Goal: Information Seeking & Learning: Learn about a topic

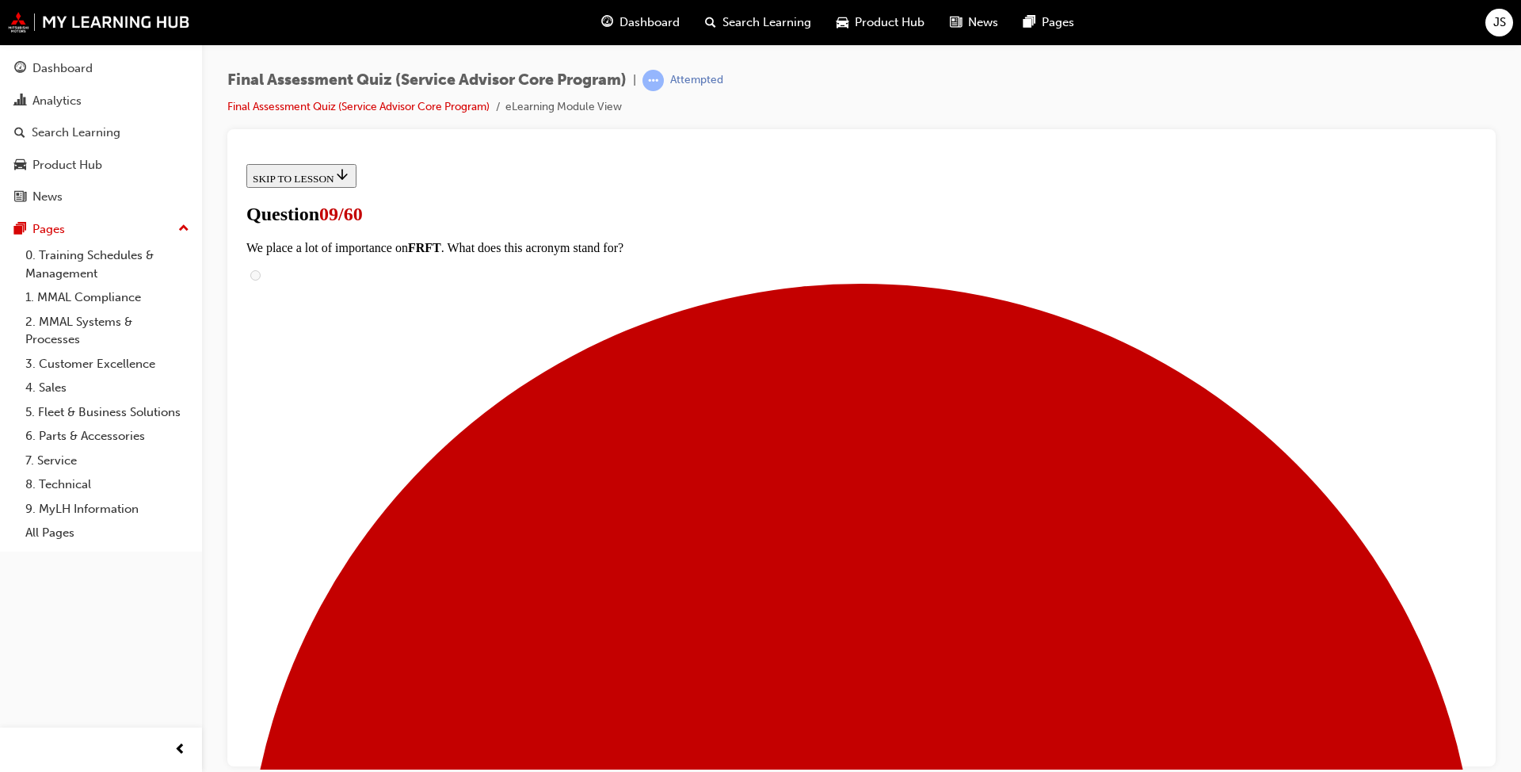
scroll to position [238, 0]
drag, startPoint x: 693, startPoint y: 467, endPoint x: 956, endPoint y: 368, distance: 280.8
drag, startPoint x: 683, startPoint y: 546, endPoint x: 970, endPoint y: 654, distance: 306.6
drag, startPoint x: 717, startPoint y: 460, endPoint x: 1023, endPoint y: 566, distance: 323.4
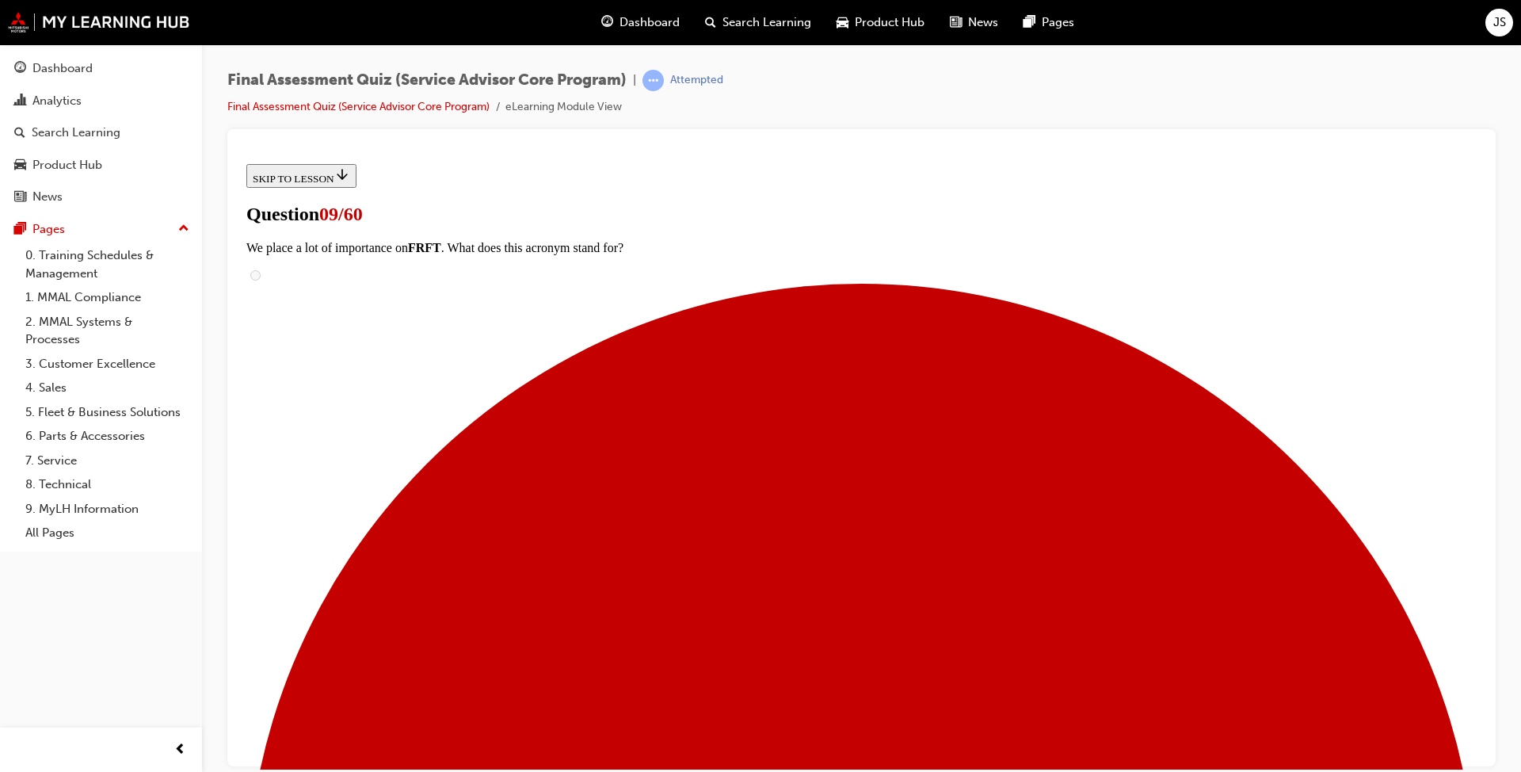
drag, startPoint x: 715, startPoint y: 460, endPoint x: 997, endPoint y: 463, distance: 282.0
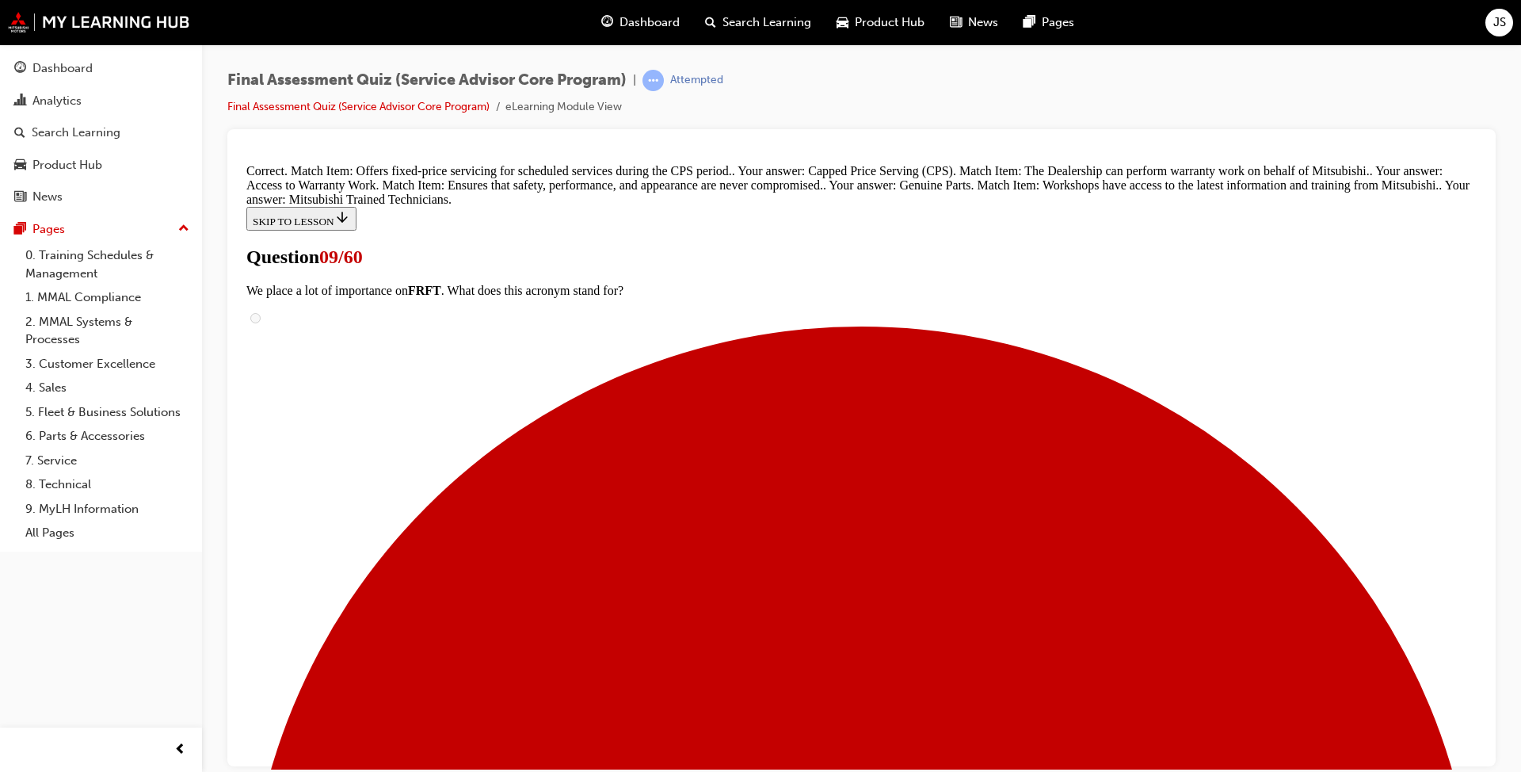
scroll to position [425, 0]
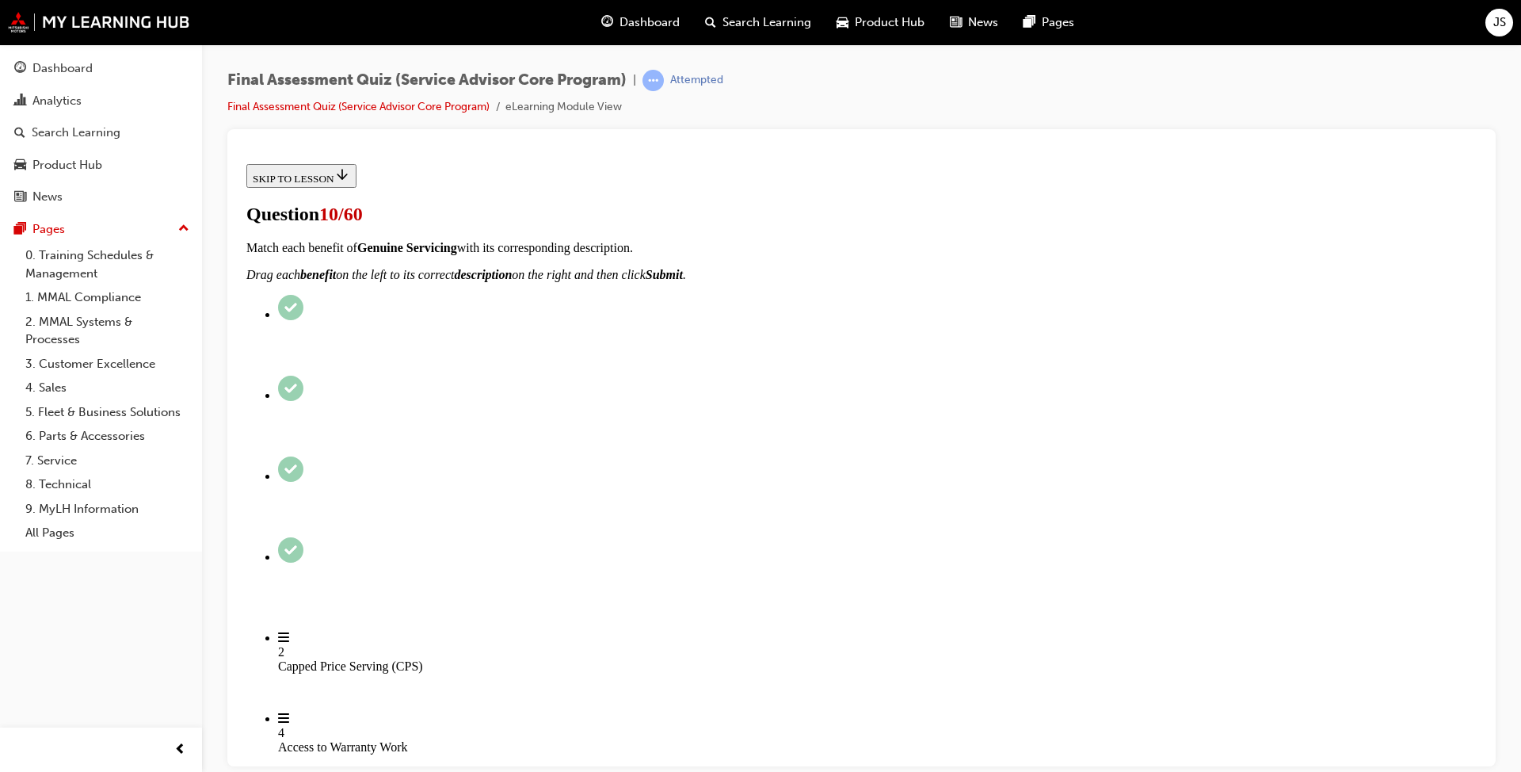
scroll to position [158, 0]
radio input "true"
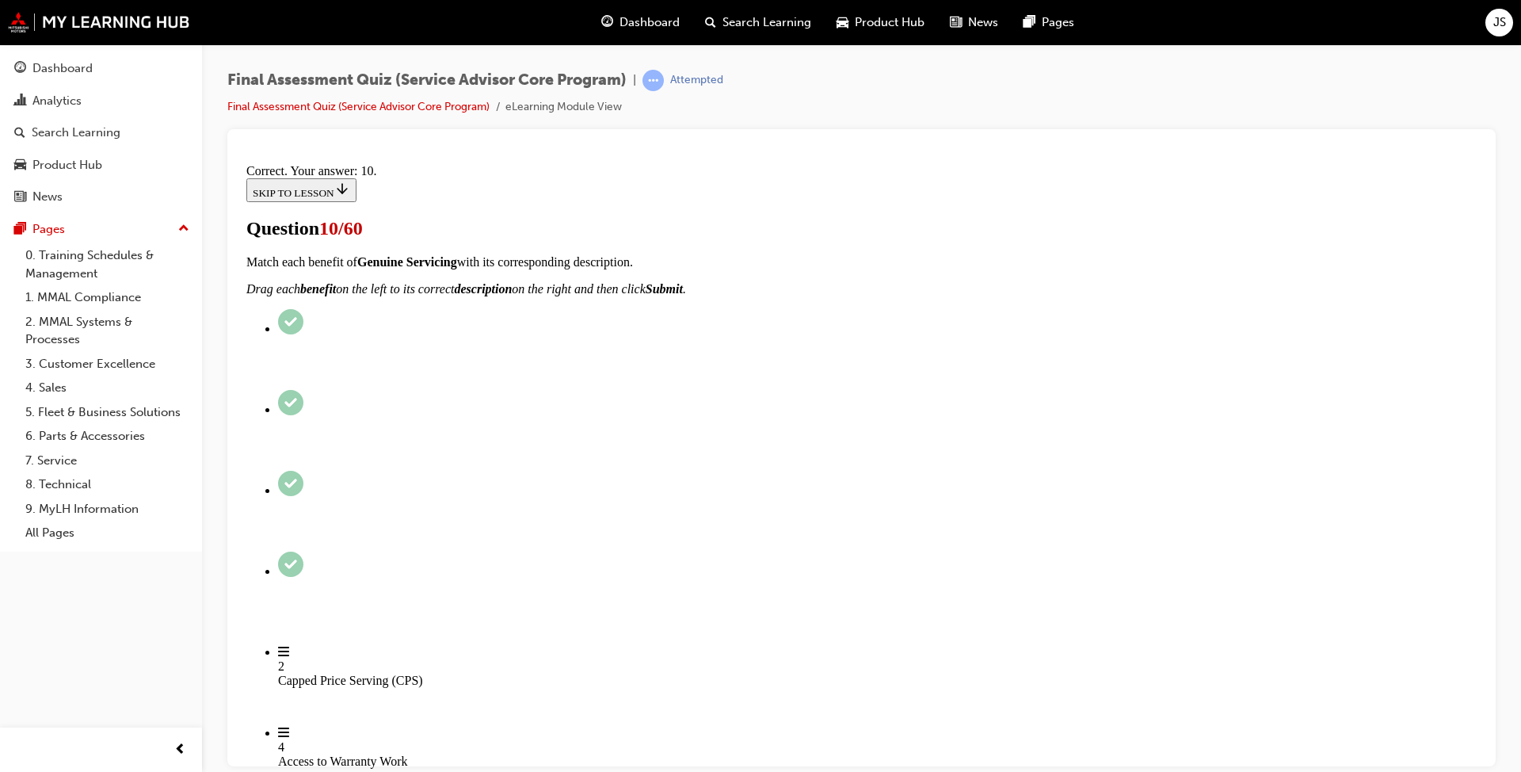
scroll to position [324, 0]
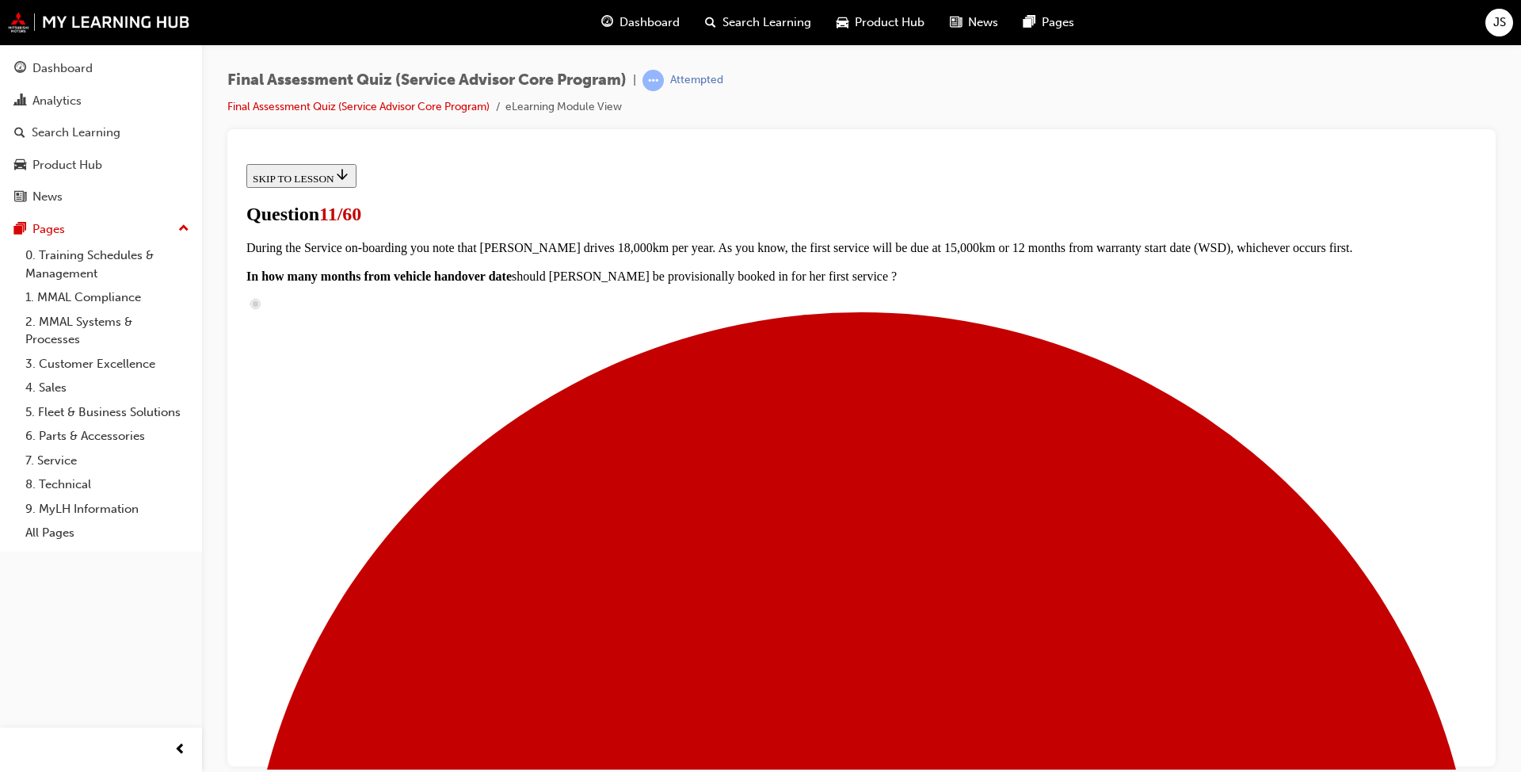
scroll to position [79, 0]
checkbox input "true"
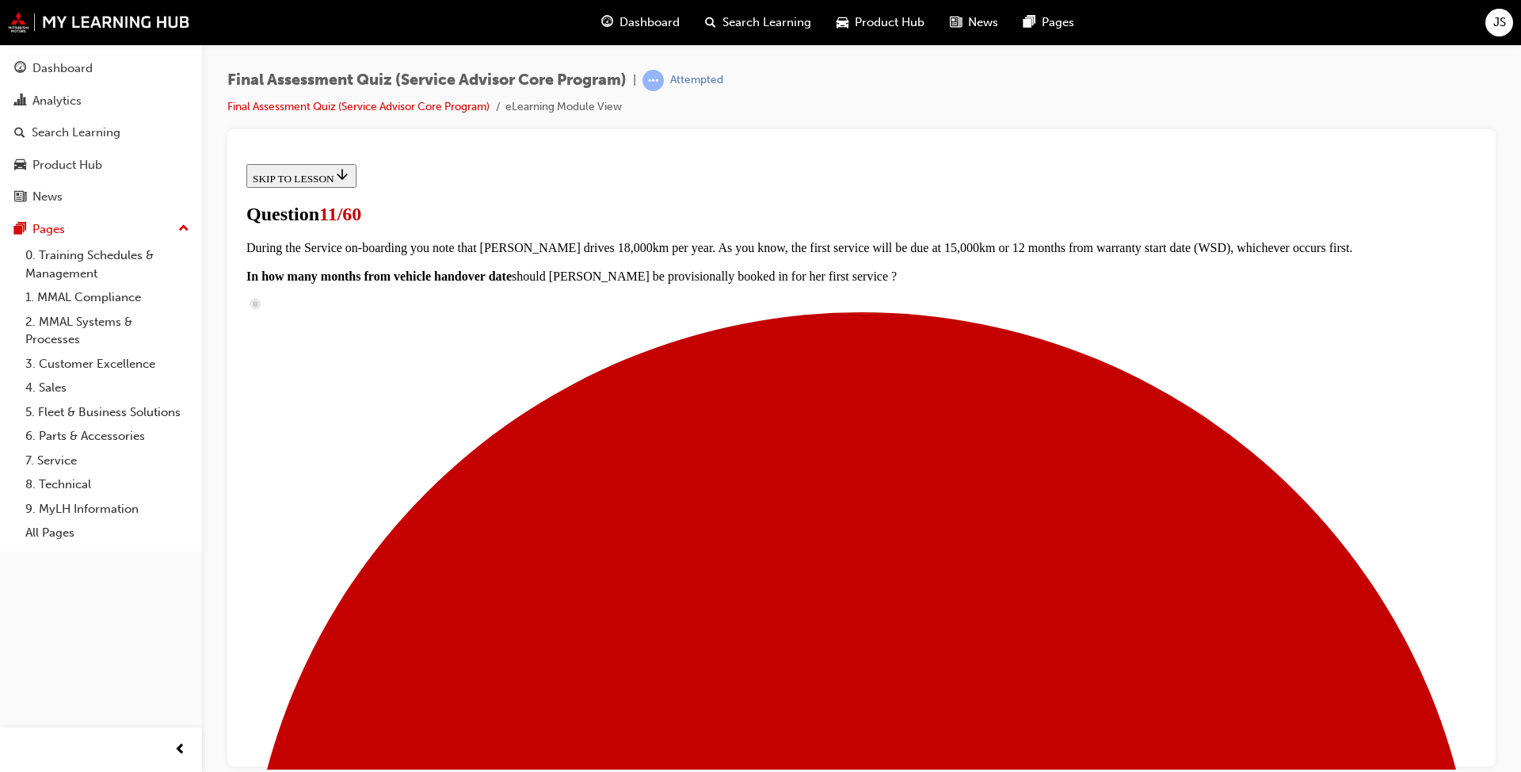
checkbox input "true"
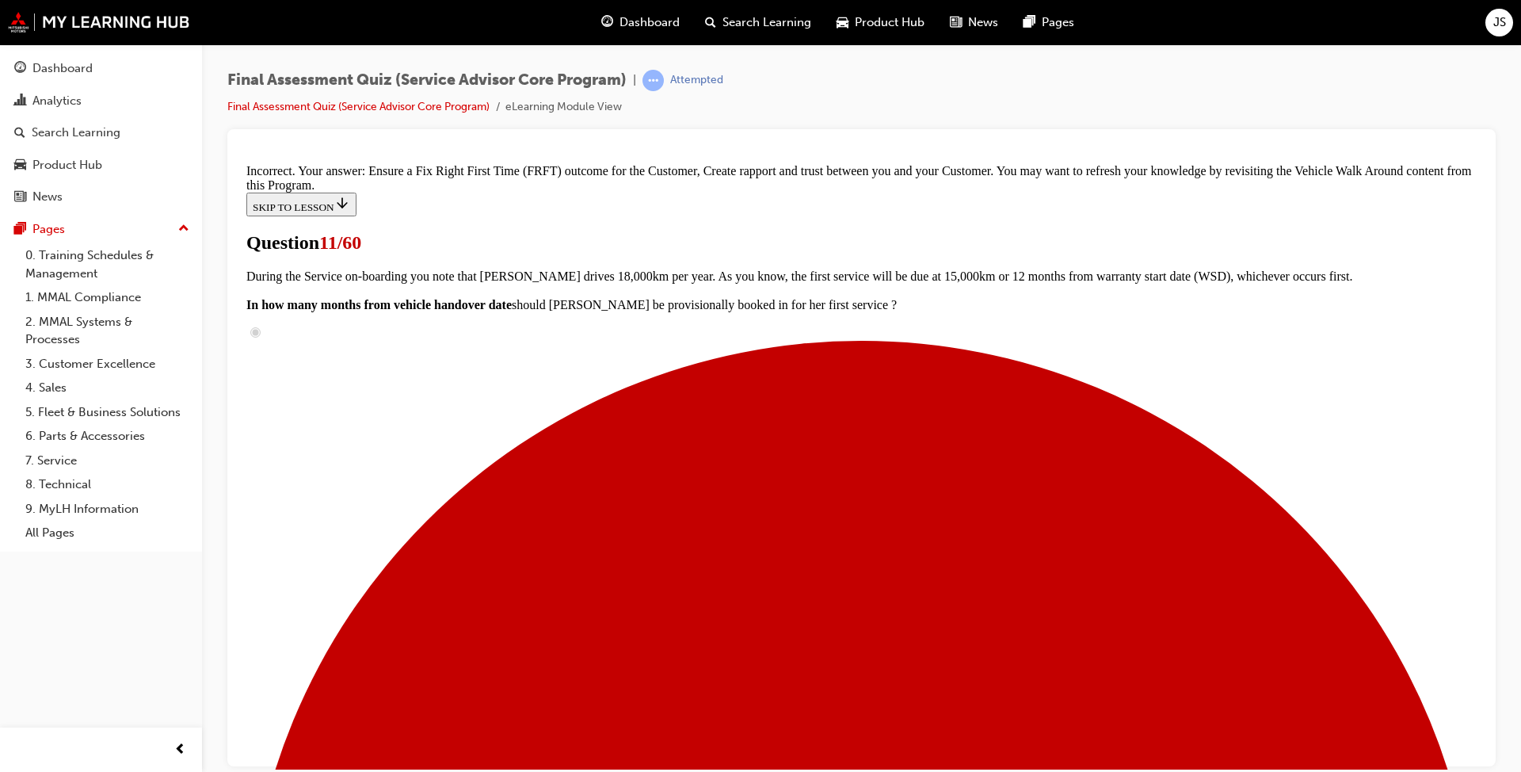
scroll to position [341, 0]
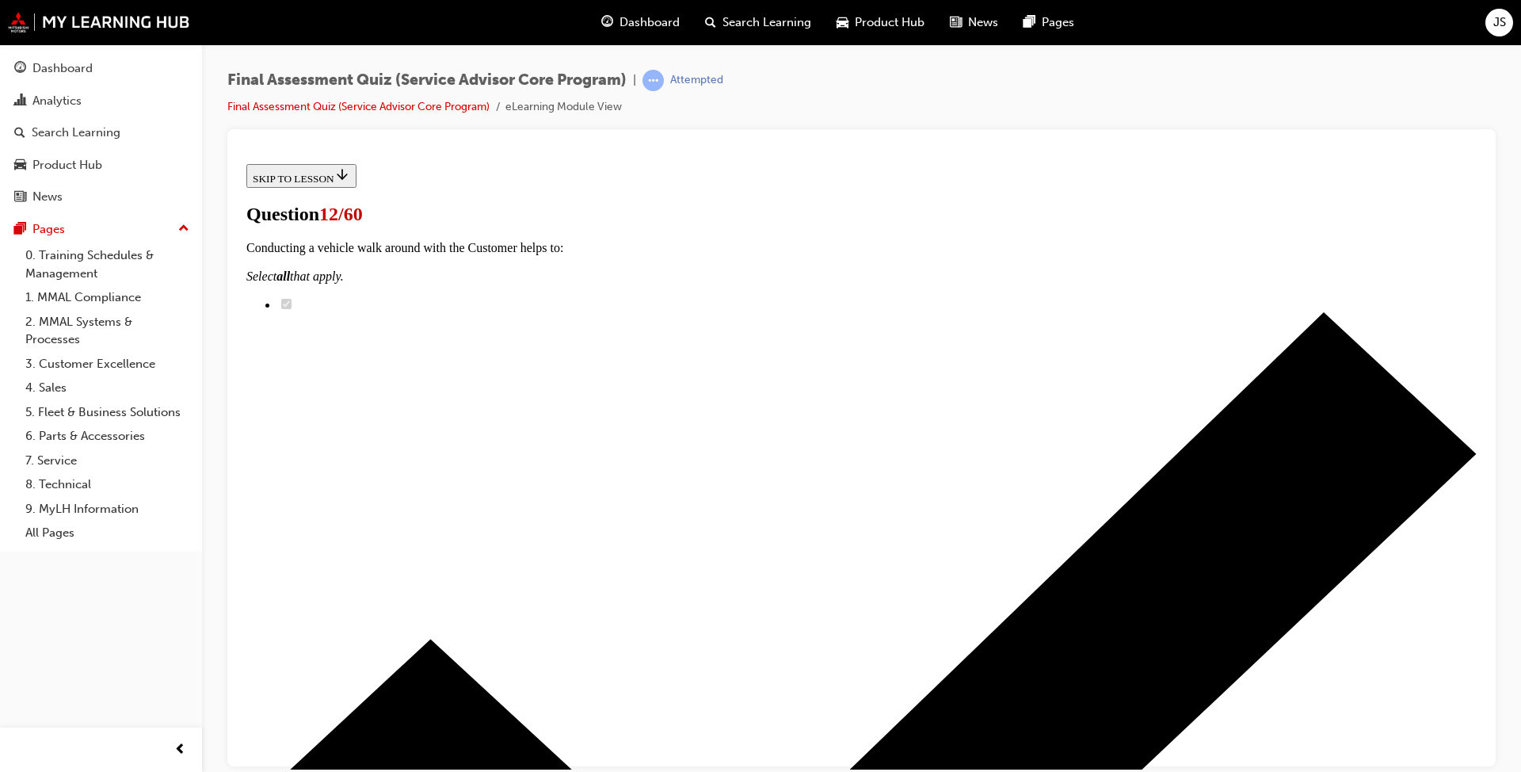
scroll to position [317, 0]
drag, startPoint x: 696, startPoint y: 264, endPoint x: 706, endPoint y: 257, distance: 12.5
drag, startPoint x: 696, startPoint y: 346, endPoint x: 983, endPoint y: 261, distance: 299.0
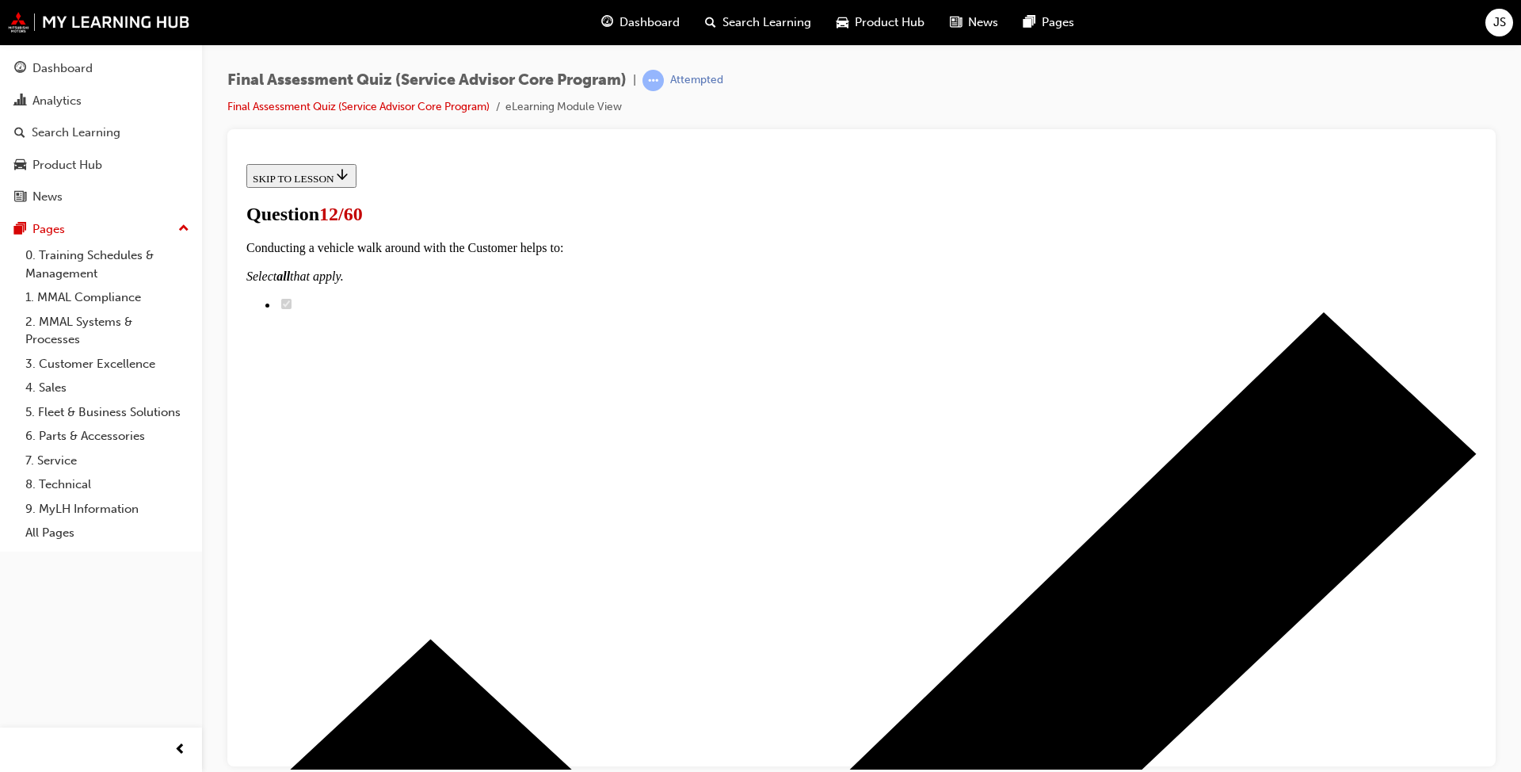
drag, startPoint x: 726, startPoint y: 562, endPoint x: 961, endPoint y: 341, distance: 322.8
drag, startPoint x: 706, startPoint y: 593, endPoint x: 990, endPoint y: 435, distance: 325.2
drag, startPoint x: 711, startPoint y: 501, endPoint x: 1005, endPoint y: 508, distance: 294.0
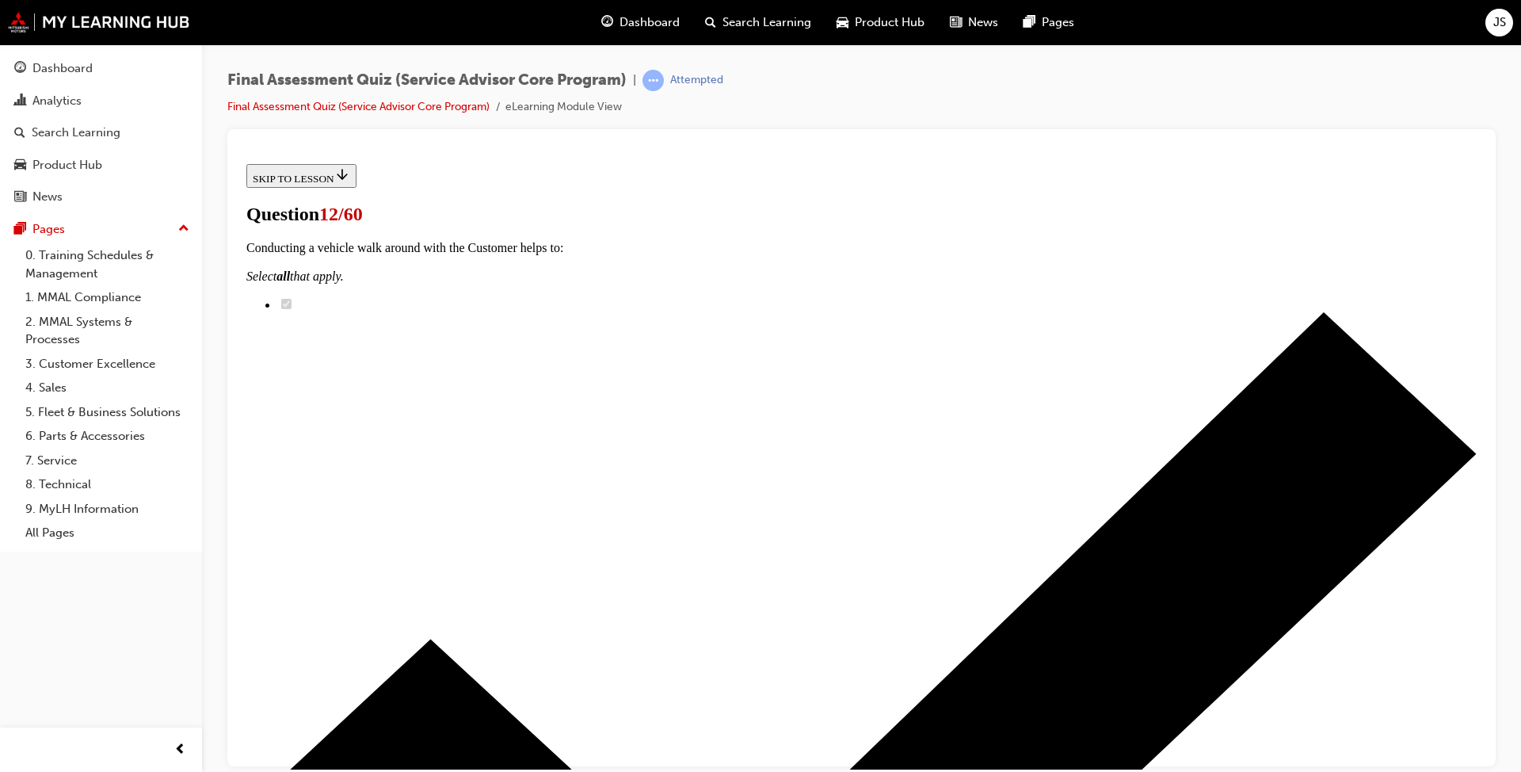
drag, startPoint x: 753, startPoint y: 567, endPoint x: 1049, endPoint y: 570, distance: 296.3
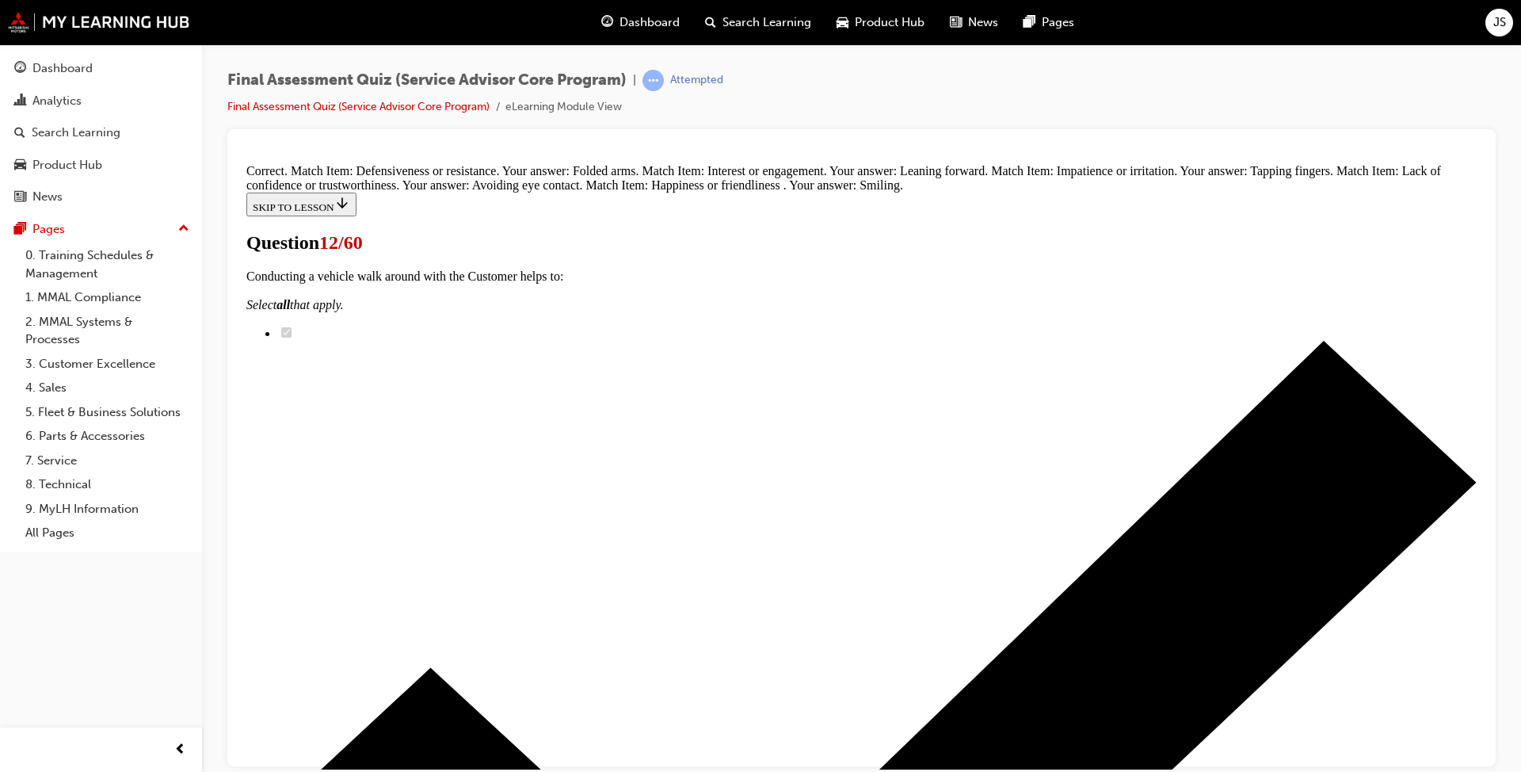
scroll to position [437, 0]
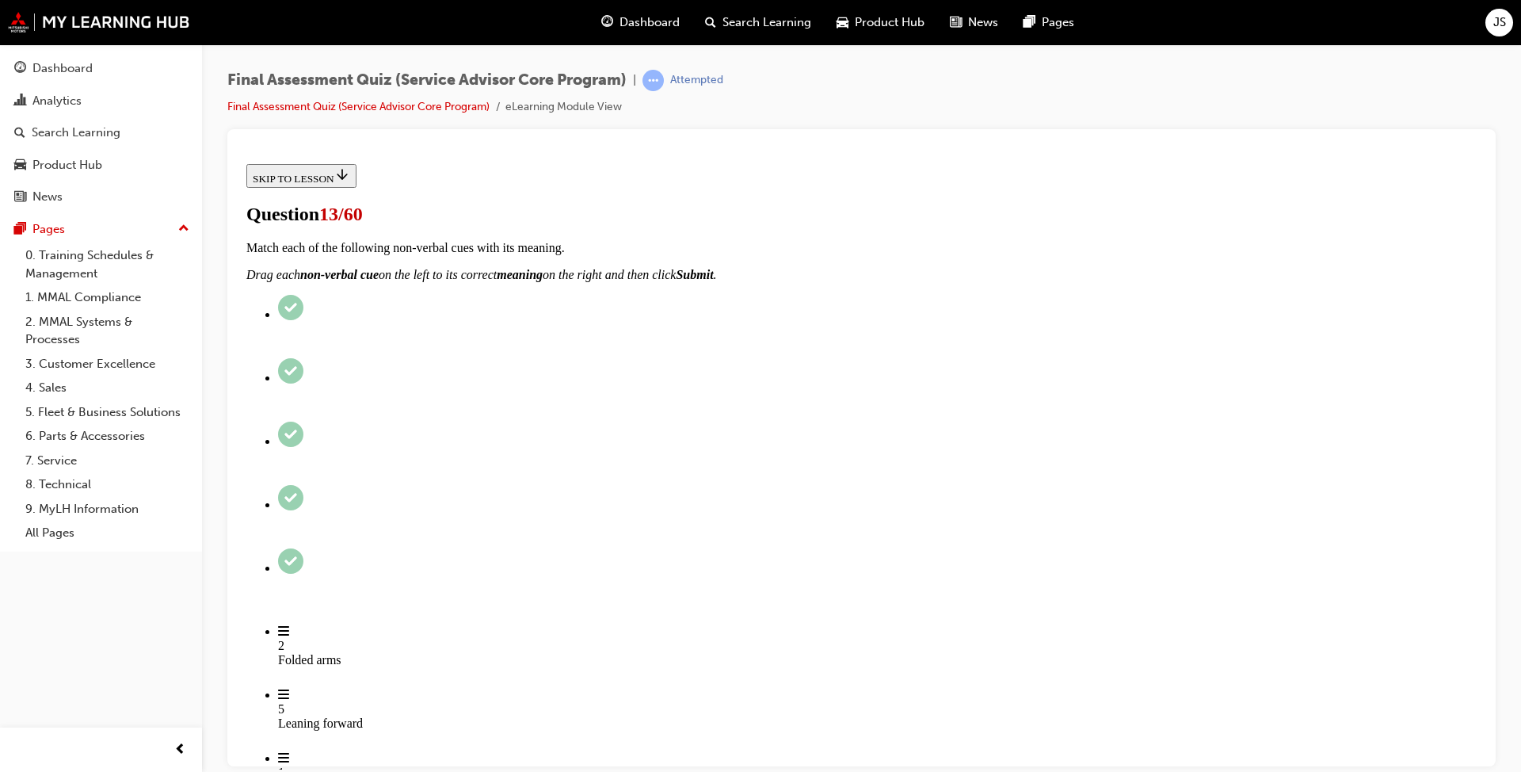
radio input "true"
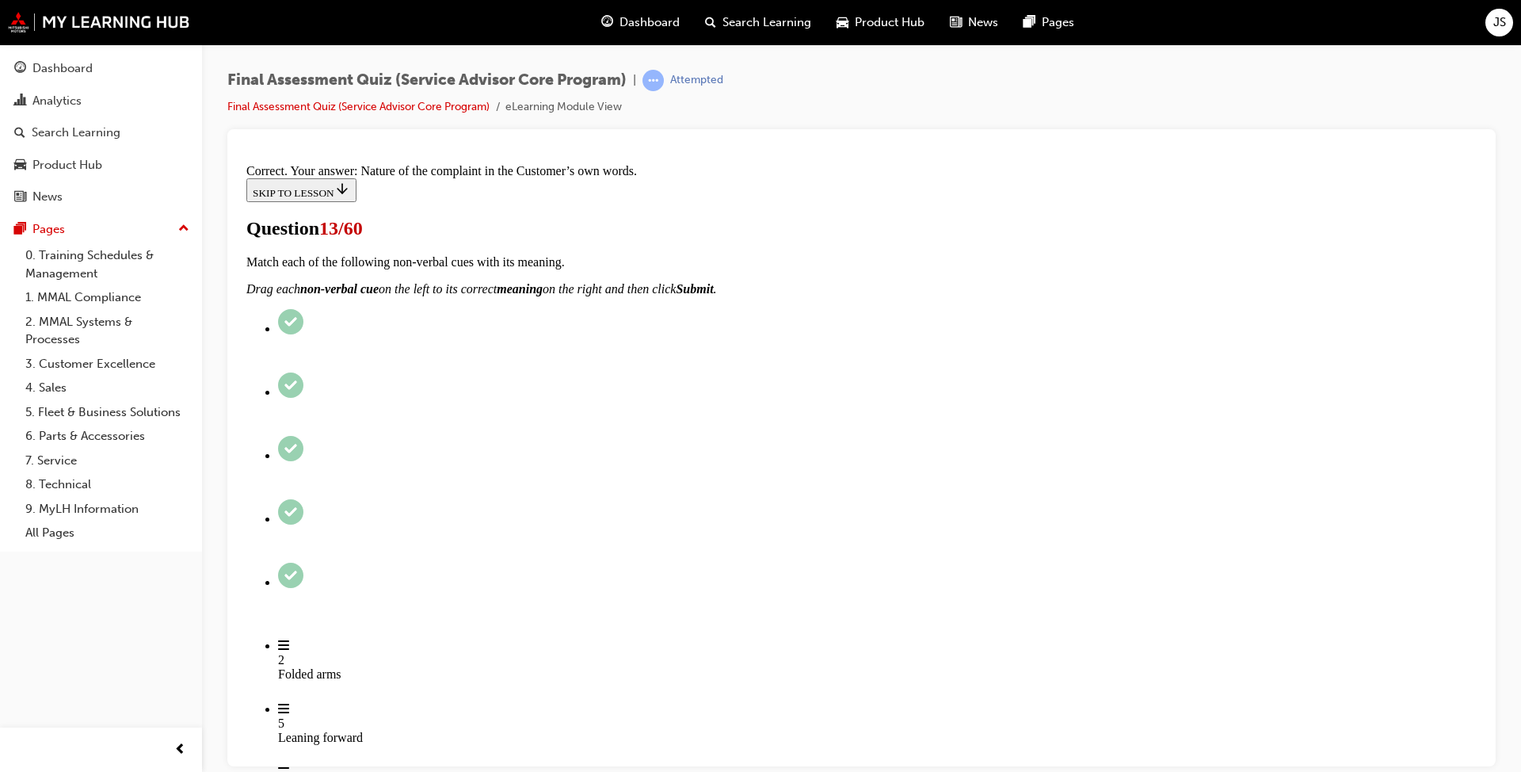
scroll to position [216, 0]
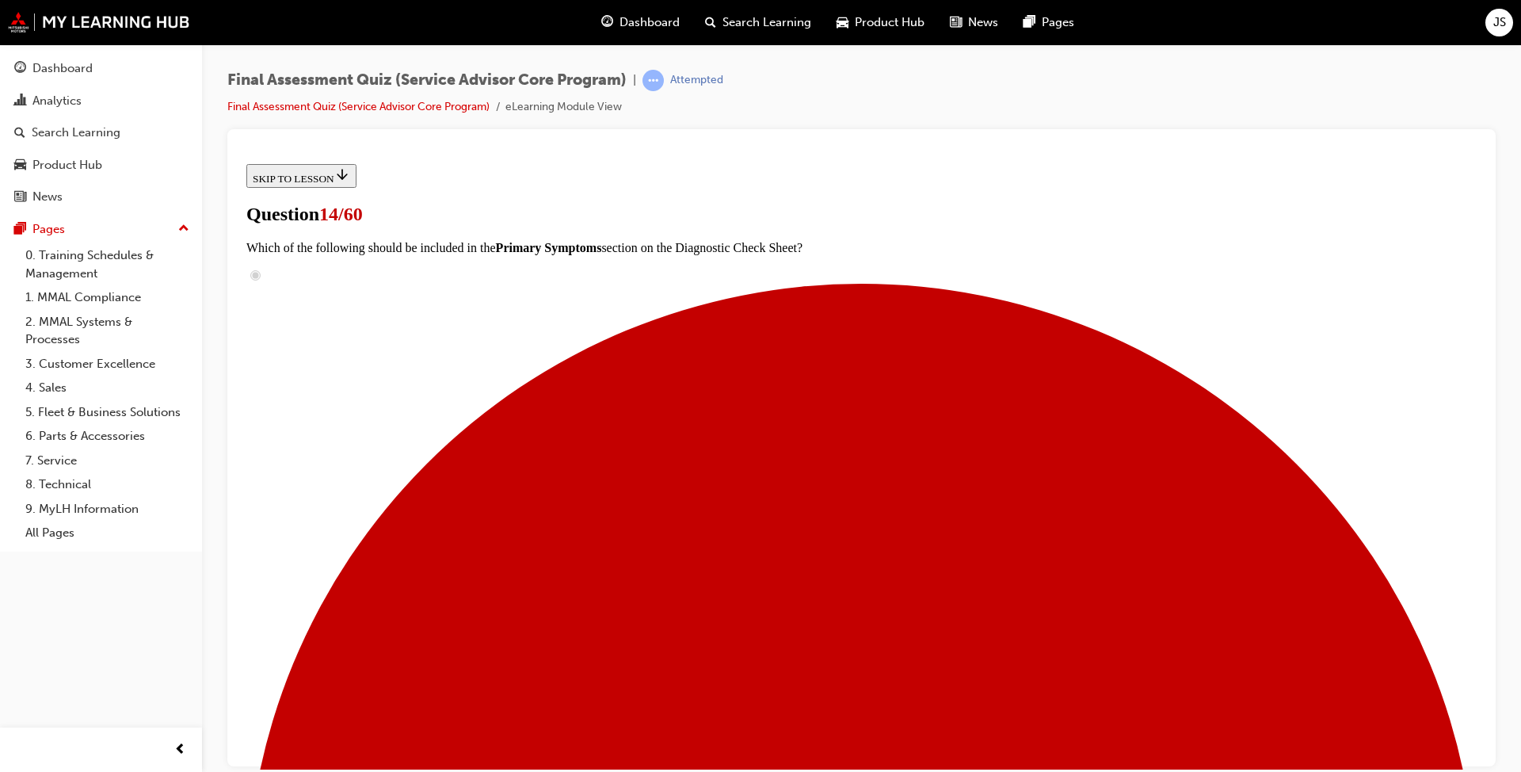
scroll to position [158, 0]
checkbox input "true"
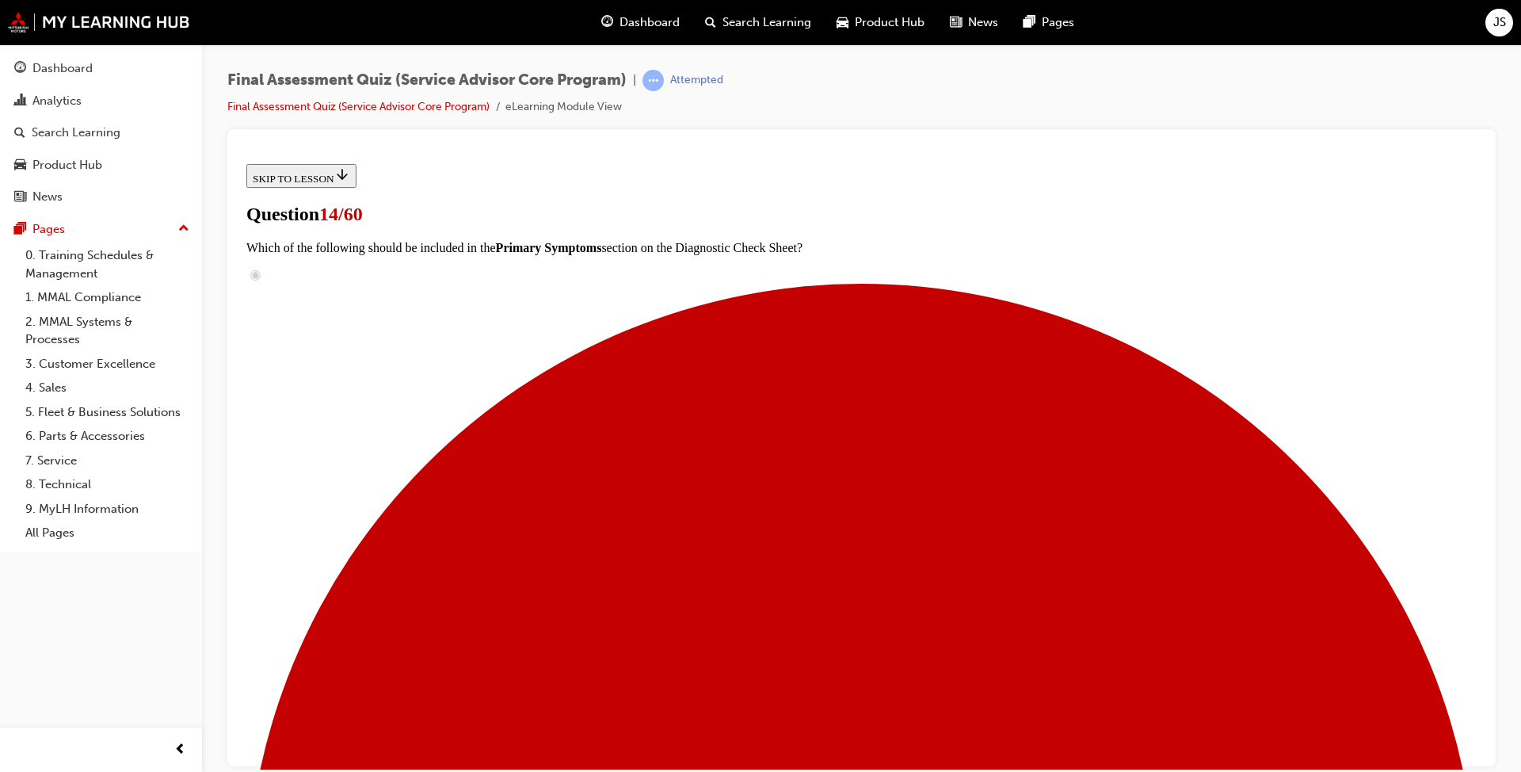
checkbox input "true"
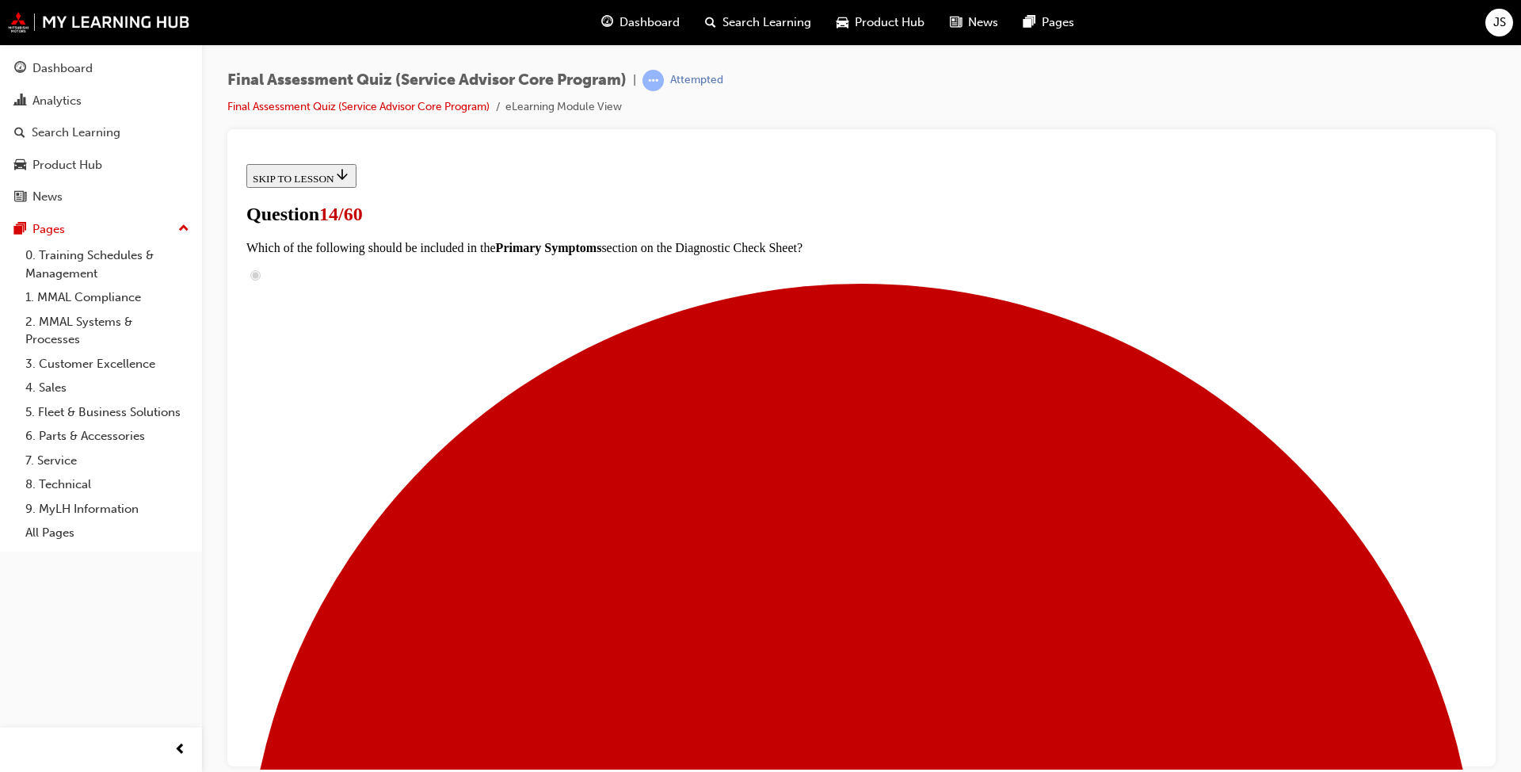
checkbox input "true"
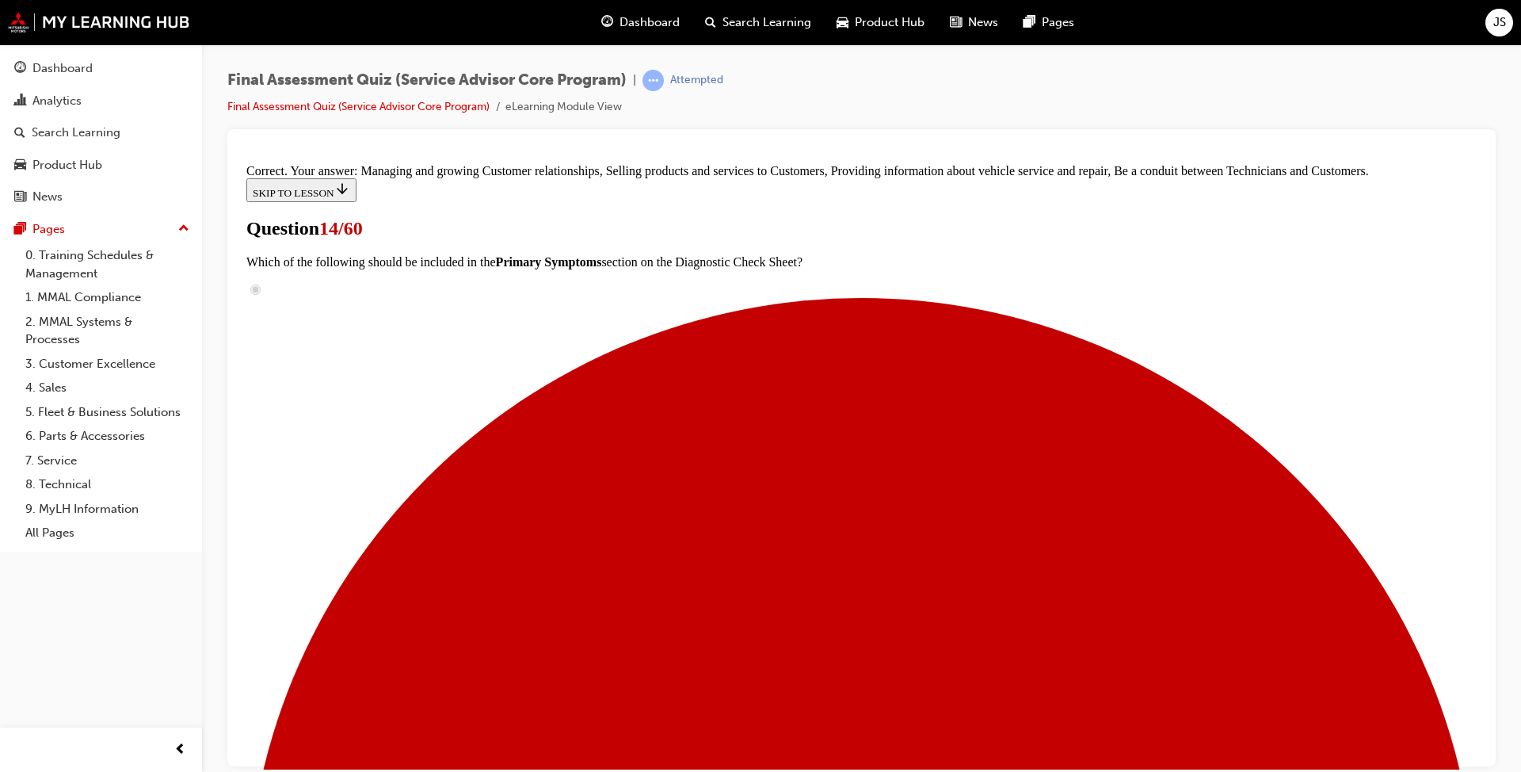
scroll to position [370, 0]
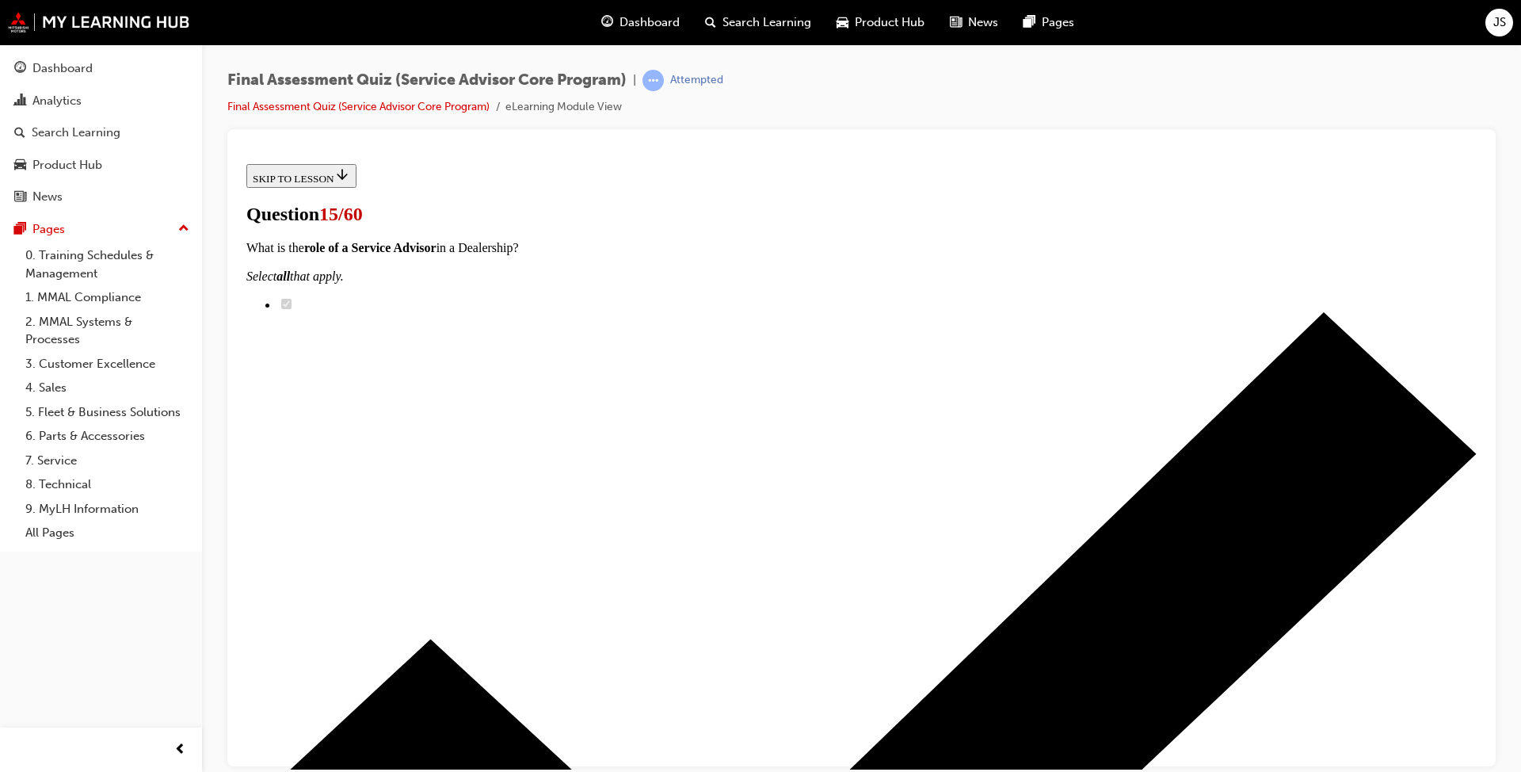
scroll to position [158, 0]
checkbox input "true"
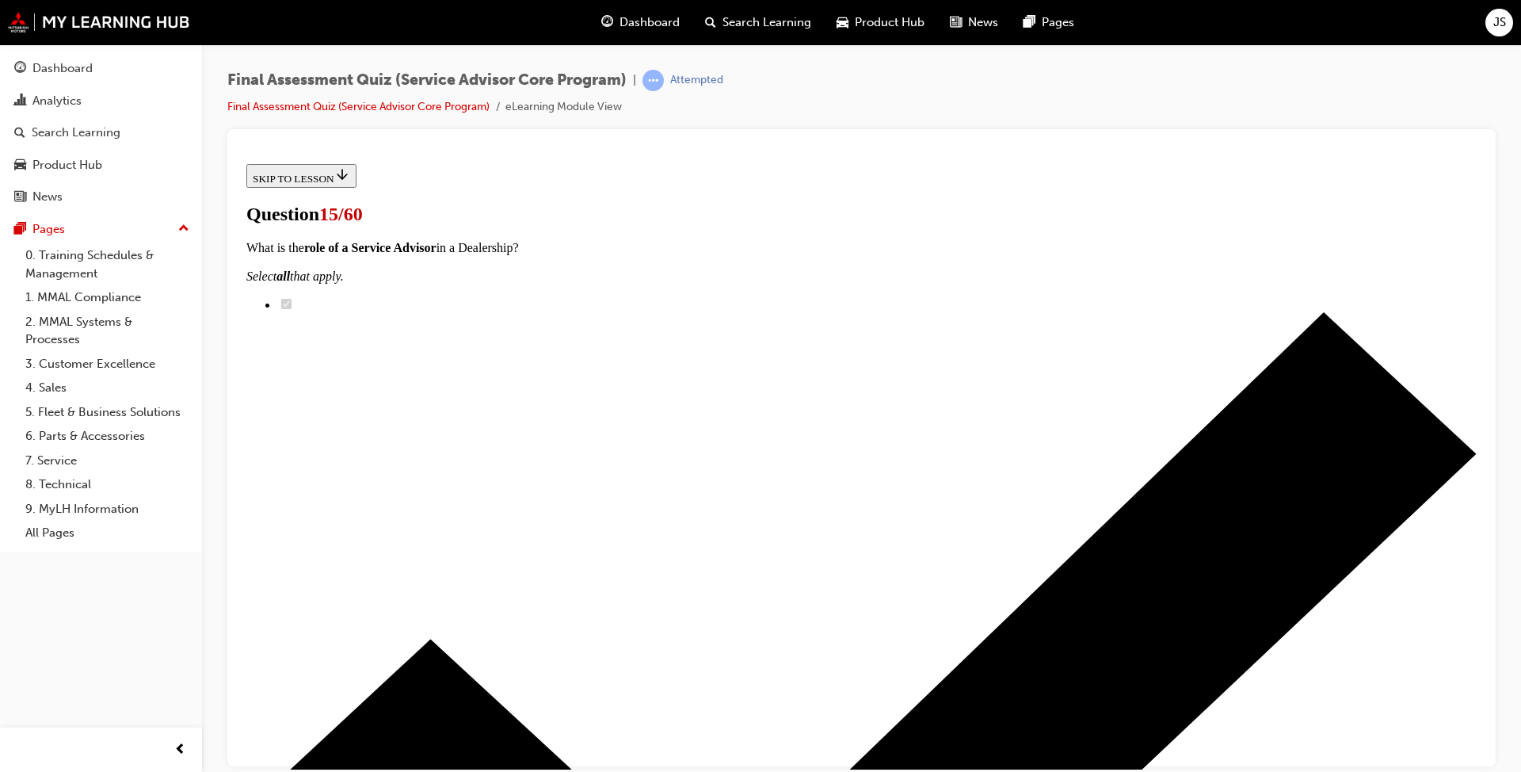
checkbox input "true"
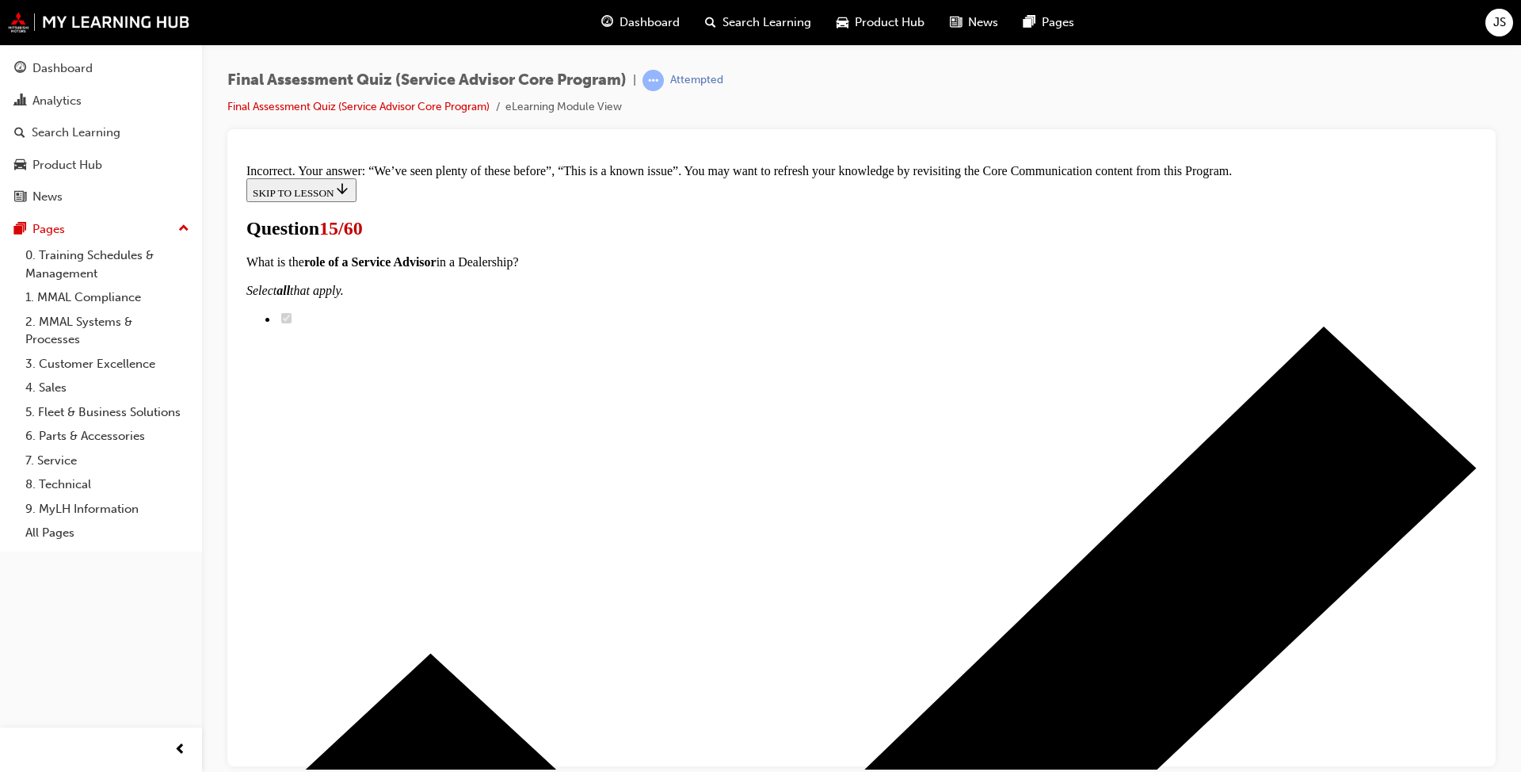
scroll to position [510, 0]
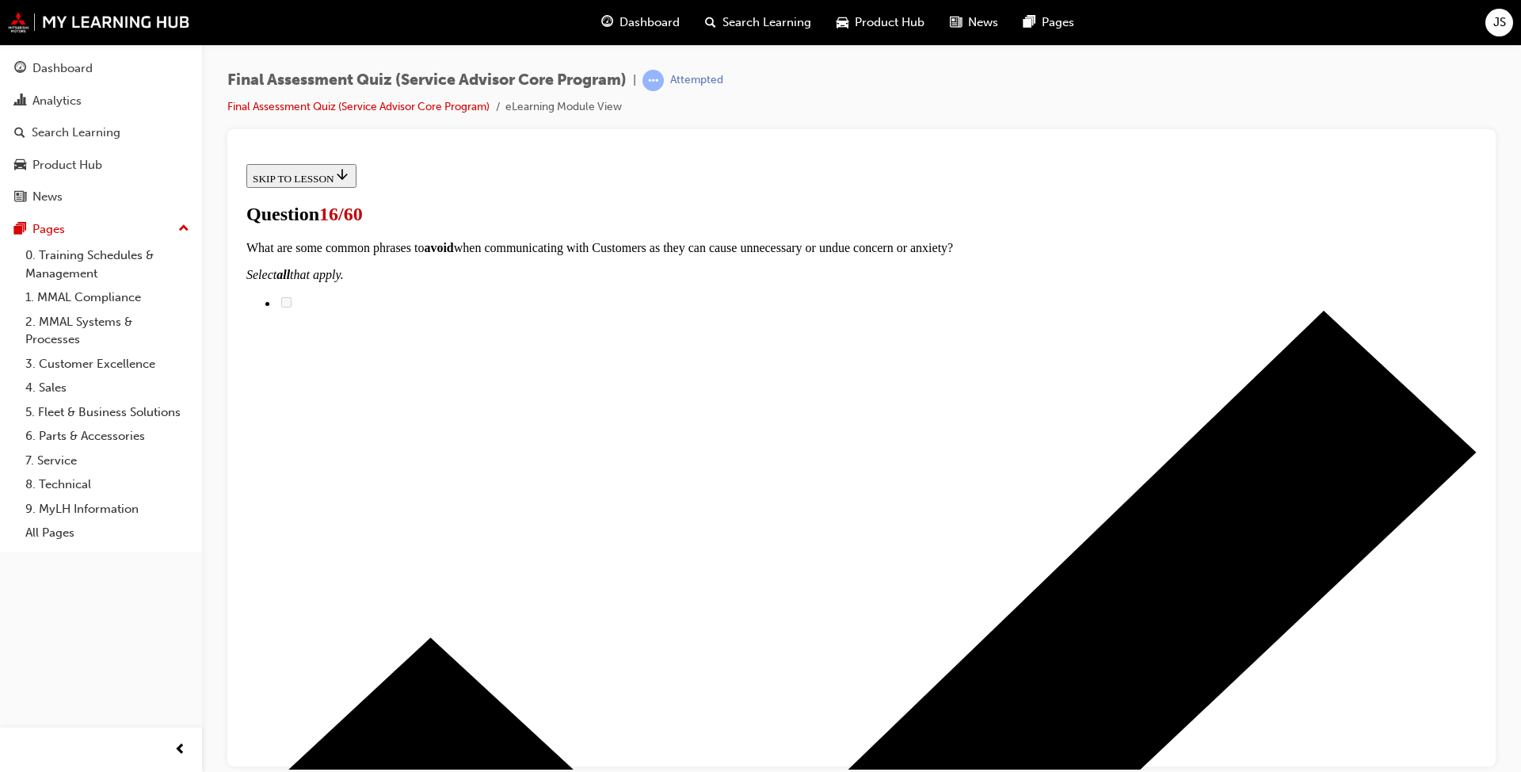
scroll to position [79, 0]
radio input "true"
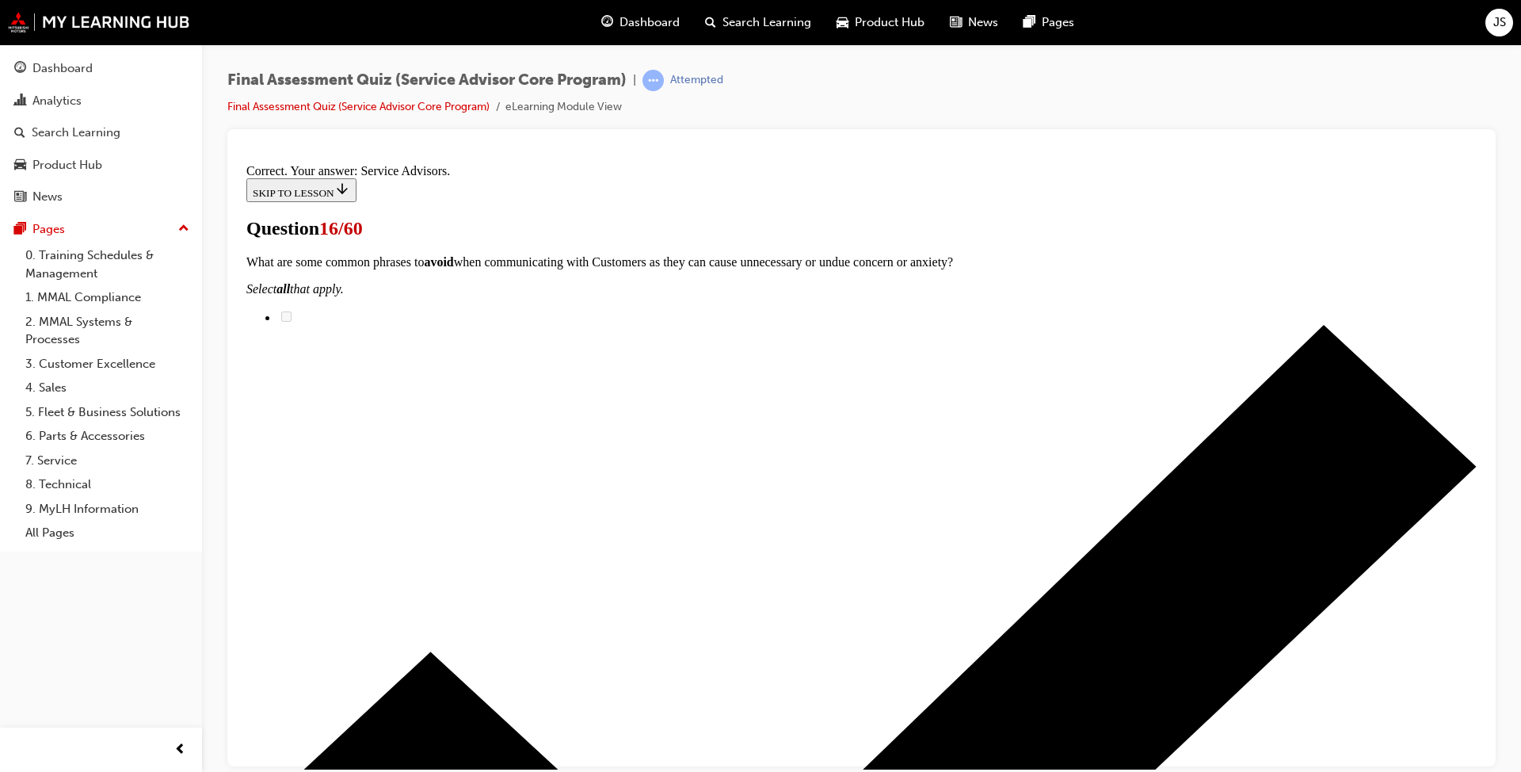
scroll to position [351, 0]
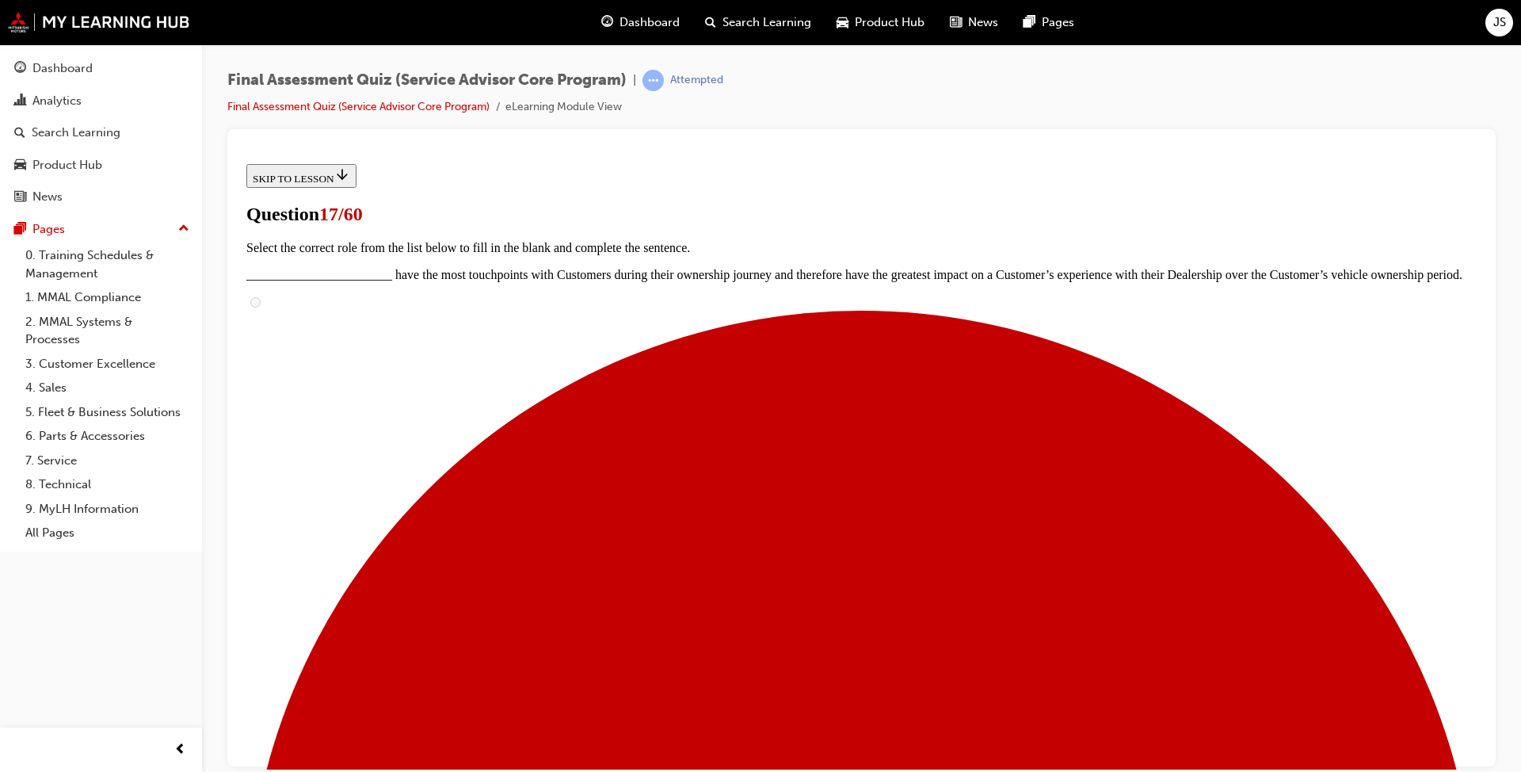
scroll to position [158, 0]
checkbox input "true"
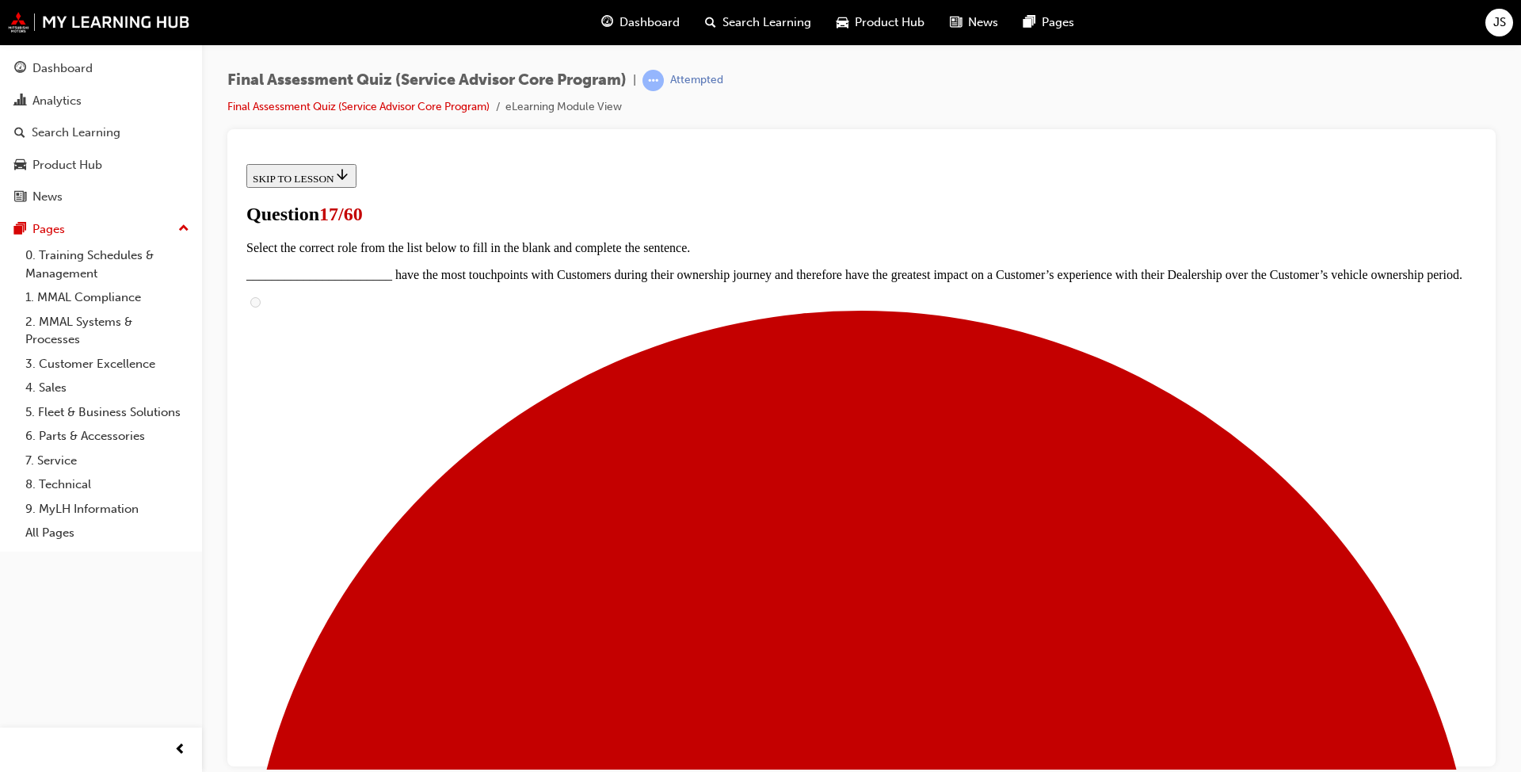
checkbox input "true"
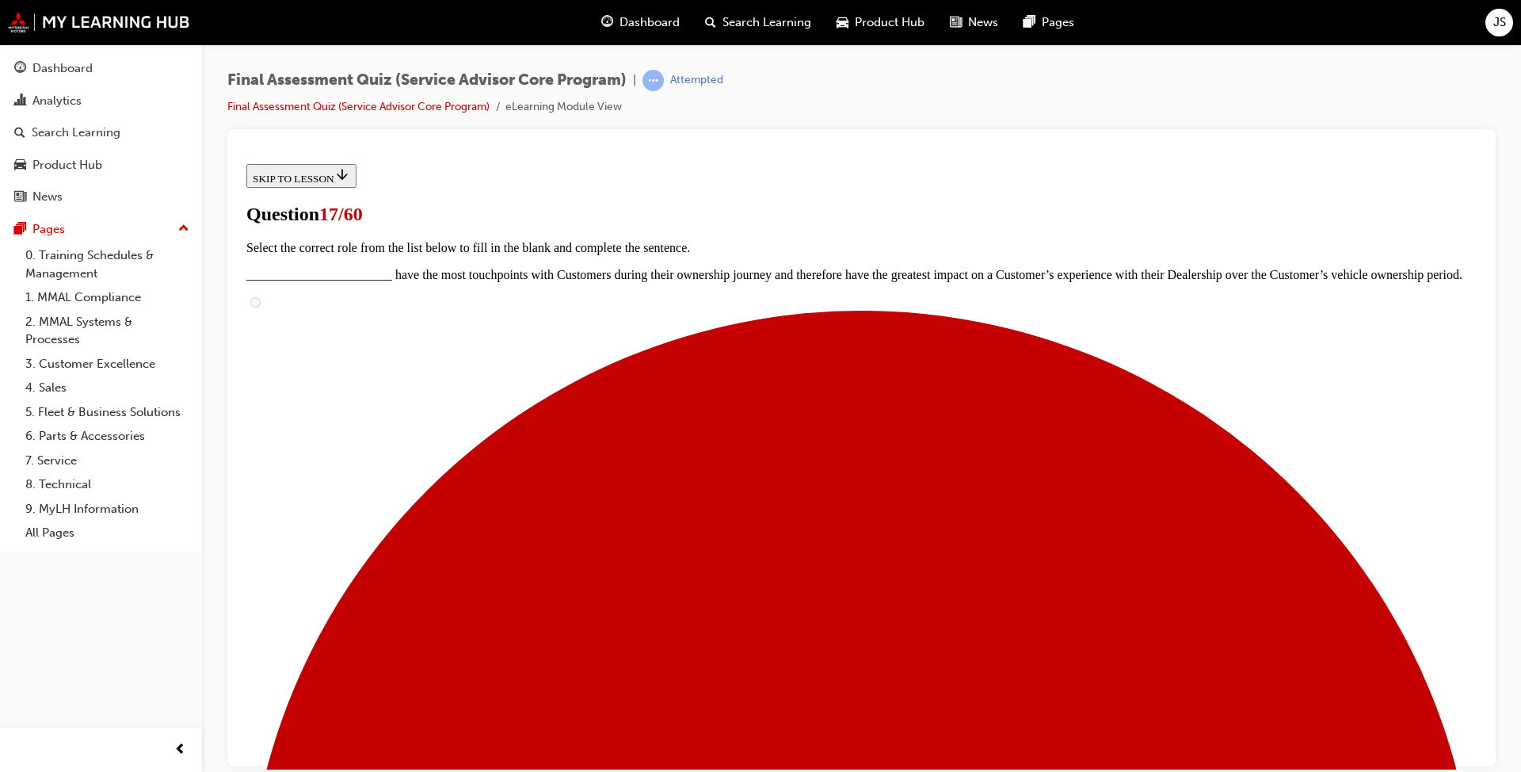
checkbox input "true"
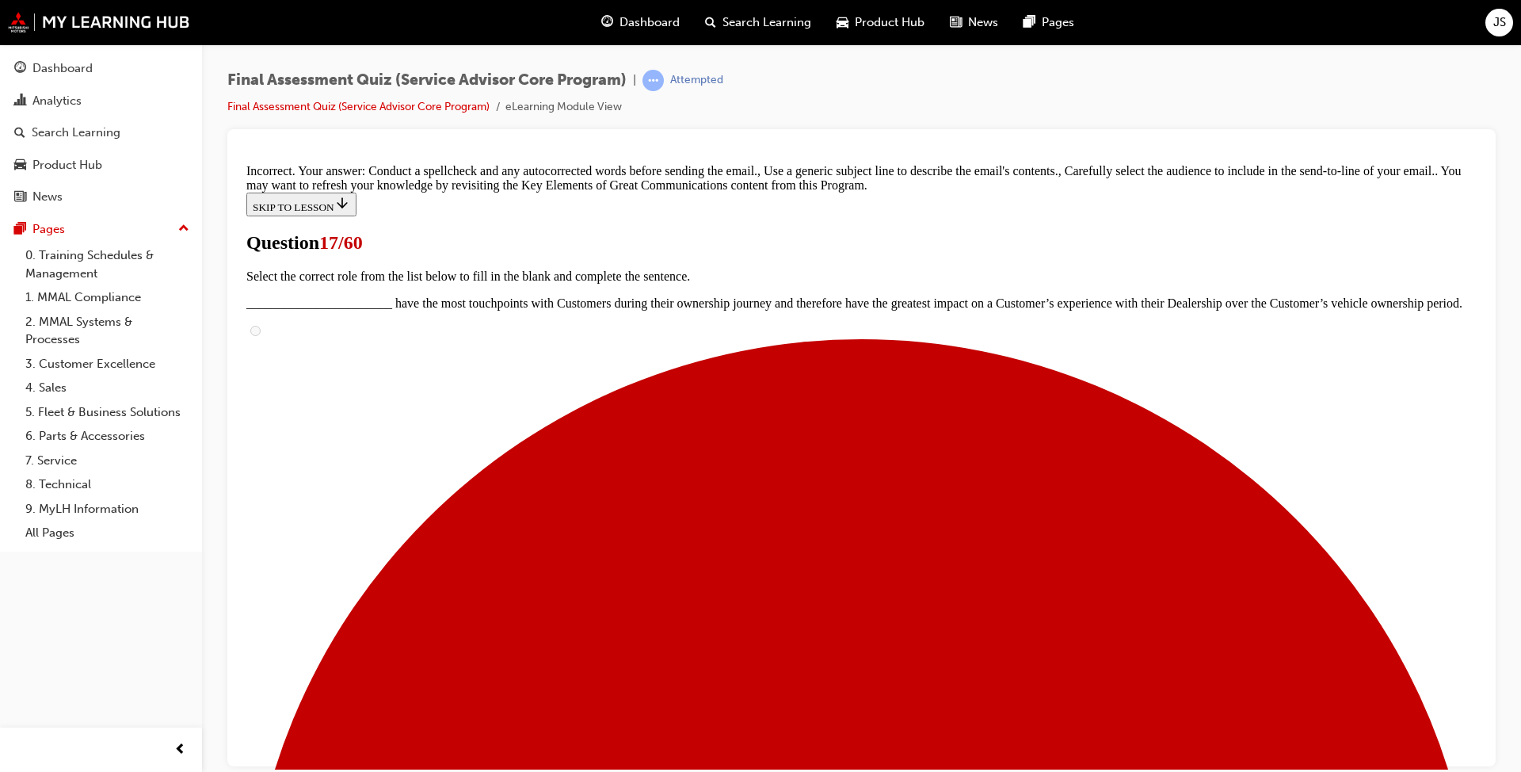
scroll to position [452, 0]
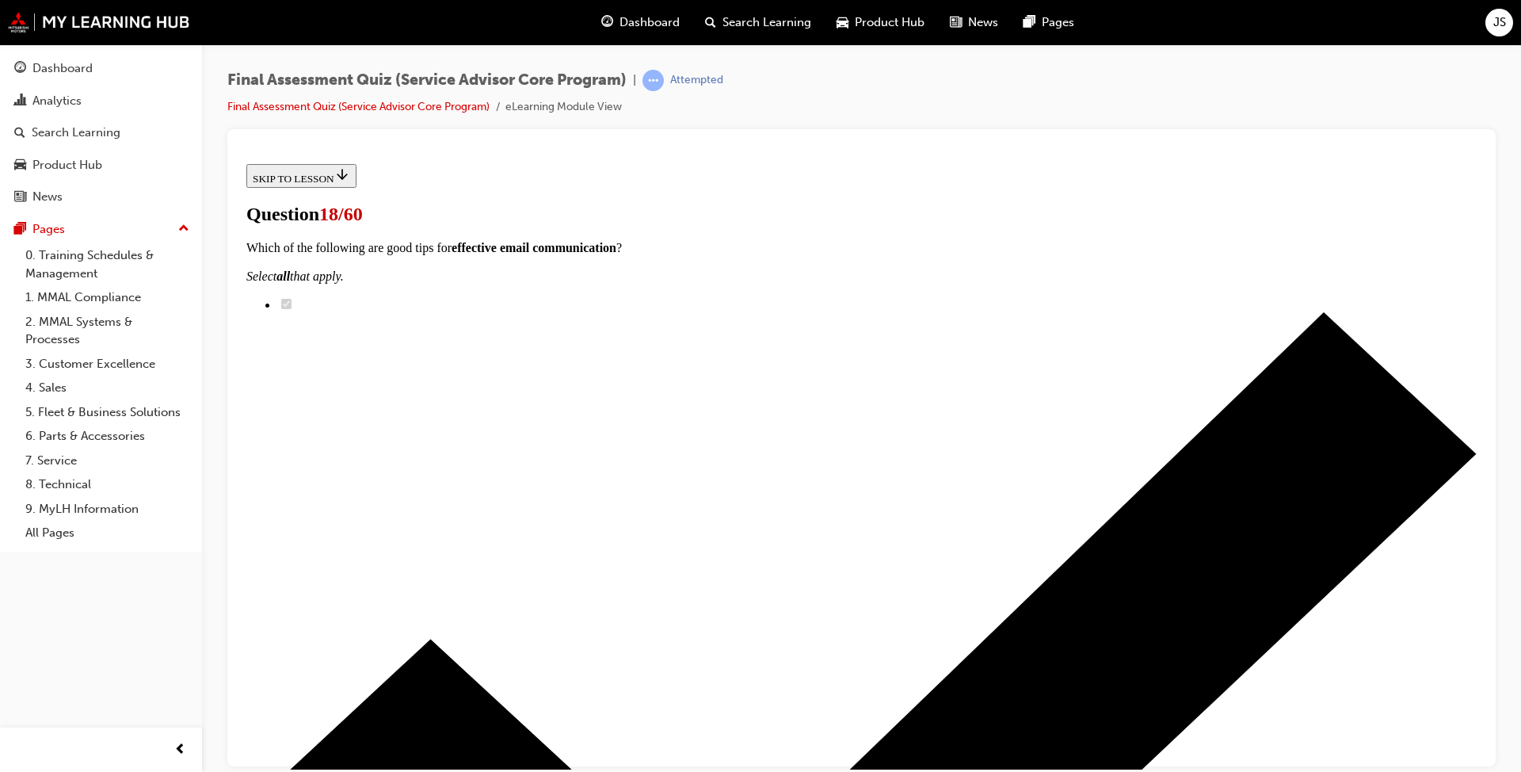
scroll to position [0, 0]
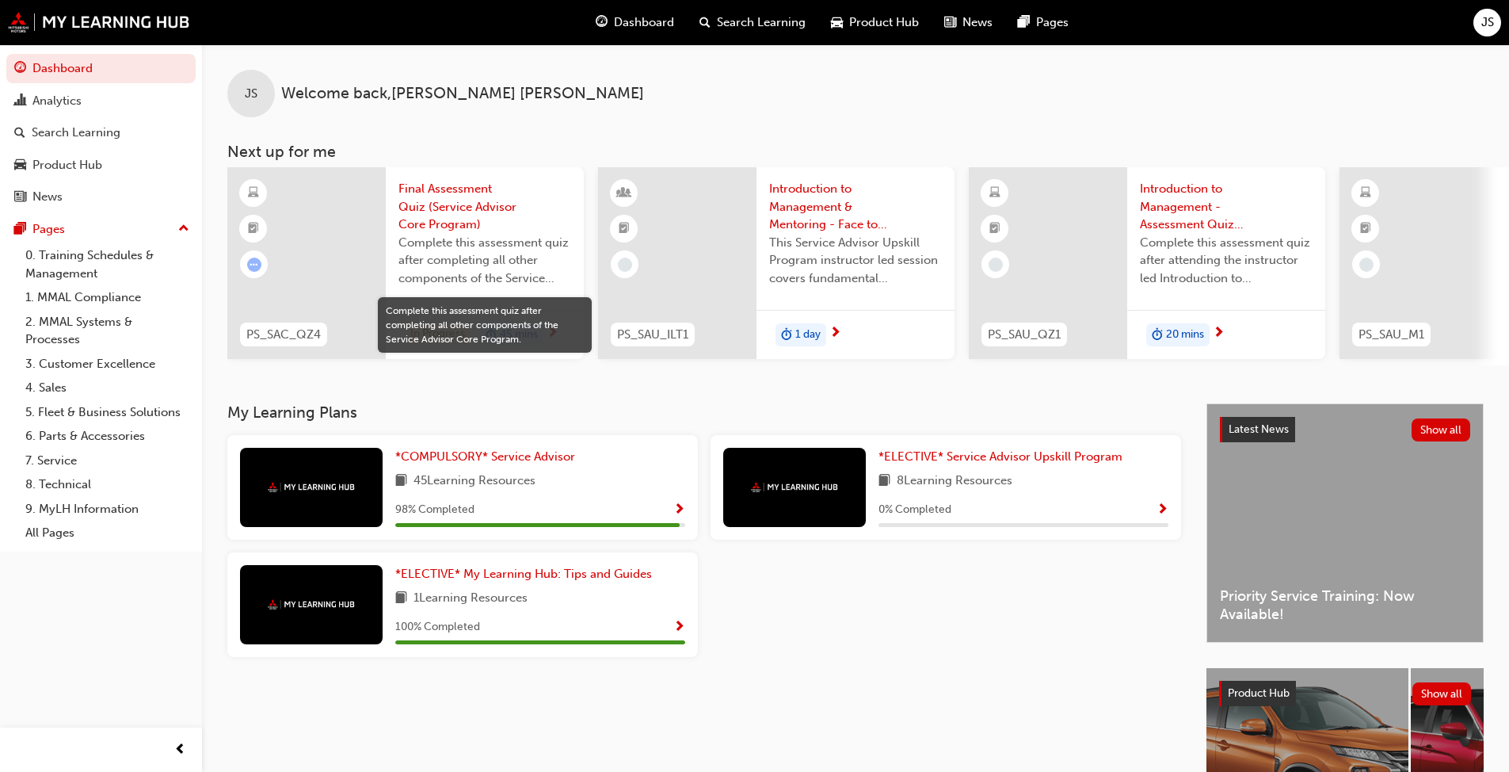
click at [457, 256] on span "Complete this assessment quiz after completing all other components of the Serv…" at bounding box center [484, 261] width 173 height 54
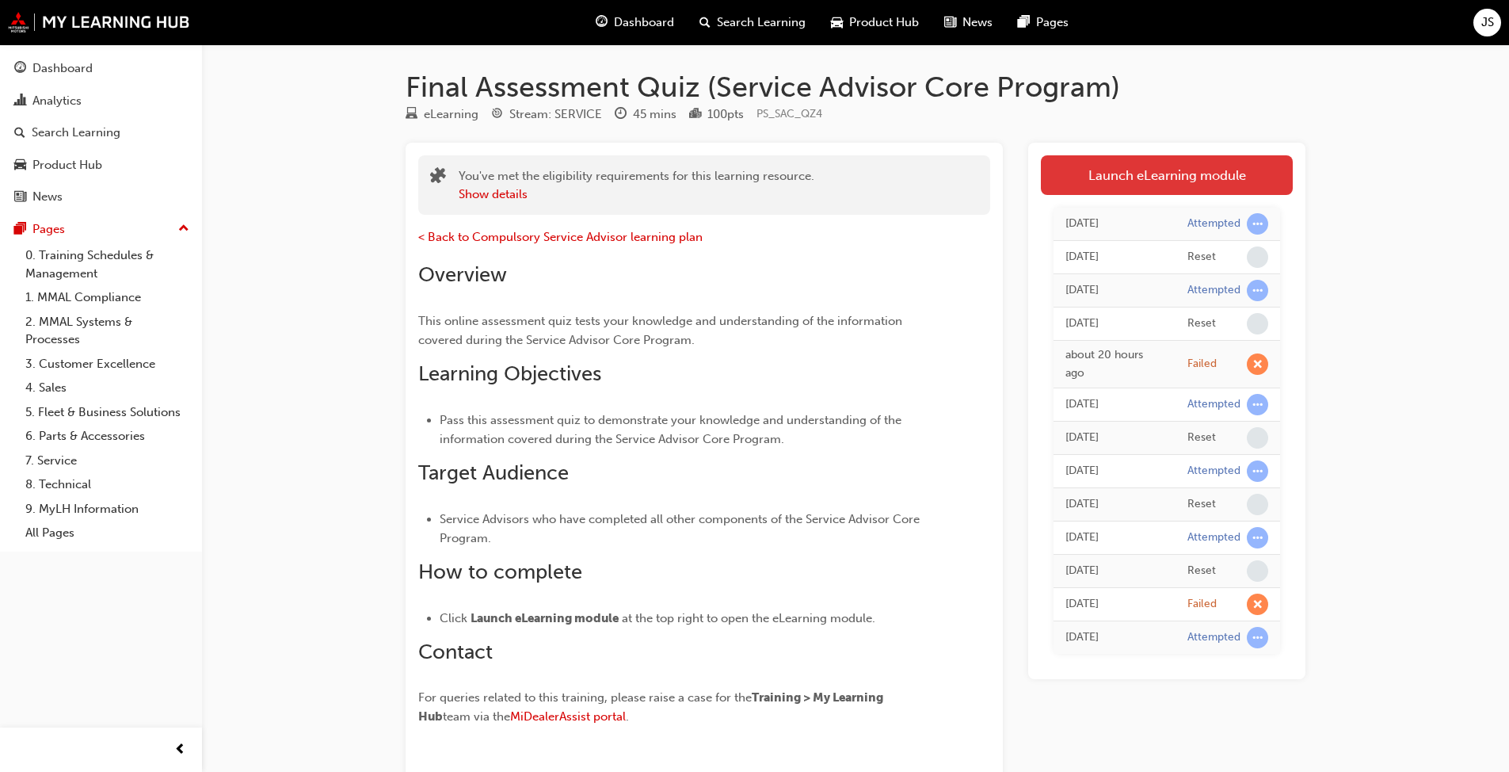
click at [791, 181] on link "Launch eLearning module" at bounding box center [1167, 175] width 252 height 40
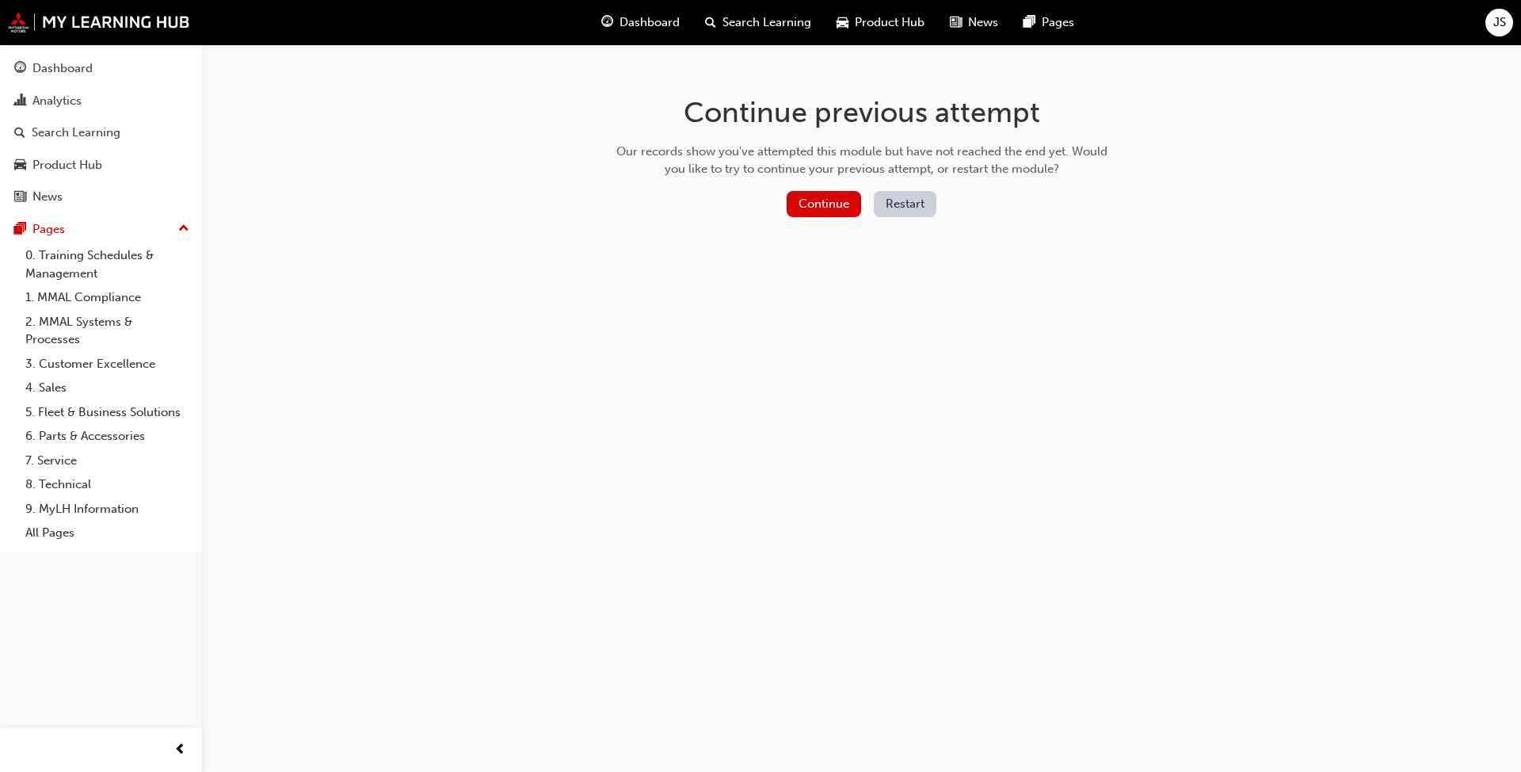
click at [791, 199] on button "Restart" at bounding box center [905, 204] width 63 height 26
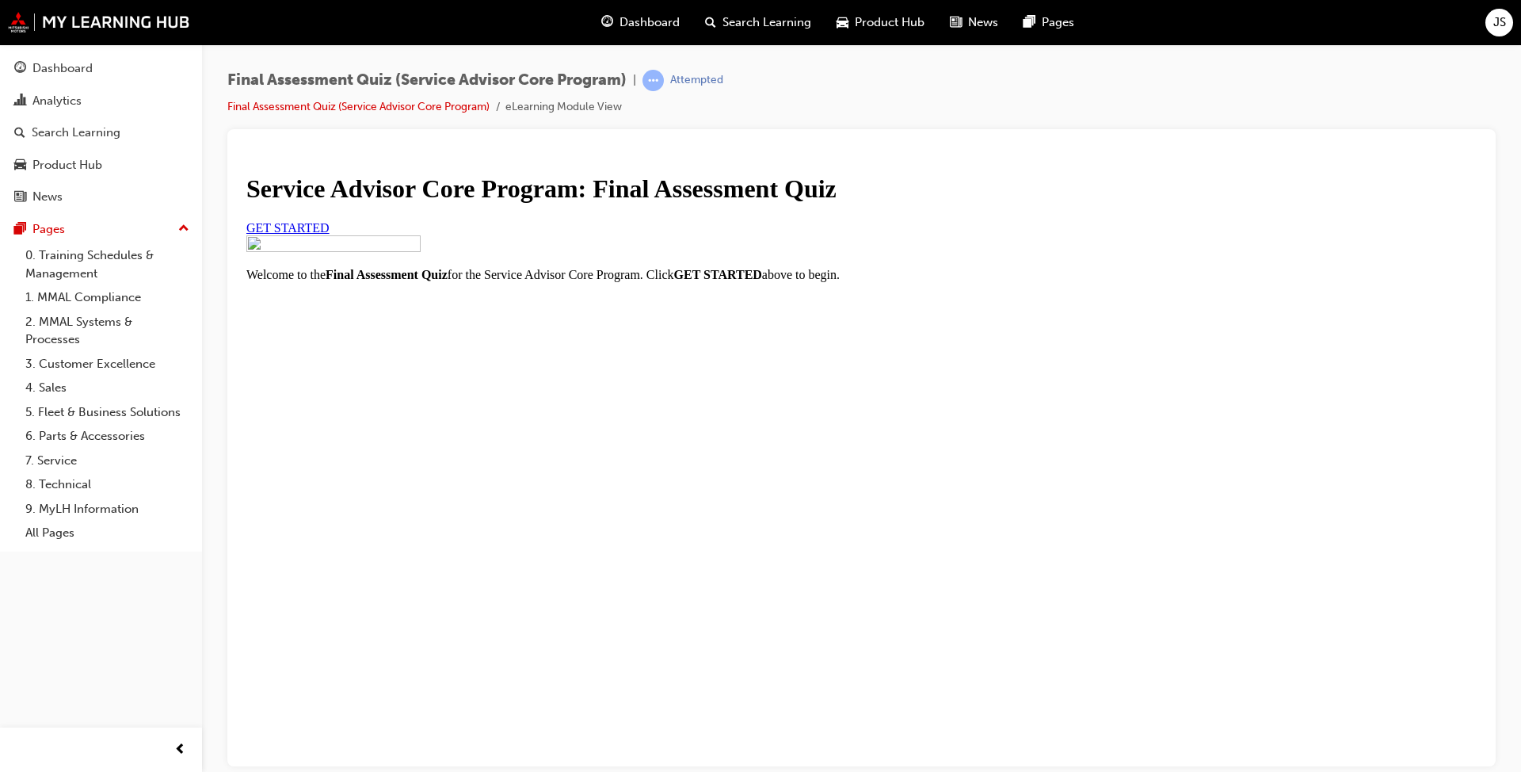
click at [330, 234] on link "GET STARTED" at bounding box center [287, 226] width 83 height 13
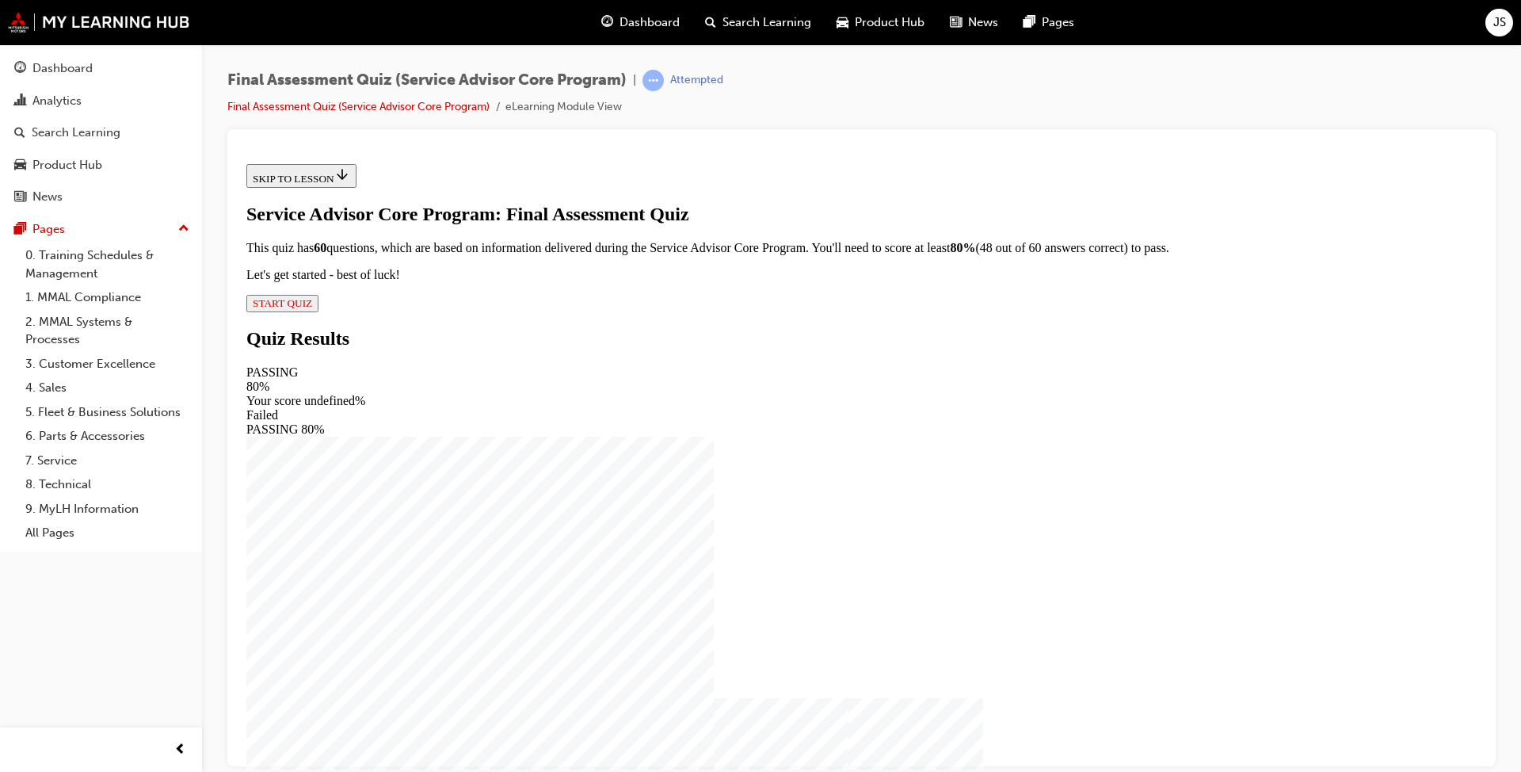
scroll to position [2, 0]
click at [312, 308] on span "START QUIZ" at bounding box center [282, 302] width 59 height 12
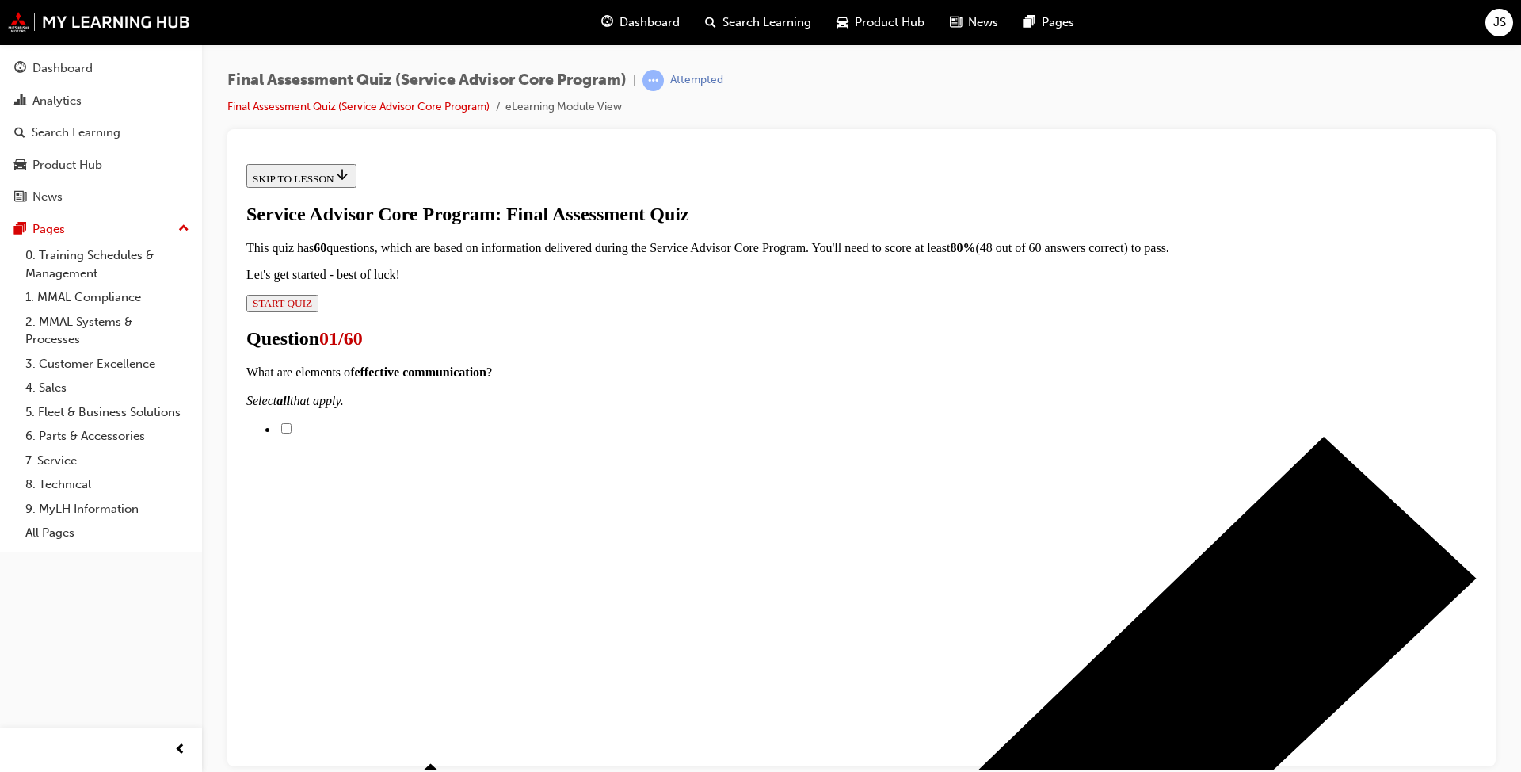
scroll to position [160, 0]
click at [292, 422] on input "Active listening" at bounding box center [286, 427] width 10 height 10
checkbox input "true"
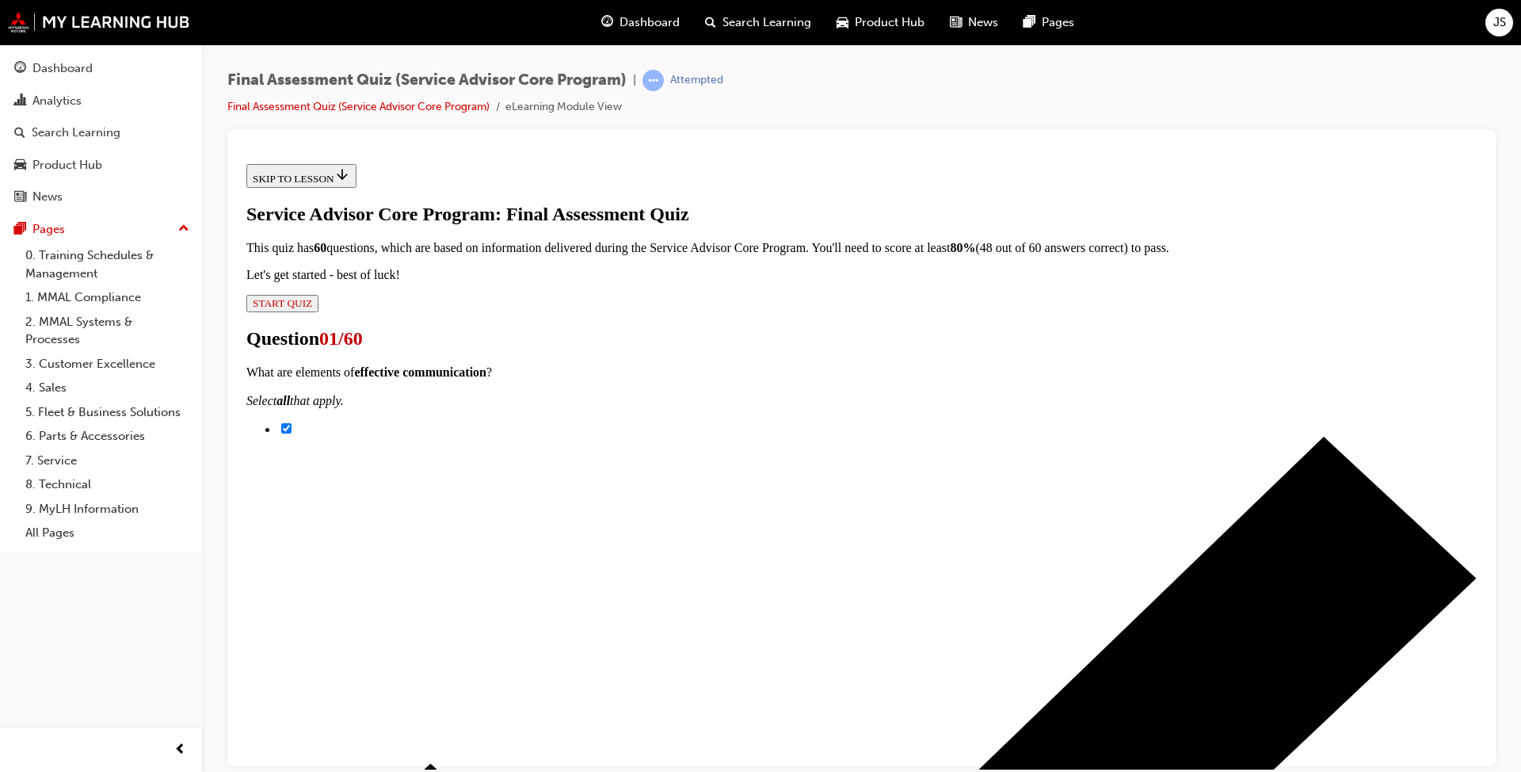
checkbox input "true"
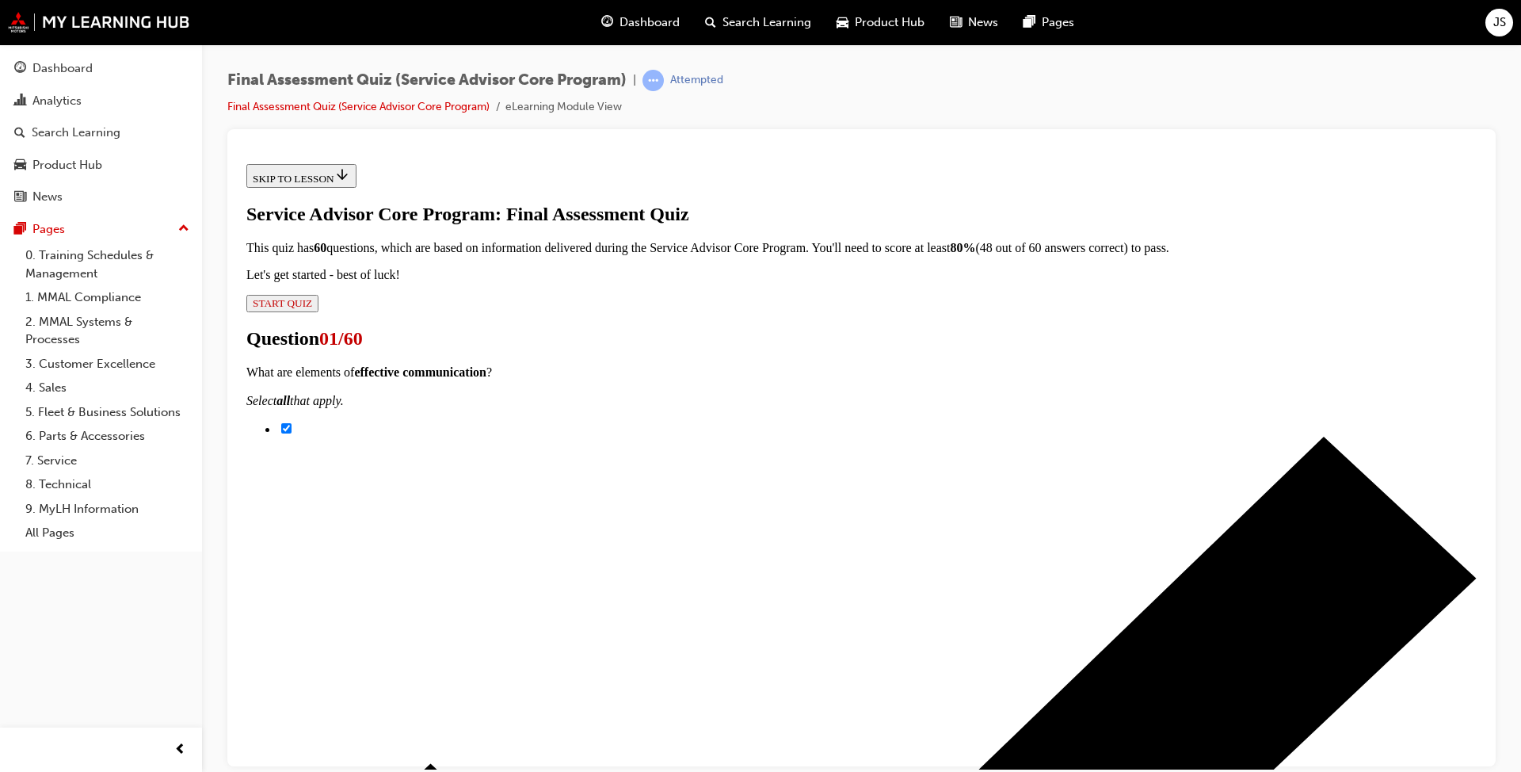
scroll to position [318, 0]
checkbox input "true"
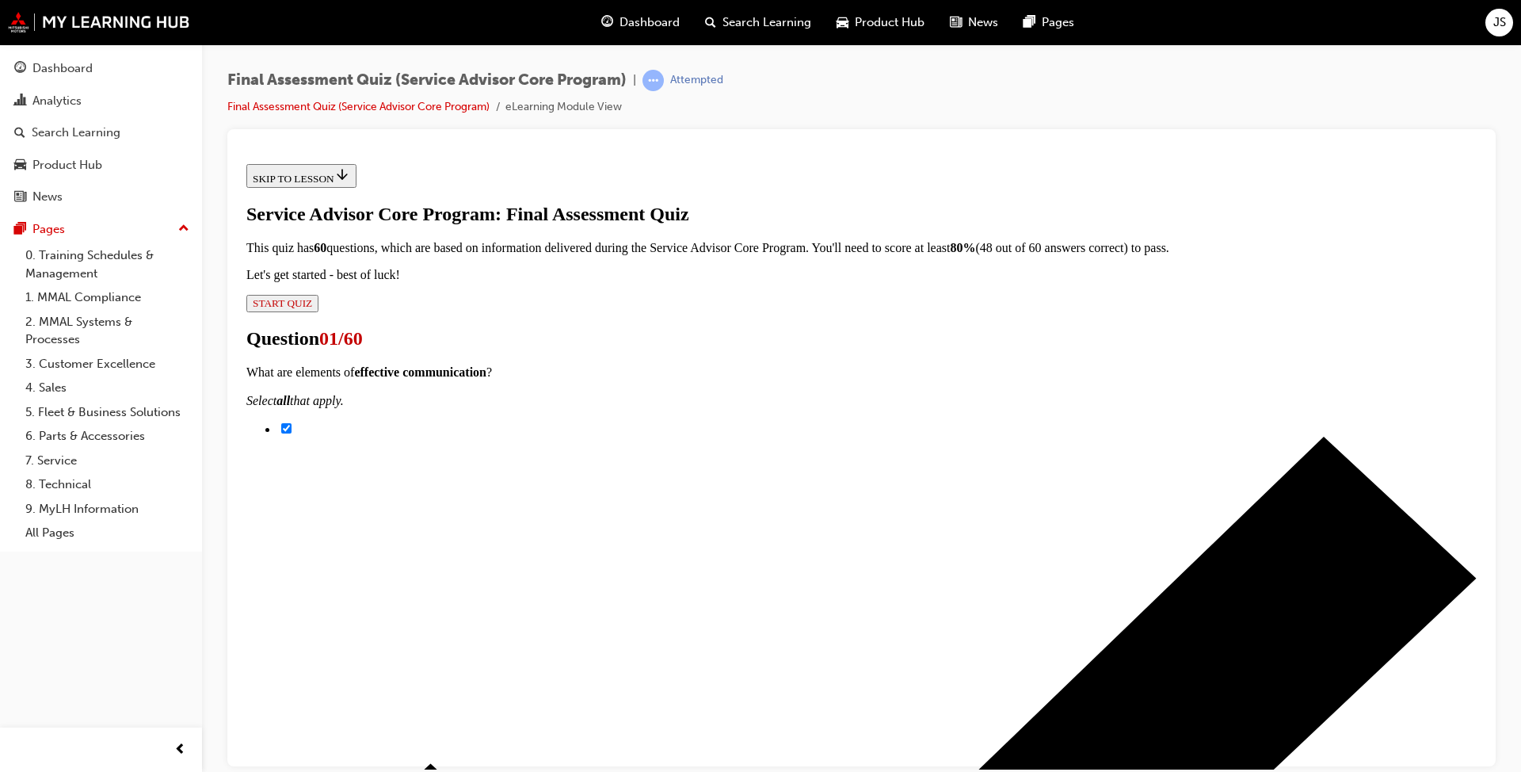
checkbox input "true"
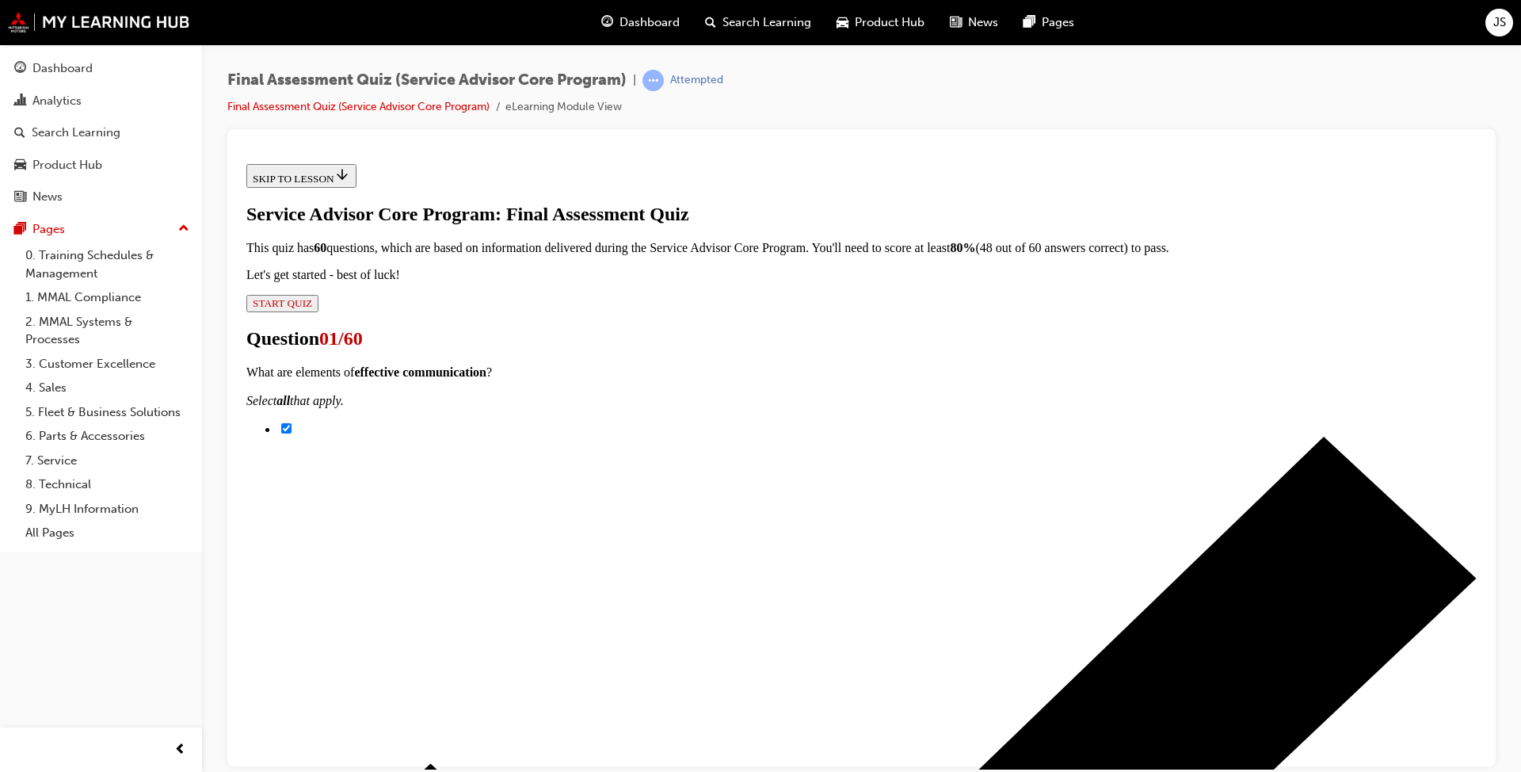
scroll to position [477, 0]
checkbox input "true"
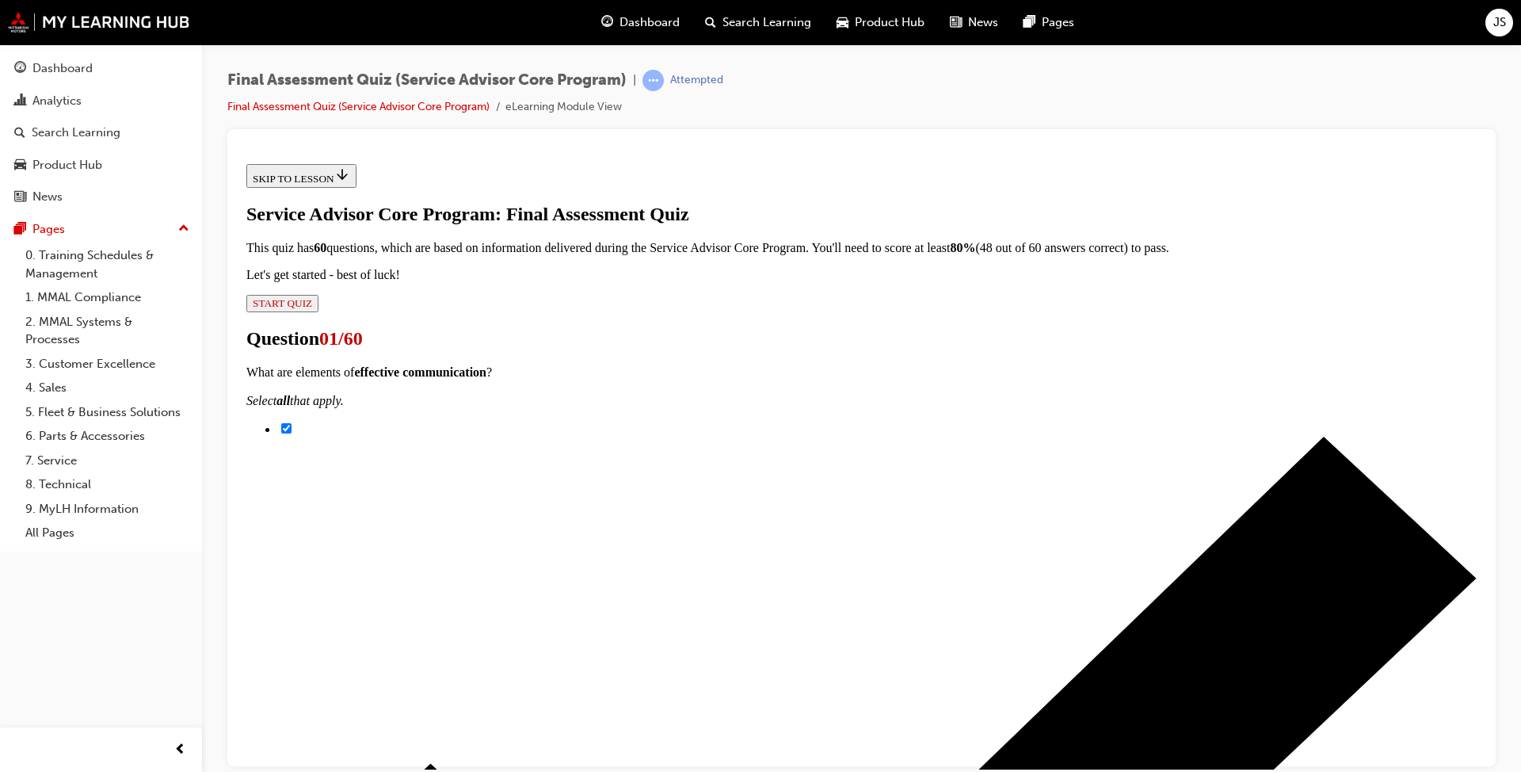
checkbox input "true"
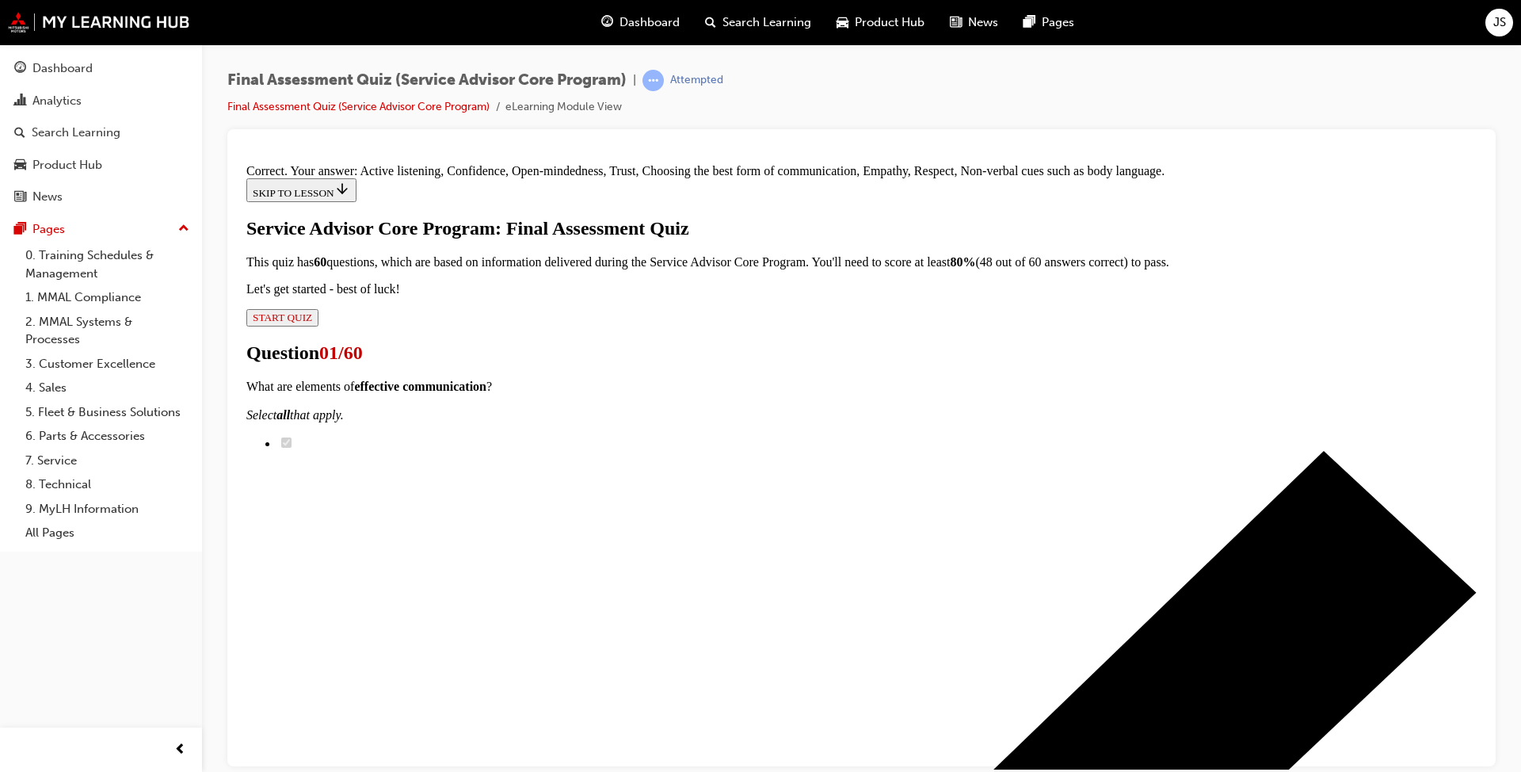
scroll to position [623, 0]
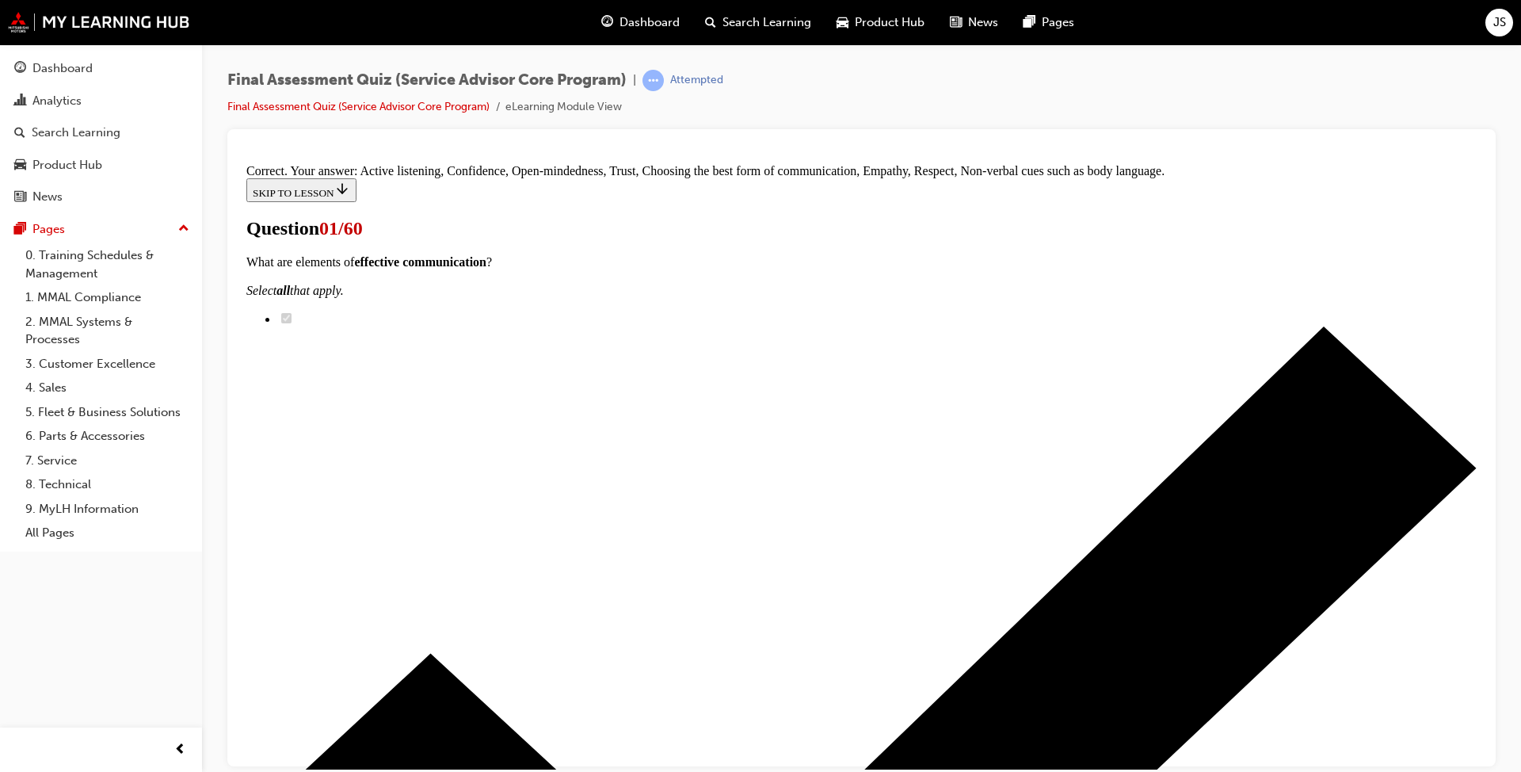
scroll to position [158, 0]
checkbox input "true"
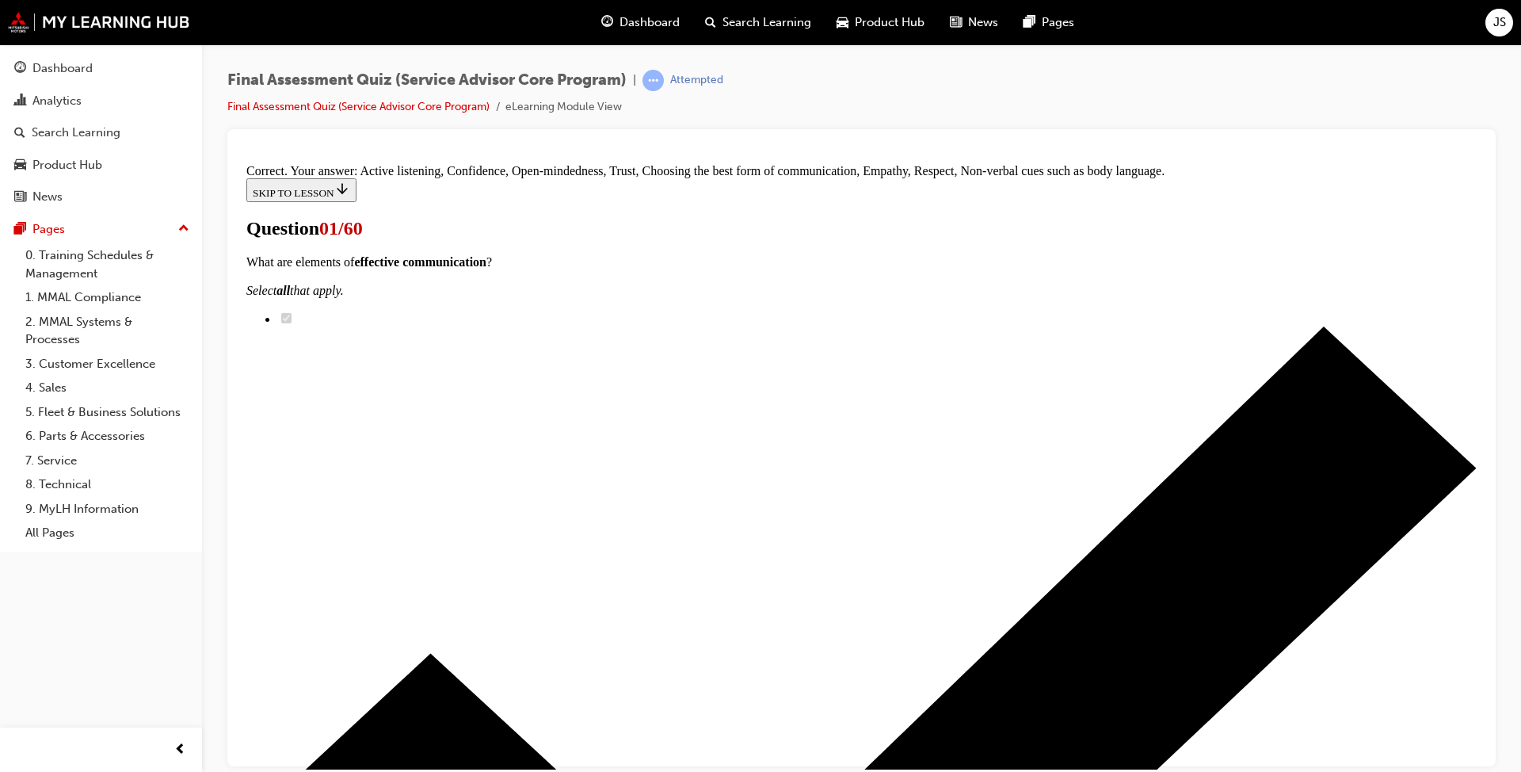
checkbox input "true"
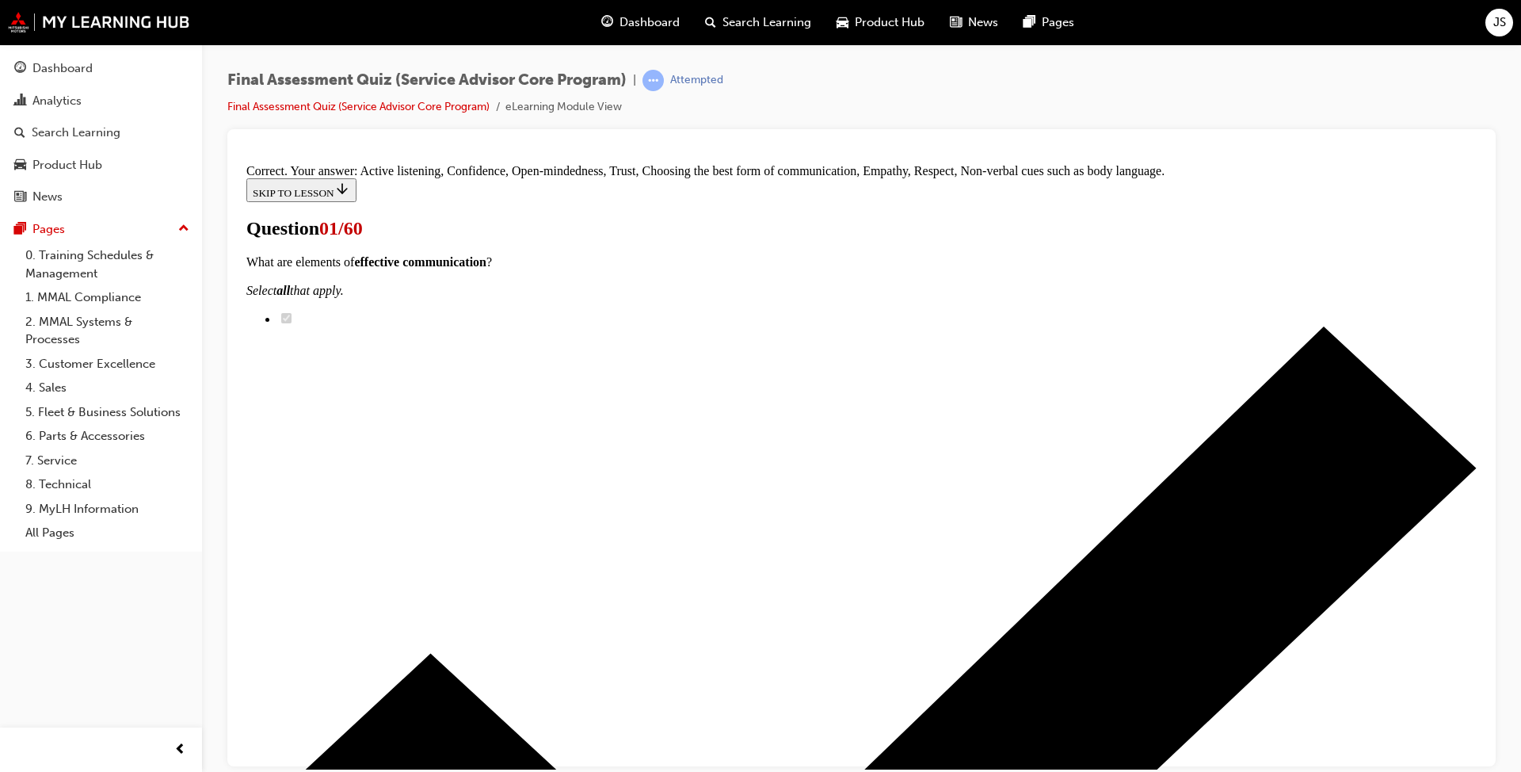
checkbox input "true"
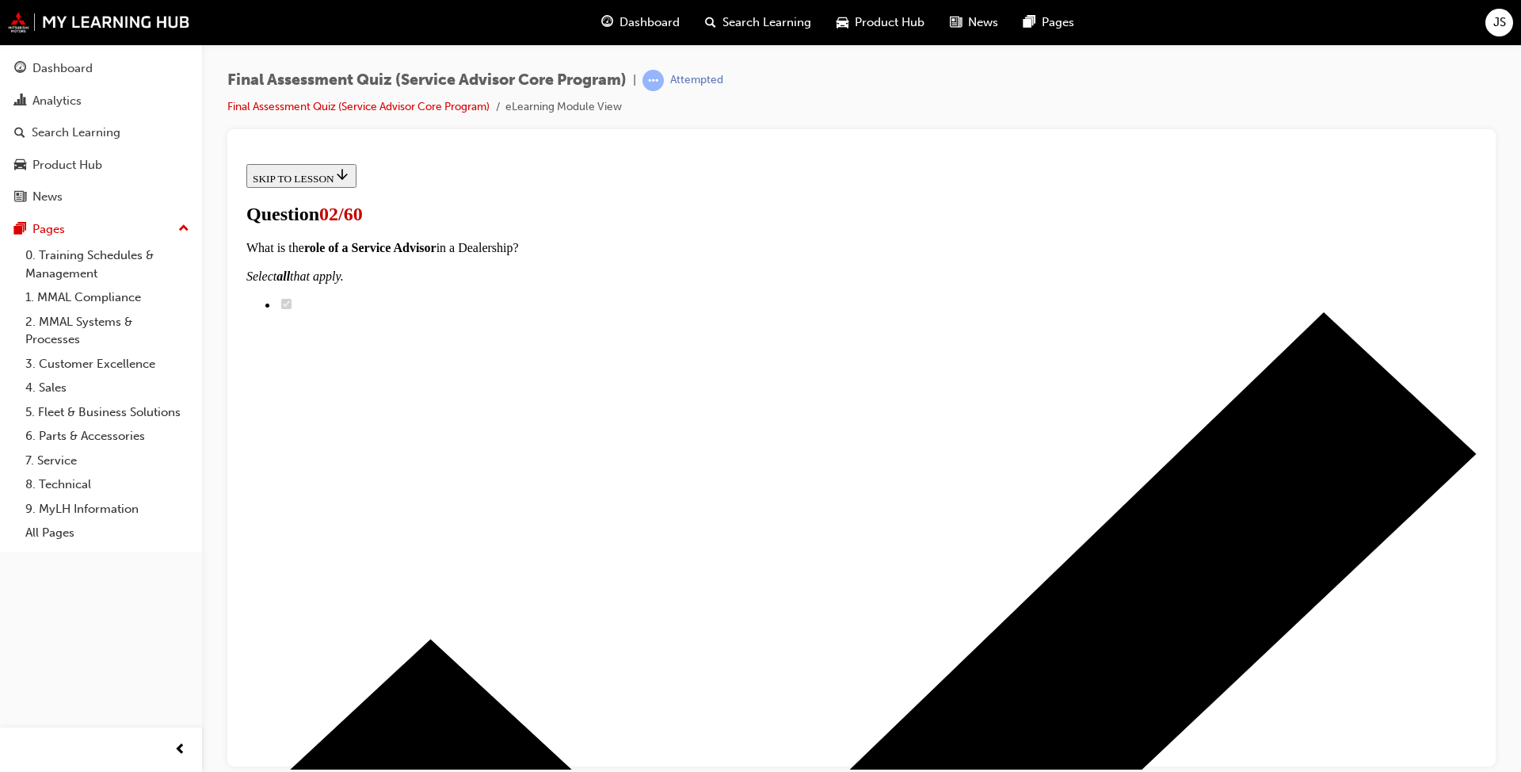
scroll to position [158, 0]
checkbox input "true"
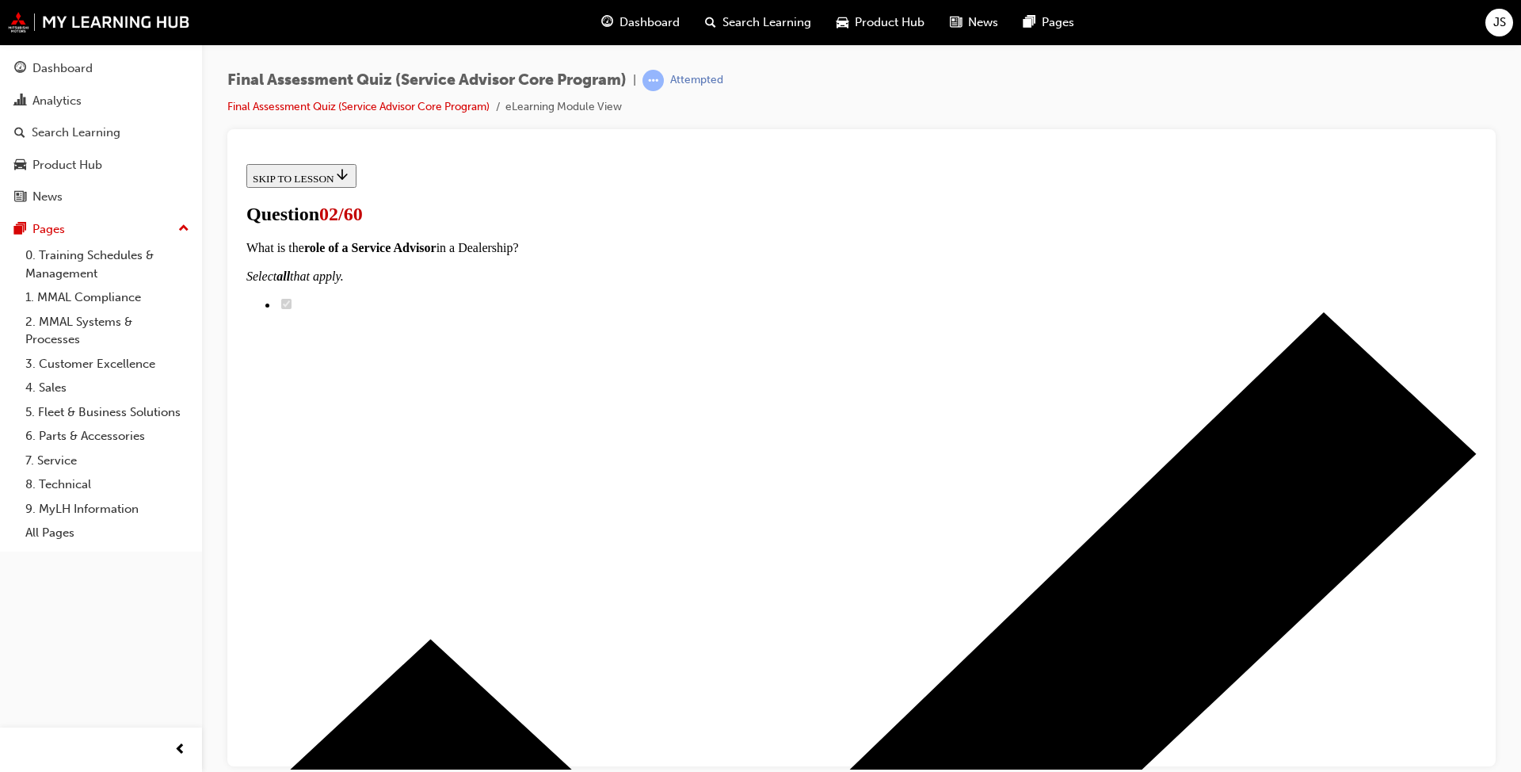
checkbox input "true"
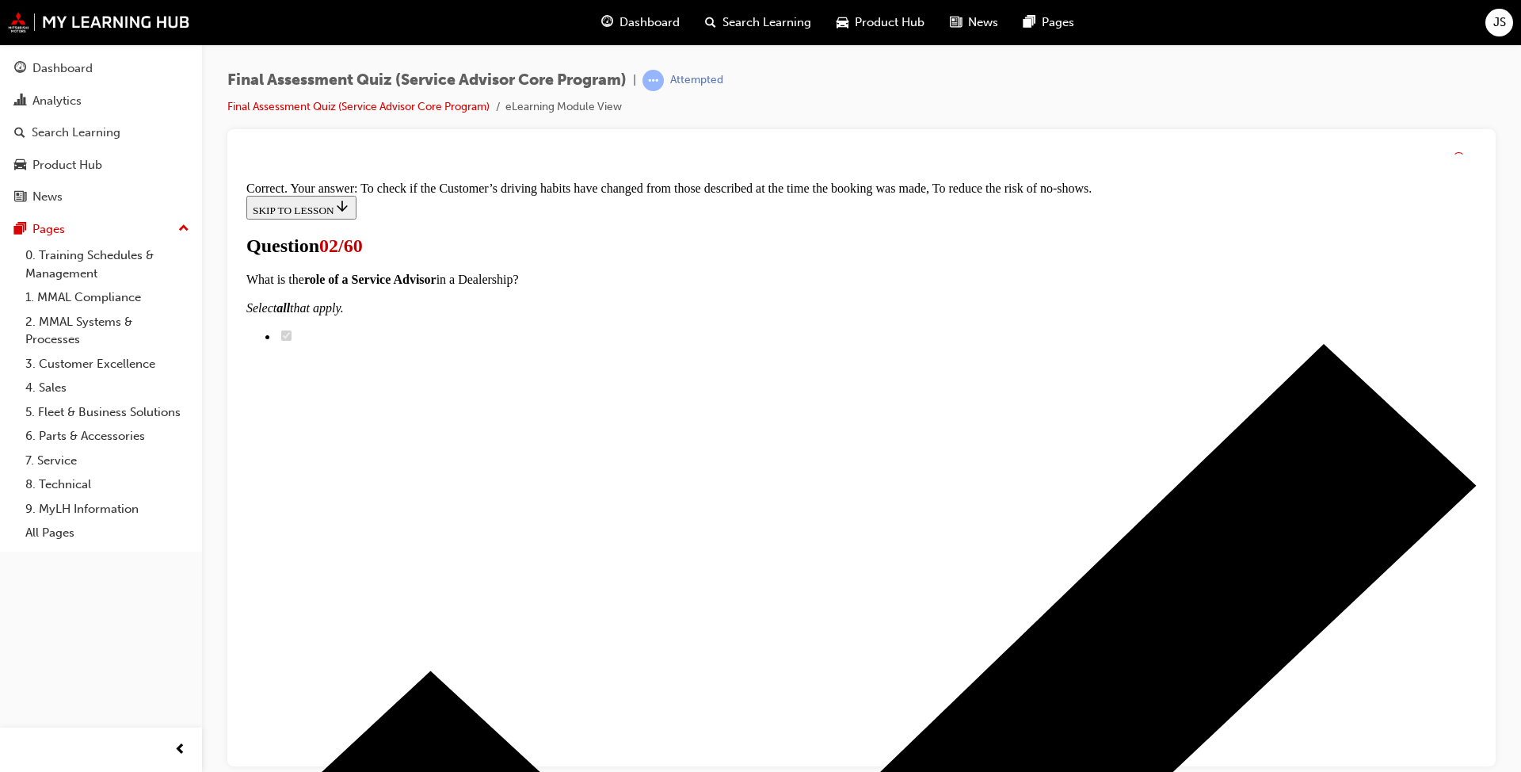
scroll to position [286, 0]
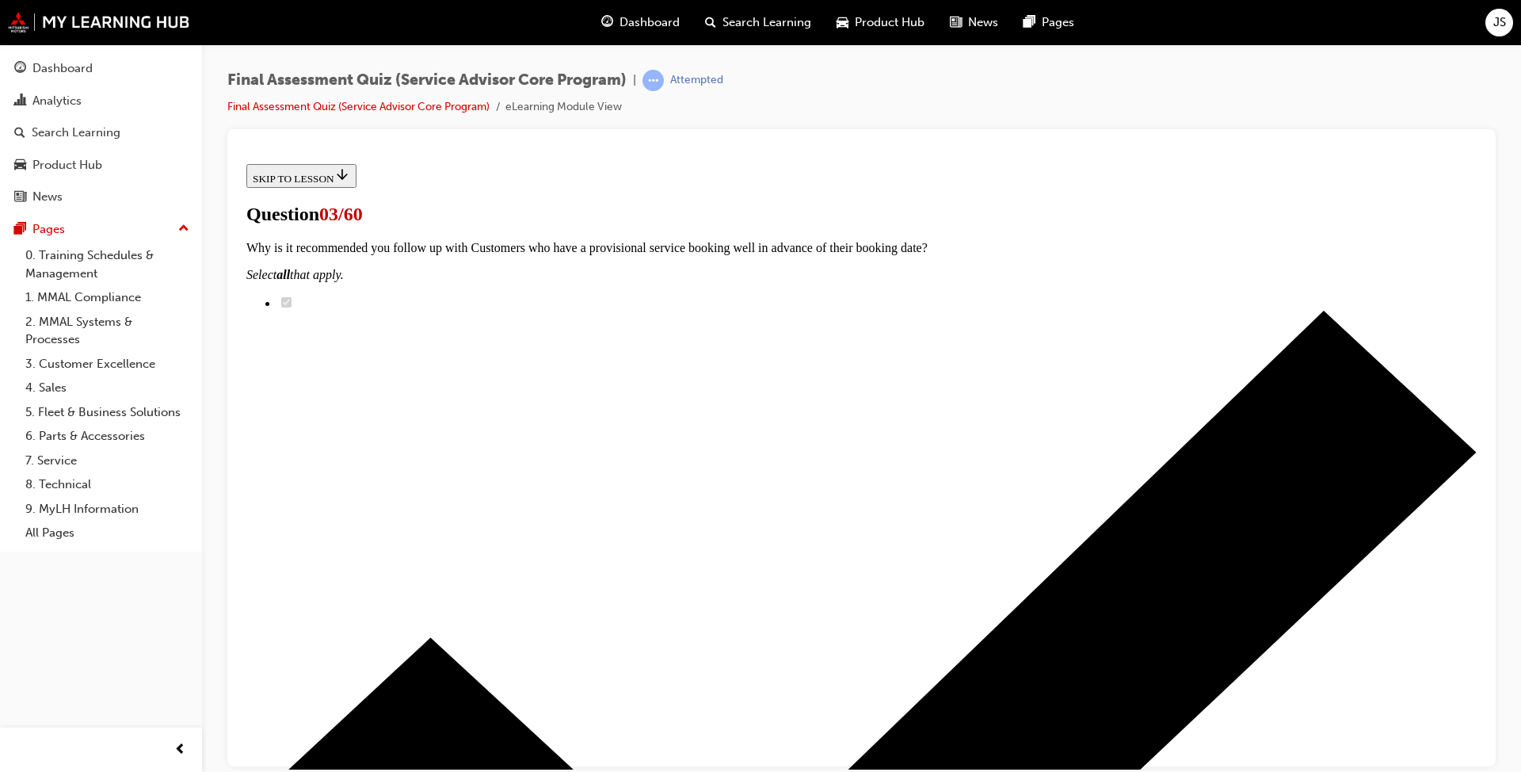
scroll to position [79, 0]
drag, startPoint x: 692, startPoint y: 661, endPoint x: 961, endPoint y: 584, distance: 279.6
drag, startPoint x: 706, startPoint y: 663, endPoint x: 1001, endPoint y: 665, distance: 294.7
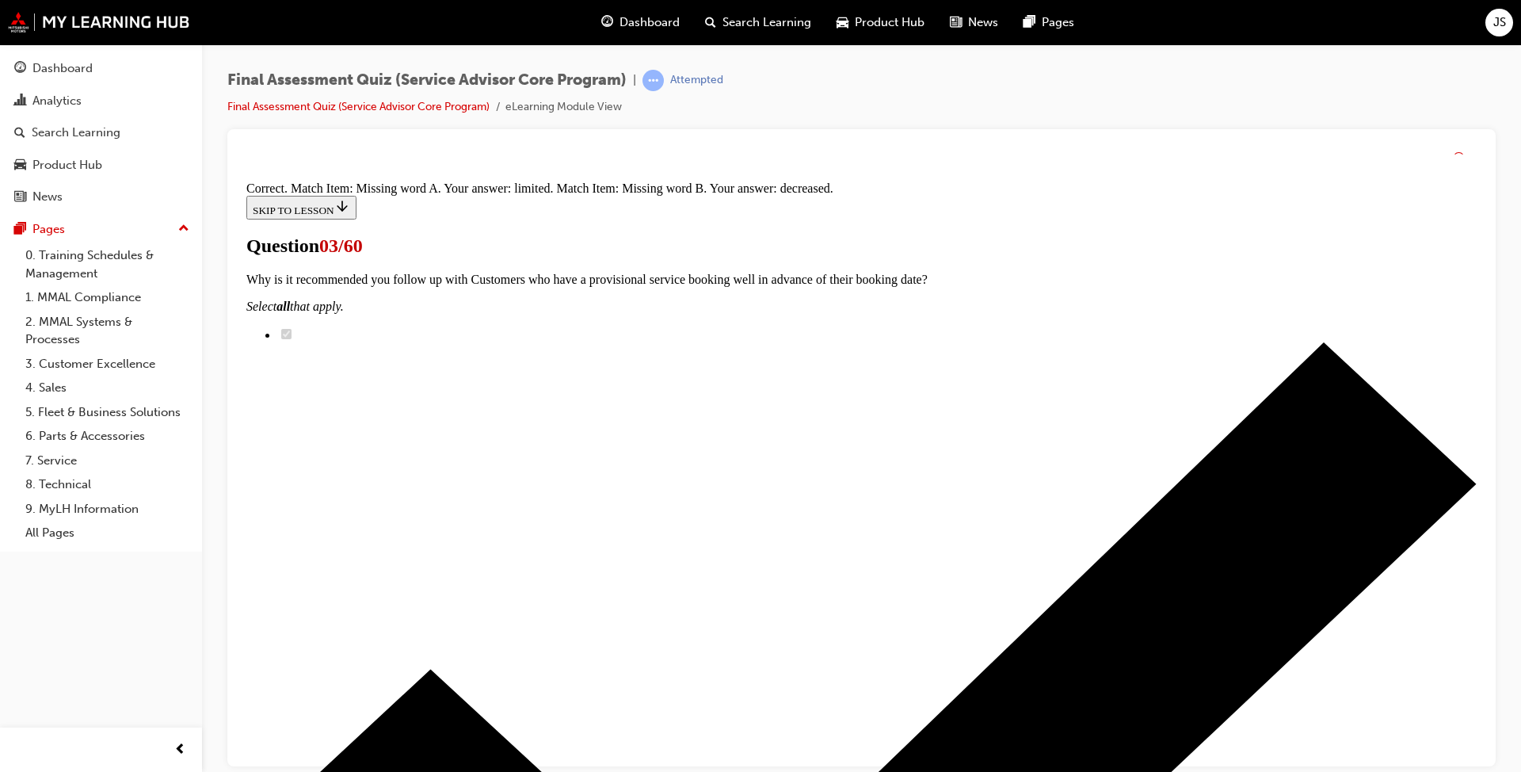
scroll to position [273, 0]
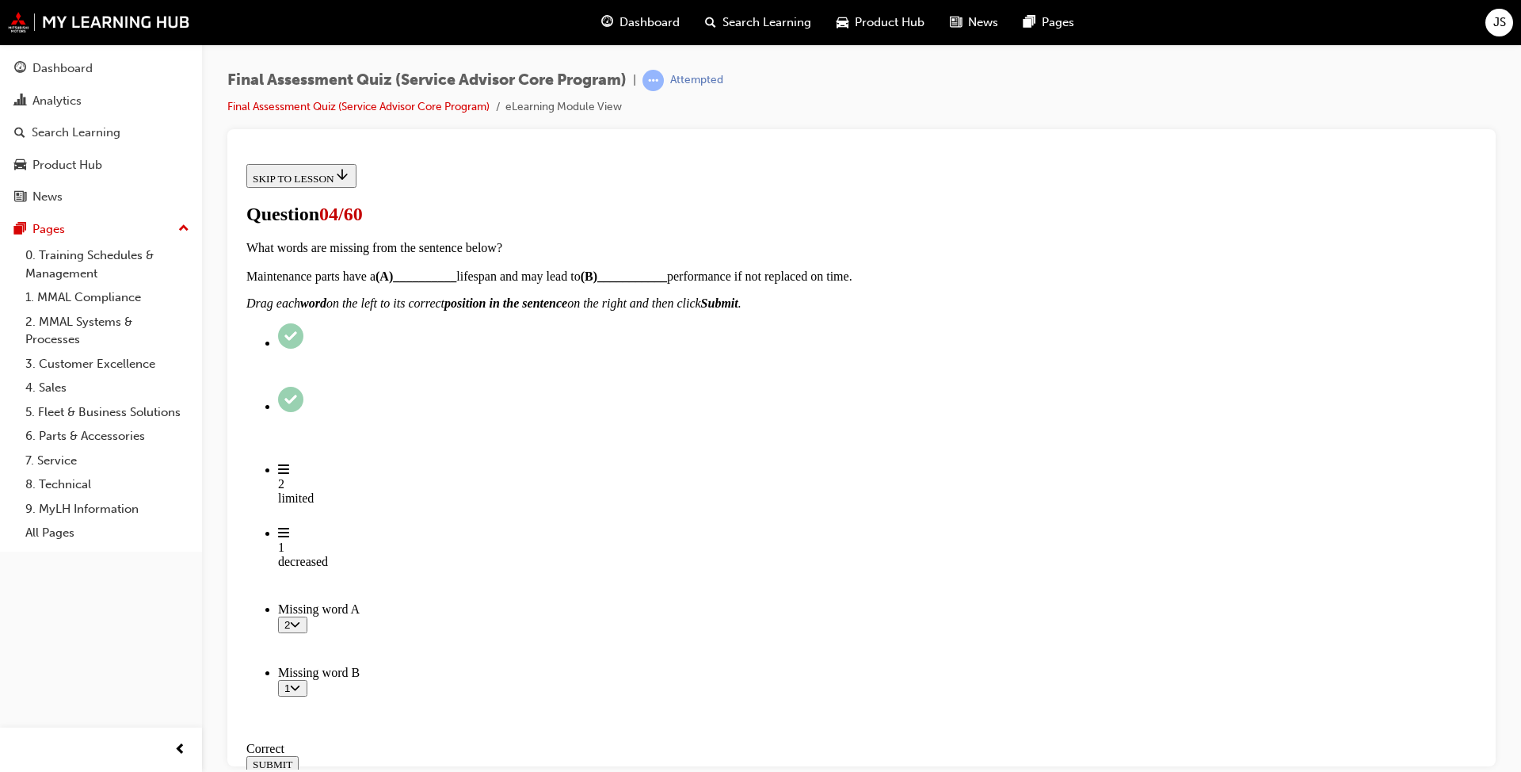
scroll to position [79, 0]
radio input "true"
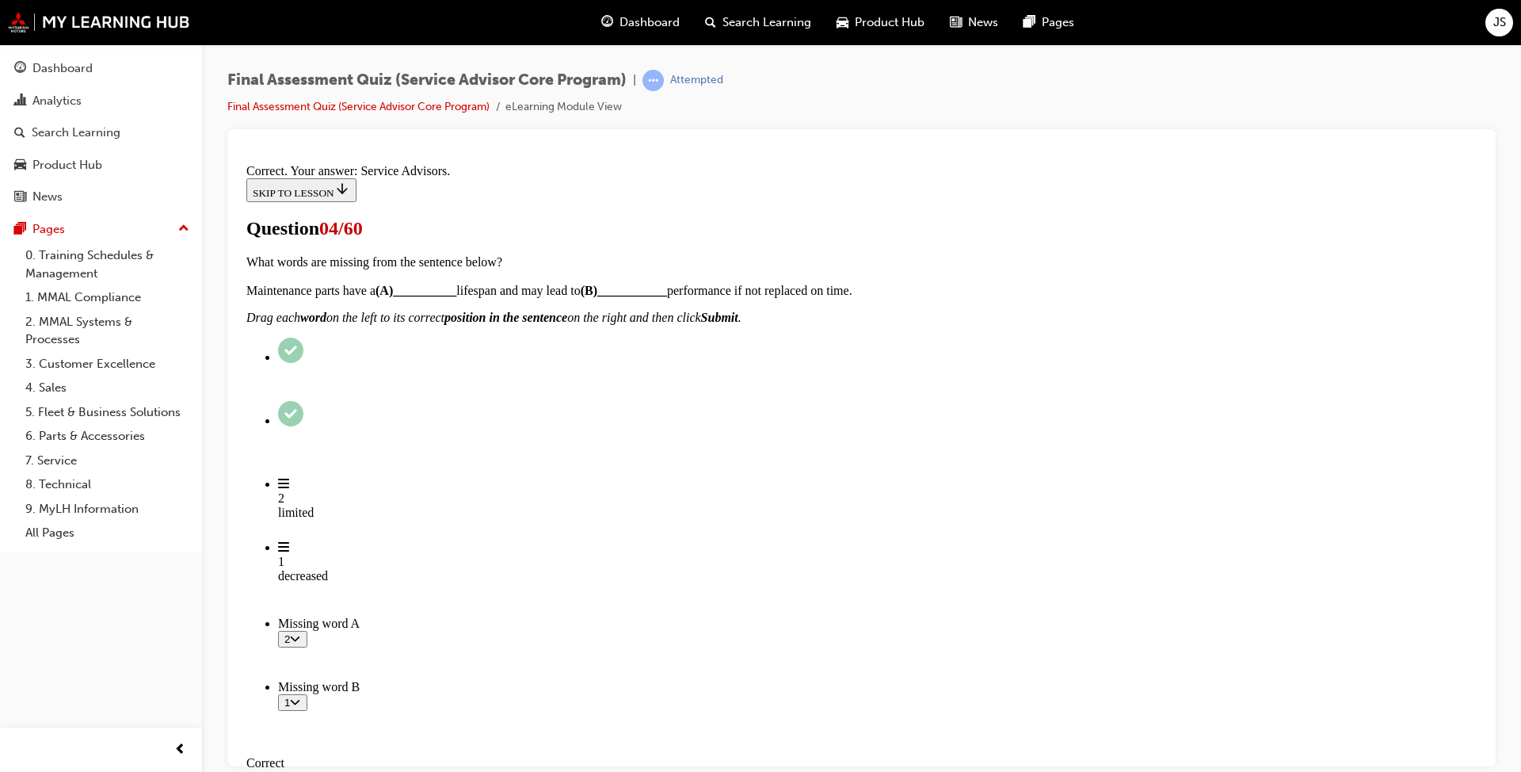
scroll to position [351, 0]
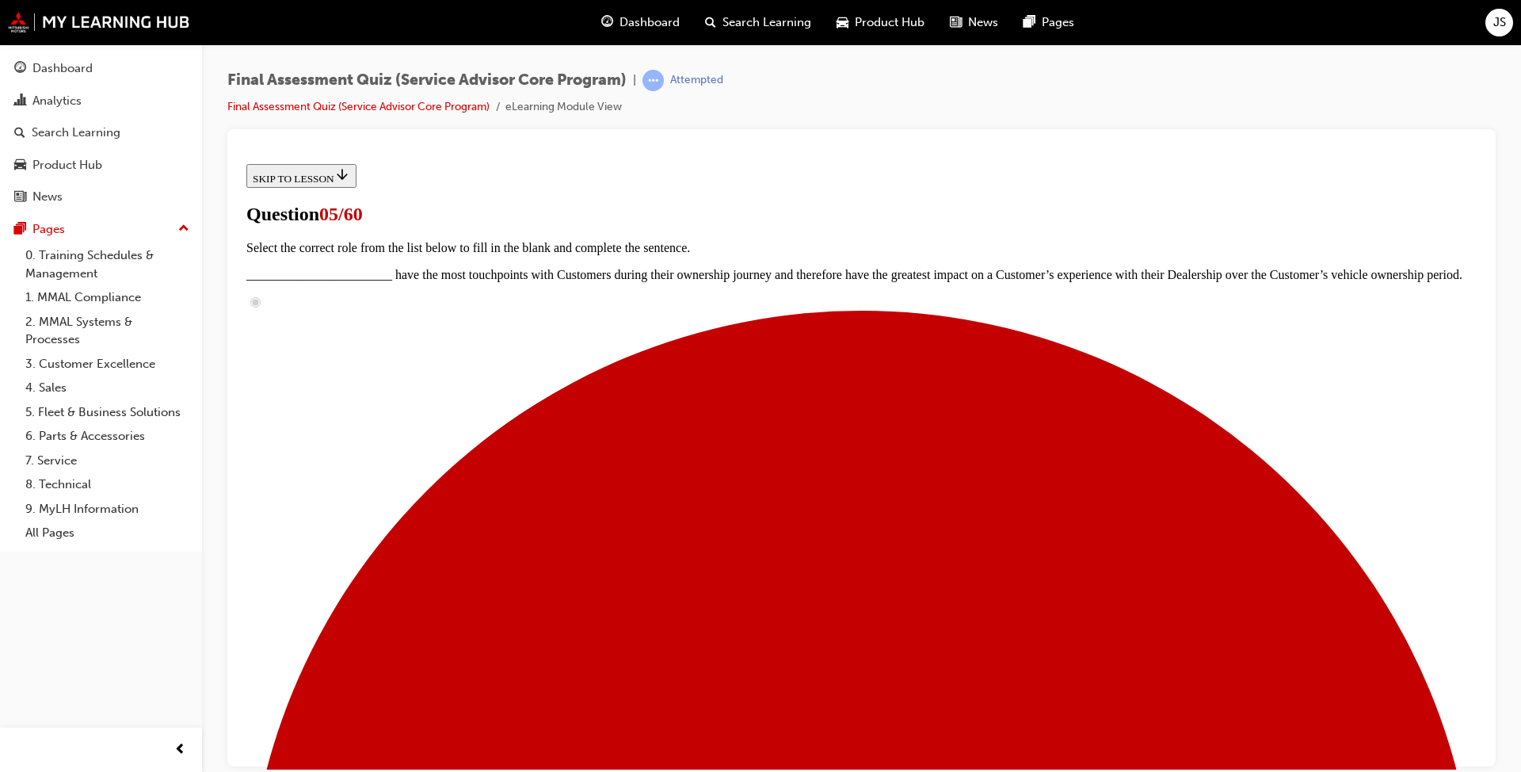
scroll to position [173, 0]
drag, startPoint x: 678, startPoint y: 745, endPoint x: 965, endPoint y: 382, distance: 462.5
drag, startPoint x: 703, startPoint y: 490, endPoint x: 978, endPoint y: 491, distance: 274.9
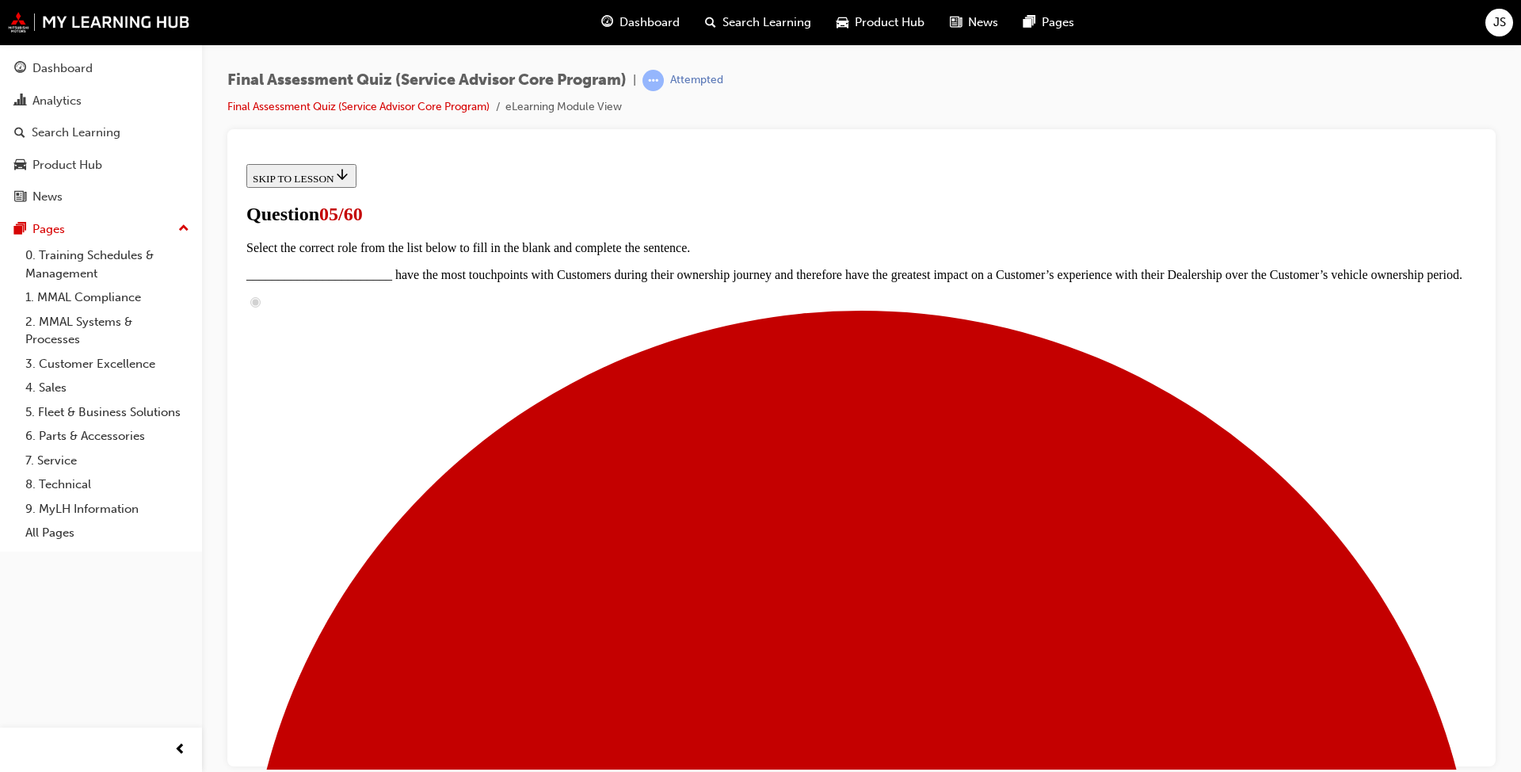
scroll to position [253, 0]
drag, startPoint x: 693, startPoint y: 655, endPoint x: 995, endPoint y: 503, distance: 338.0
drag, startPoint x: 677, startPoint y: 661, endPoint x: 937, endPoint y: 584, distance: 271.0
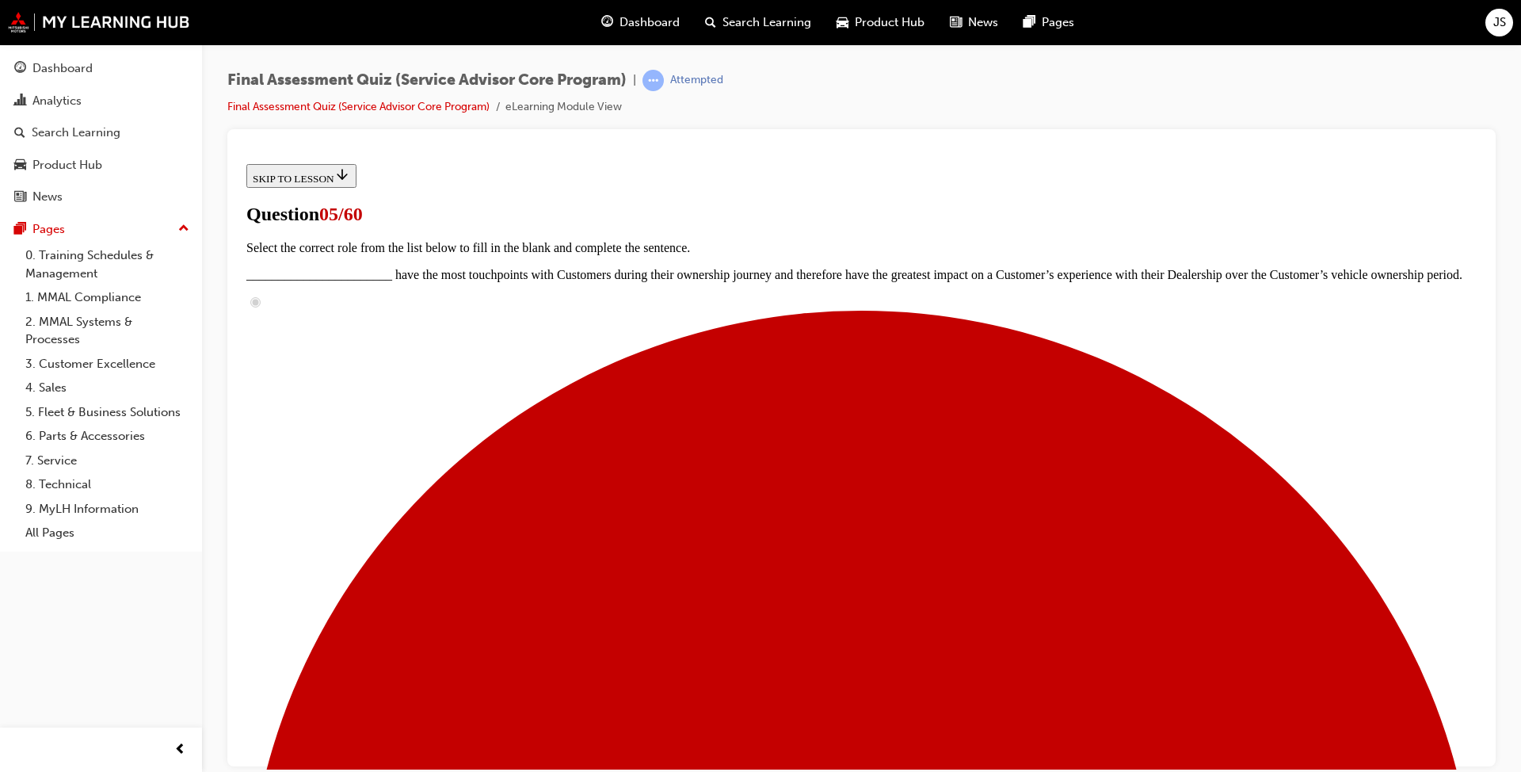
drag, startPoint x: 741, startPoint y: 662, endPoint x: 1029, endPoint y: 660, distance: 287.6
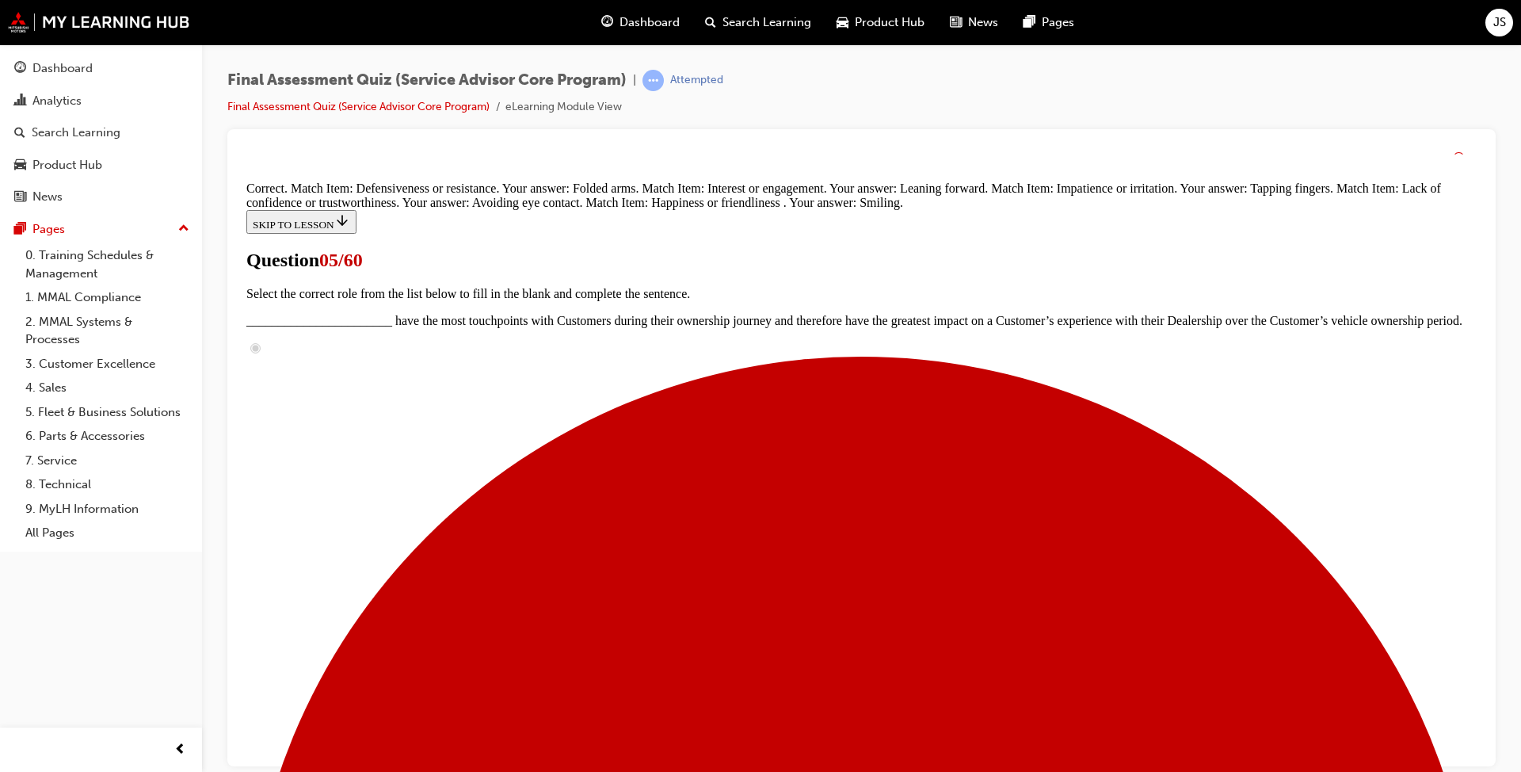
scroll to position [437, 0]
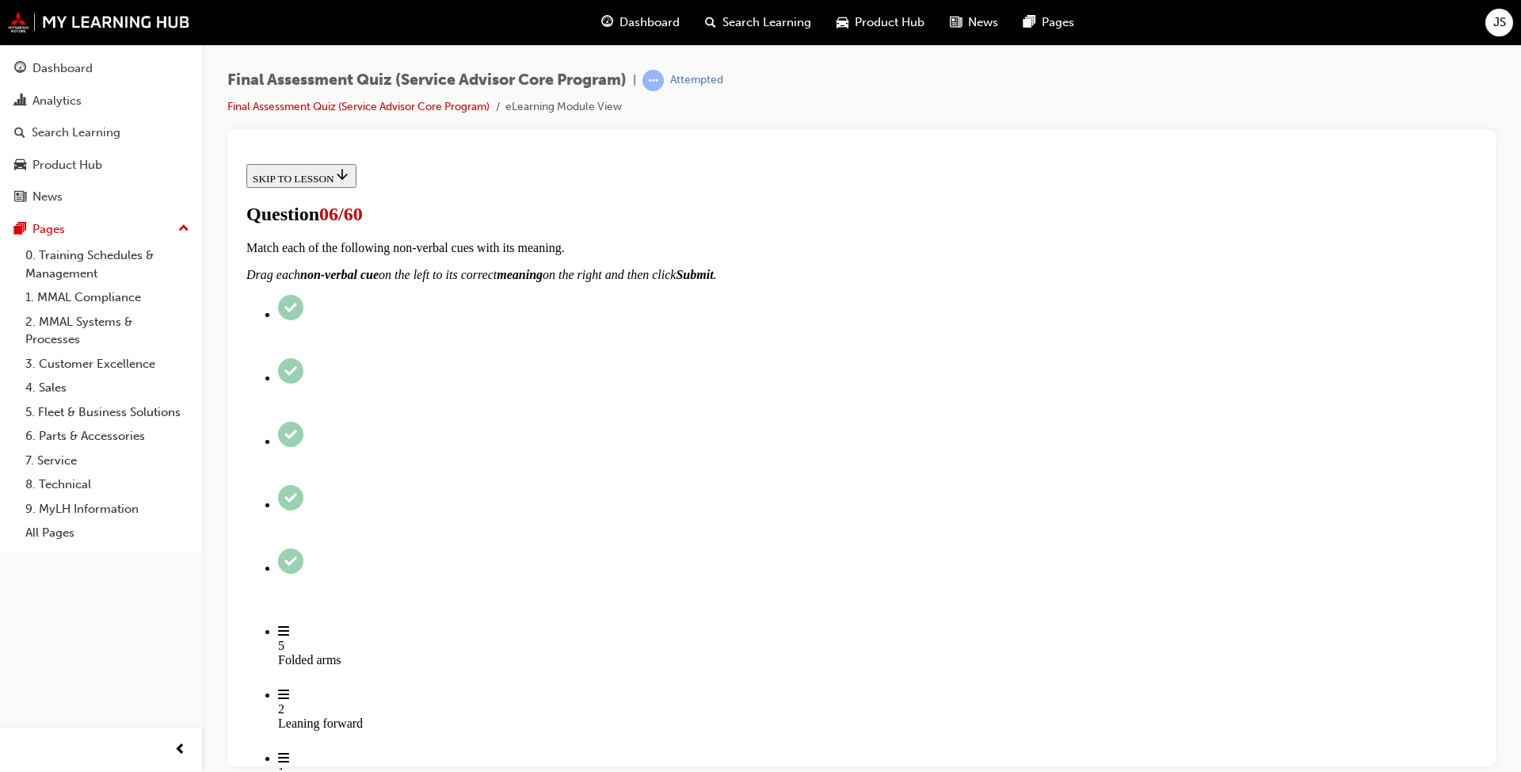
radio input "true"
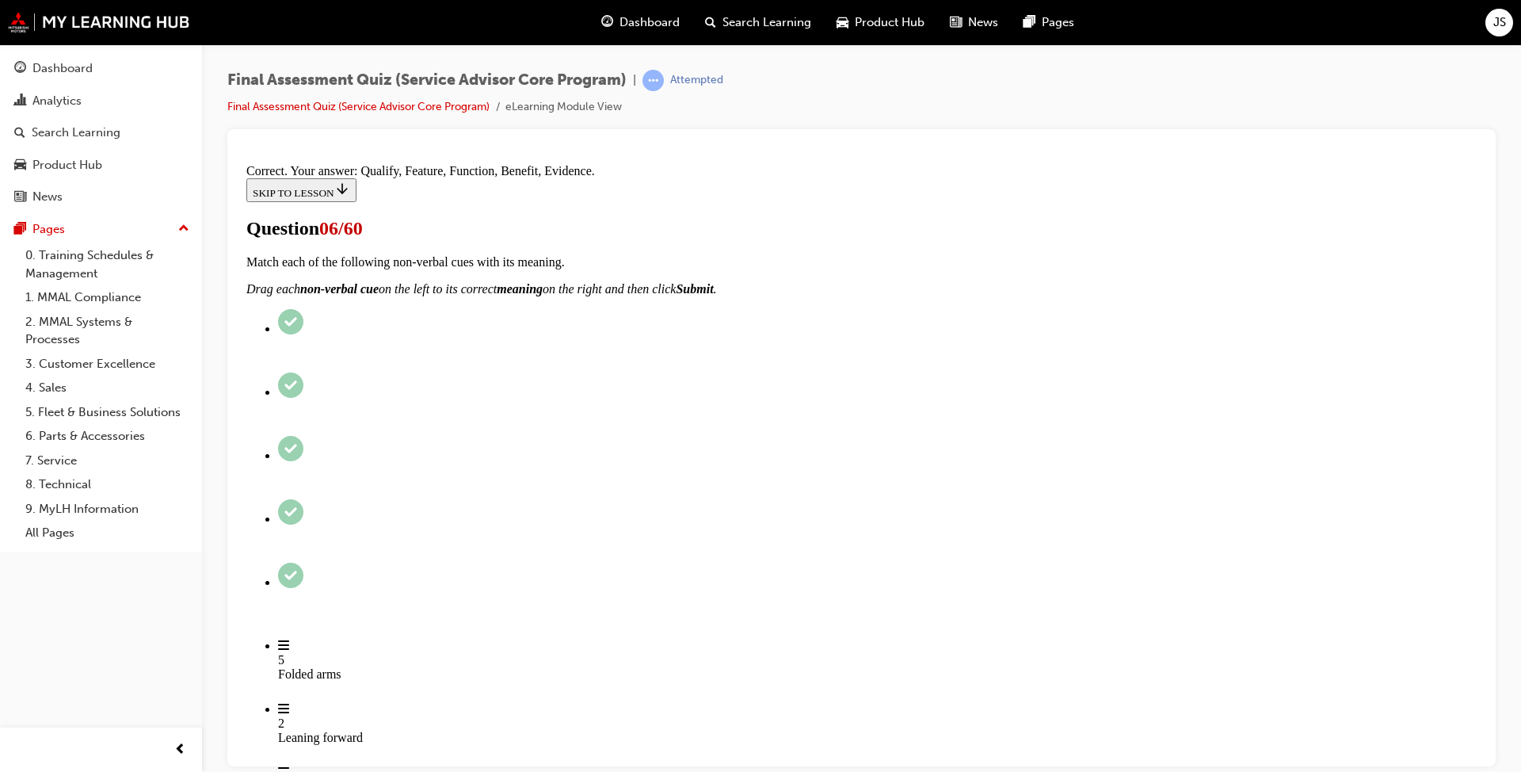
scroll to position [189, 0]
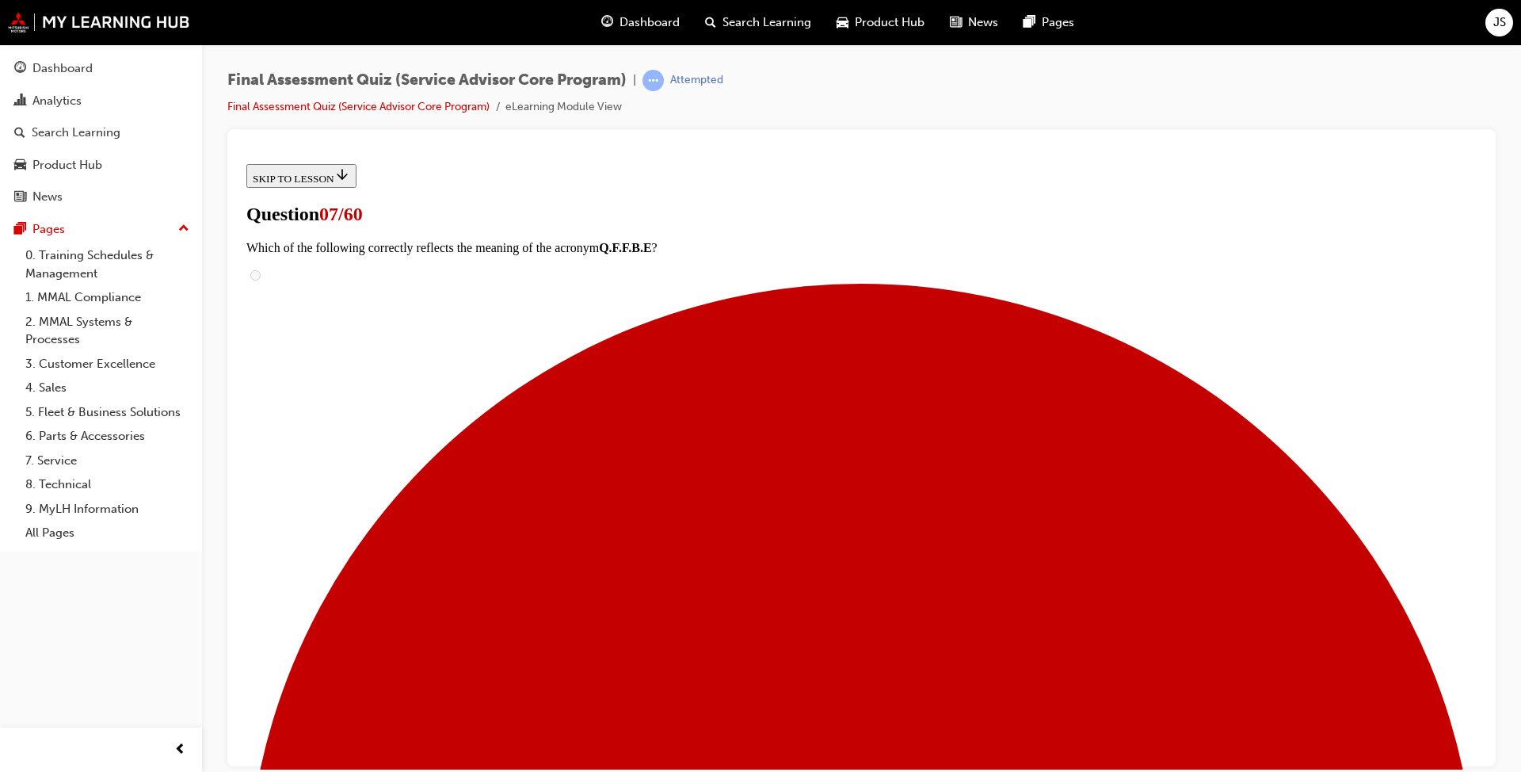
scroll to position [345, 0]
drag, startPoint x: 706, startPoint y: 345, endPoint x: 974, endPoint y: 345, distance: 268.6
drag, startPoint x: 696, startPoint y: 509, endPoint x: 982, endPoint y: 406, distance: 304.0
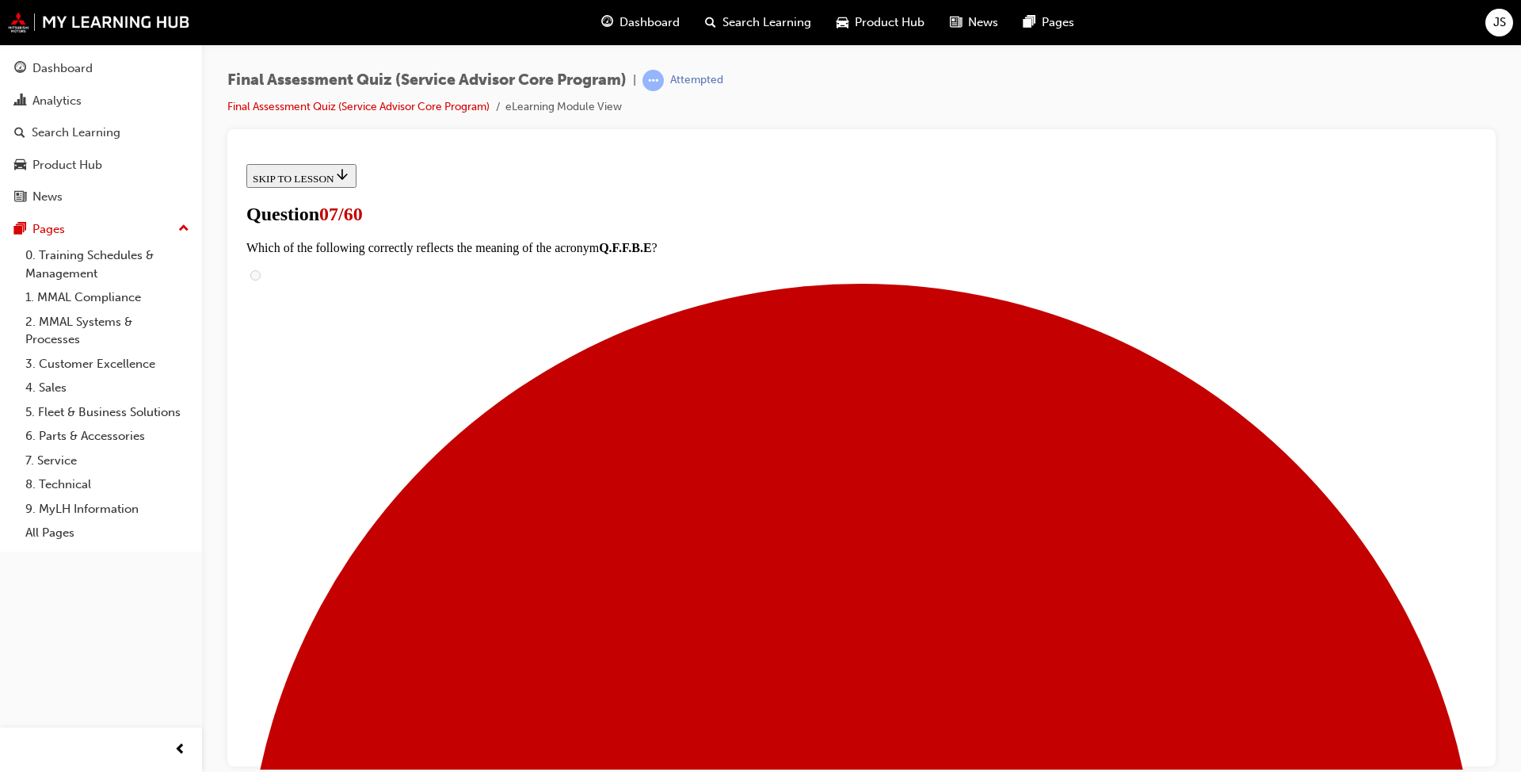
drag, startPoint x: 683, startPoint y: 508, endPoint x: 966, endPoint y: 308, distance: 346.2
drag, startPoint x: 686, startPoint y: 675, endPoint x: 973, endPoint y: 464, distance: 355.9
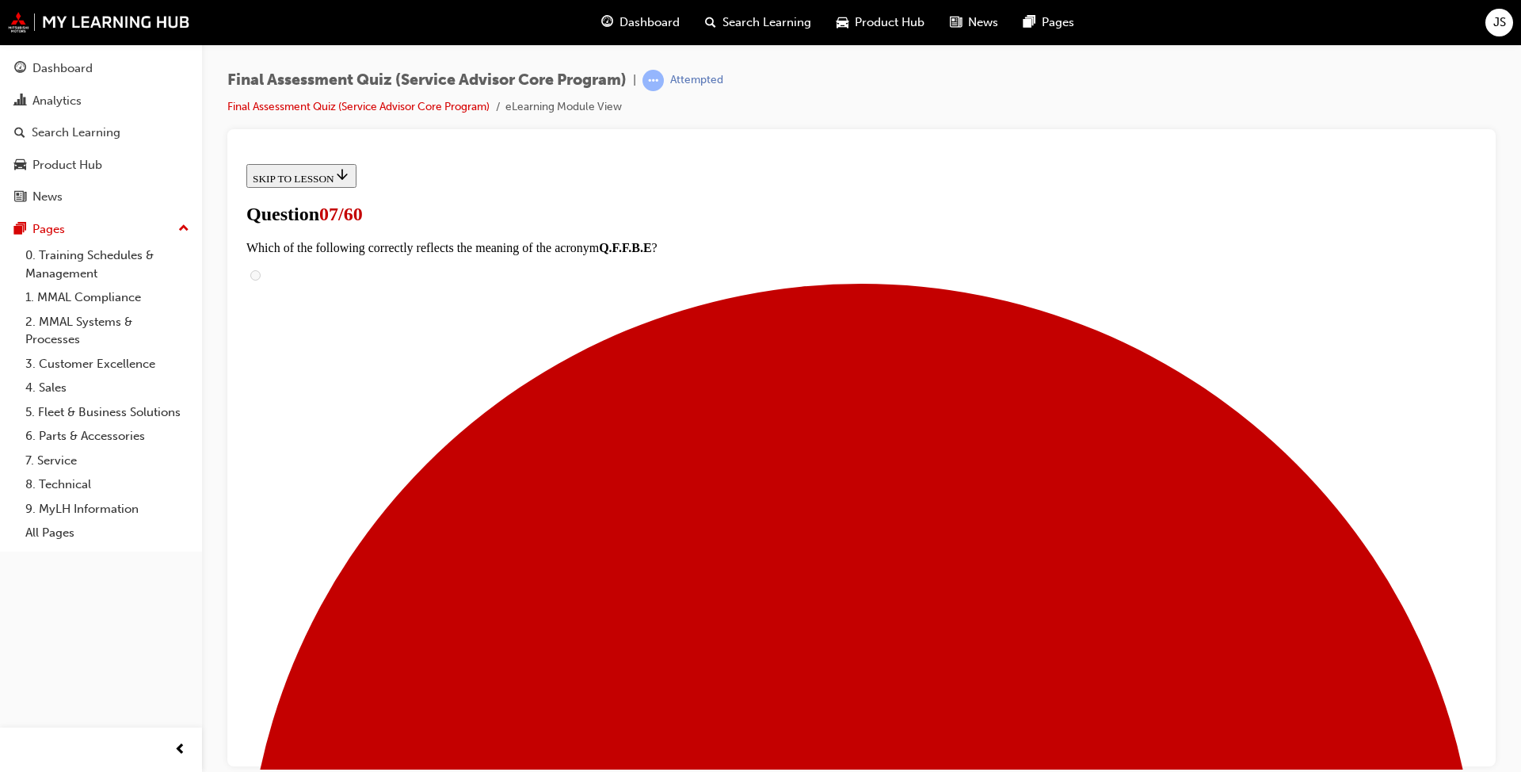
drag, startPoint x: 677, startPoint y: 512, endPoint x: 970, endPoint y: 312, distance: 354.0
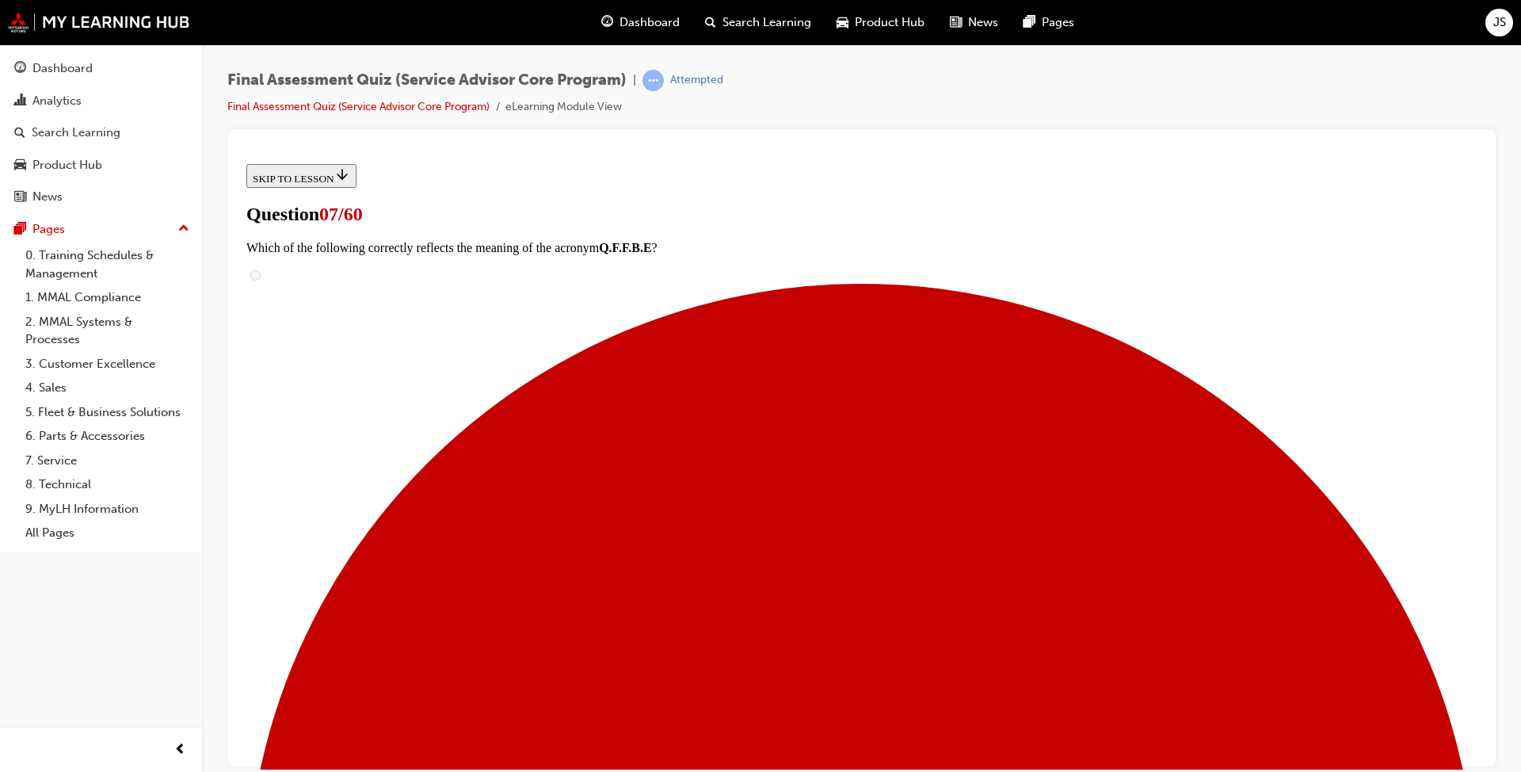
drag, startPoint x: 711, startPoint y: 418, endPoint x: 990, endPoint y: 616, distance: 342.0
drag, startPoint x: 789, startPoint y: 433, endPoint x: 1007, endPoint y: 436, distance: 217.9
drag, startPoint x: 722, startPoint y: 538, endPoint x: 1005, endPoint y: 539, distance: 282.8
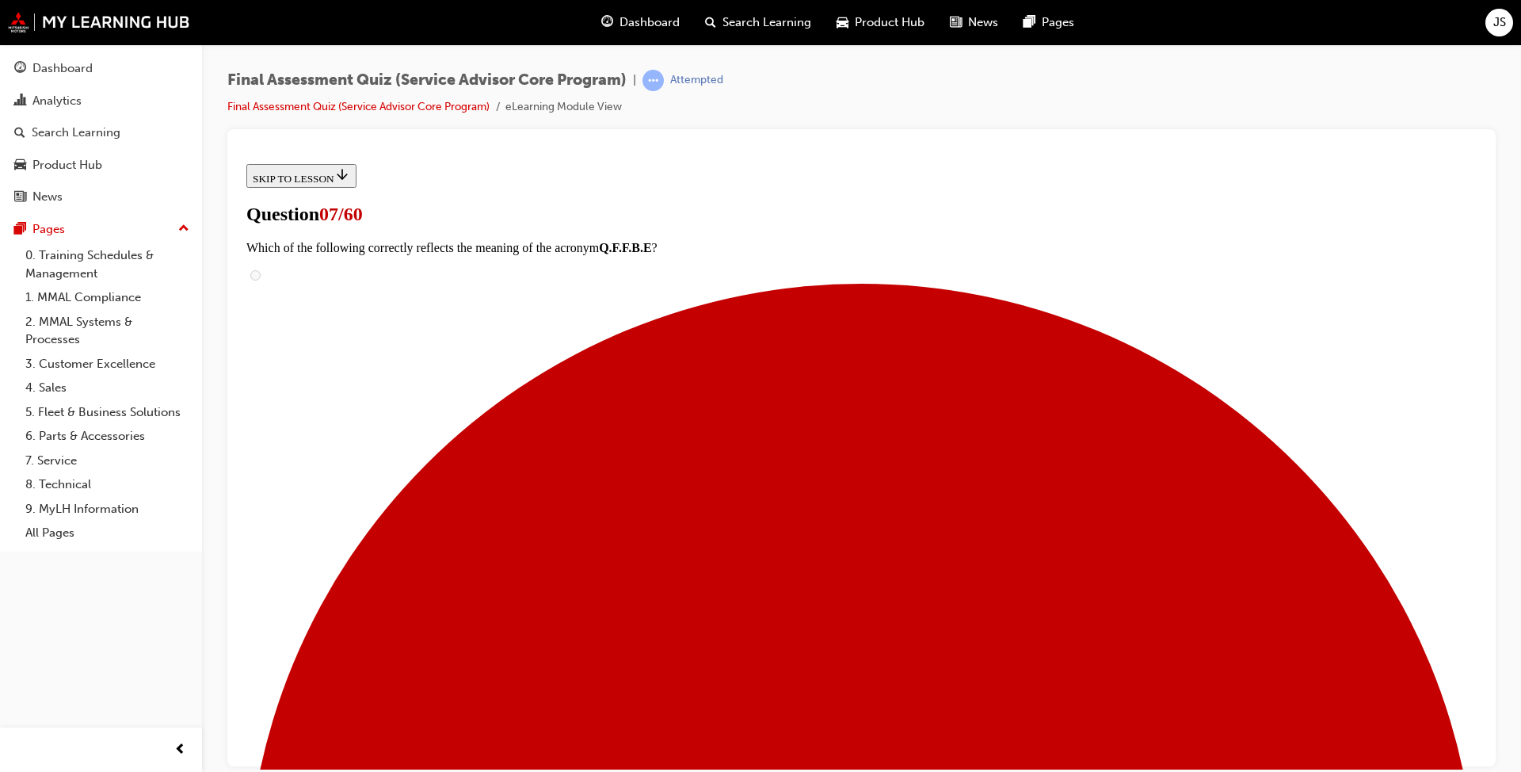
scroll to position [710, 0]
drag, startPoint x: 804, startPoint y: 482, endPoint x: 1038, endPoint y: 490, distance: 233.8
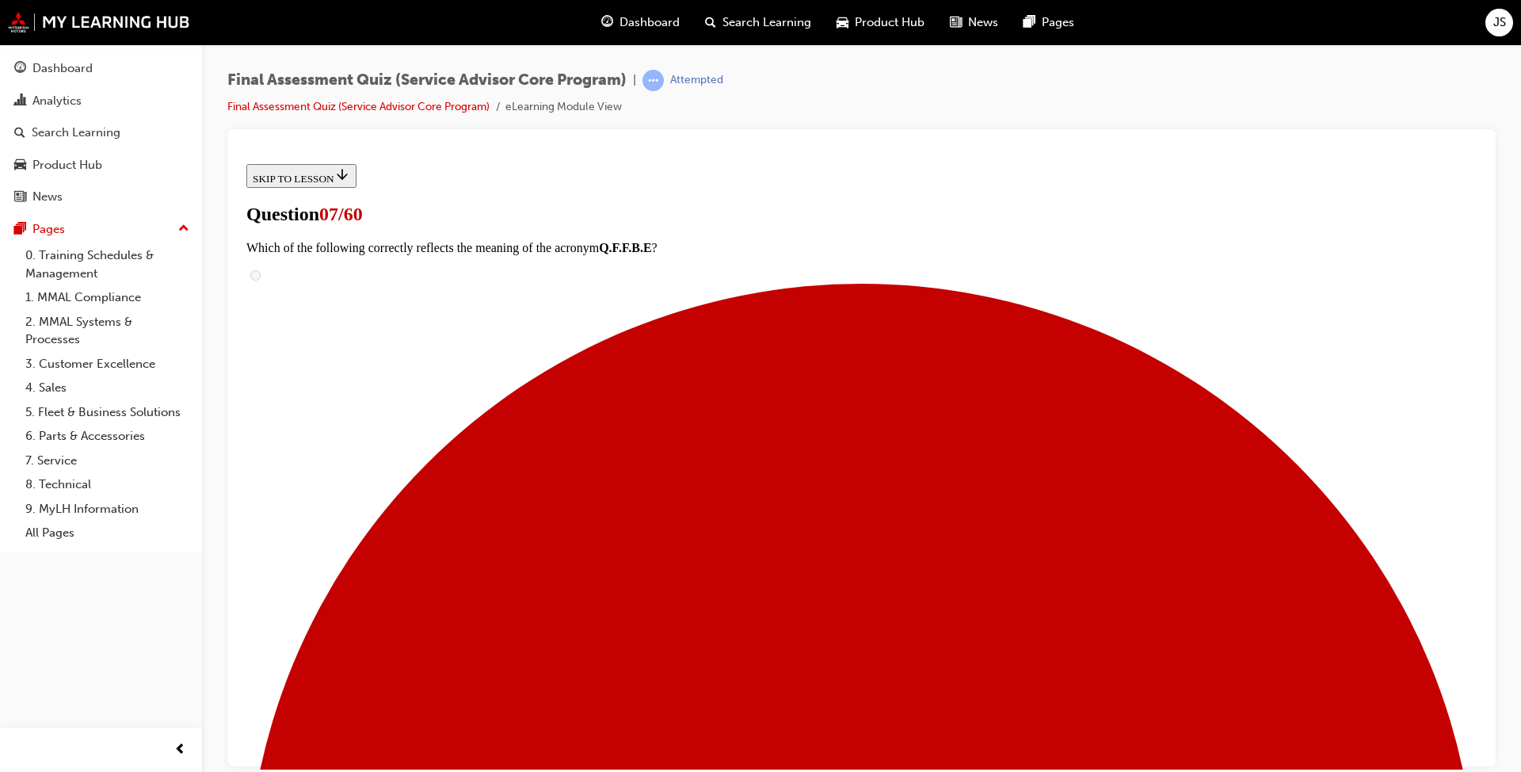
drag, startPoint x: 752, startPoint y: 649, endPoint x: 1001, endPoint y: 265, distance: 457.5
drag, startPoint x: 677, startPoint y: 544, endPoint x: 966, endPoint y: 641, distance: 304.9
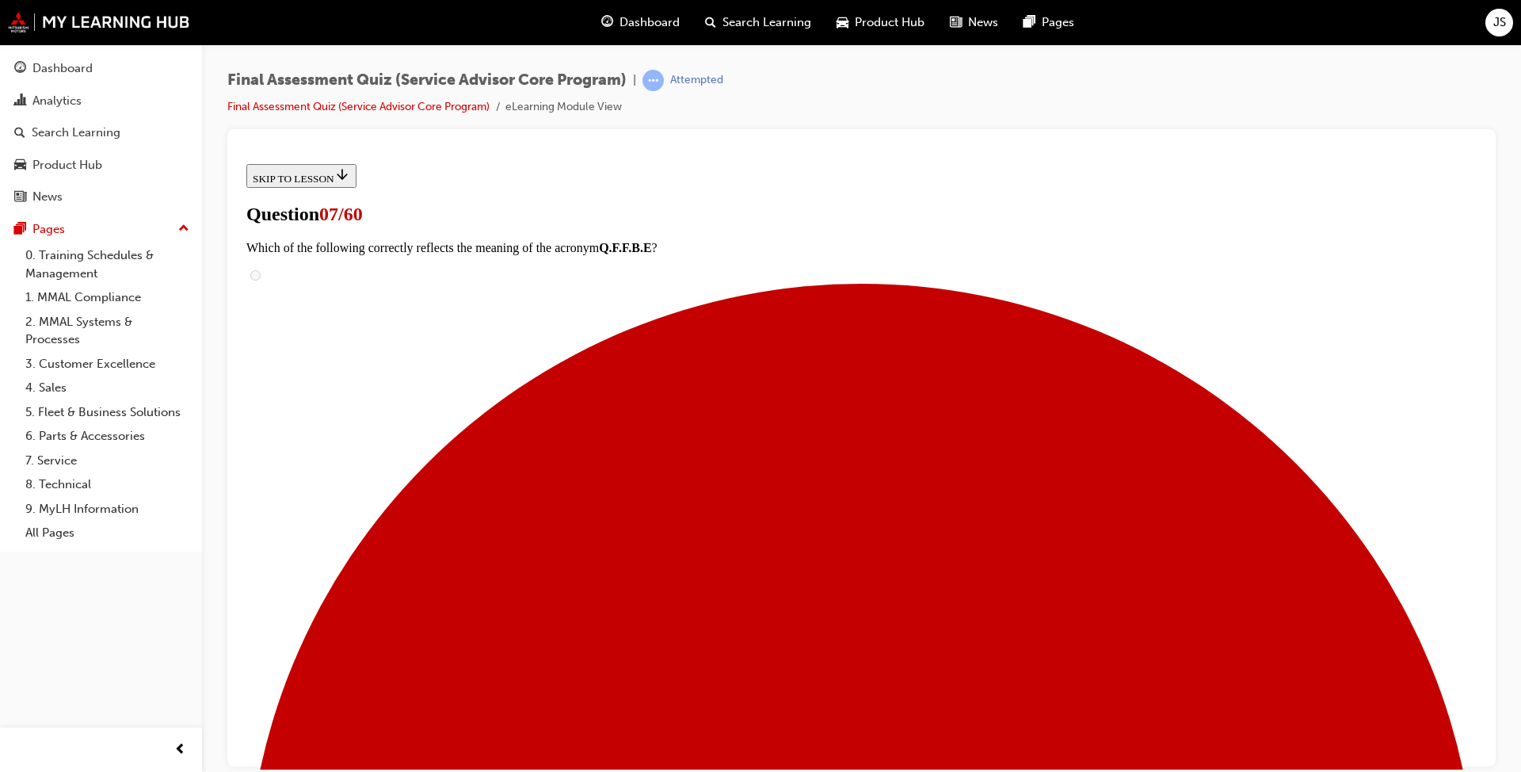
drag, startPoint x: 750, startPoint y: 700, endPoint x: 996, endPoint y: 400, distance: 387.9
drag, startPoint x: 747, startPoint y: 701, endPoint x: 1002, endPoint y: 706, distance: 255.1
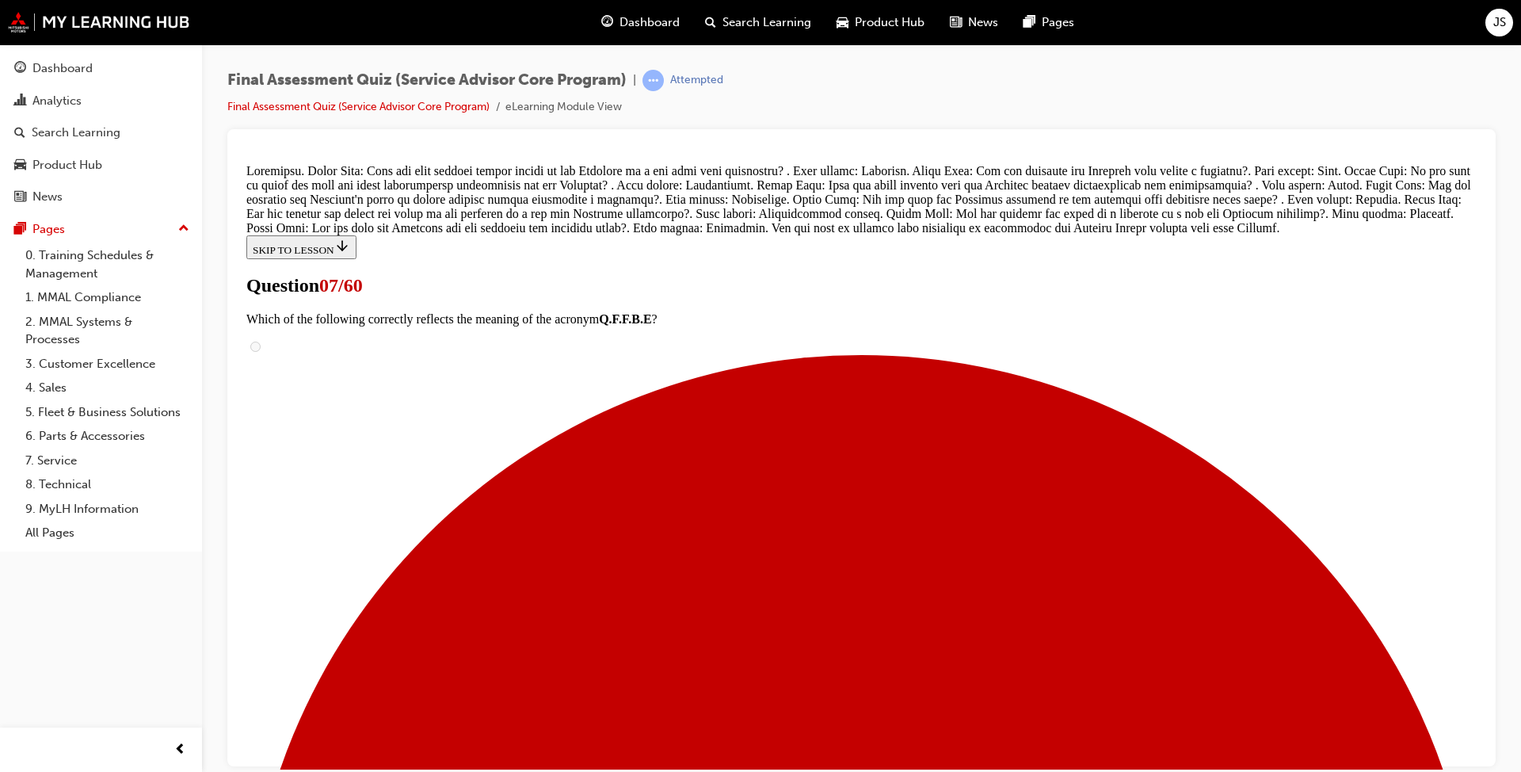
scroll to position [1126, 0]
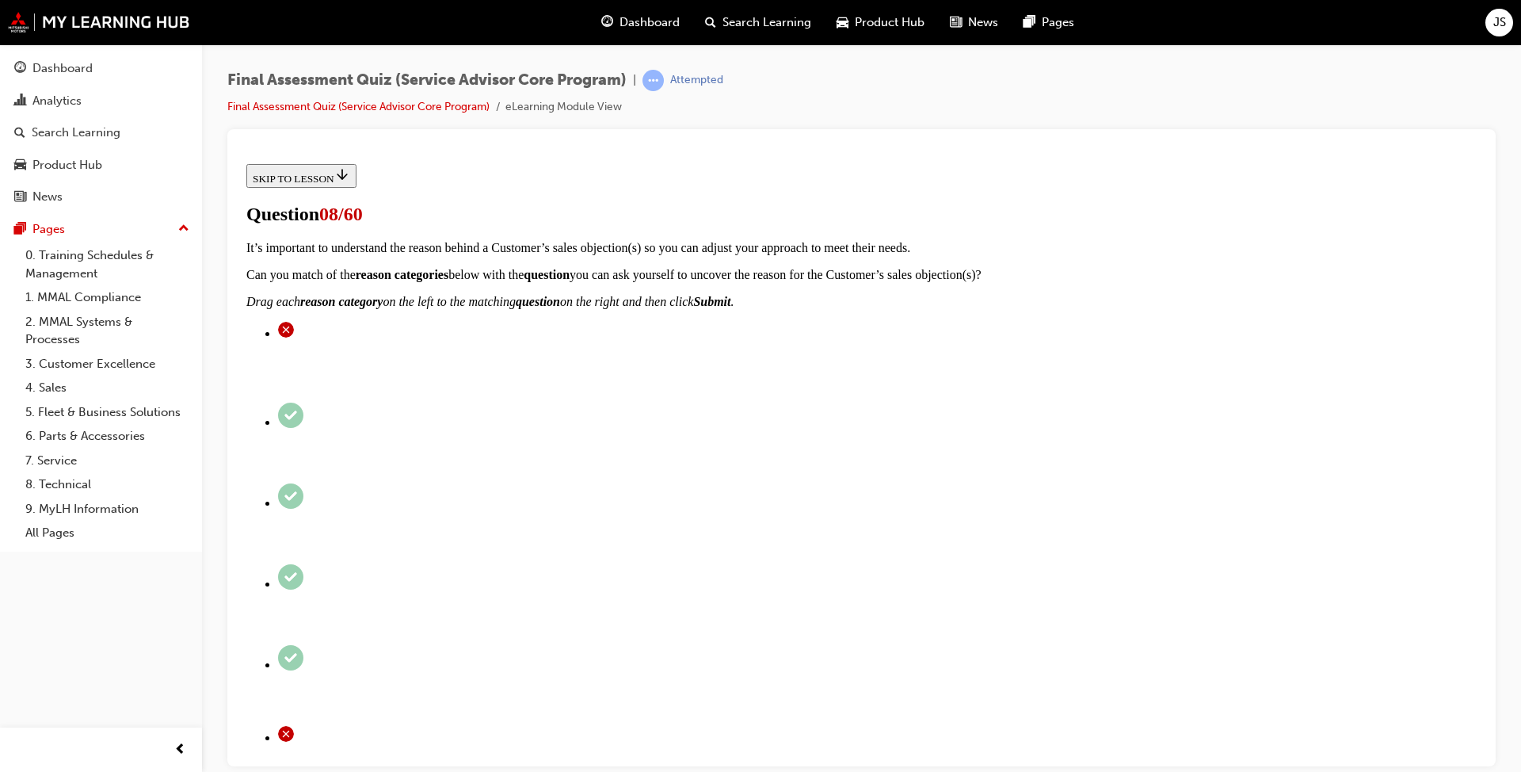
scroll to position [396, 0]
checkbox input "true"
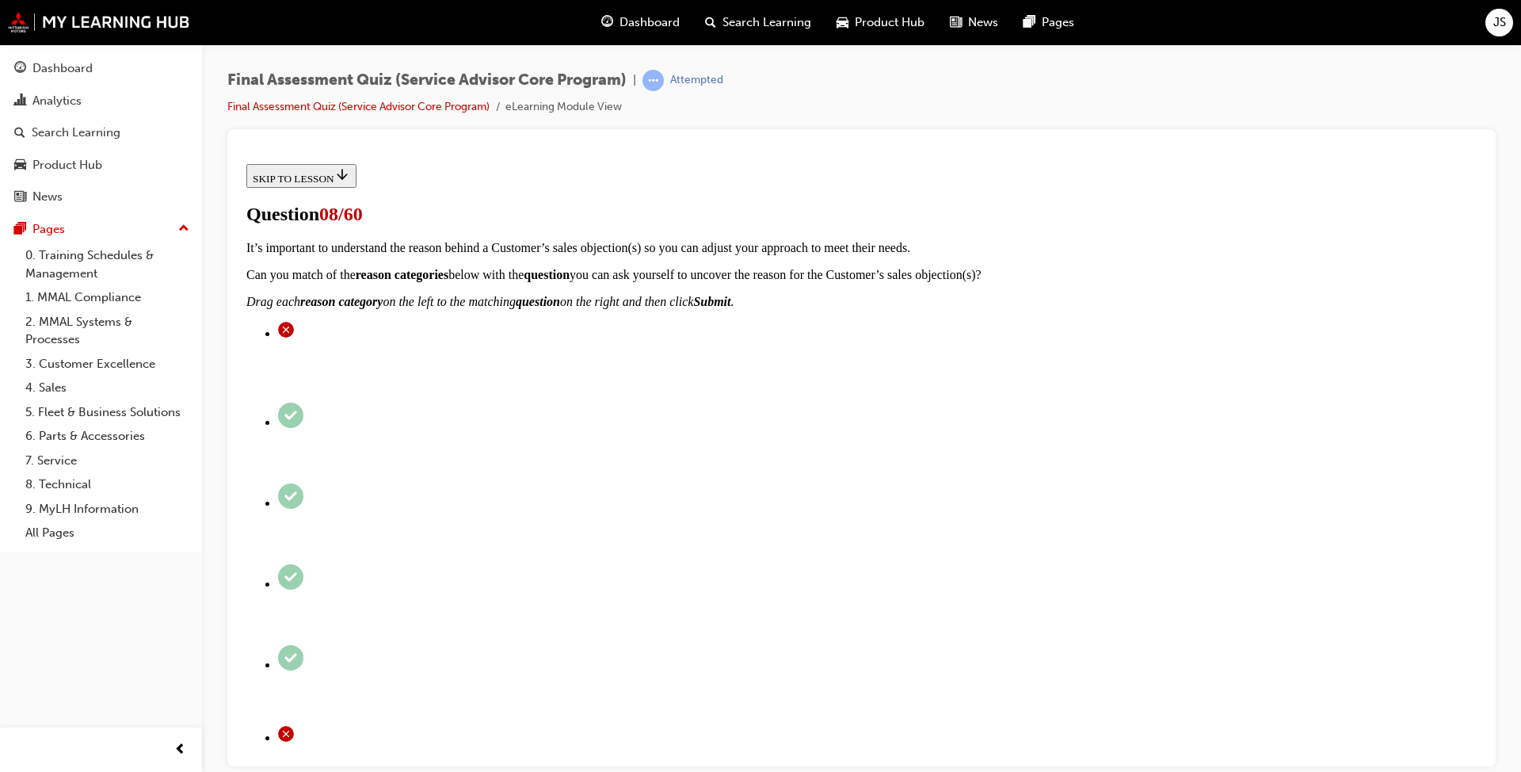
checkbox input "true"
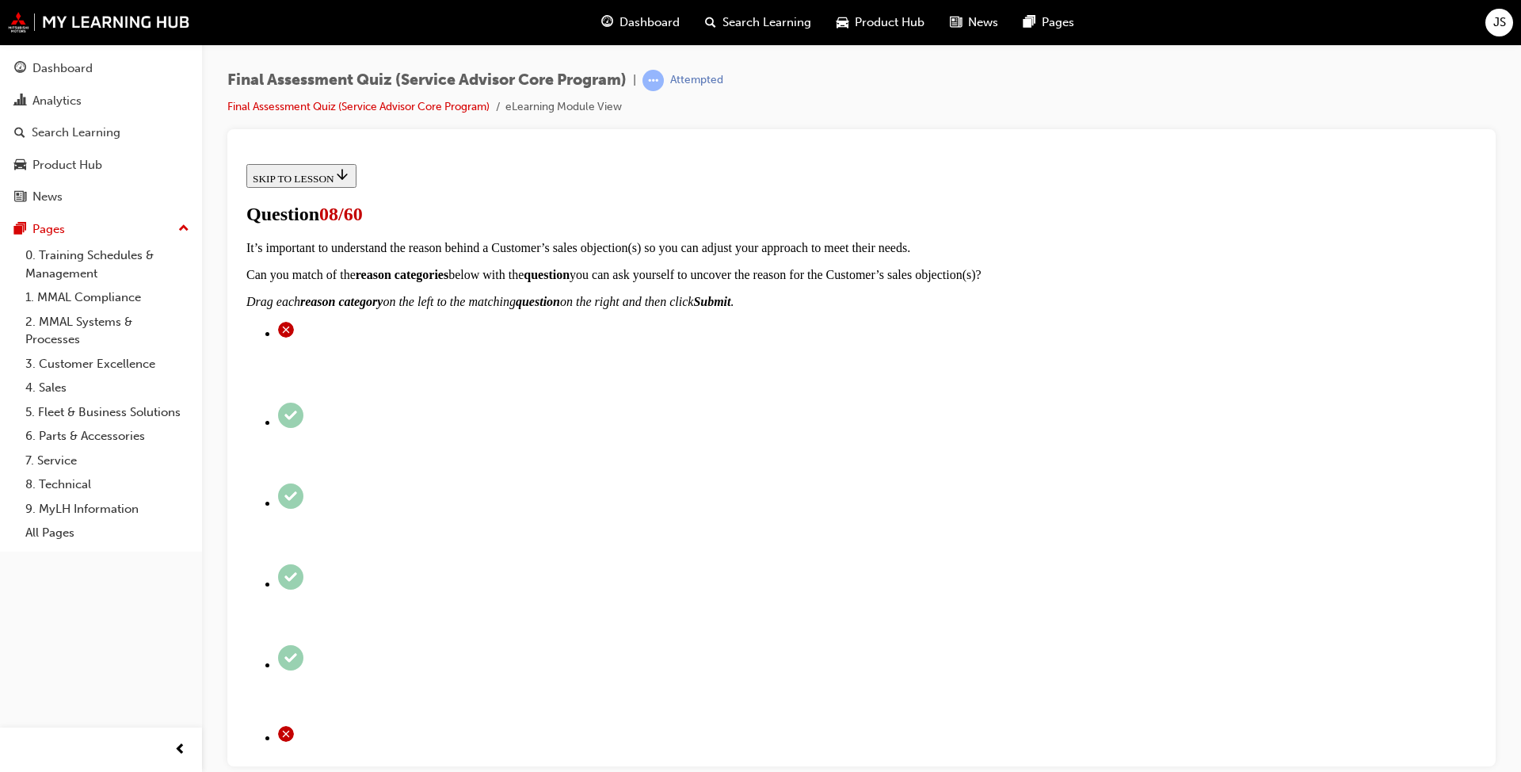
checkbox input "true"
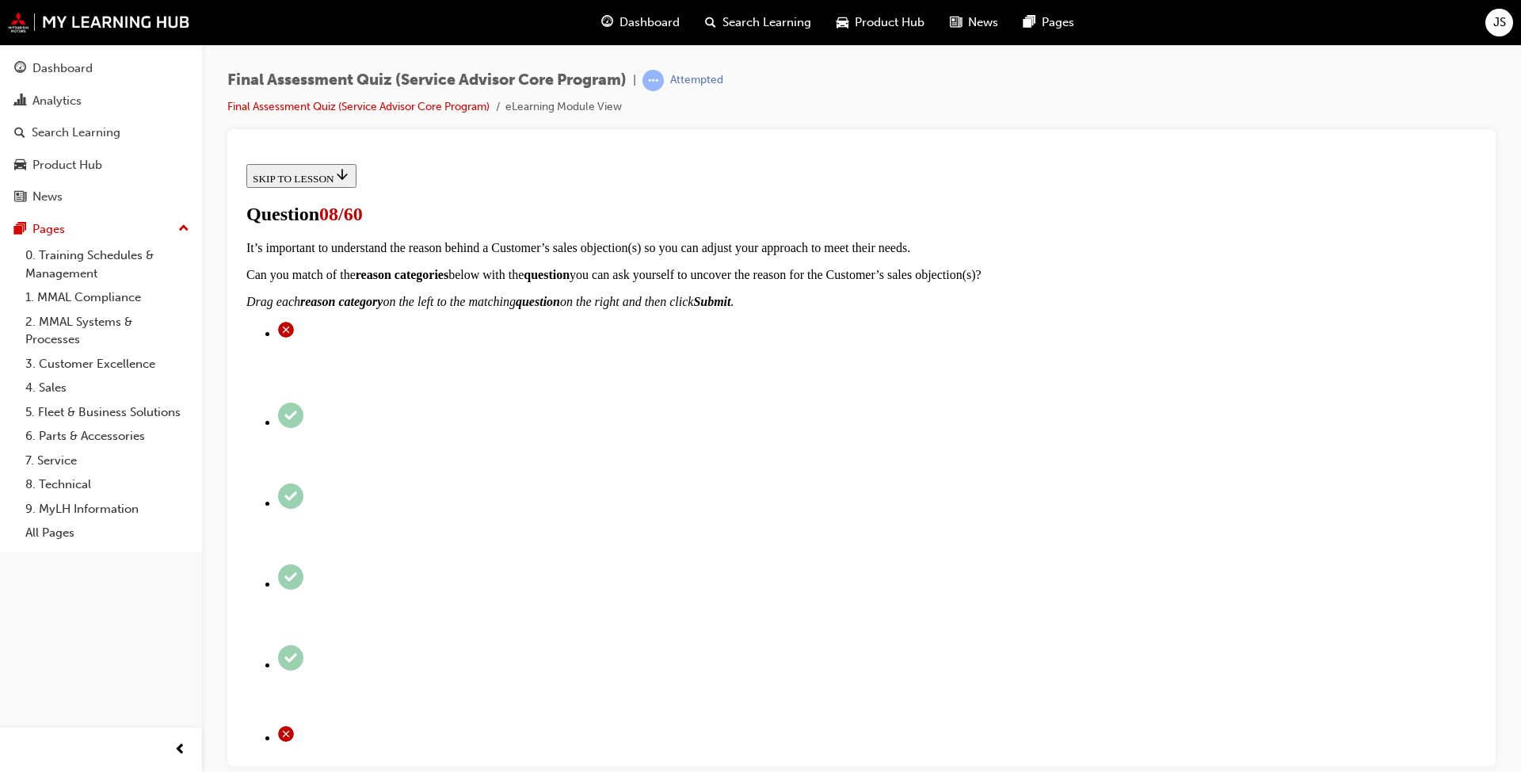
scroll to position [317, 0]
checkbox input "true"
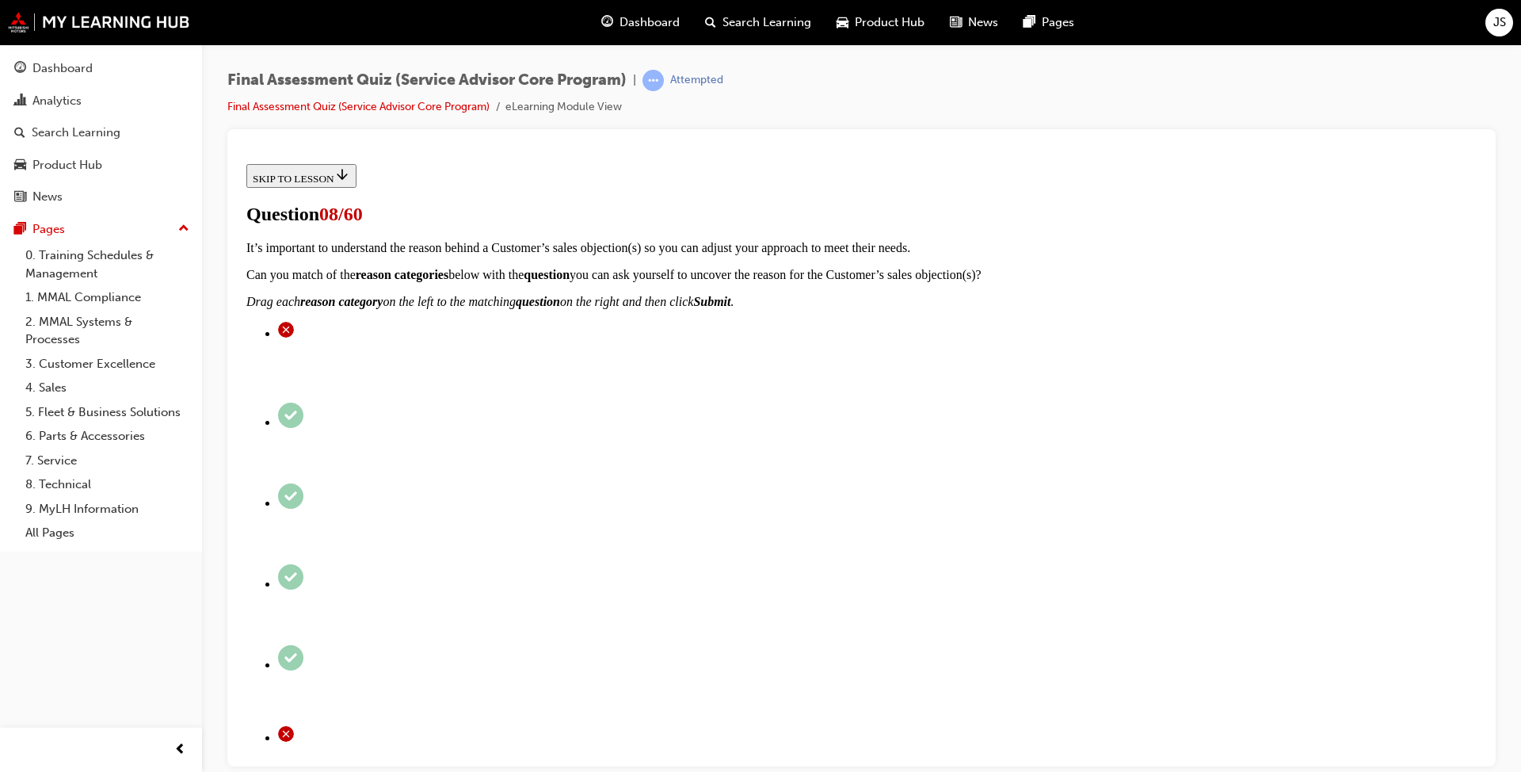
drag, startPoint x: 980, startPoint y: 228, endPoint x: 566, endPoint y: 220, distance: 413.6
copy p "What are the 6 buying motives driving Customer purchases"
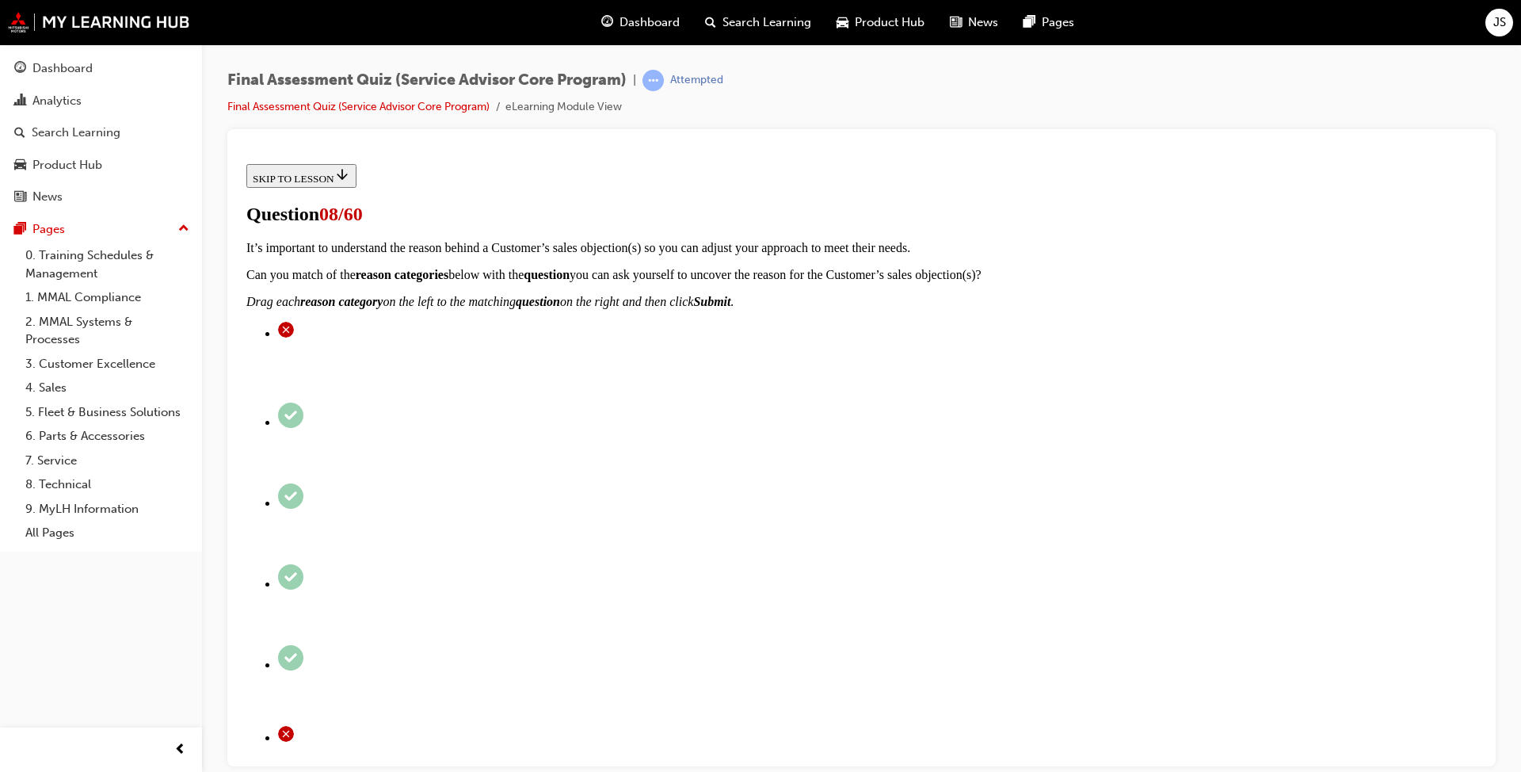
checkbox input "true"
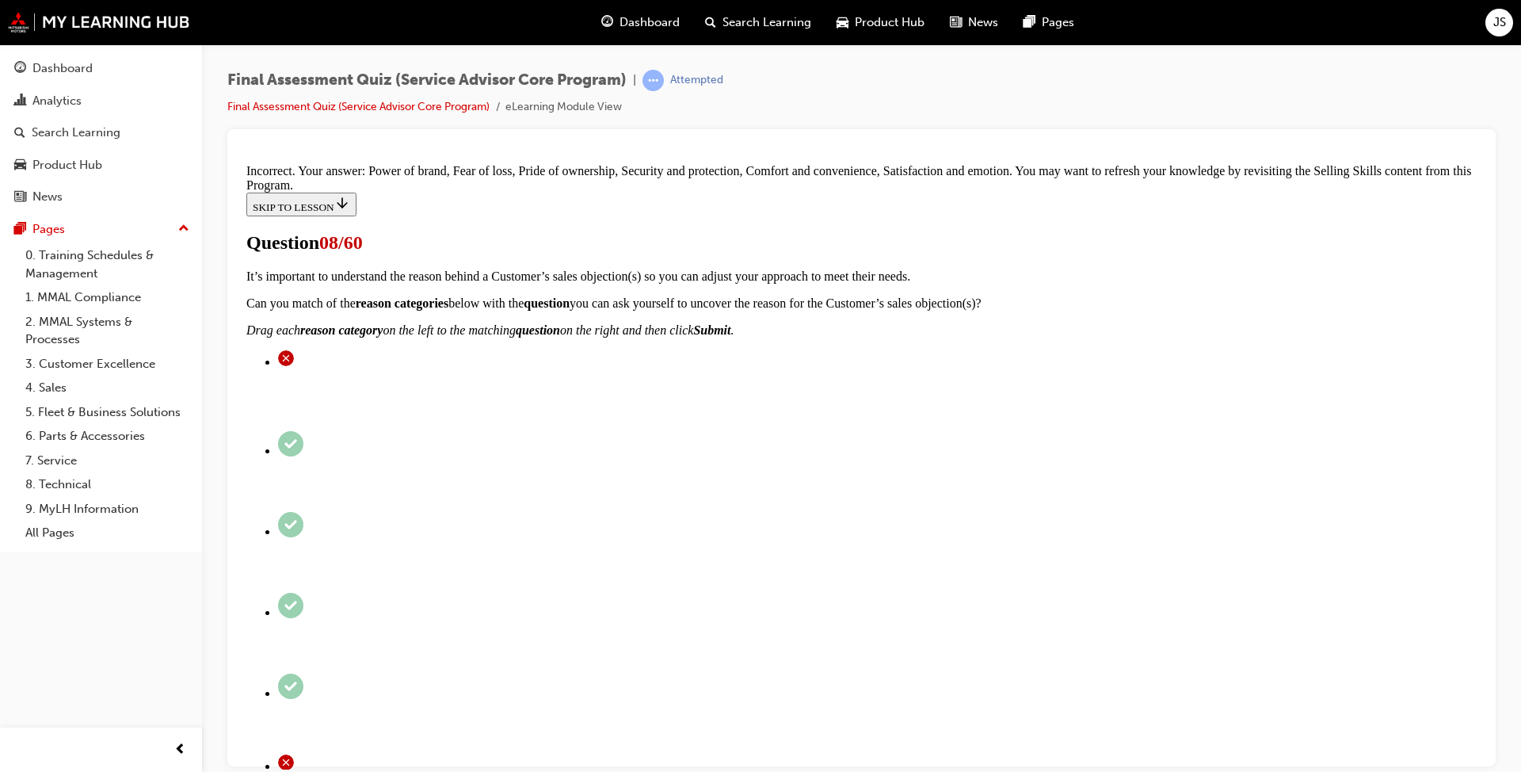
scroll to position [658, 0]
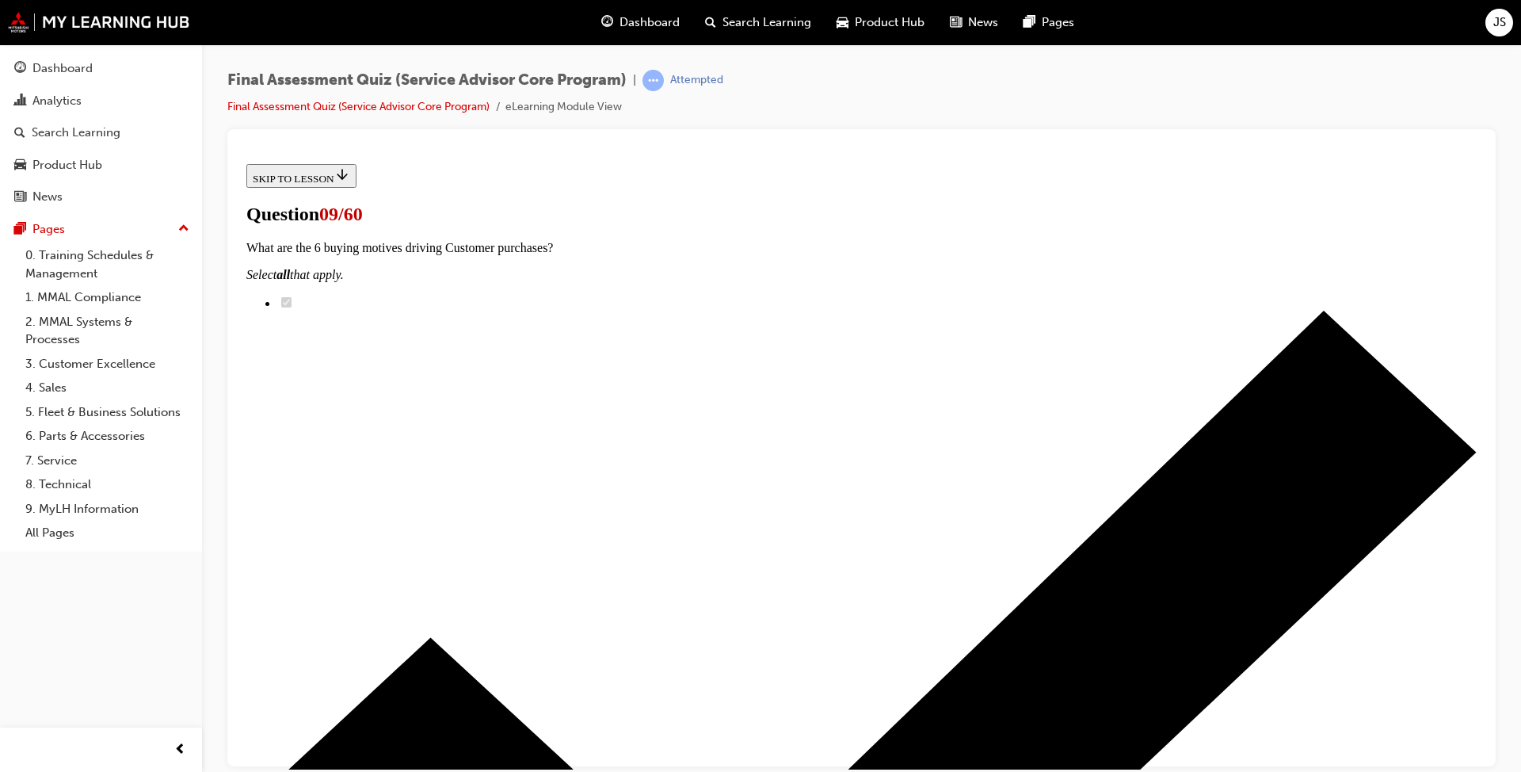
scroll to position [158, 0]
checkbox input "true"
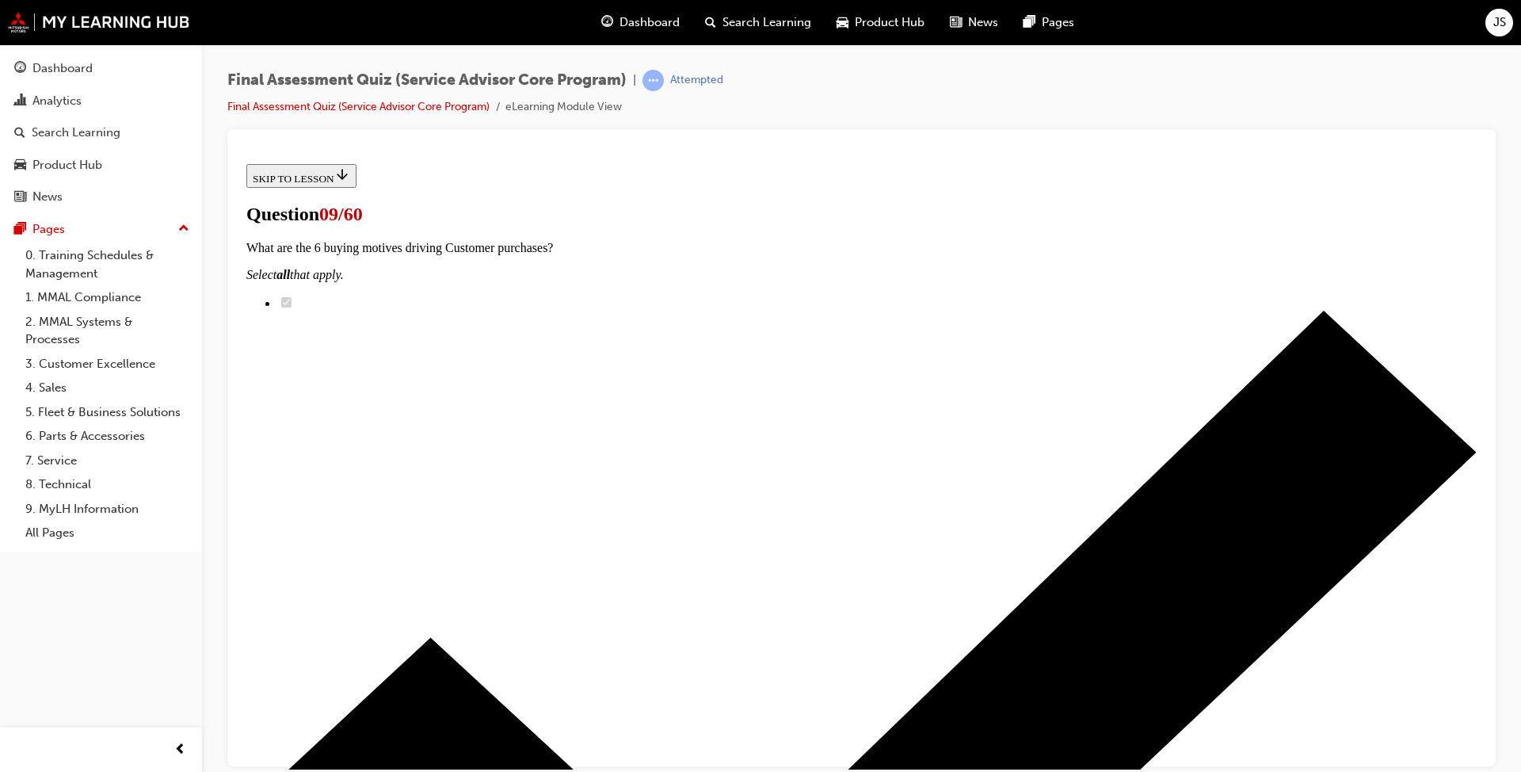
checkbox input "true"
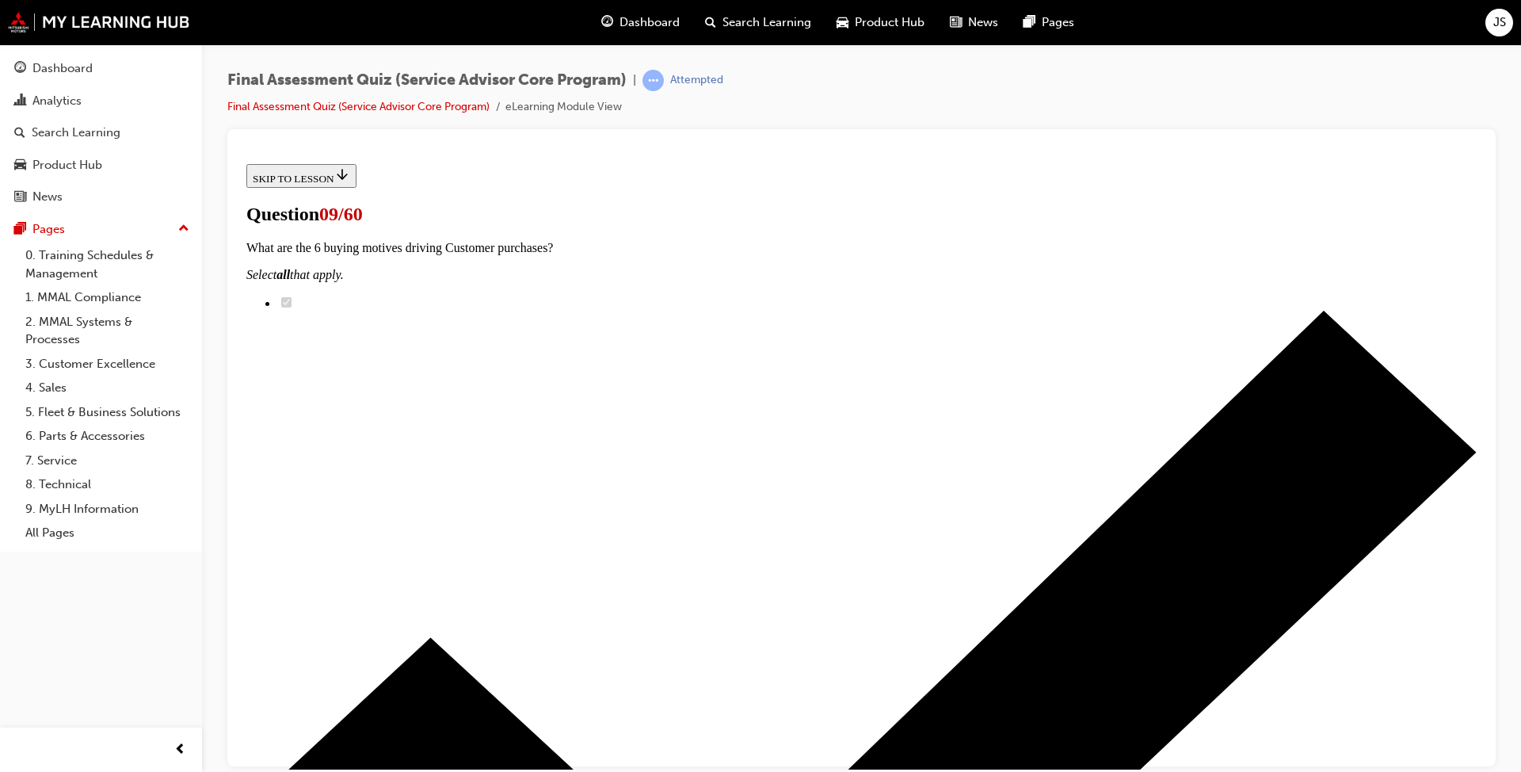
checkbox input "true"
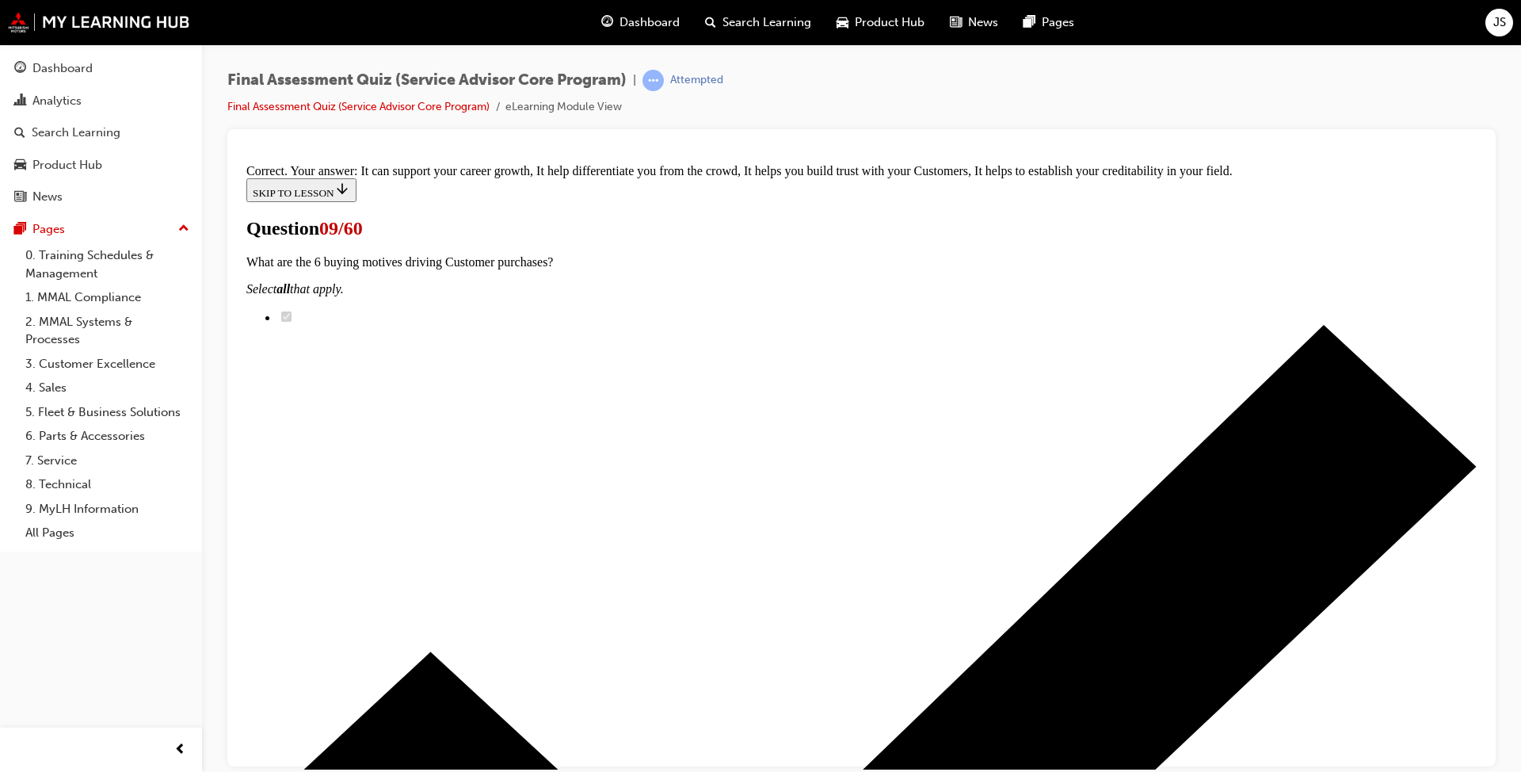
scroll to position [243, 0]
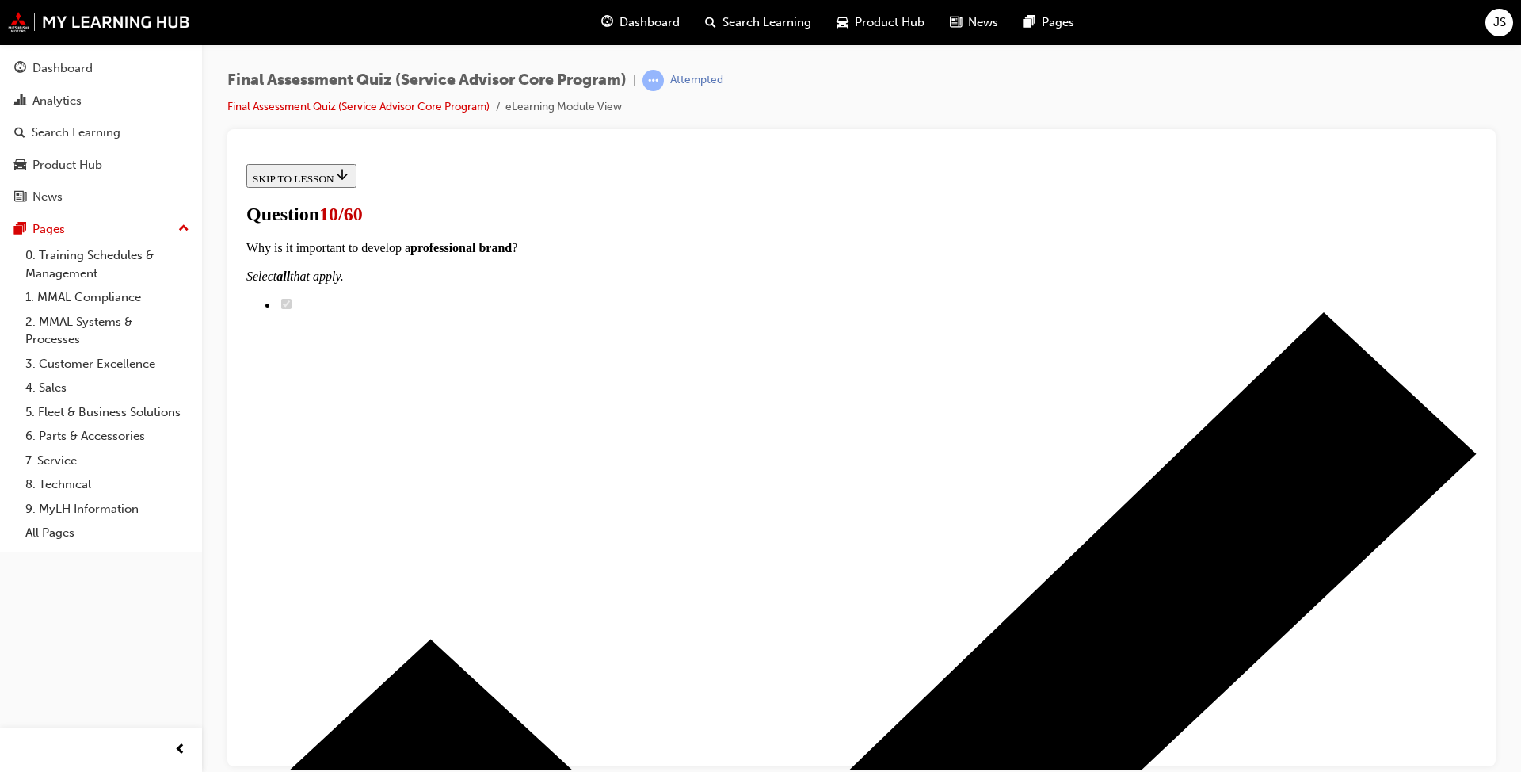
scroll to position [128, 0]
radio input "true"
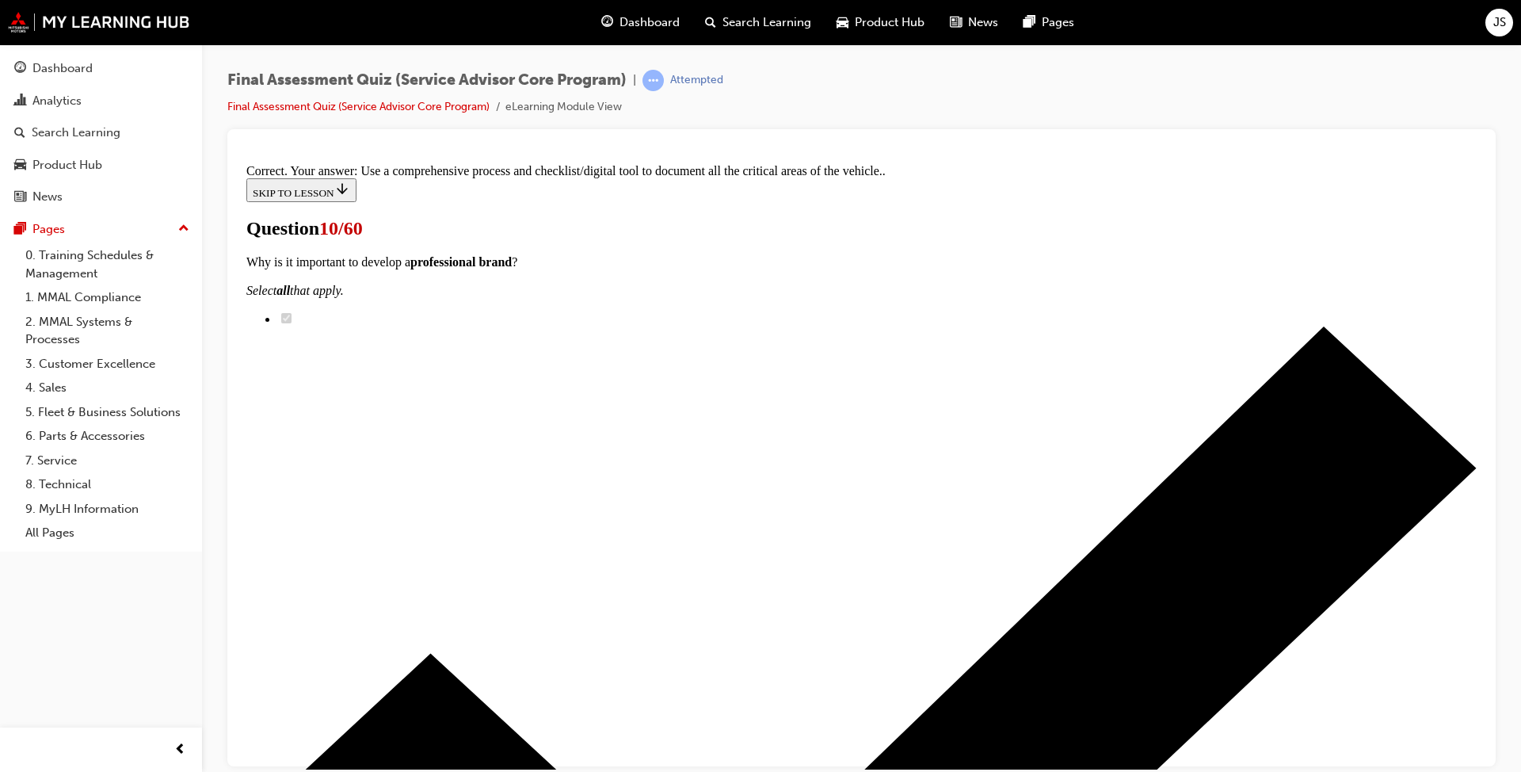
scroll to position [221, 0]
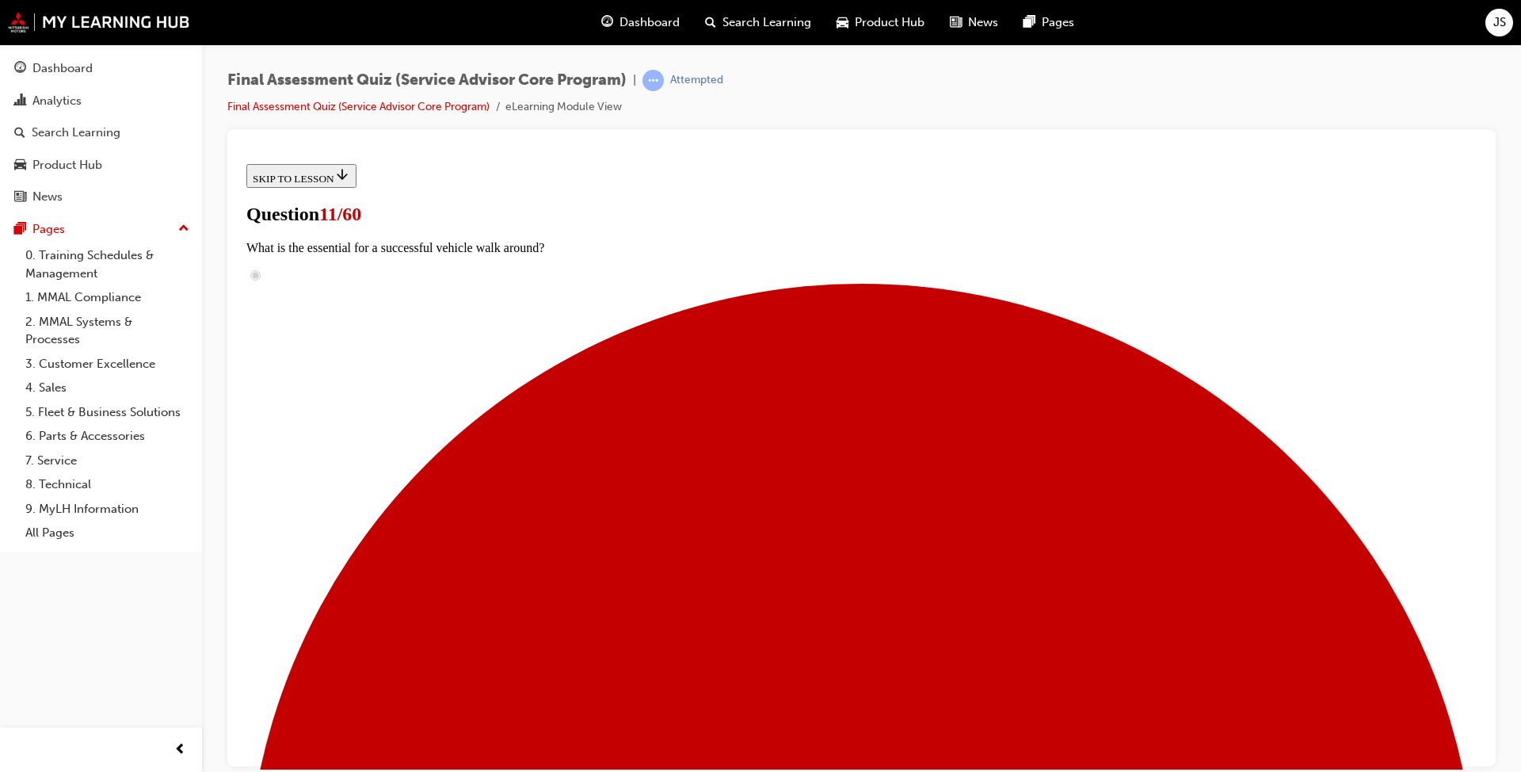
scroll to position [79, 0]
radio input "true"
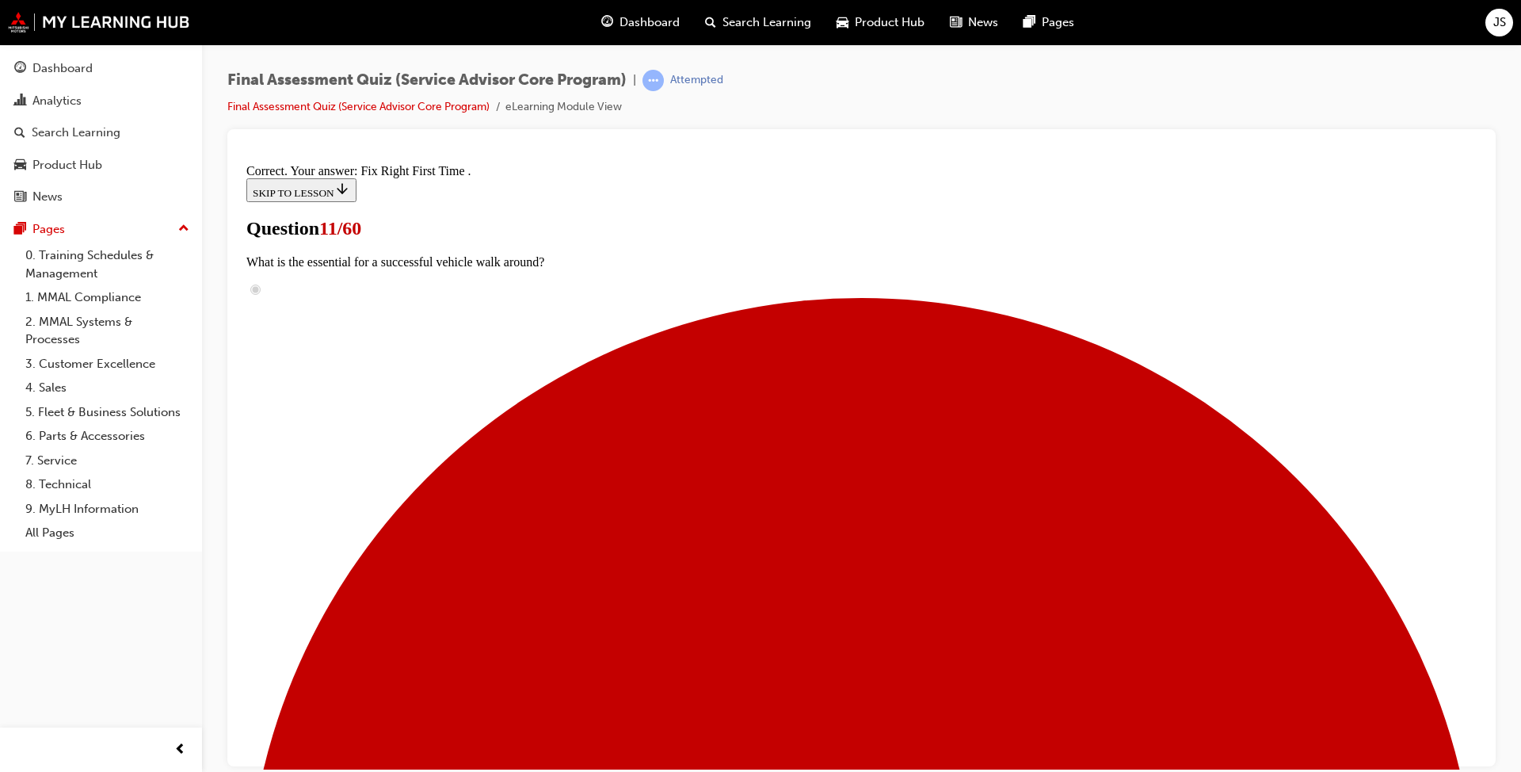
scroll to position [253, 0]
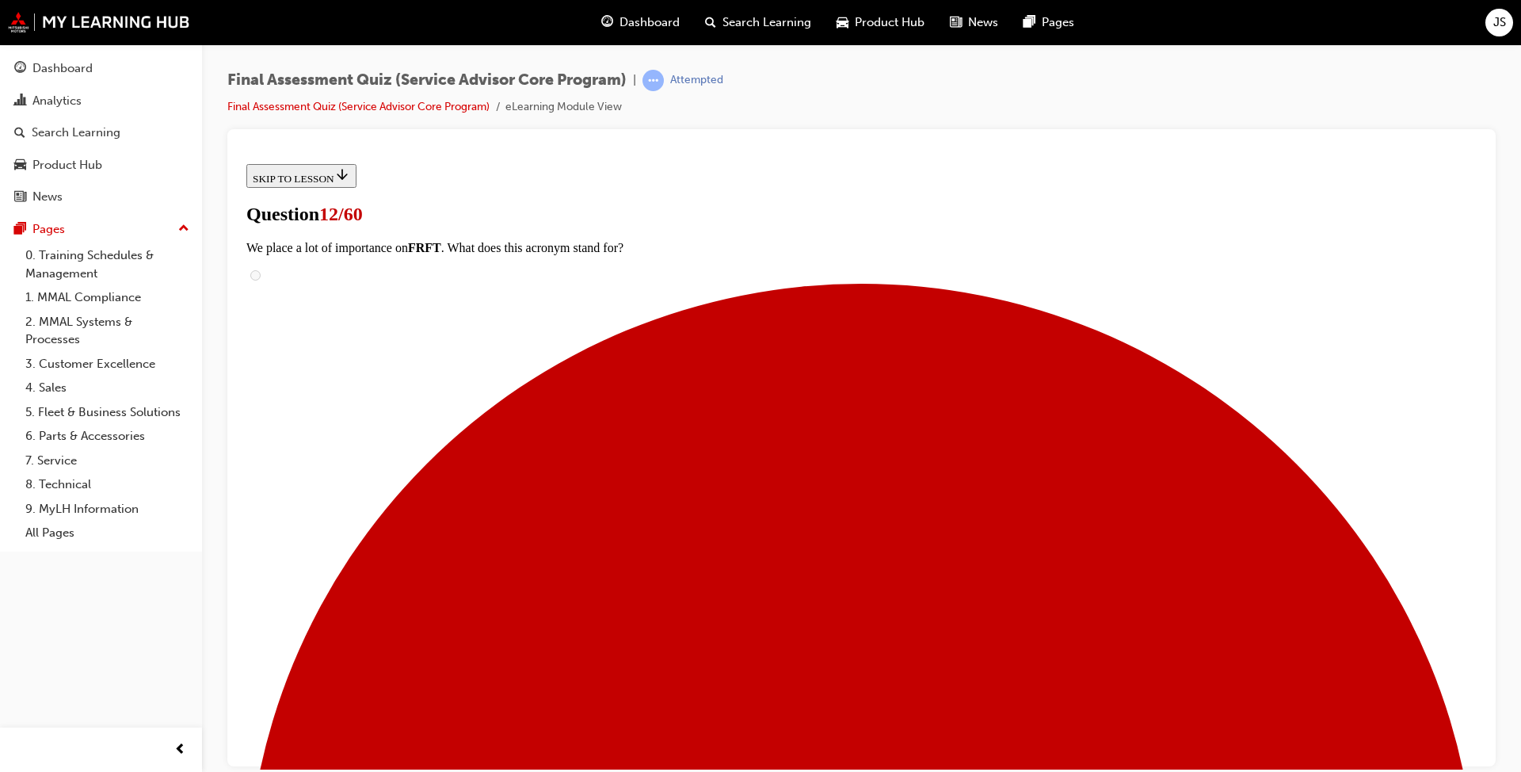
scroll to position [128, 0]
radio input "true"
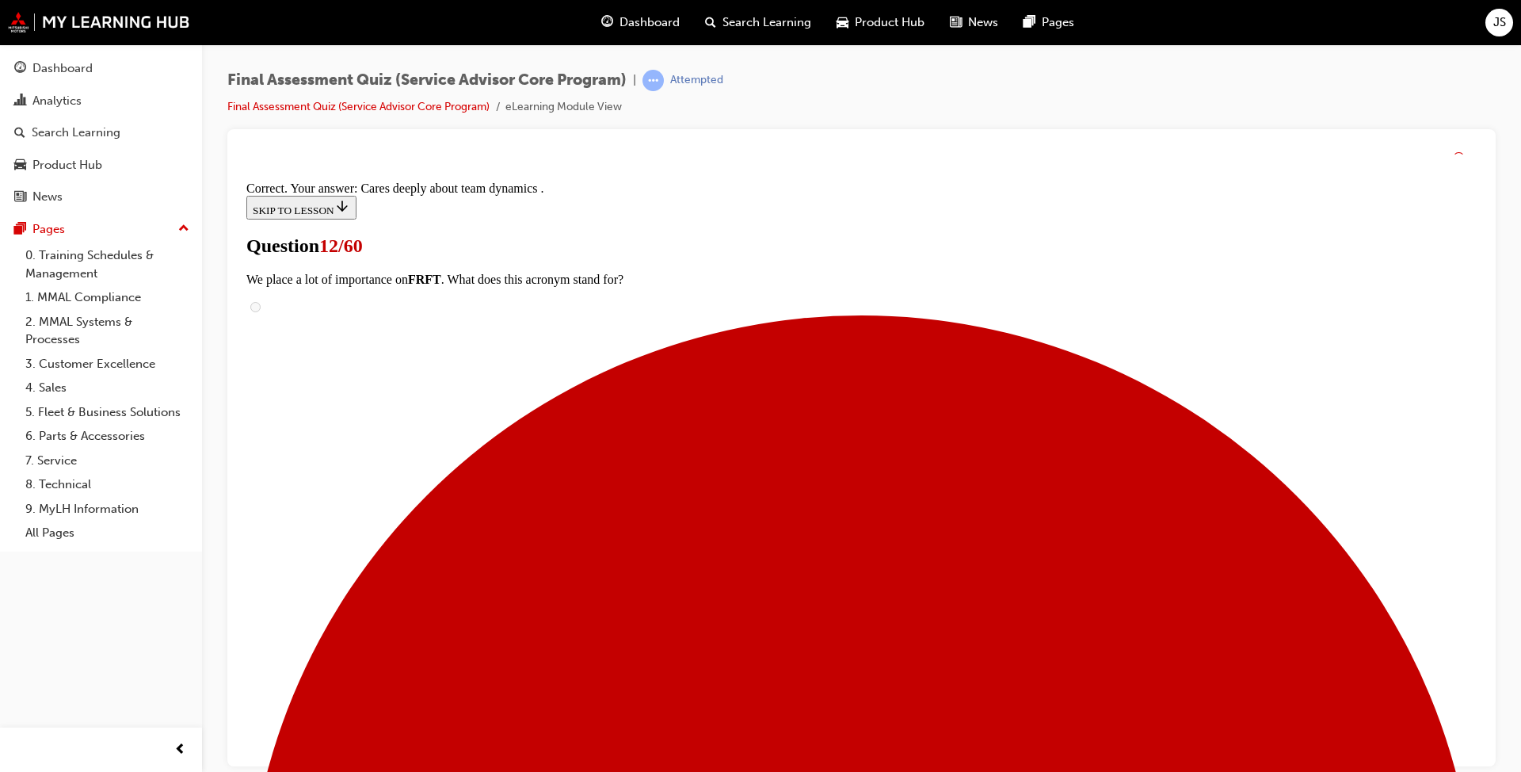
scroll to position [189, 0]
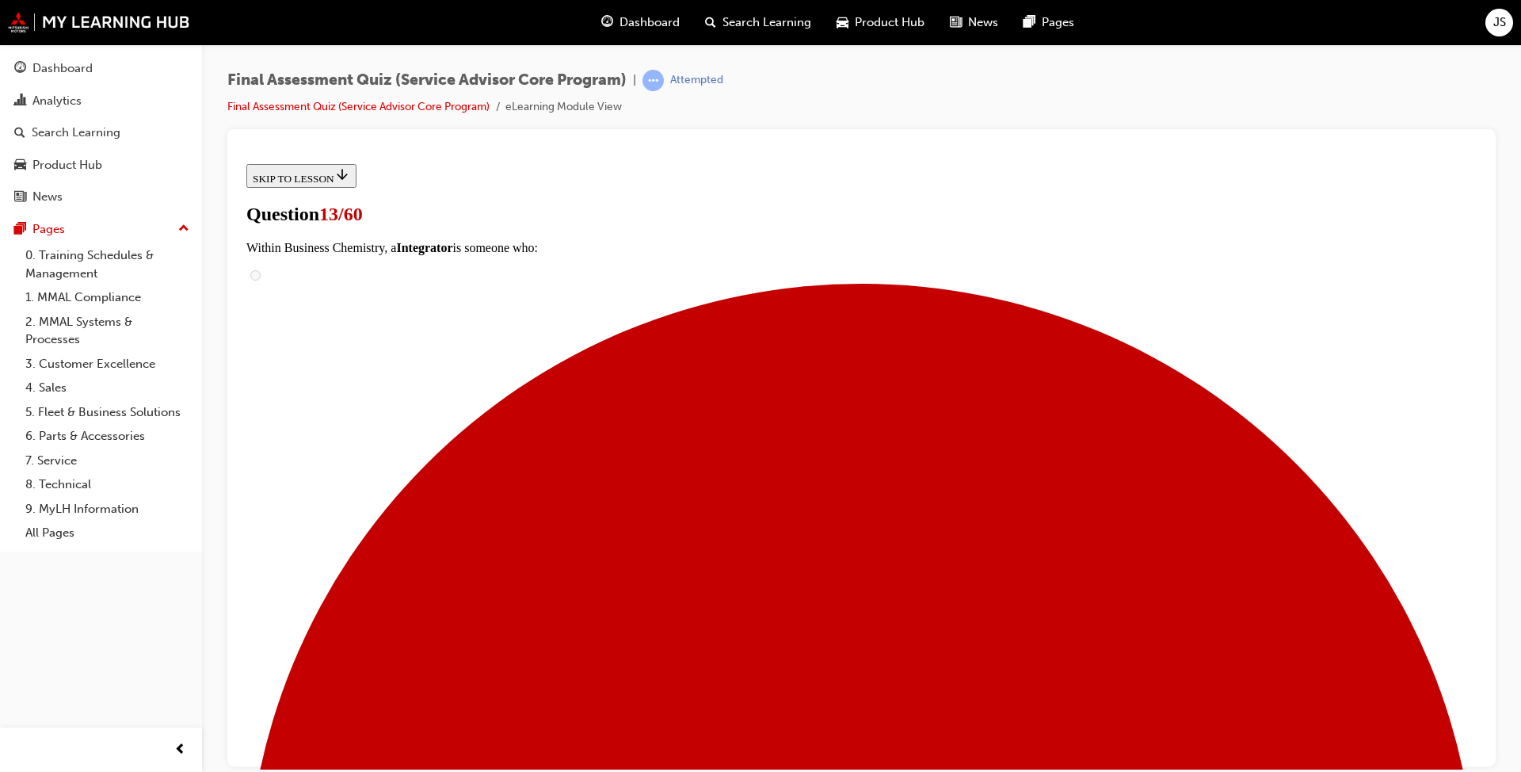
scroll to position [198, 0]
radio input "true"
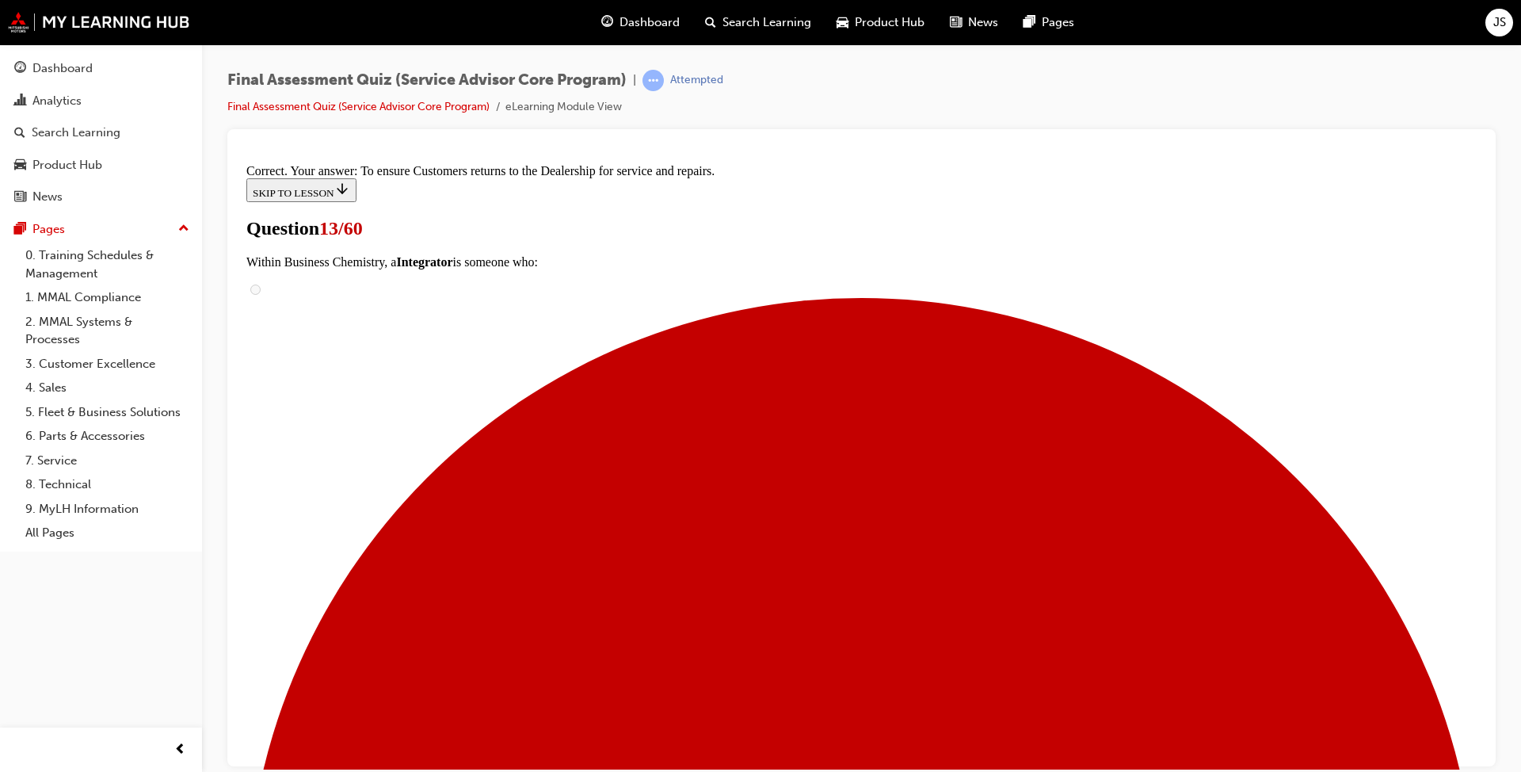
scroll to position [248, 0]
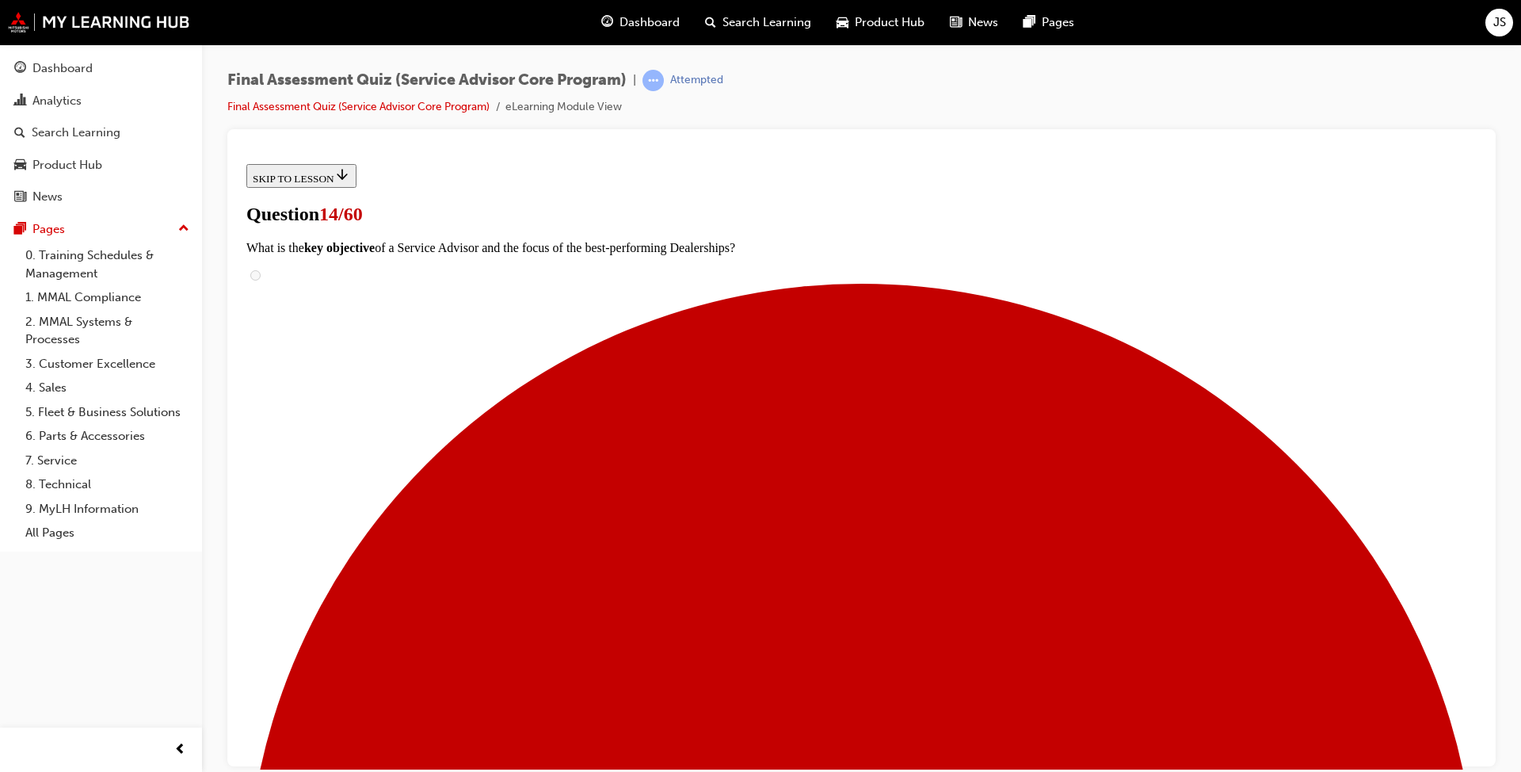
scroll to position [79, 0]
radio input "true"
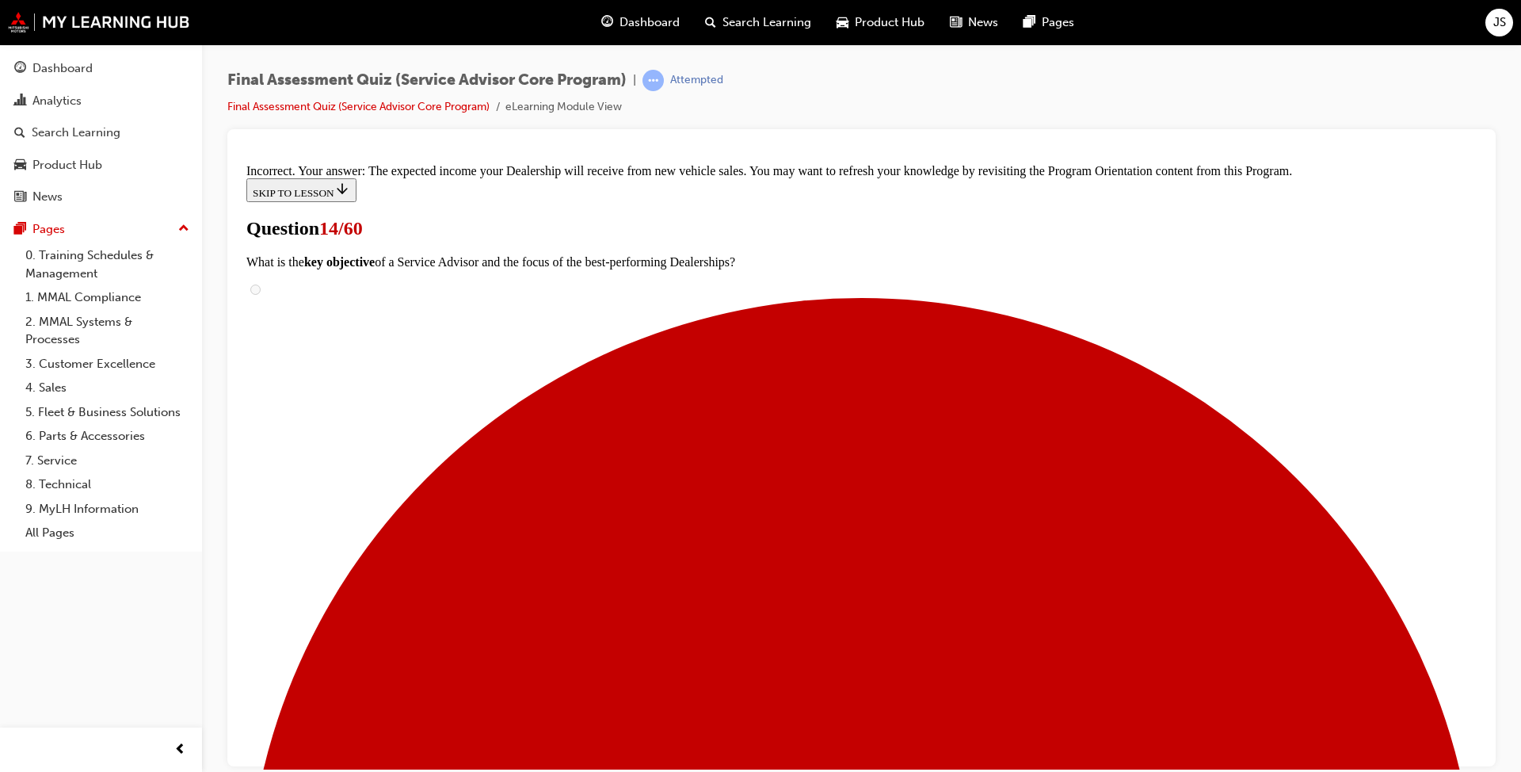
scroll to position [334, 0]
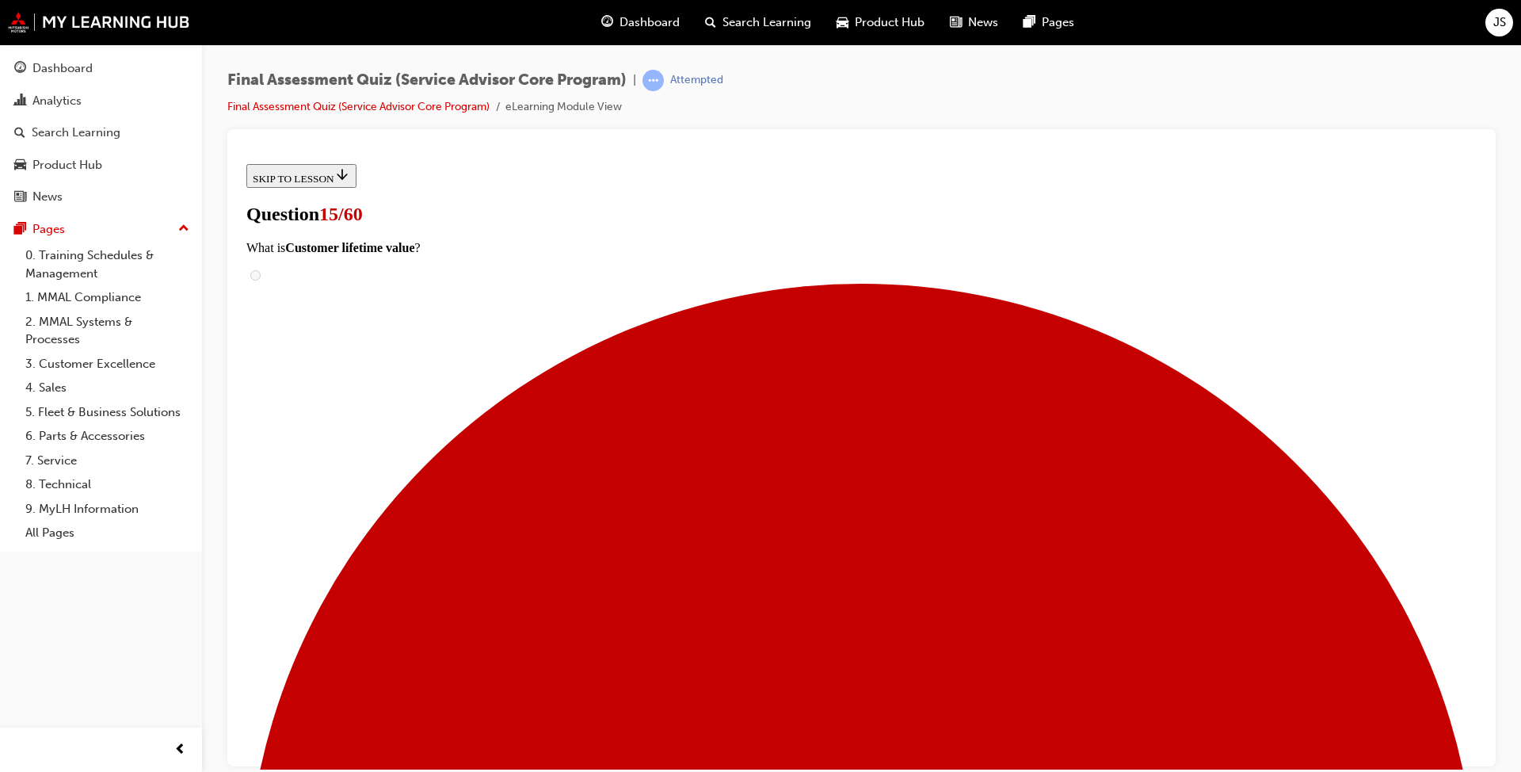
drag, startPoint x: 692, startPoint y: 571, endPoint x: 918, endPoint y: 482, distance: 243.3
drag, startPoint x: 695, startPoint y: 571, endPoint x: 936, endPoint y: 569, distance: 240.8
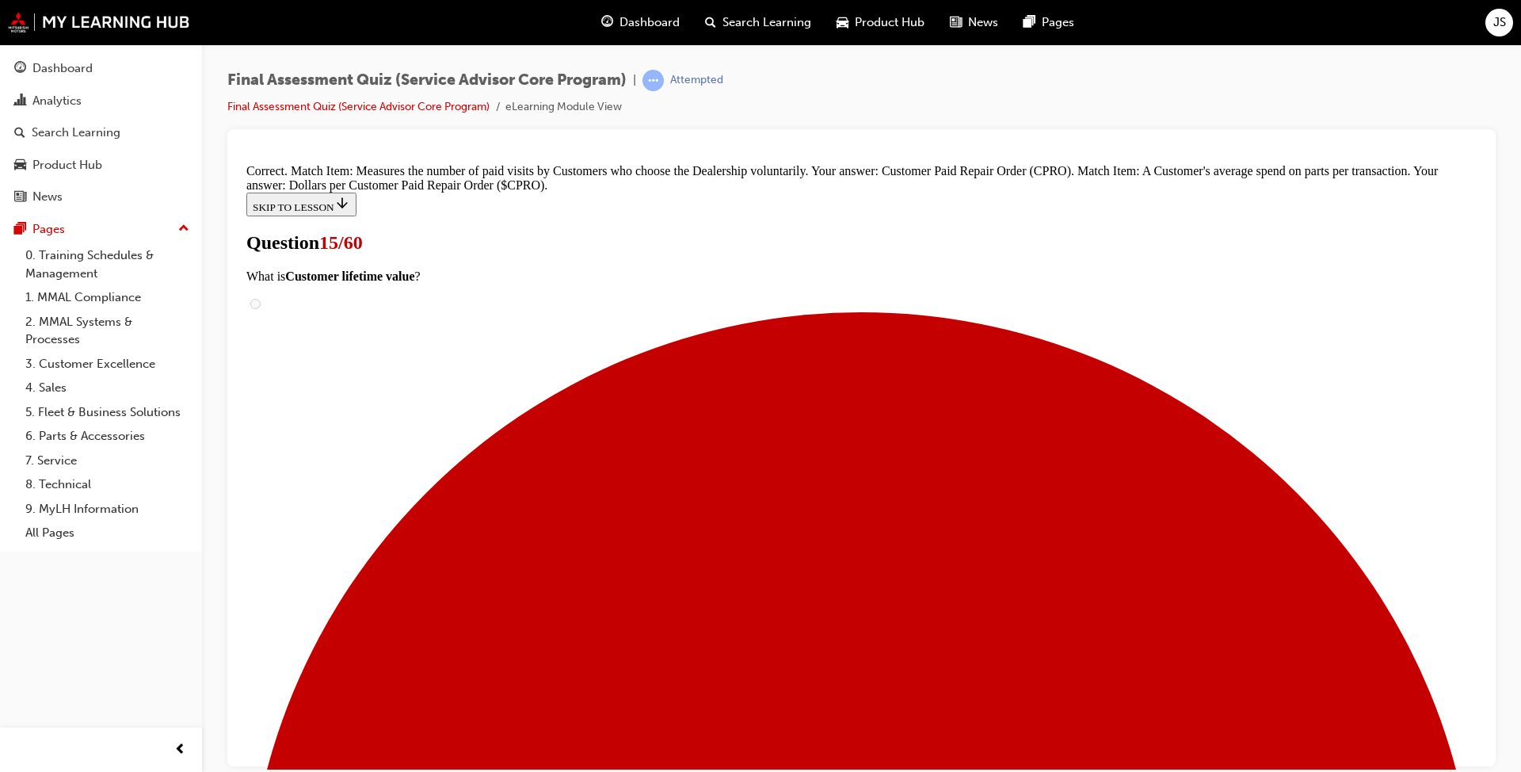
scroll to position [227, 0]
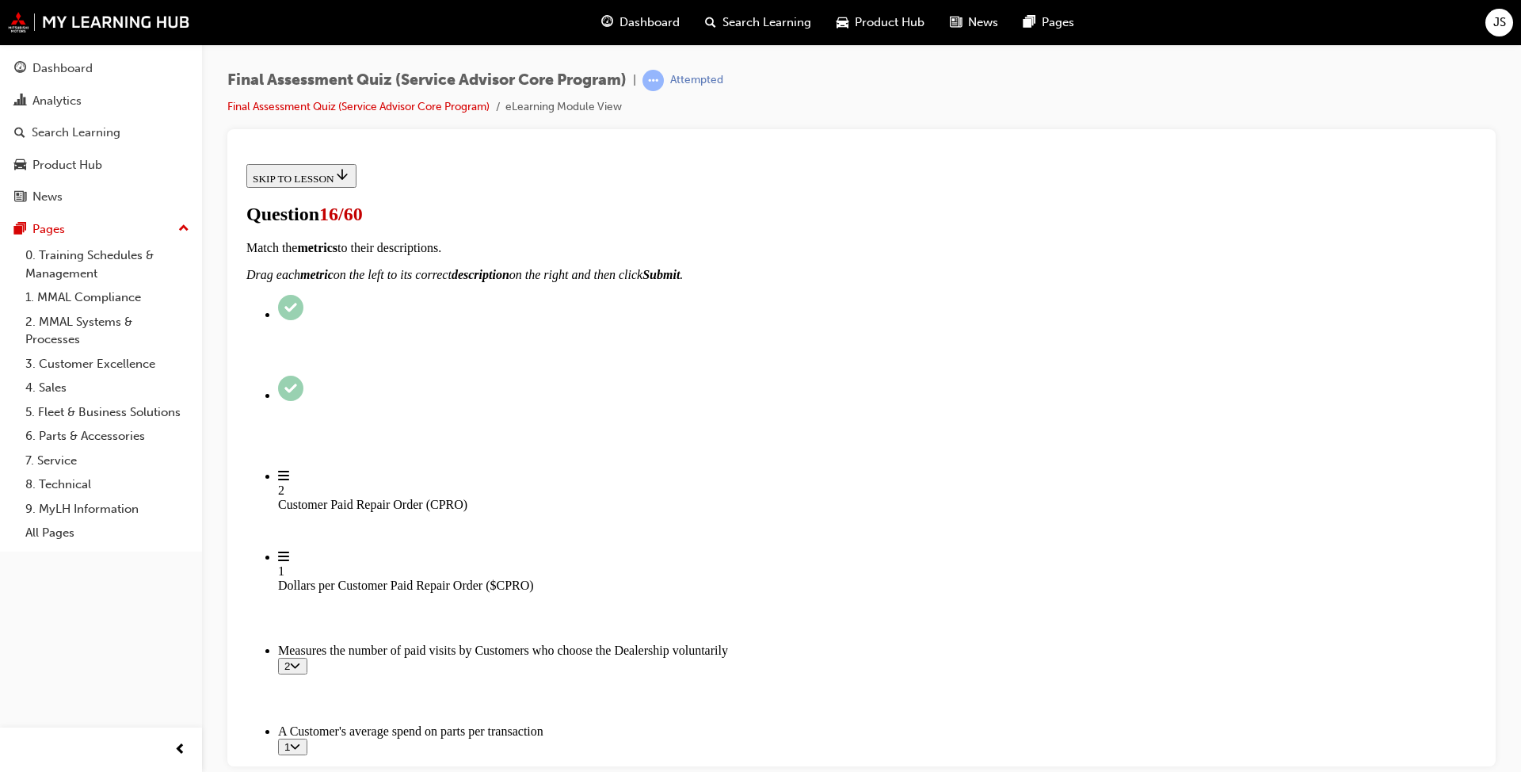
scroll to position [158, 0]
checkbox input "true"
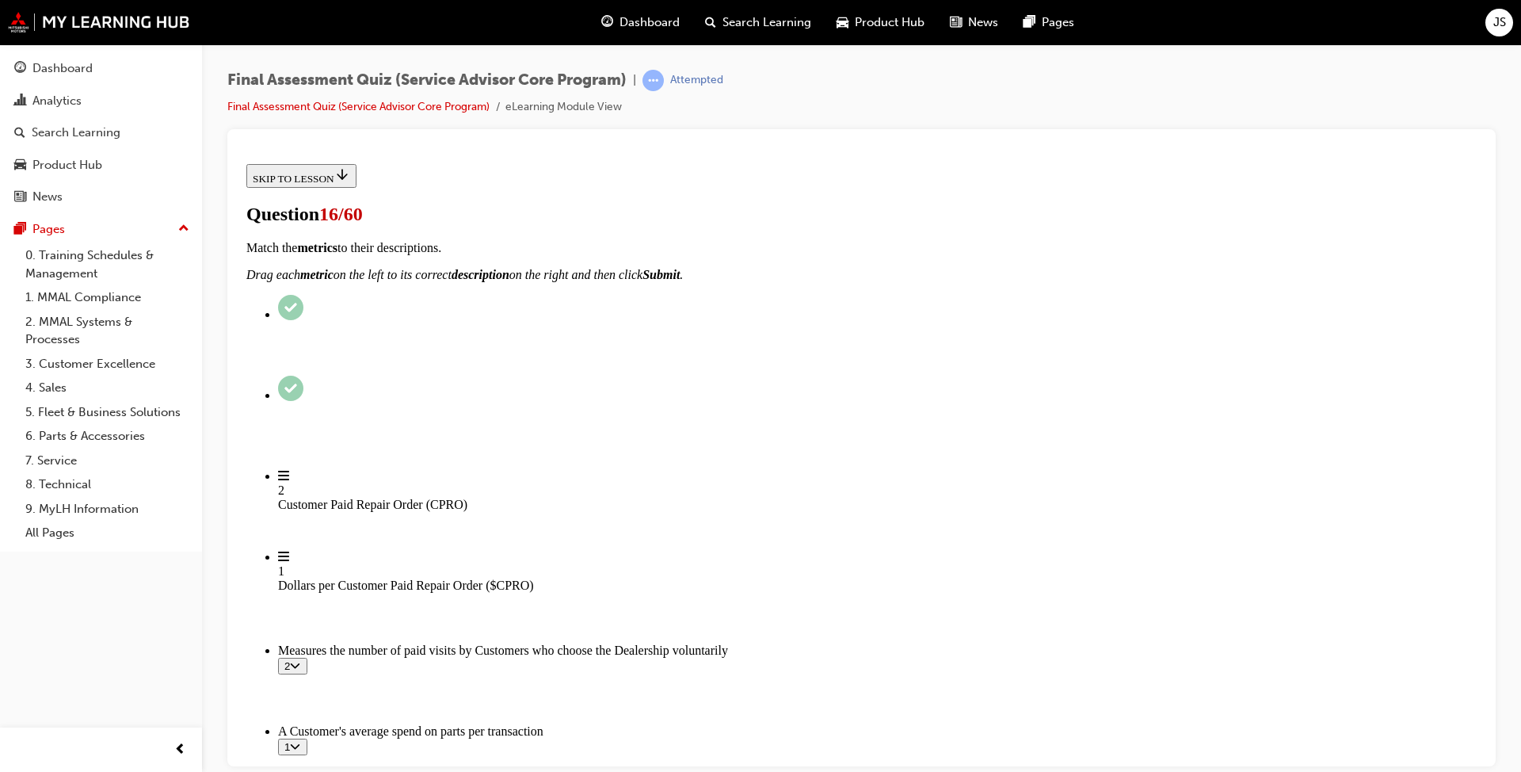
checkbox input "true"
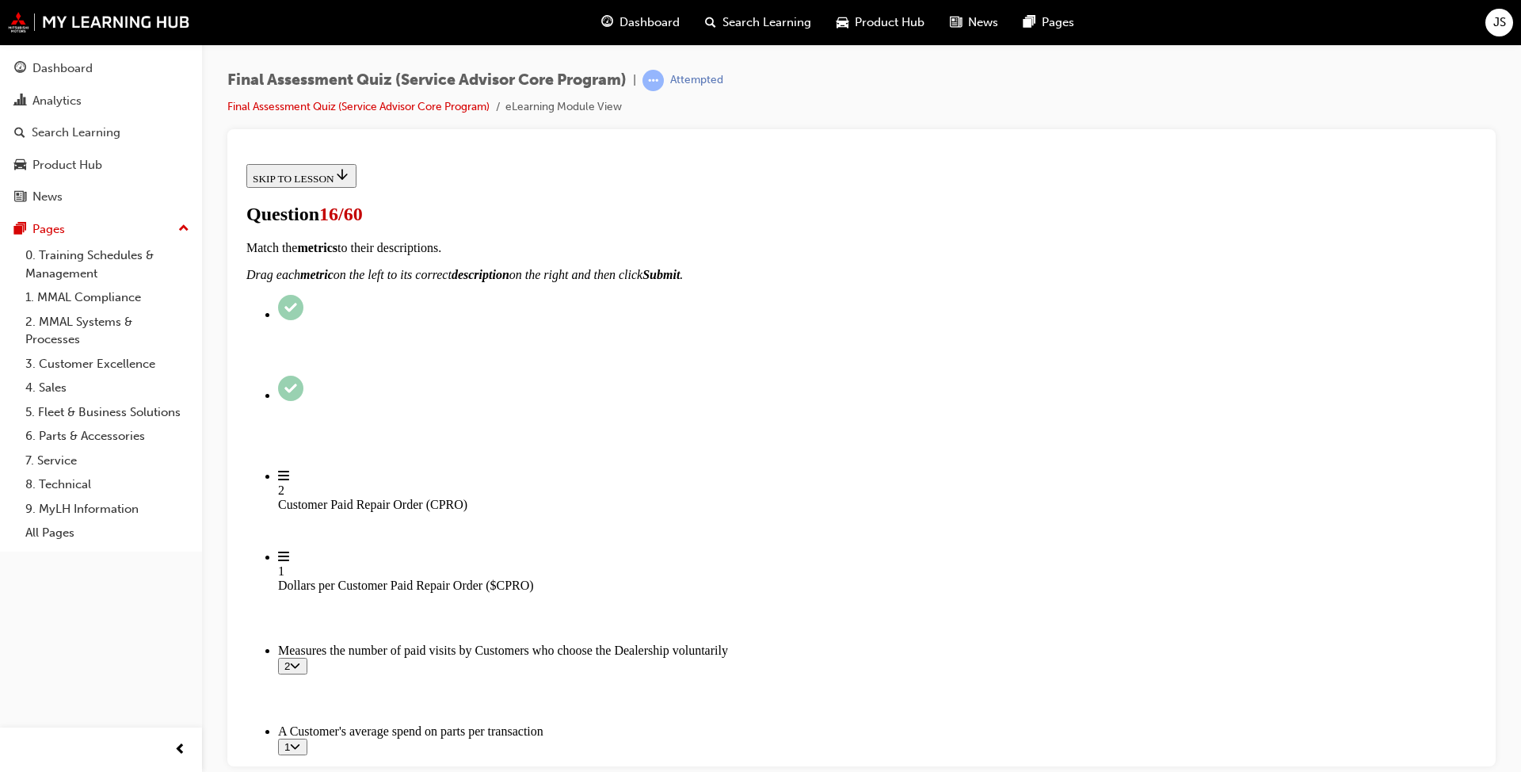
checkbox input "true"
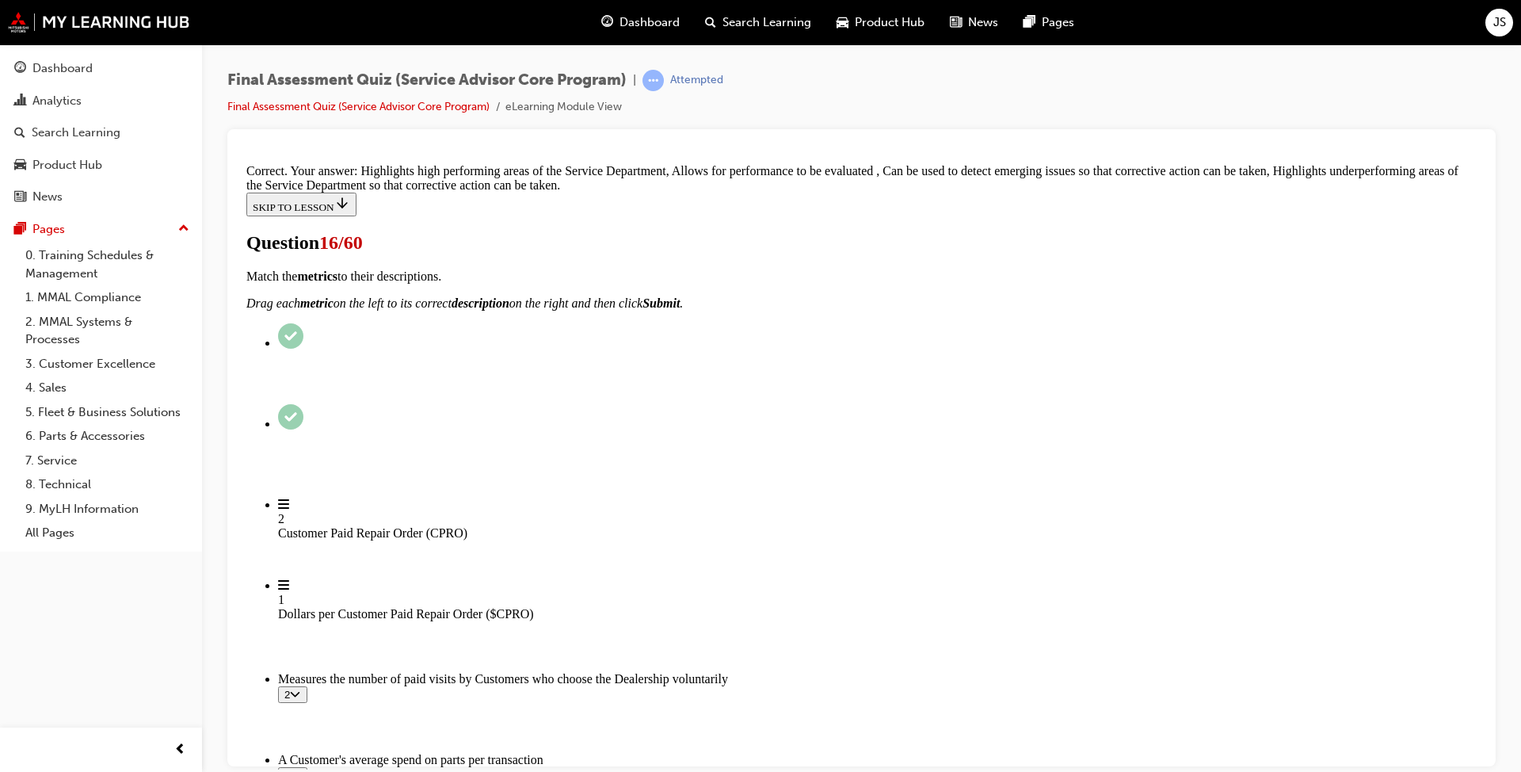
scroll to position [275, 0]
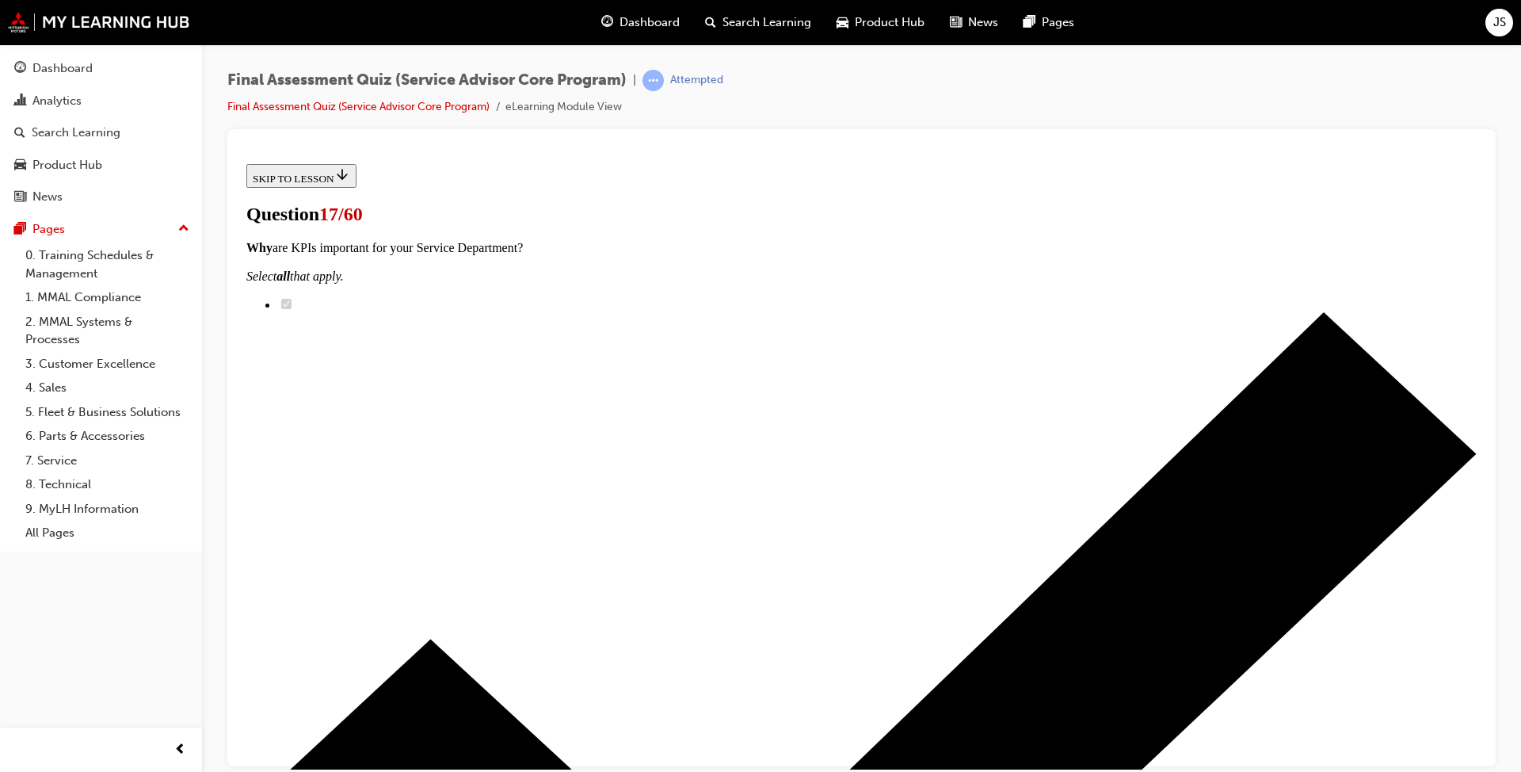
scroll to position [238, 0]
checkbox input "true"
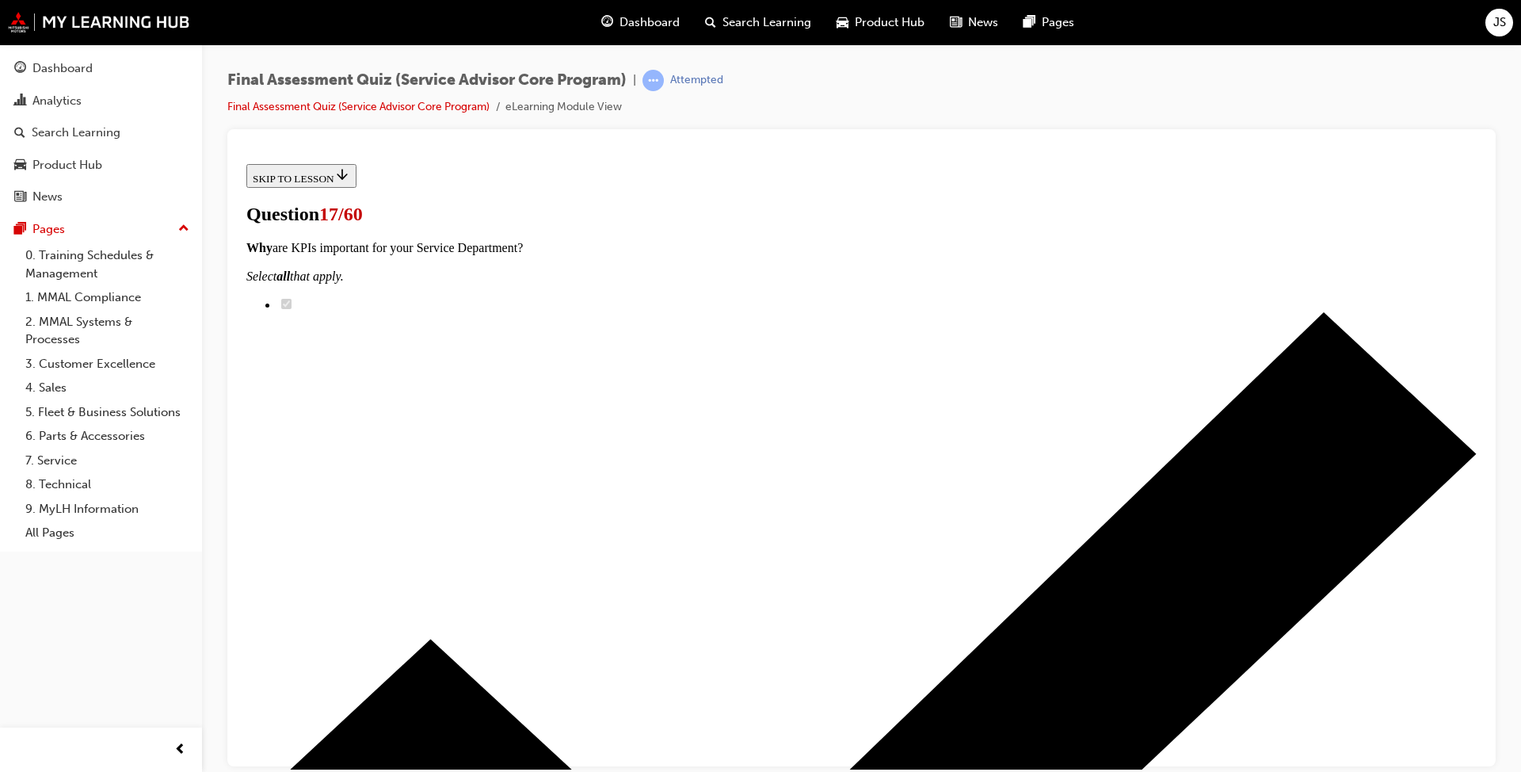
checkbox input "true"
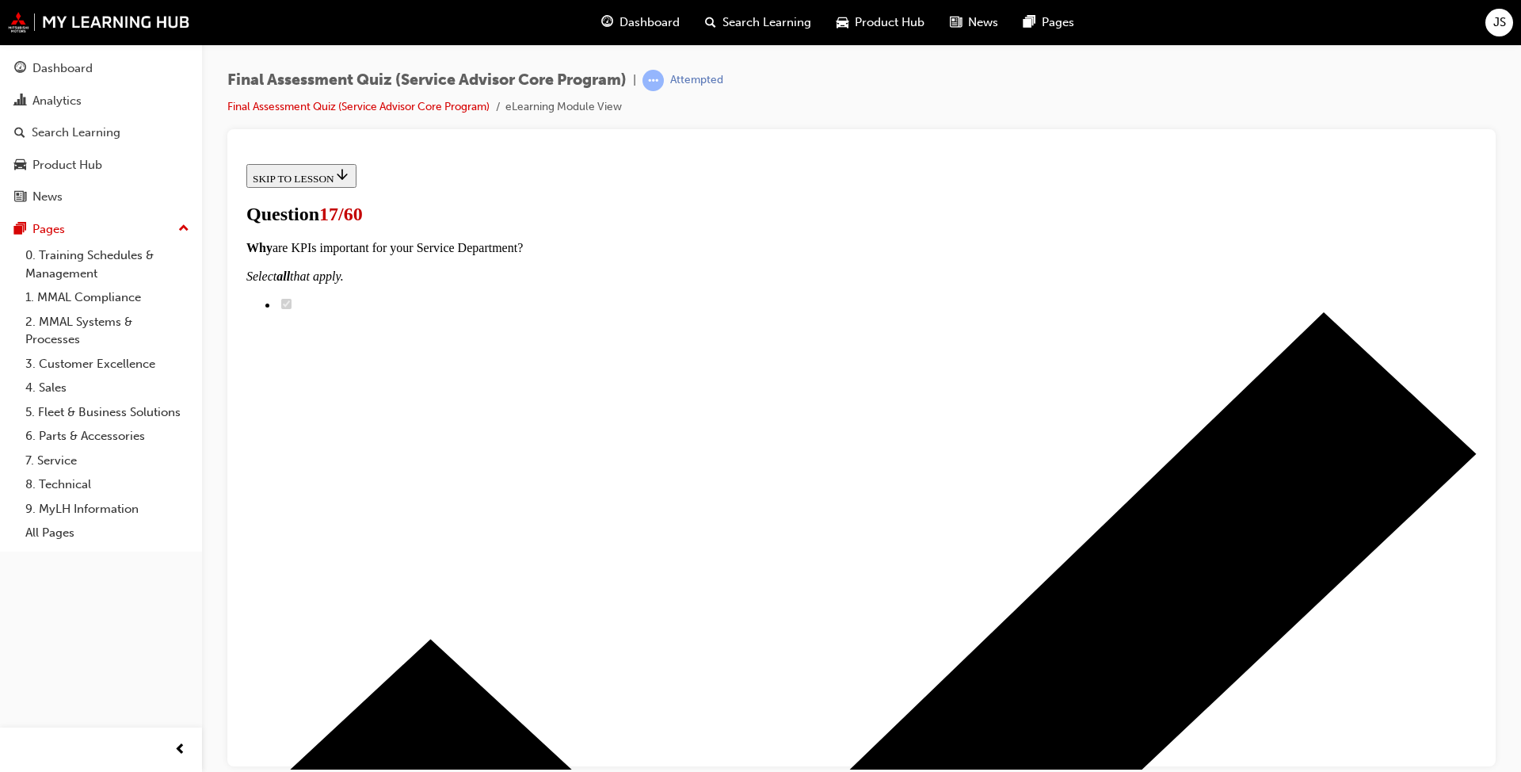
checkbox input "true"
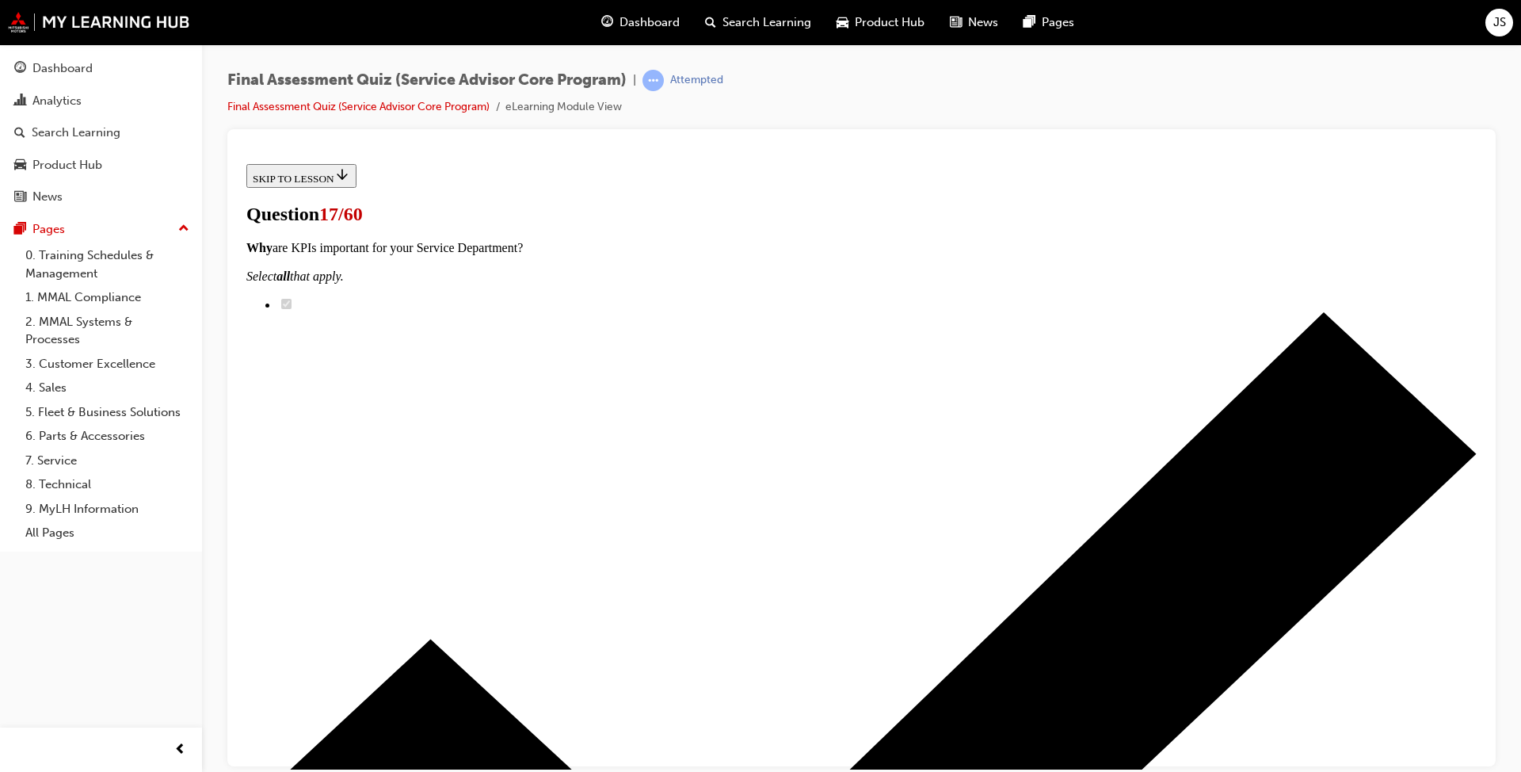
checkbox input "true"
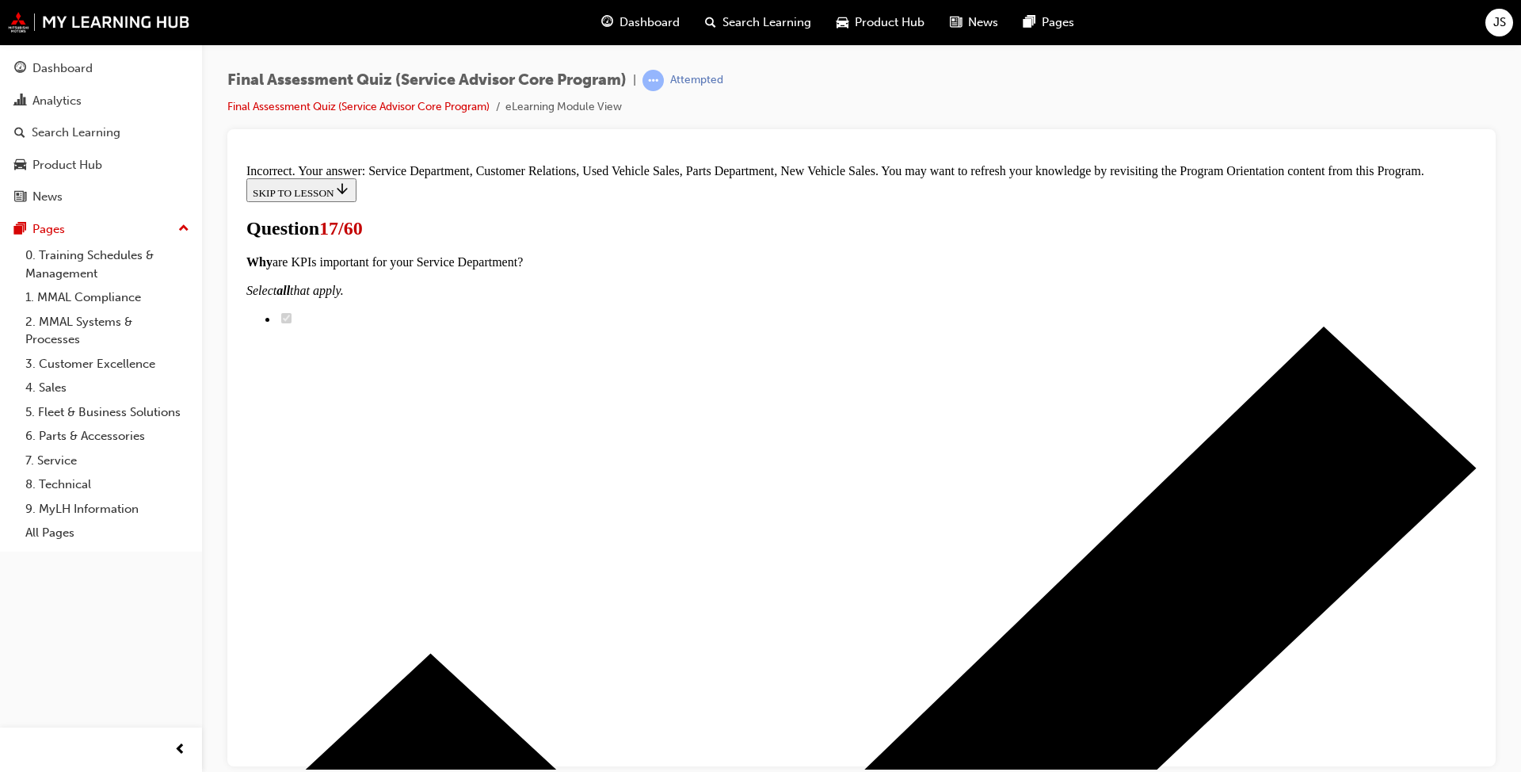
scroll to position [288, 0]
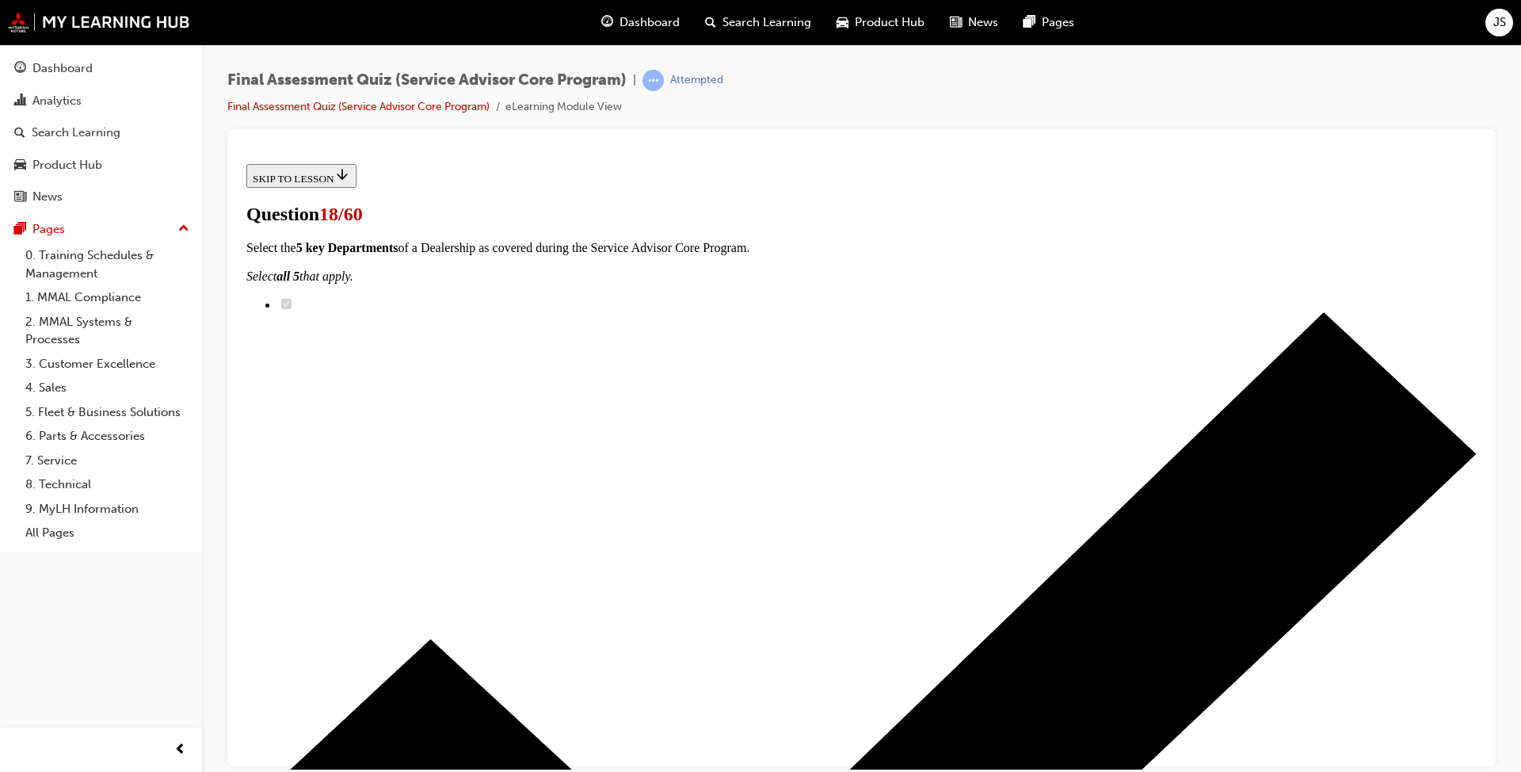
radio input "true"
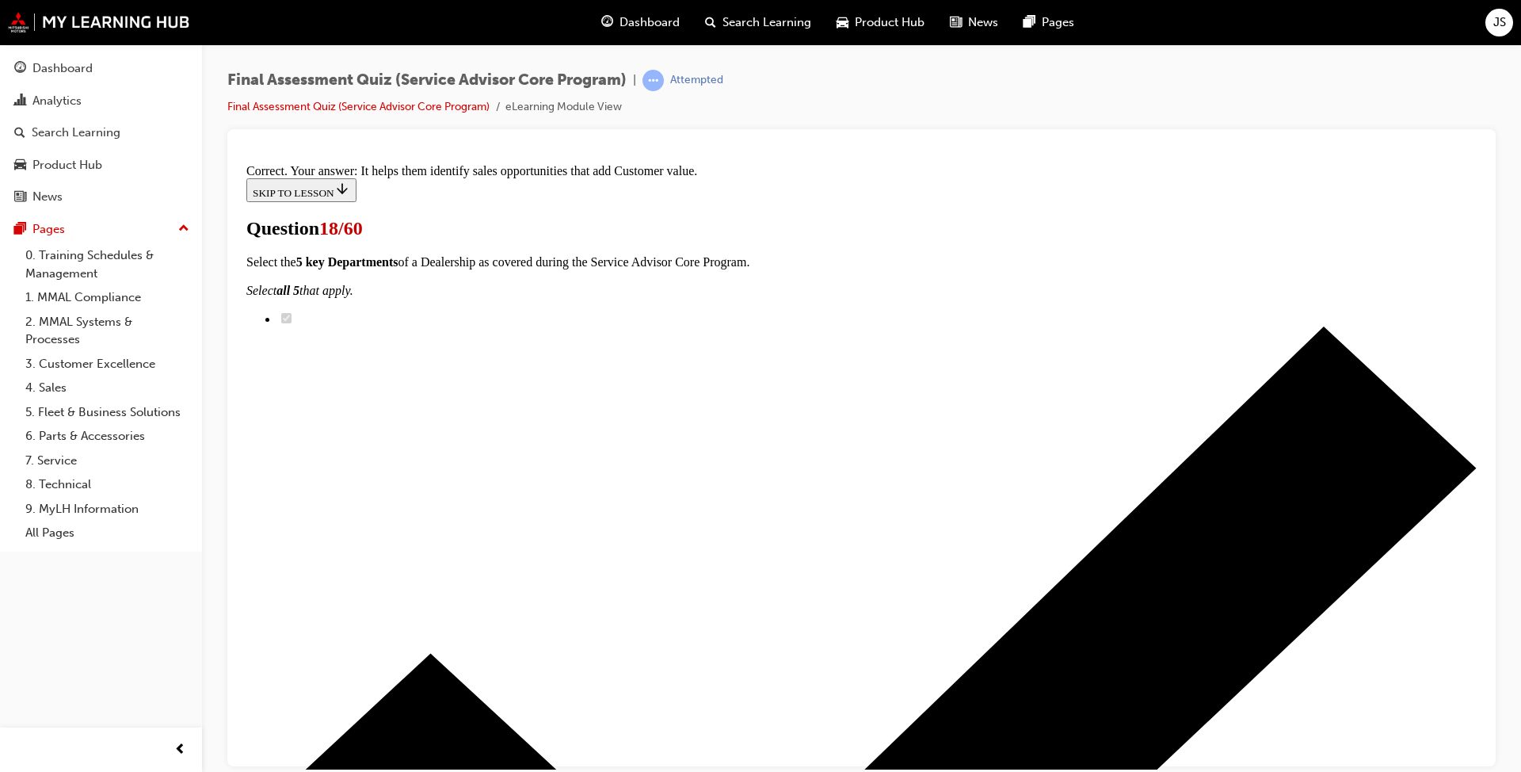
scroll to position [205, 0]
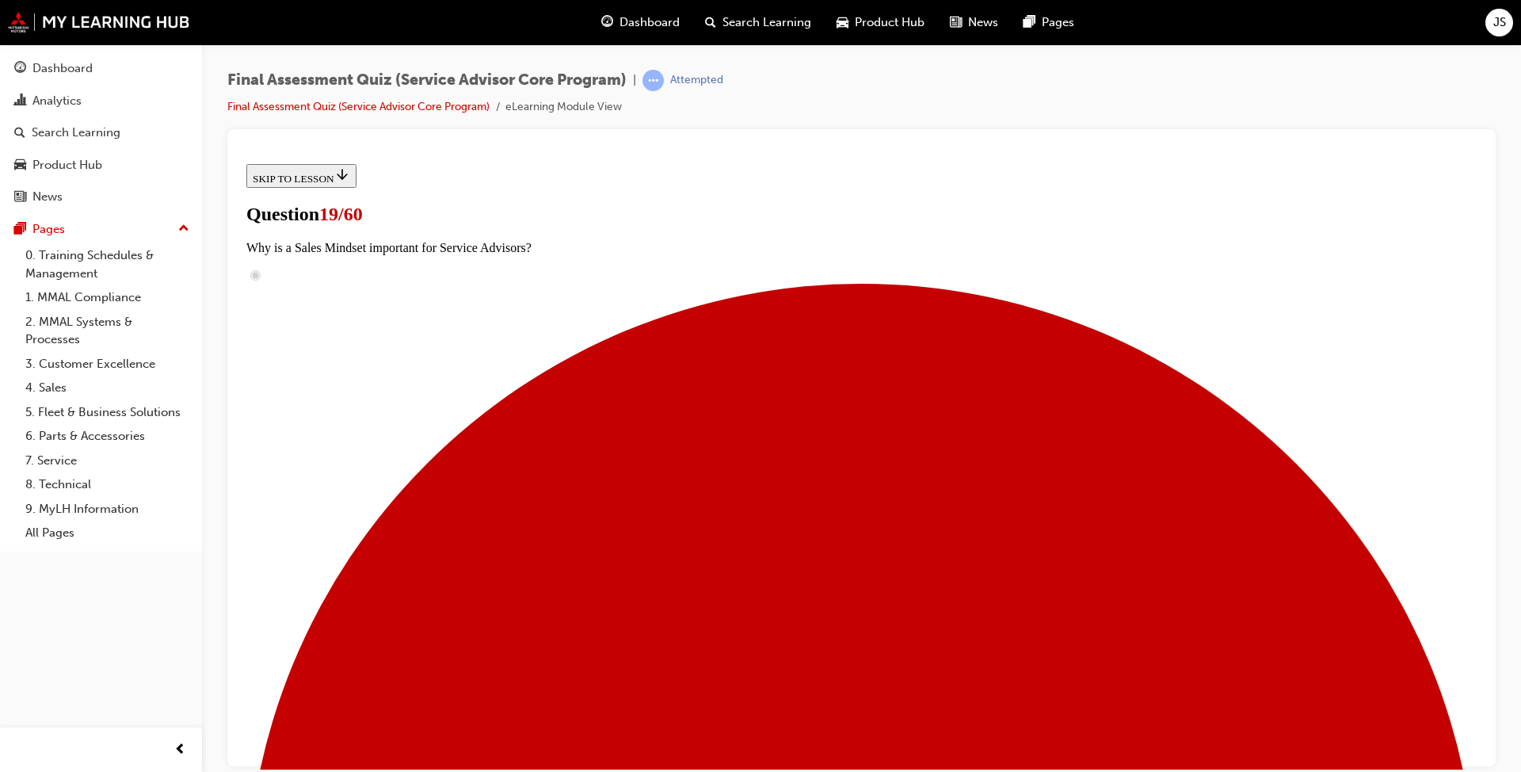
scroll to position [158, 0]
checkbox input "true"
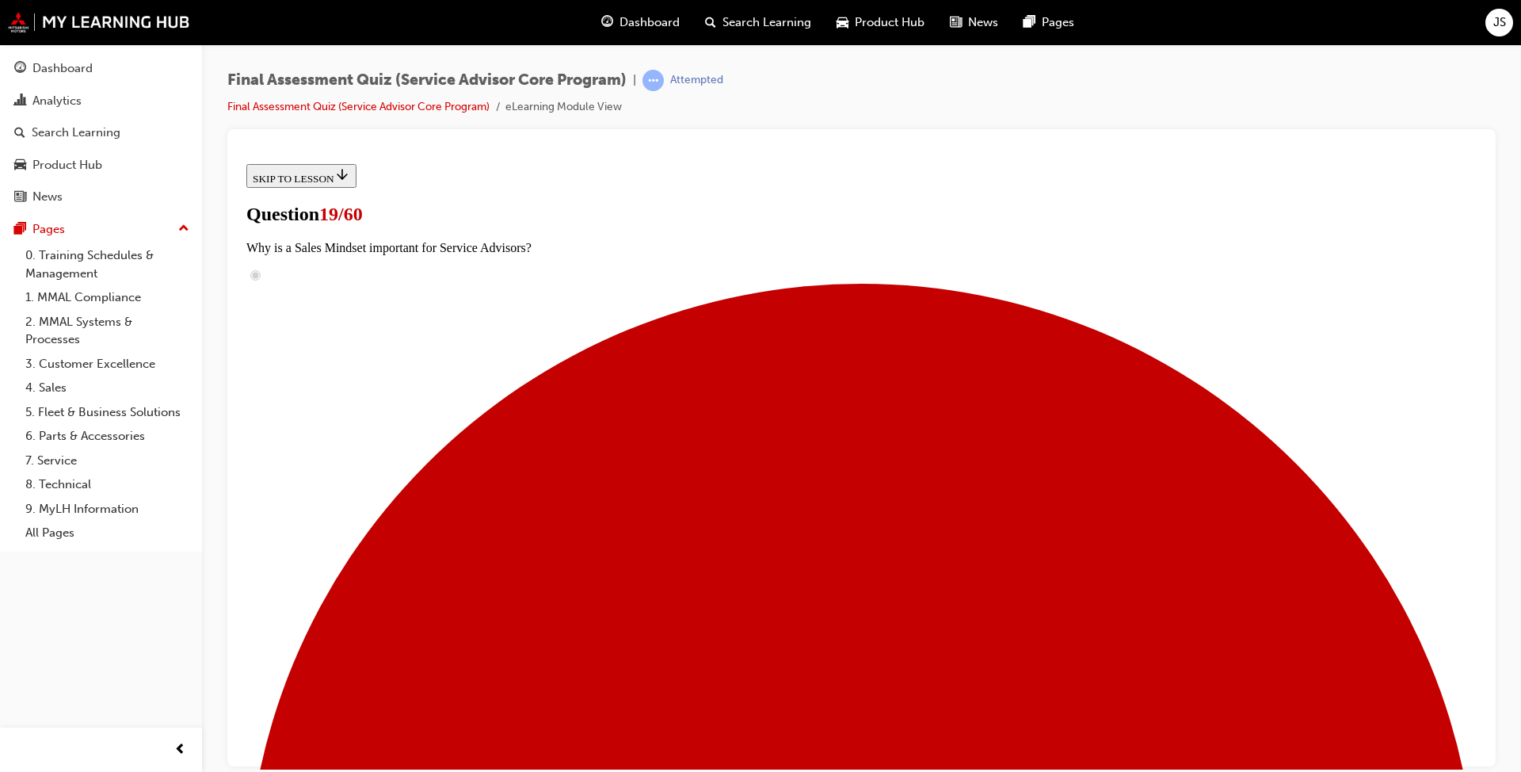
checkbox input "true"
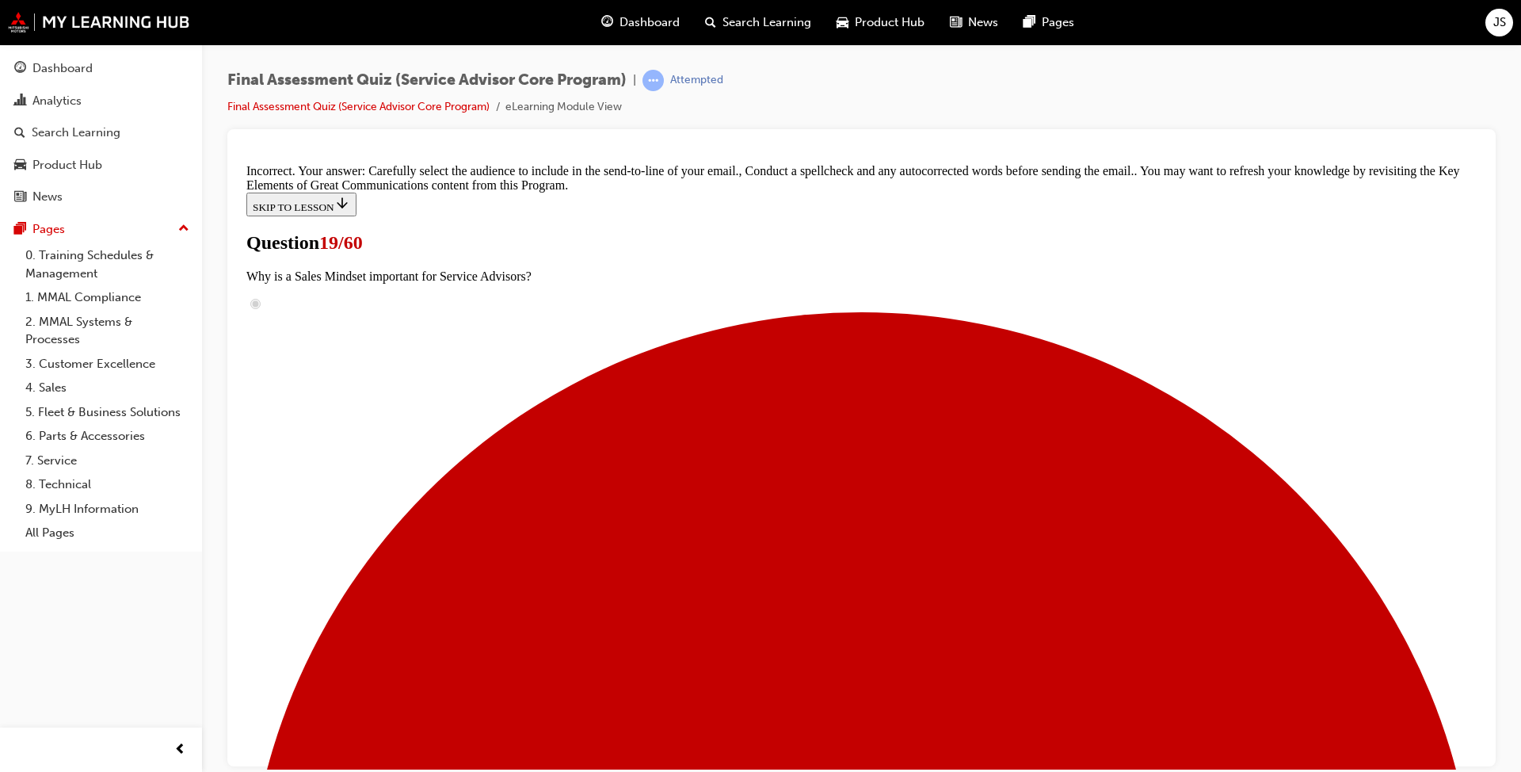
scroll to position [452, 0]
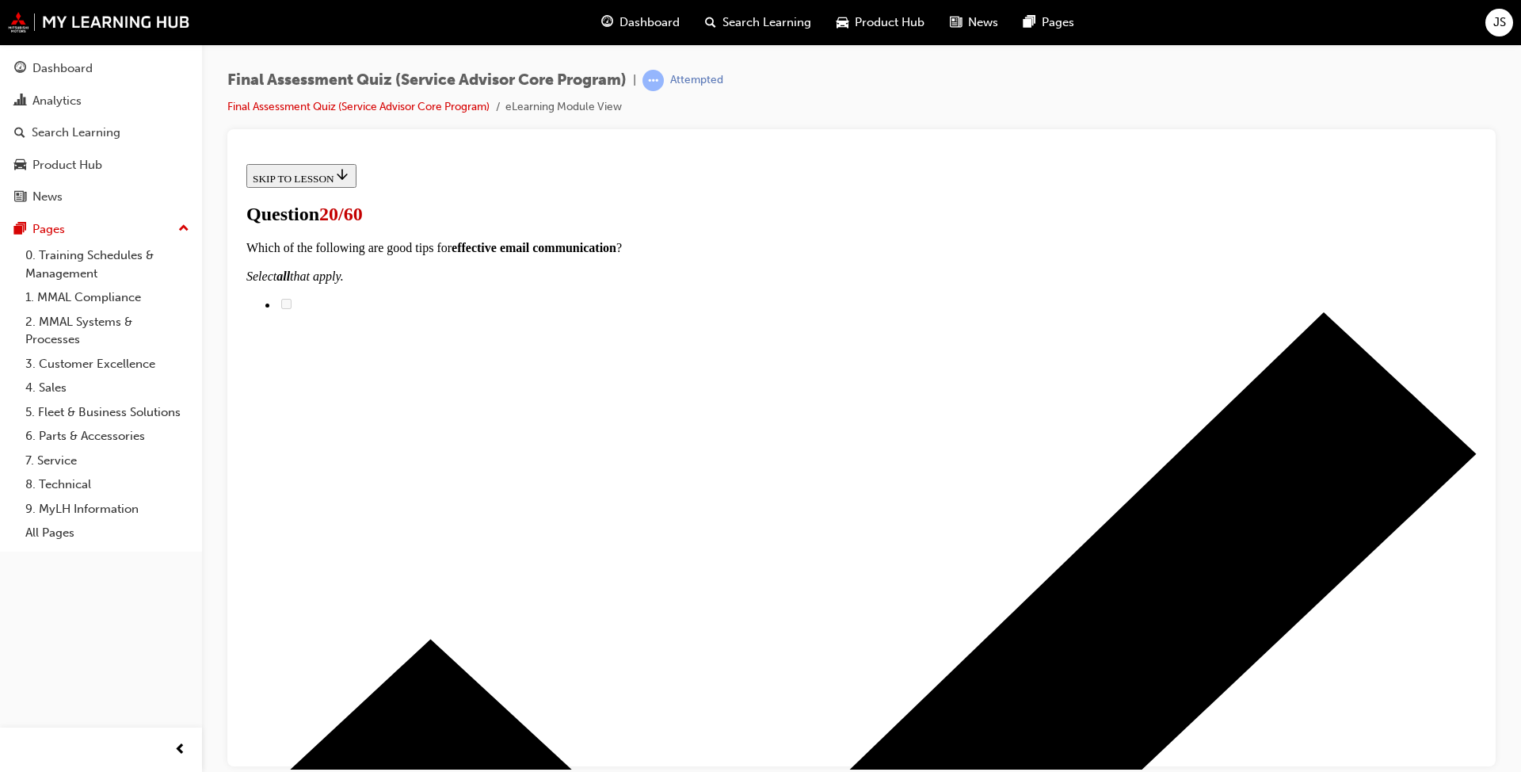
scroll to position [396, 0]
drag, startPoint x: 668, startPoint y: 428, endPoint x: 972, endPoint y: 234, distance: 360.8
drag, startPoint x: 729, startPoint y: 524, endPoint x: 969, endPoint y: 434, distance: 256.5
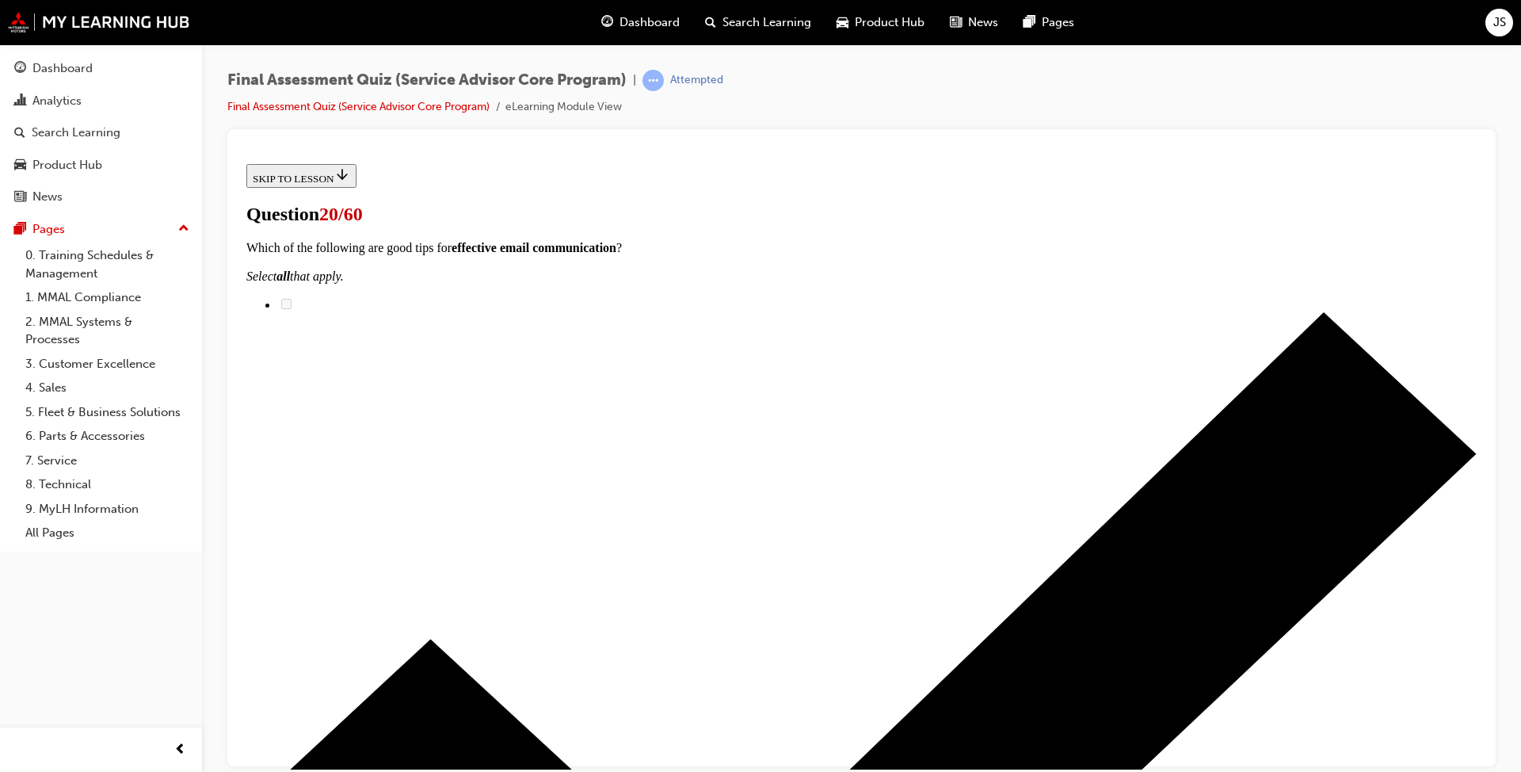
drag, startPoint x: 677, startPoint y: 526, endPoint x: 952, endPoint y: 524, distance: 275.7
drag, startPoint x: 715, startPoint y: 615, endPoint x: 970, endPoint y: 617, distance: 254.3
drag, startPoint x: 676, startPoint y: 311, endPoint x: 925, endPoint y: 313, distance: 249.5
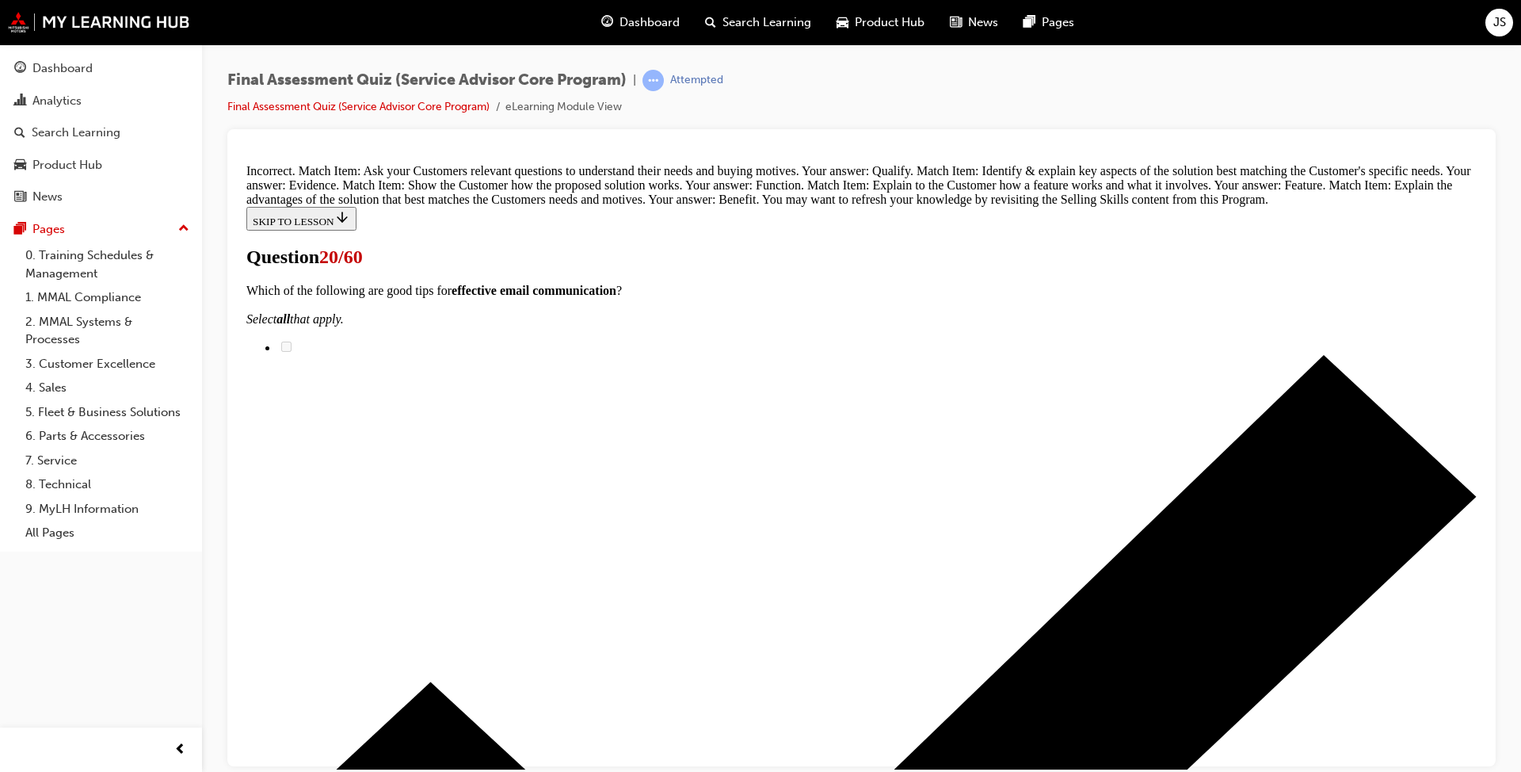
scroll to position [411, 0]
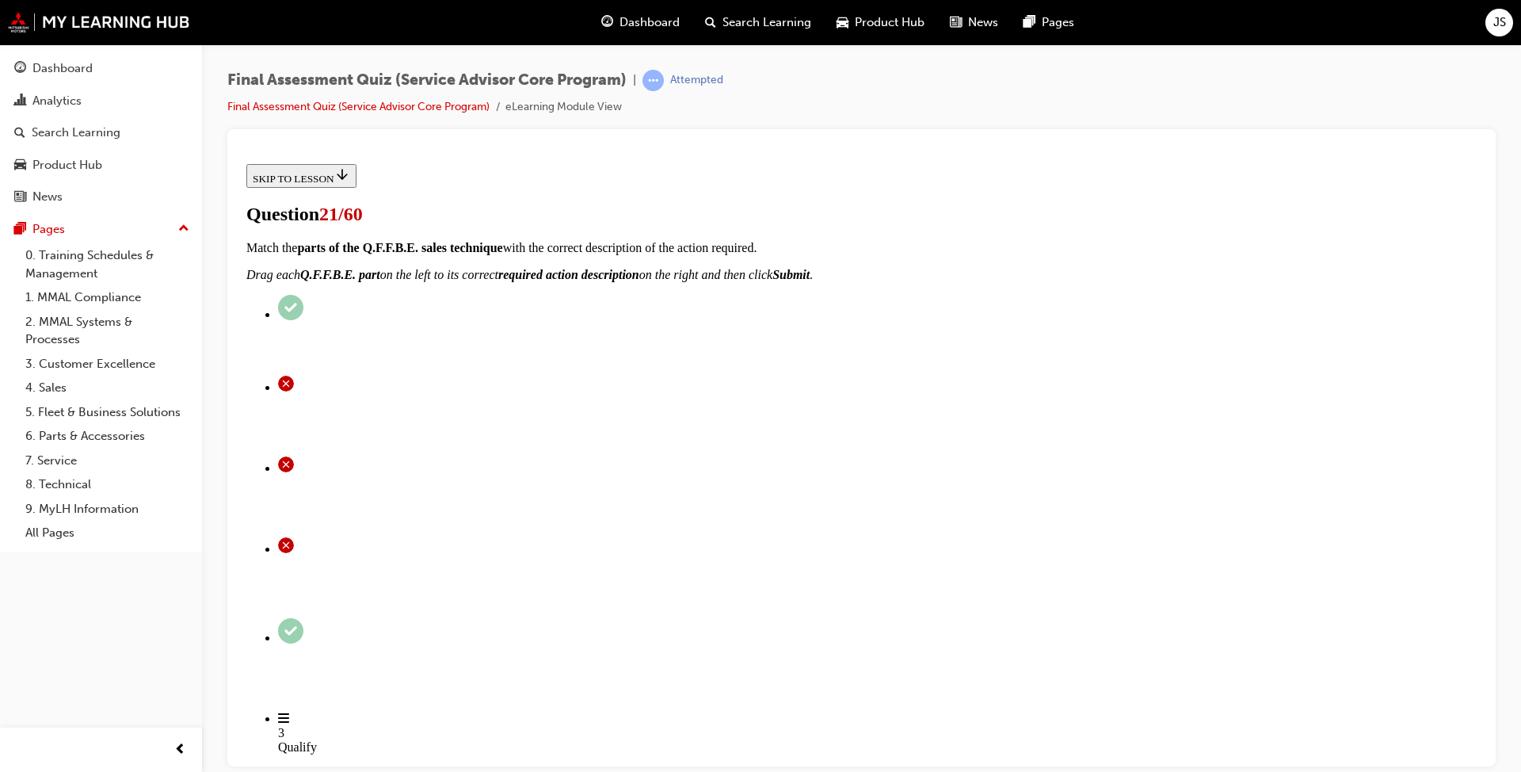
radio input "true"
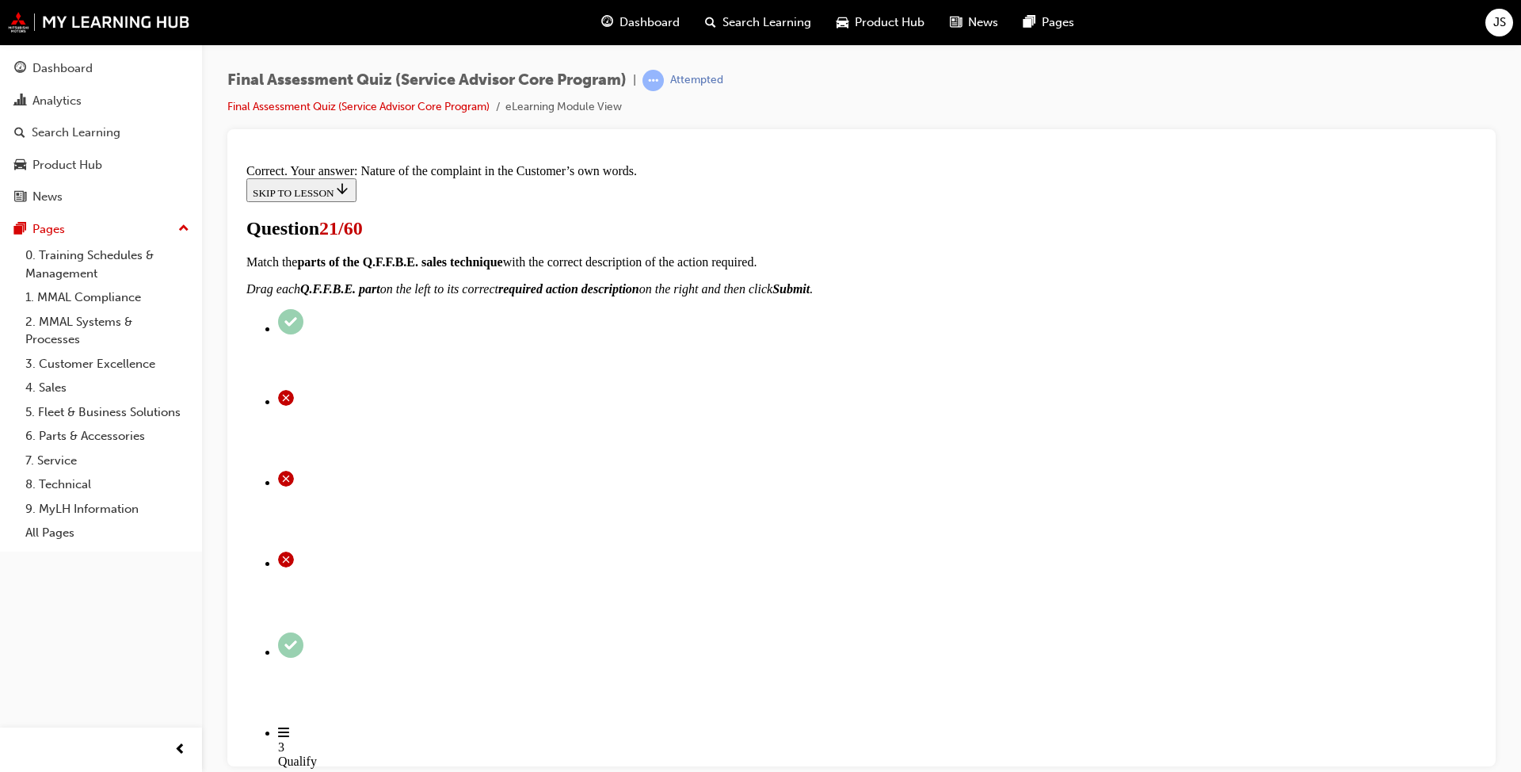
scroll to position [216, 0]
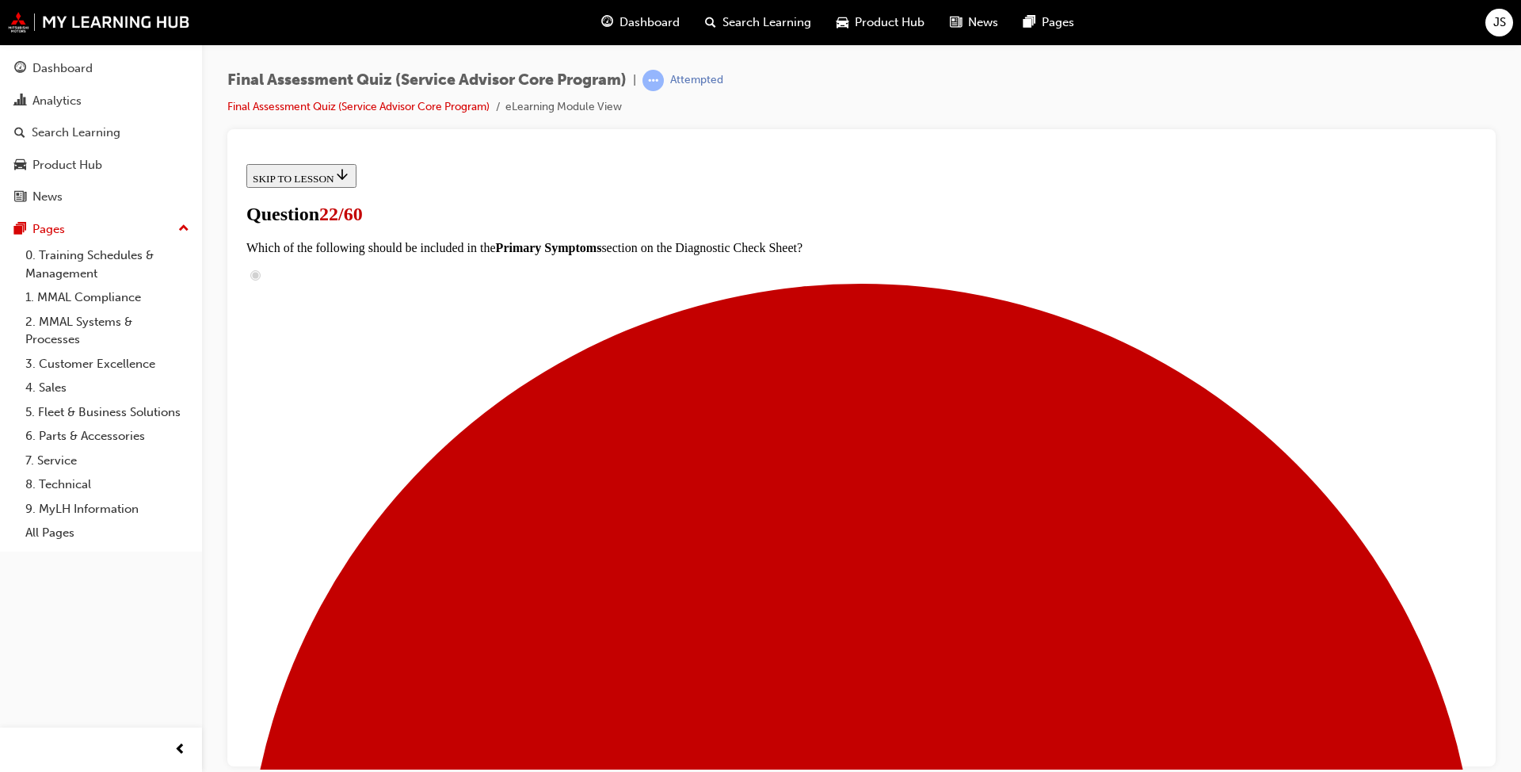
scroll to position [158, 0]
radio input "true"
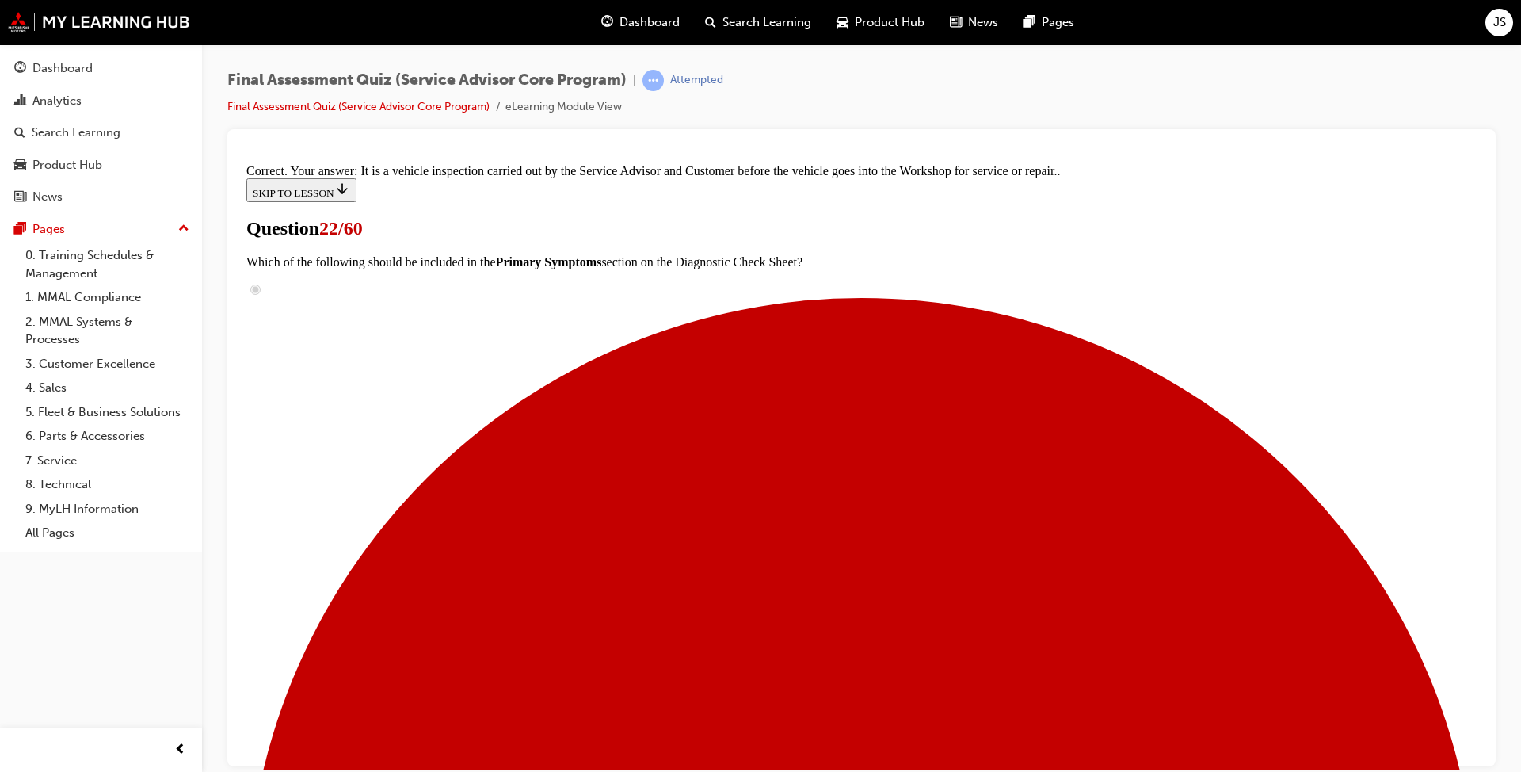
scroll to position [284, 0]
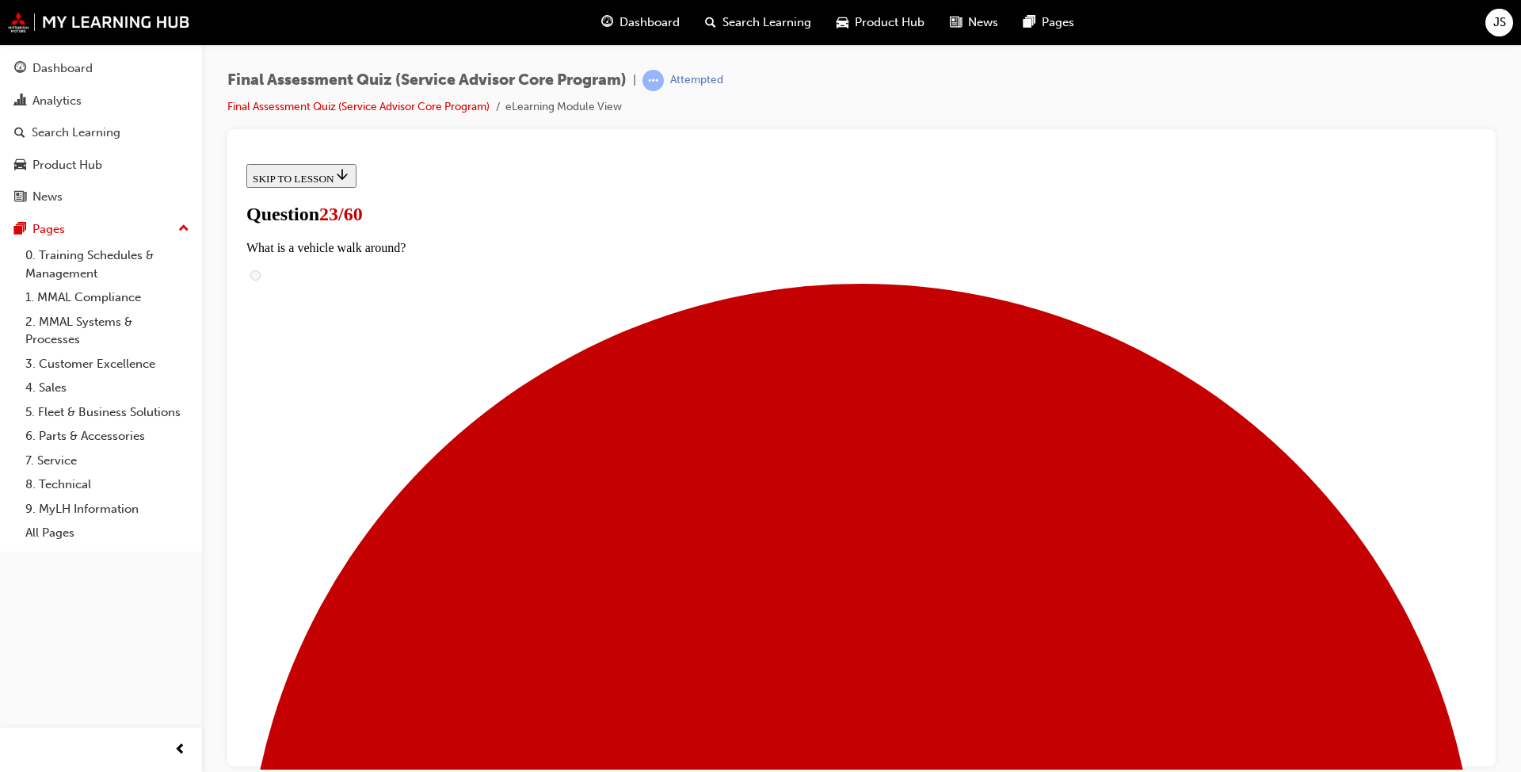
drag, startPoint x: 673, startPoint y: 560, endPoint x: 915, endPoint y: 467, distance: 258.8
drag, startPoint x: 810, startPoint y: 578, endPoint x: 1004, endPoint y: 559, distance: 194.9
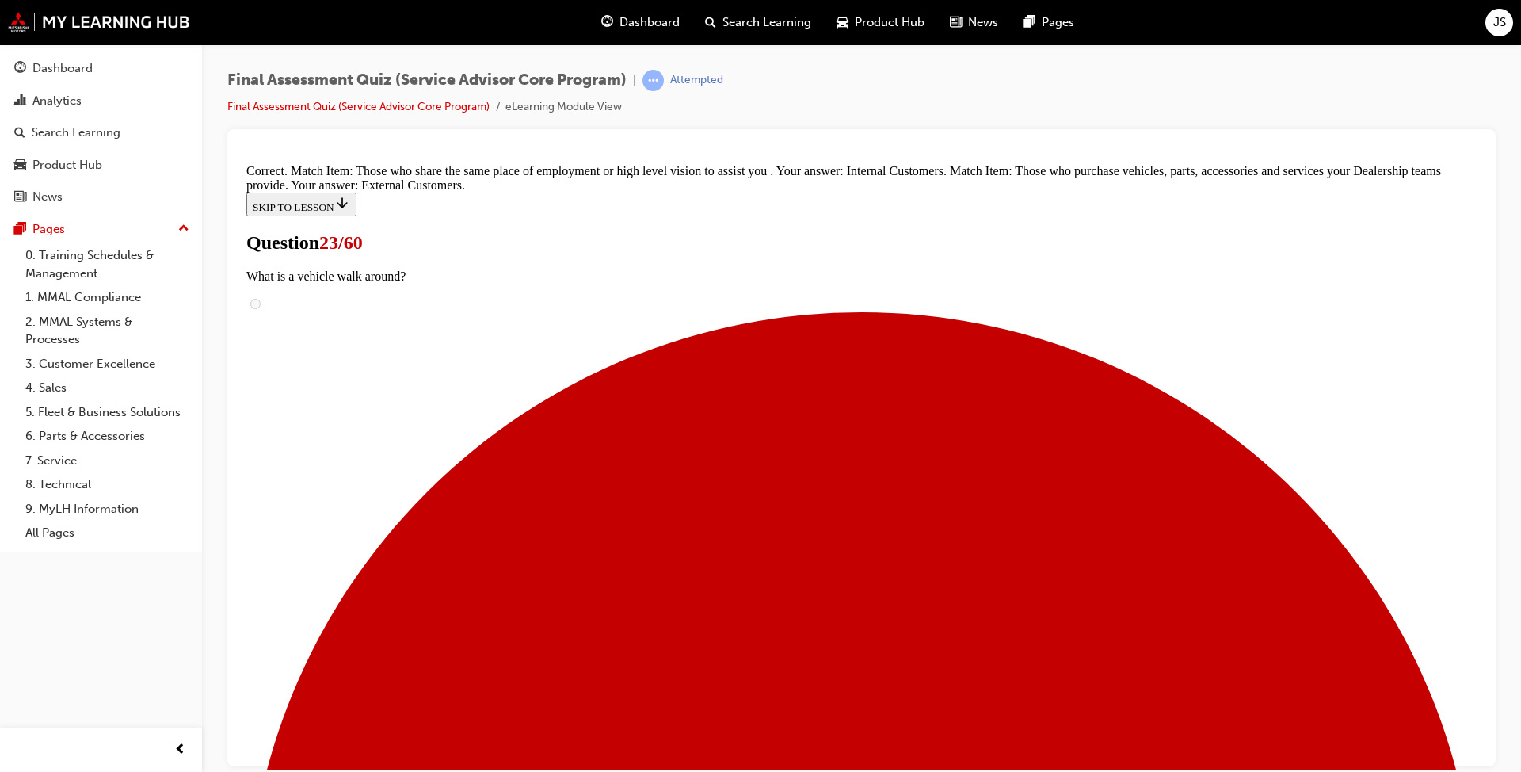
scroll to position [227, 0]
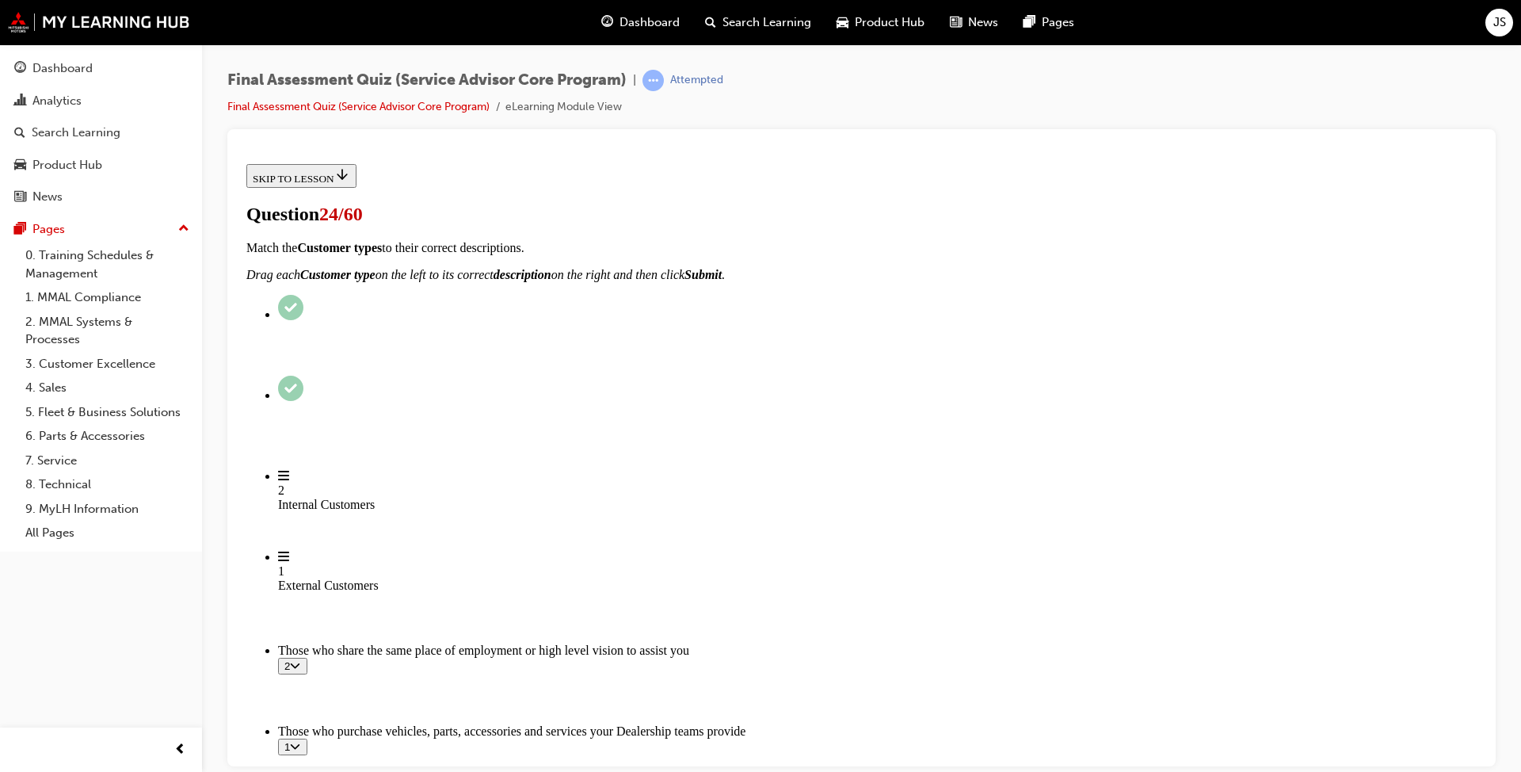
scroll to position [158, 0]
checkbox input "true"
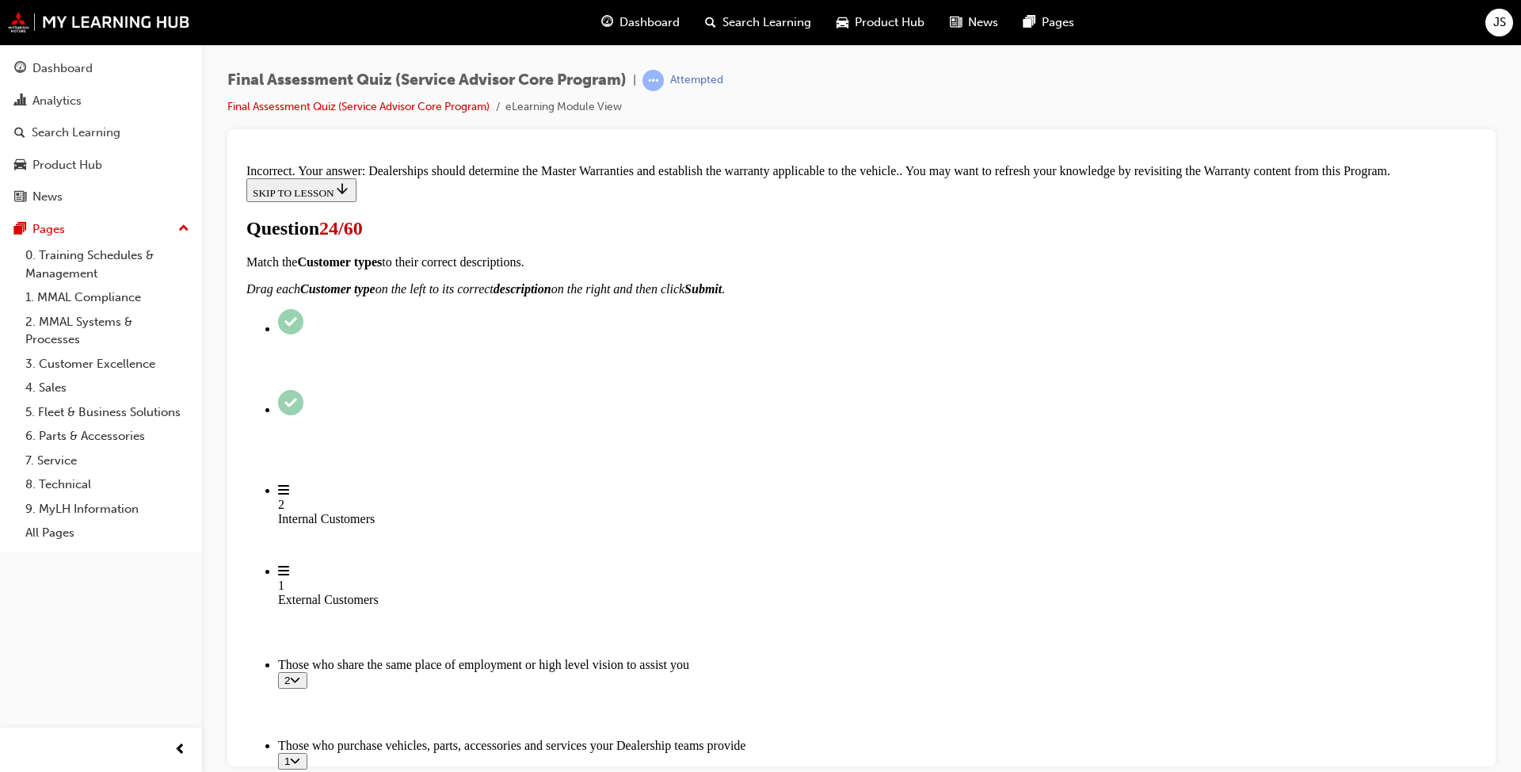
scroll to position [458, 0]
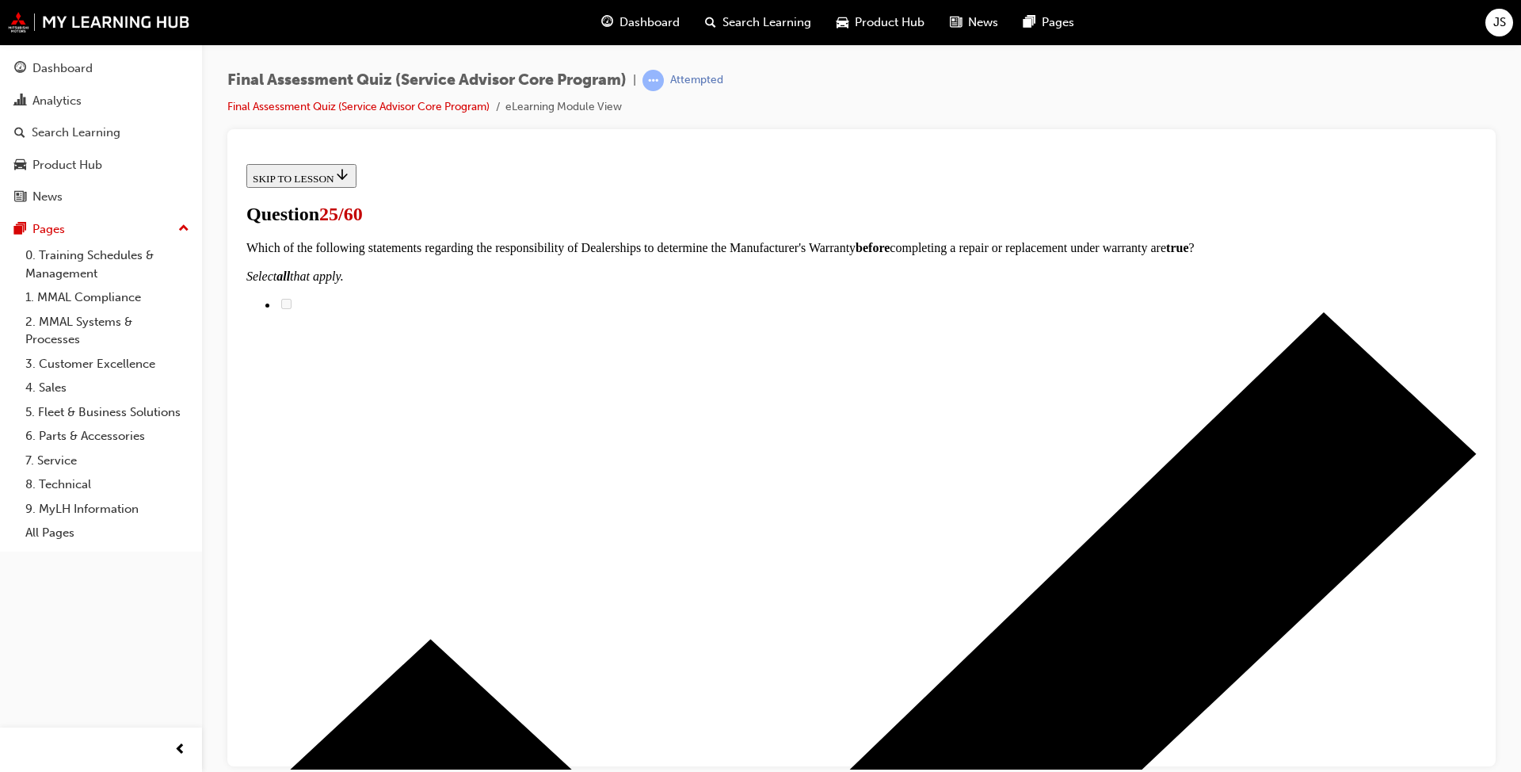
scroll to position [158, 0]
drag, startPoint x: 715, startPoint y: 542, endPoint x: 1001, endPoint y: 448, distance: 301.6
drag, startPoint x: 755, startPoint y: 628, endPoint x: 1025, endPoint y: 533, distance: 286.4
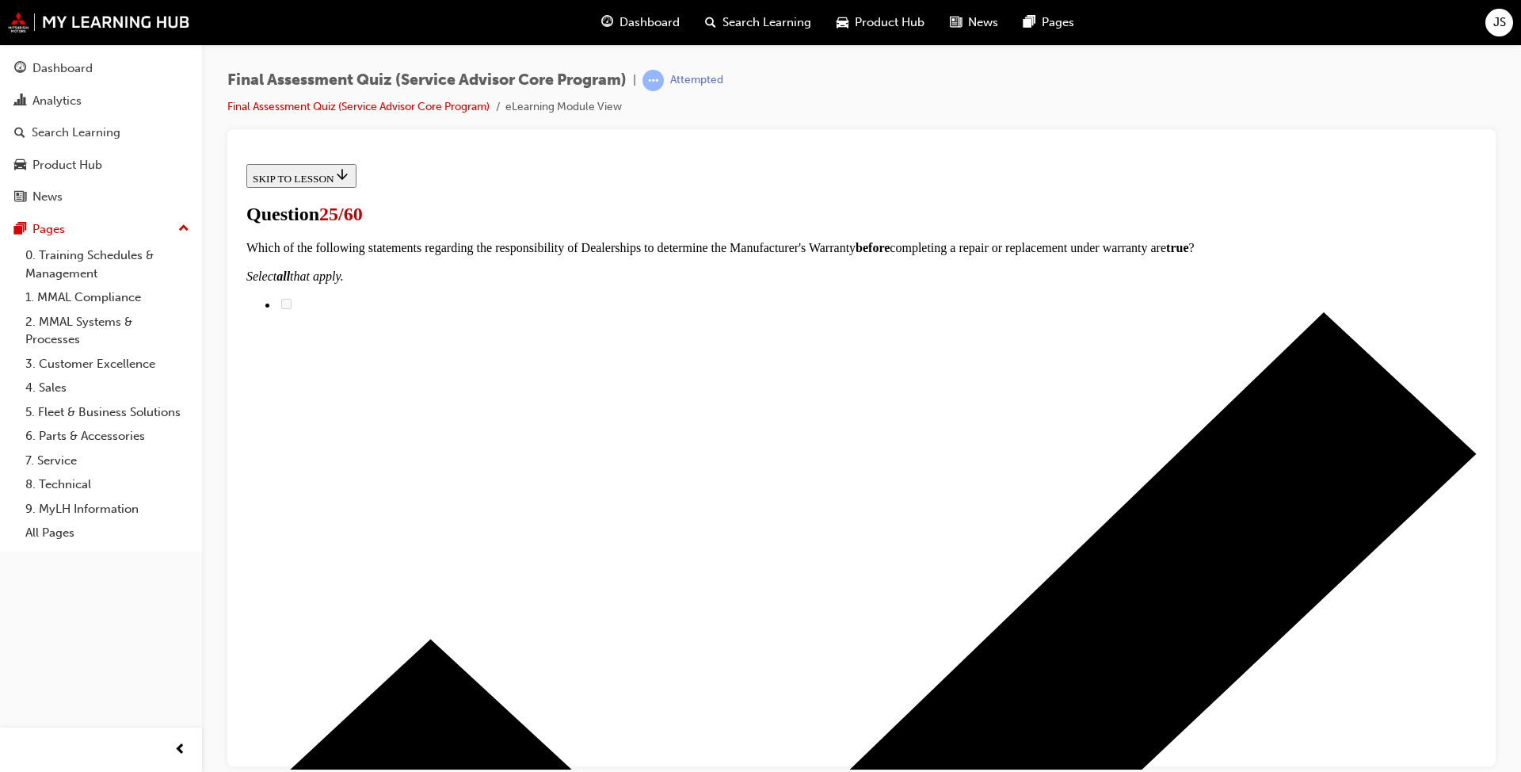
drag, startPoint x: 750, startPoint y: 623, endPoint x: 1039, endPoint y: 616, distance: 288.4
drag, startPoint x: 841, startPoint y: 651, endPoint x: 1025, endPoint y: 637, distance: 185.1
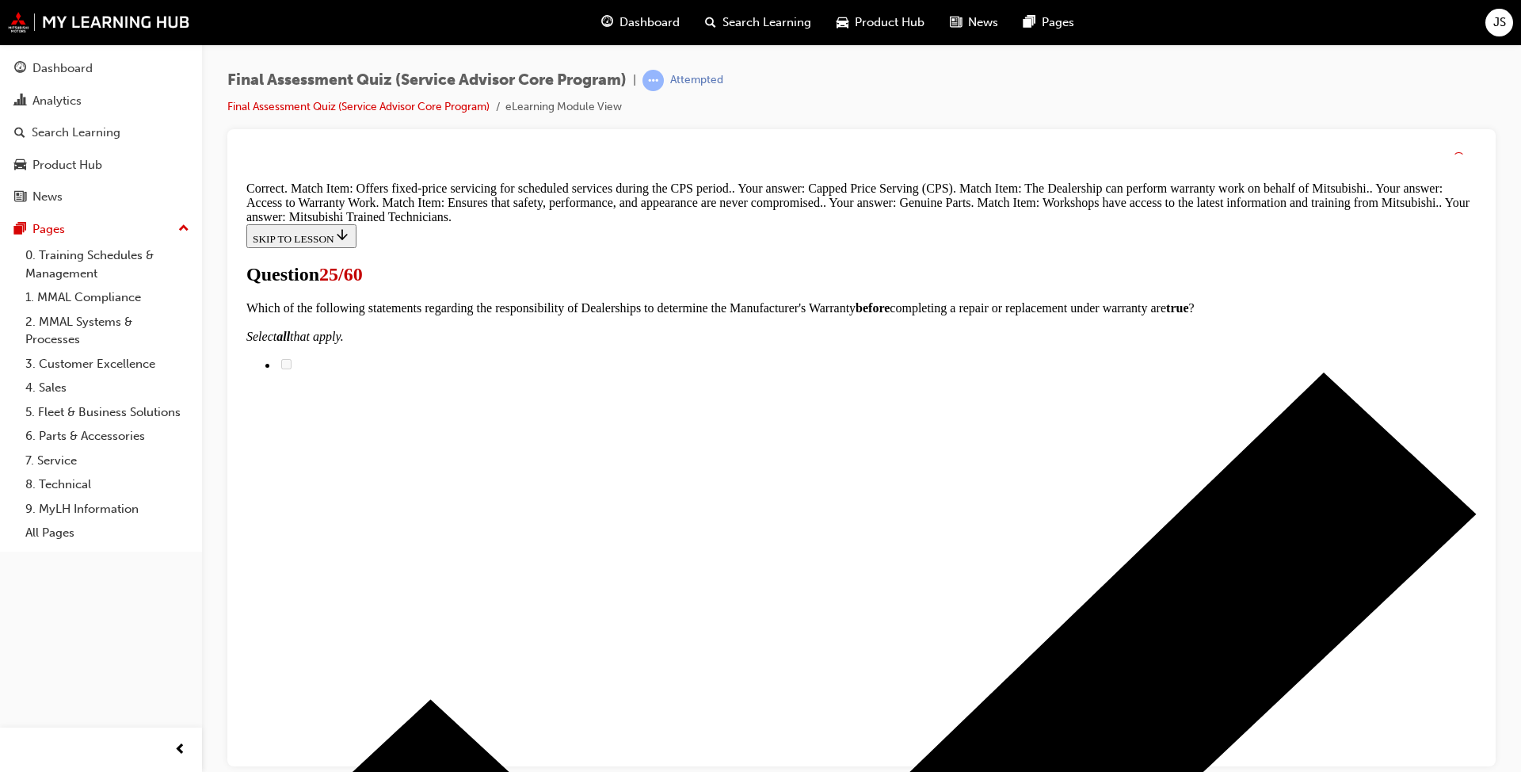
scroll to position [425, 0]
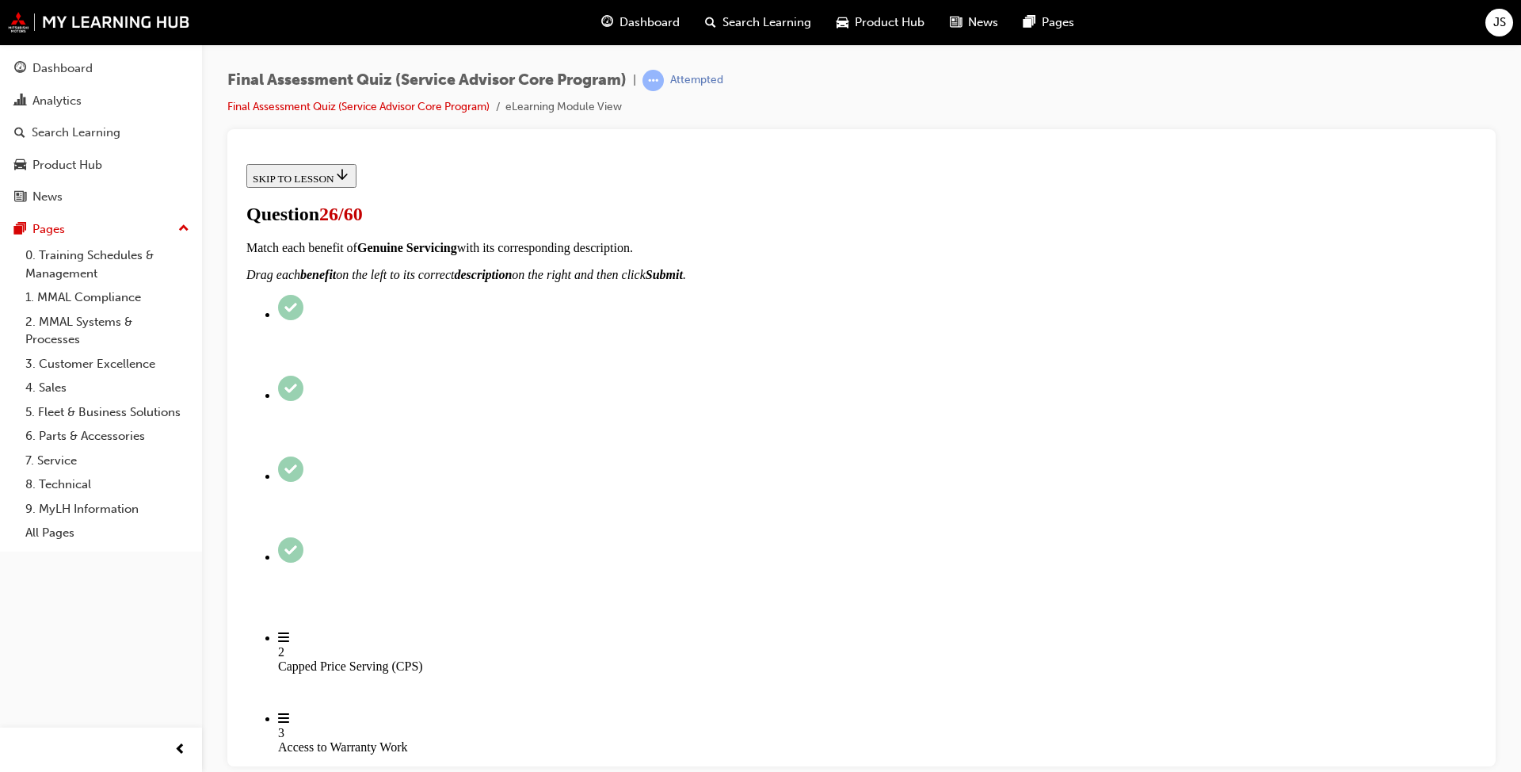
radio input "true"
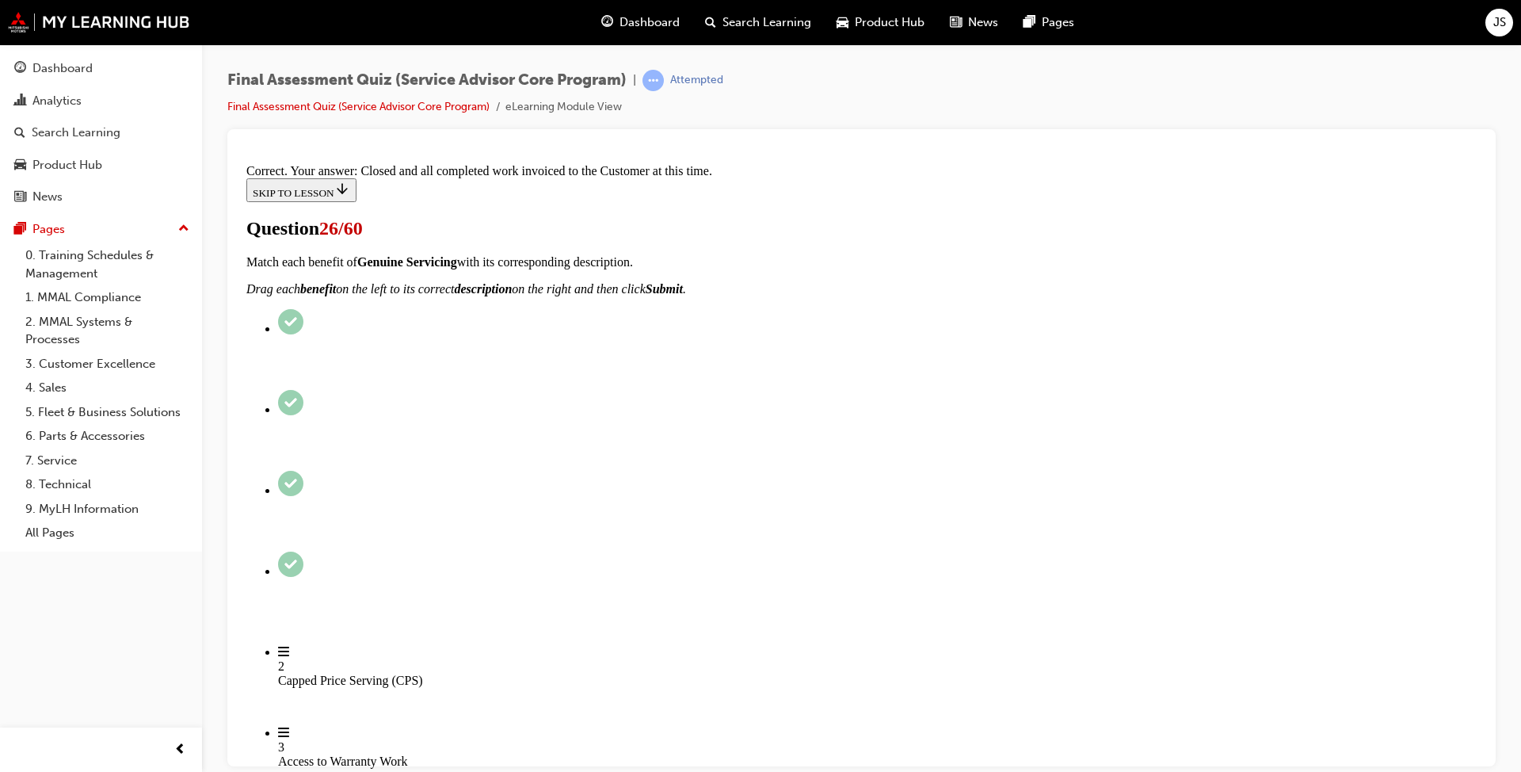
scroll to position [205, 0]
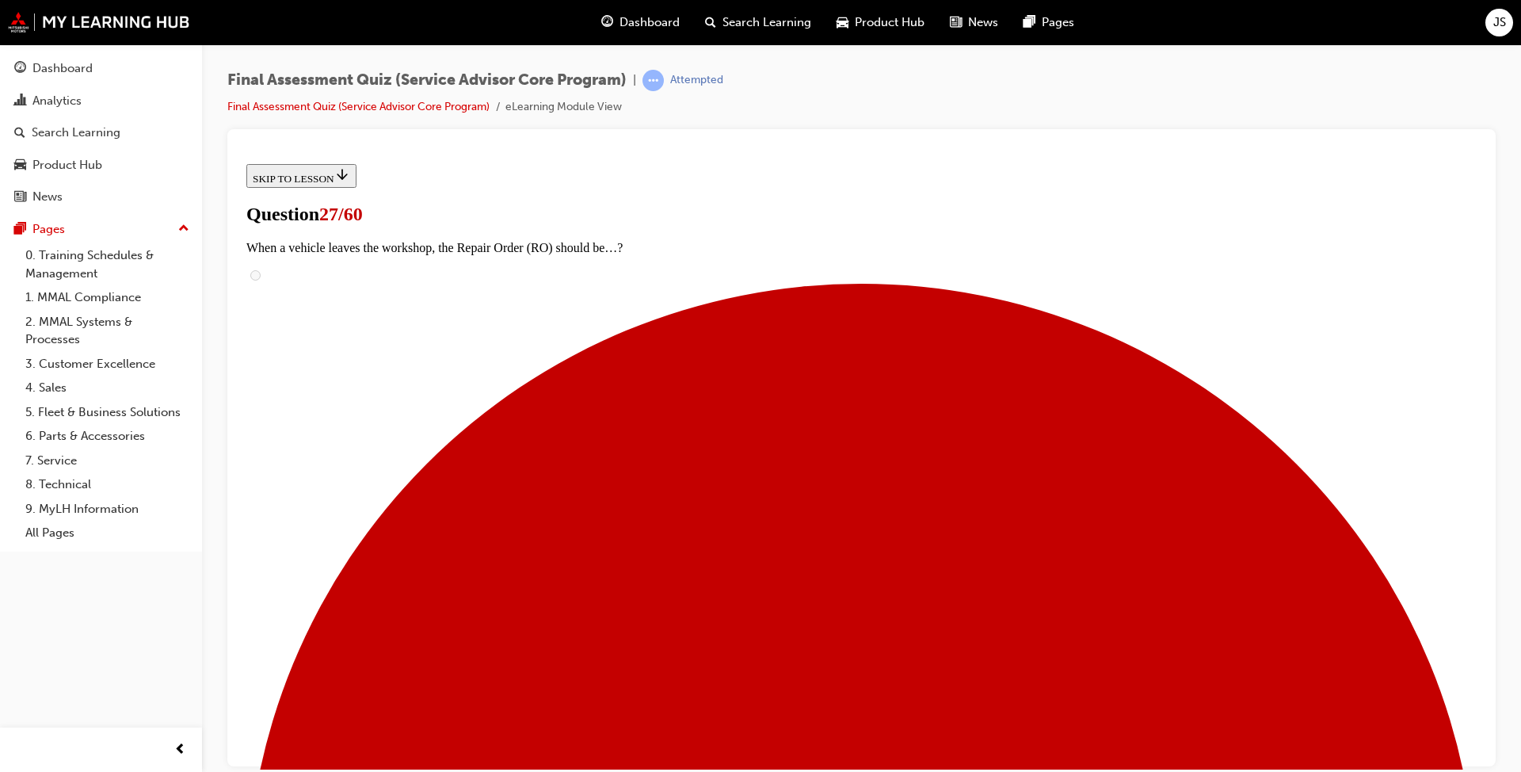
scroll to position [238, 0]
drag, startPoint x: 719, startPoint y: 424, endPoint x: 996, endPoint y: 347, distance: 287.0
drag, startPoint x: 723, startPoint y: 580, endPoint x: 1008, endPoint y: 414, distance: 330.2
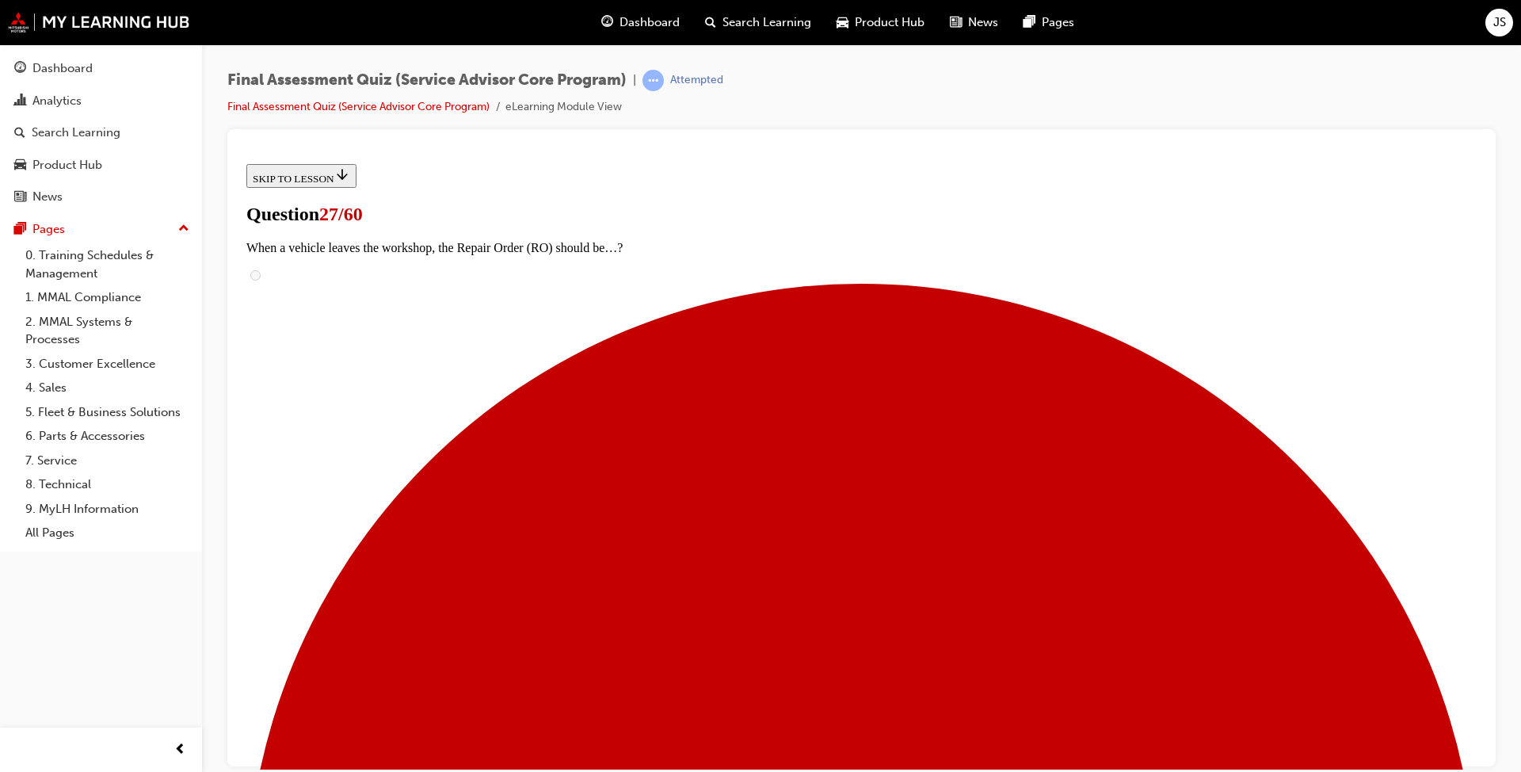
drag, startPoint x: 721, startPoint y: 506, endPoint x: 974, endPoint y: 517, distance: 253.7
drag, startPoint x: 780, startPoint y: 577, endPoint x: 1027, endPoint y: 587, distance: 246.6
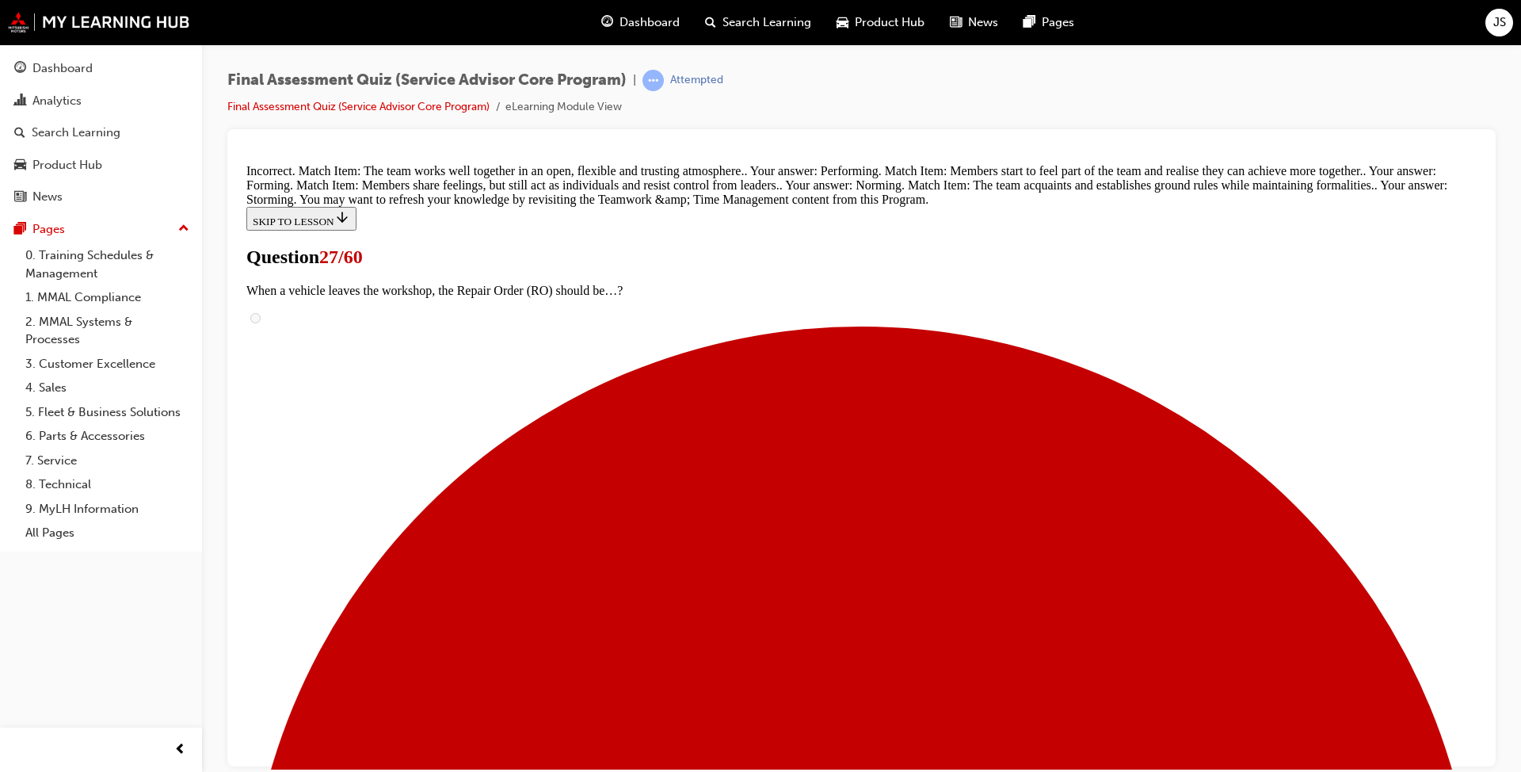
scroll to position [456, 0]
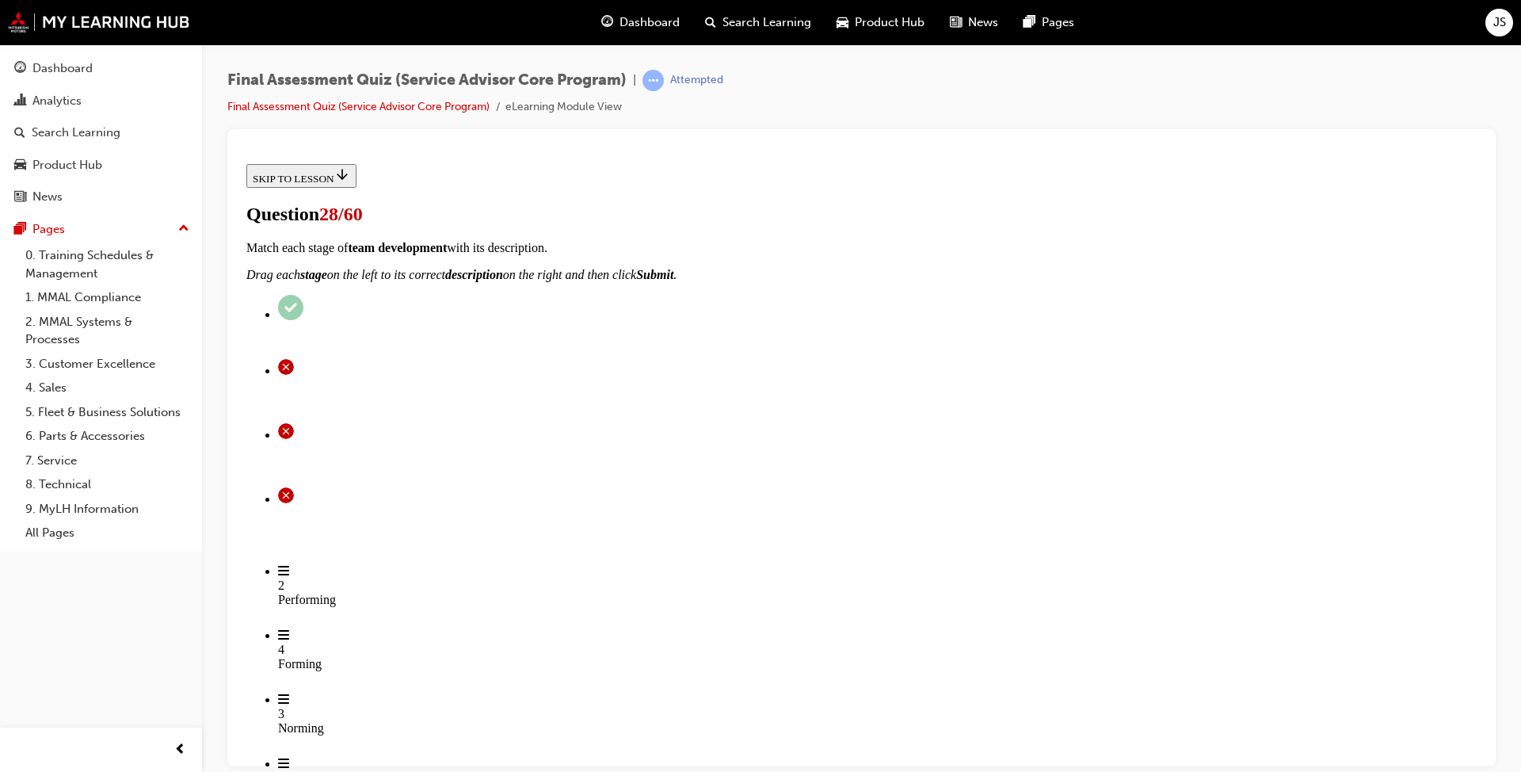
scroll to position [79, 0]
checkbox input "true"
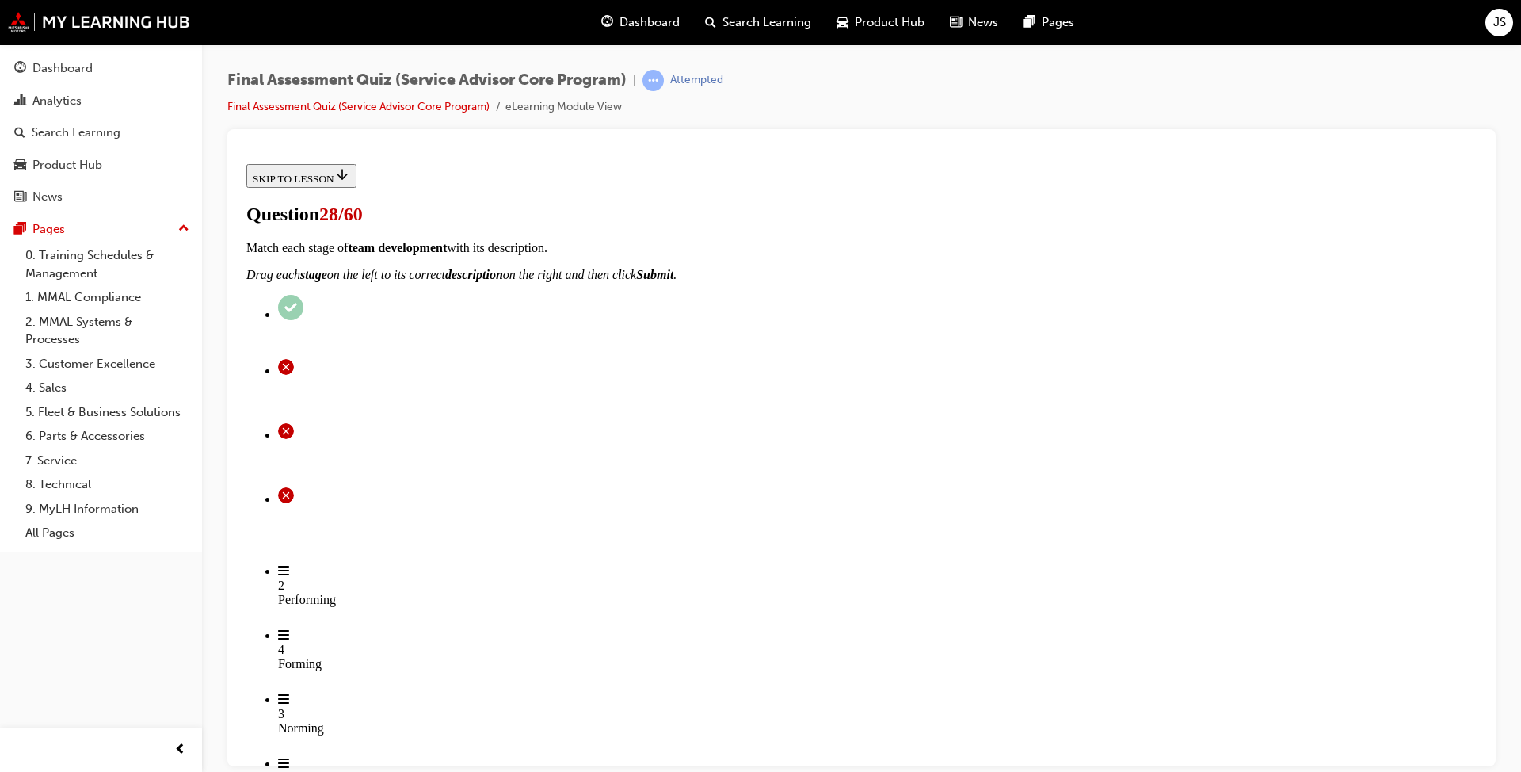
checkbox input "true"
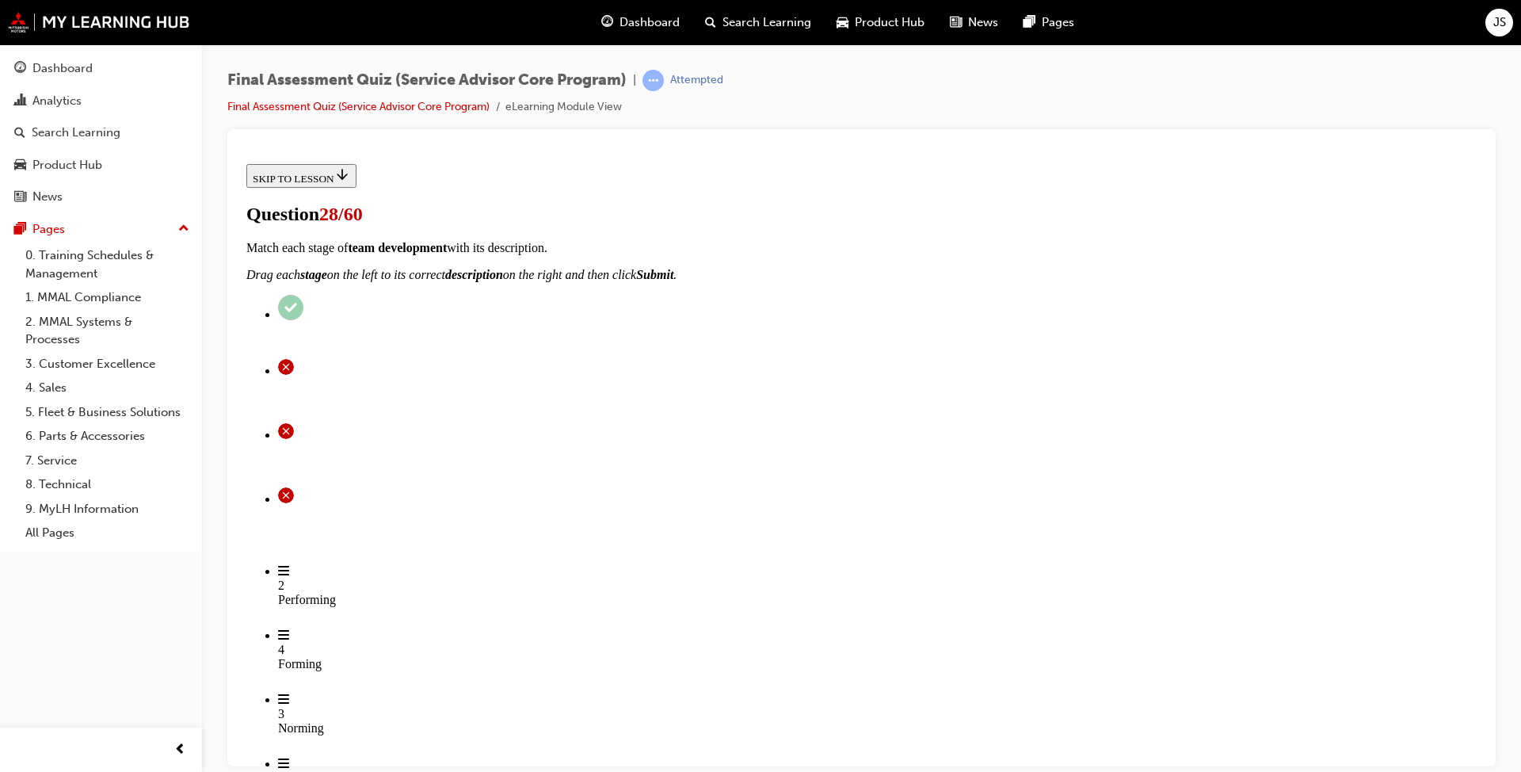
checkbox input "true"
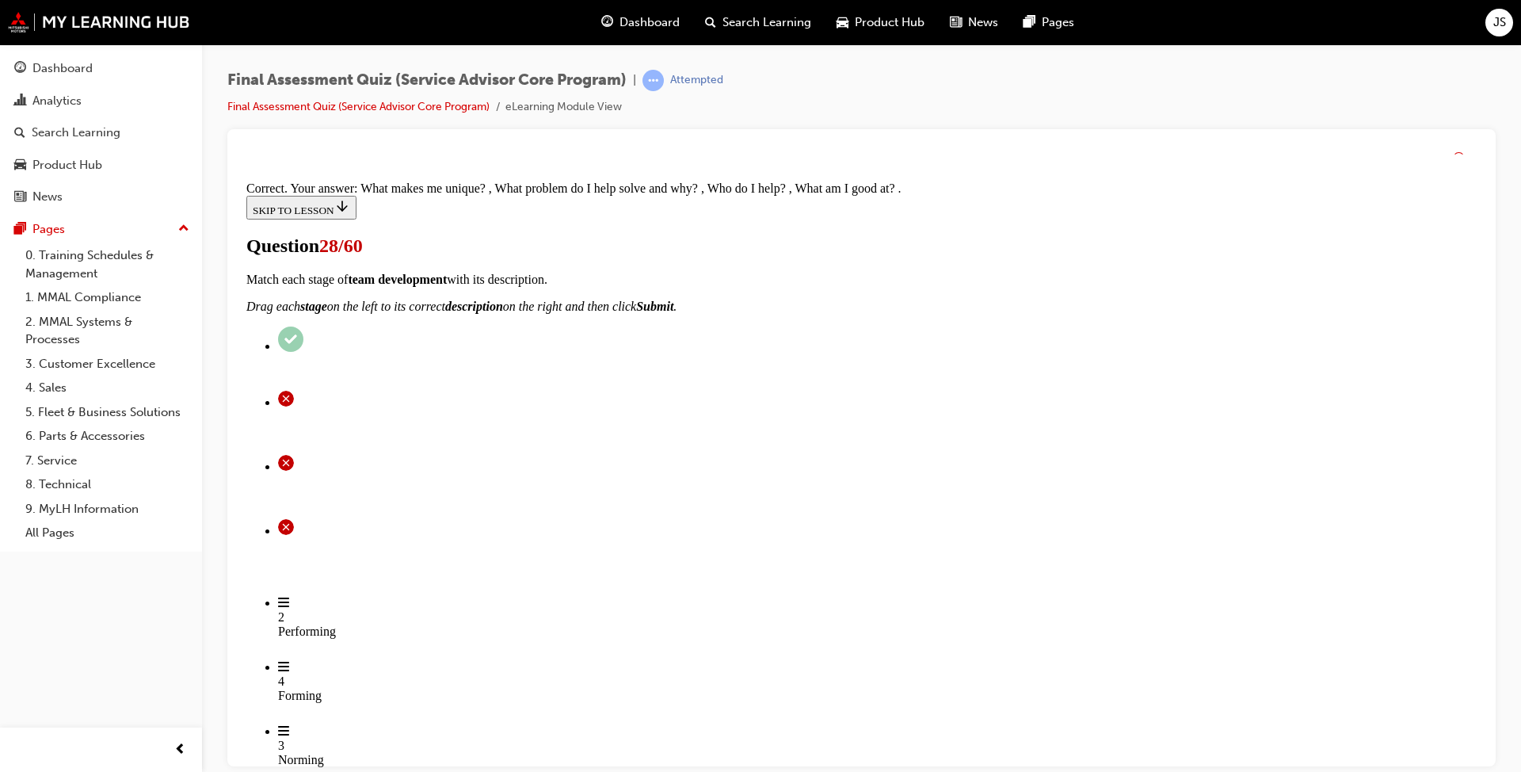
scroll to position [243, 0]
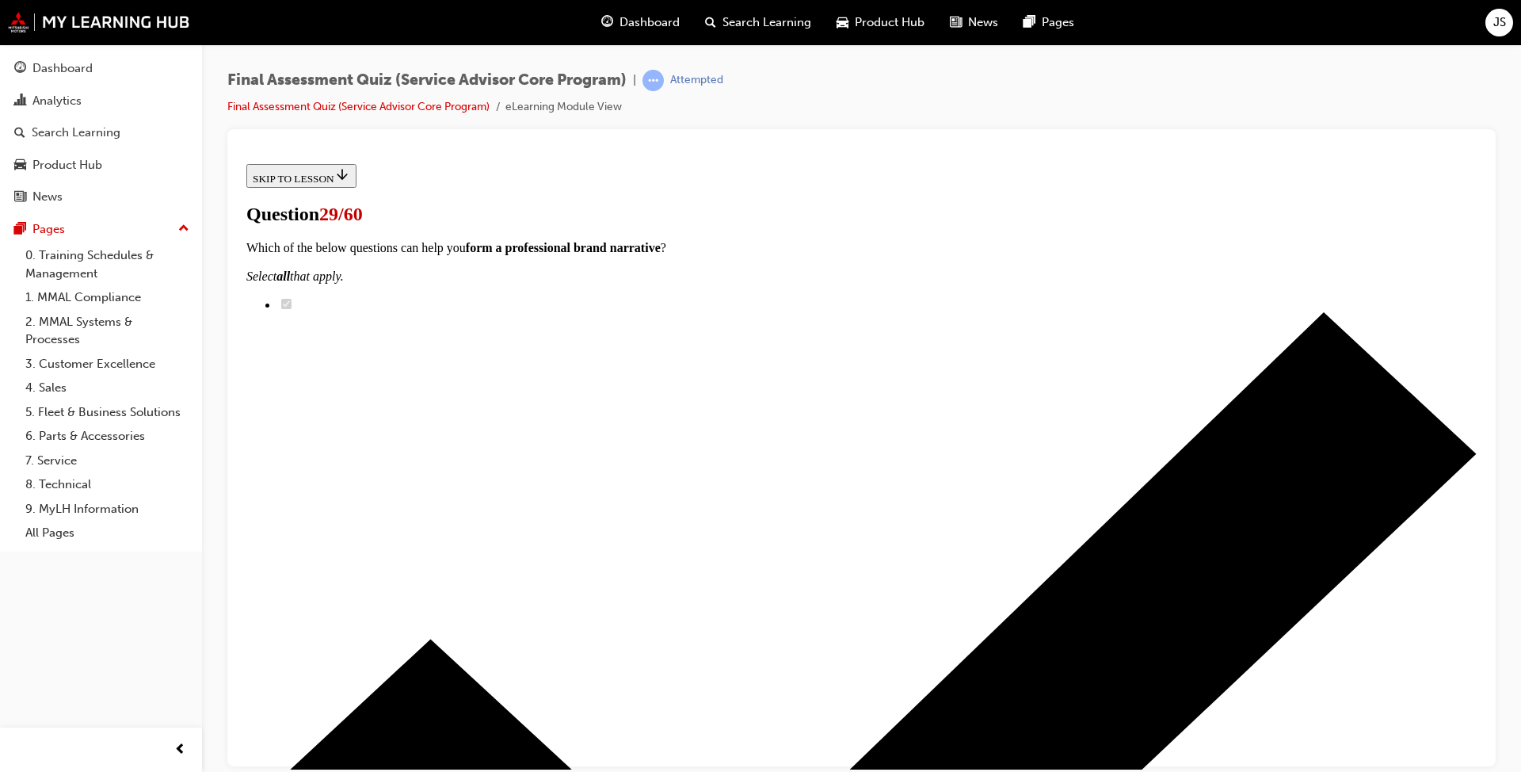
scroll to position [128, 0]
radio input "true"
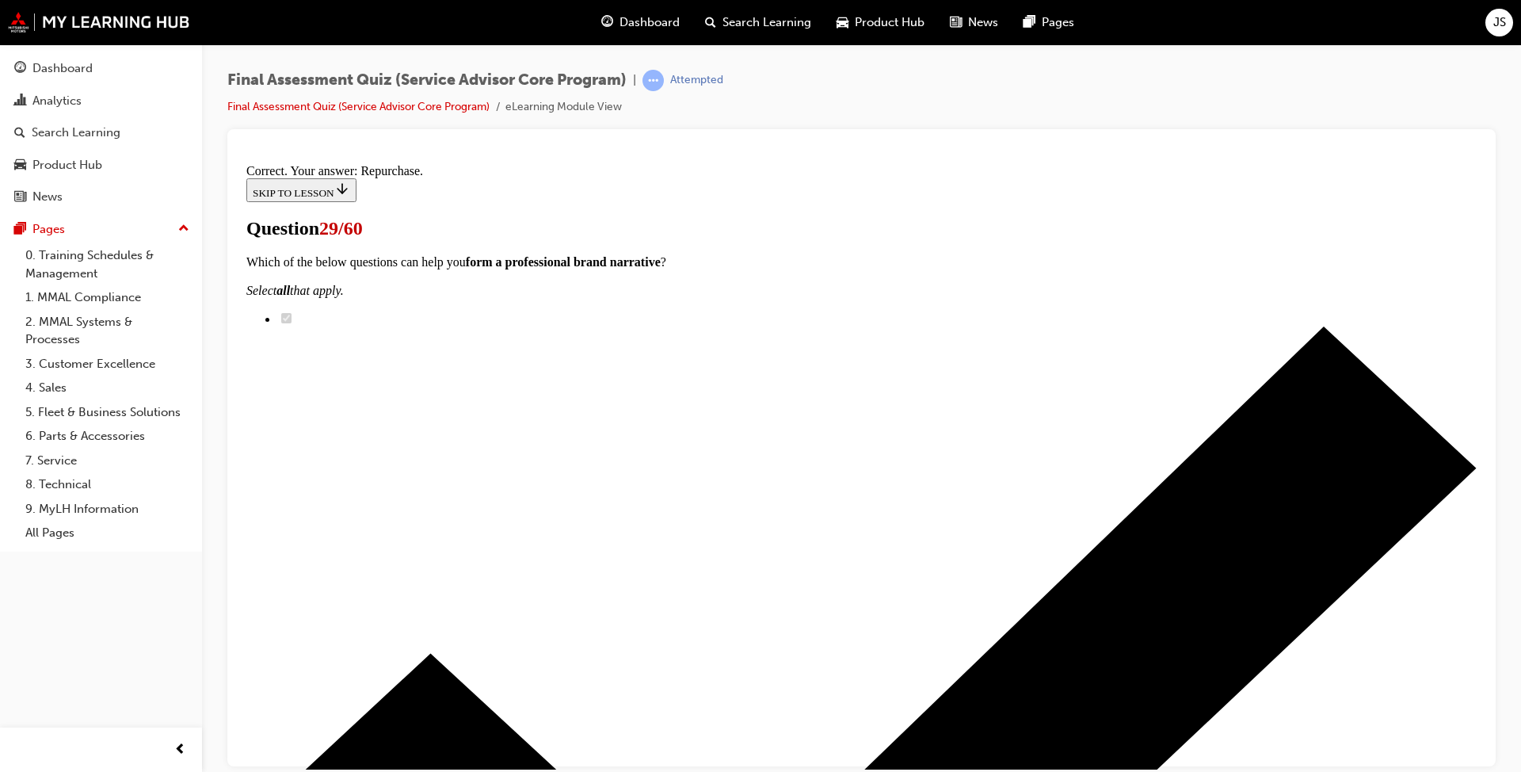
scroll to position [216, 0]
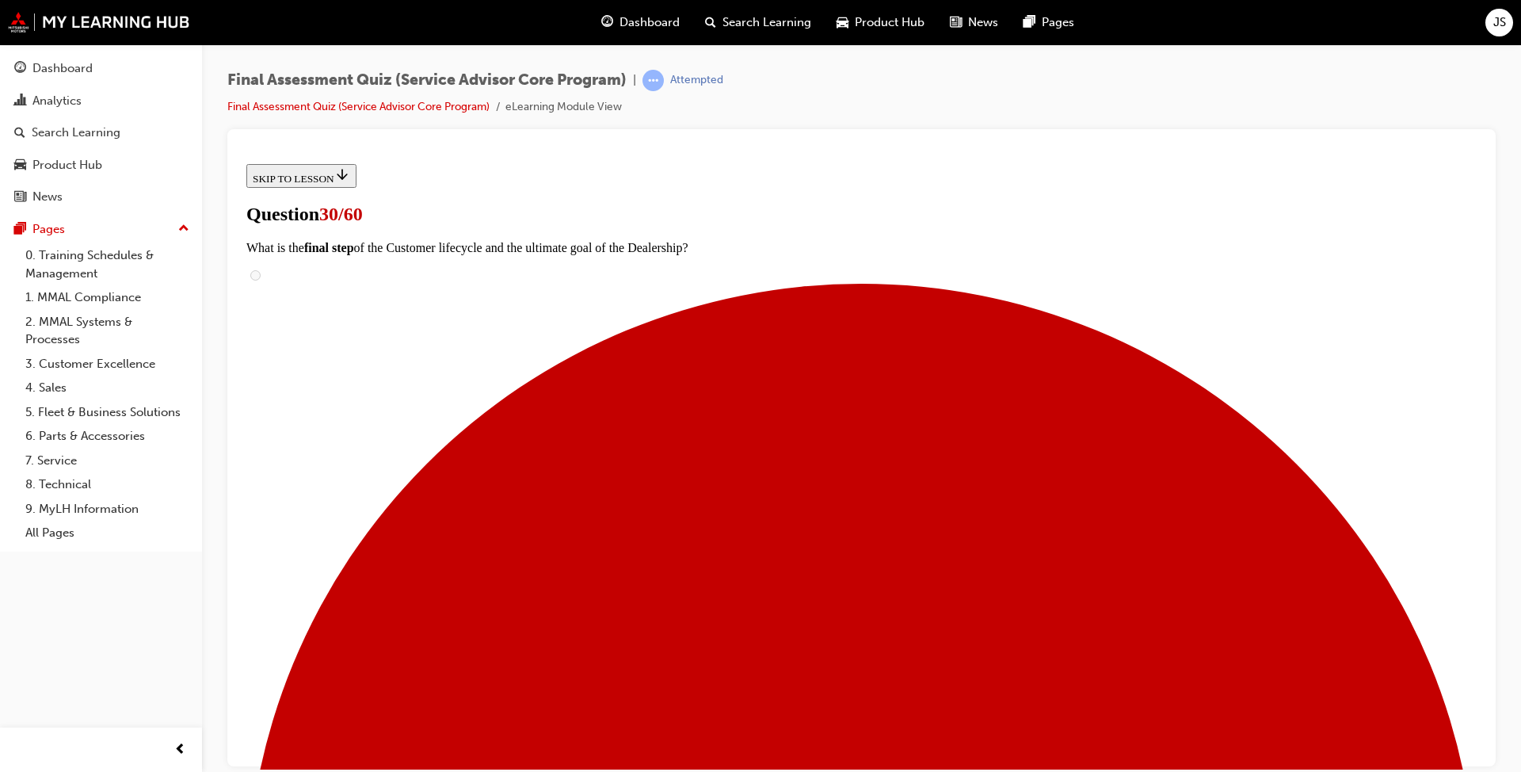
scroll to position [238, 0]
checkbox input "true"
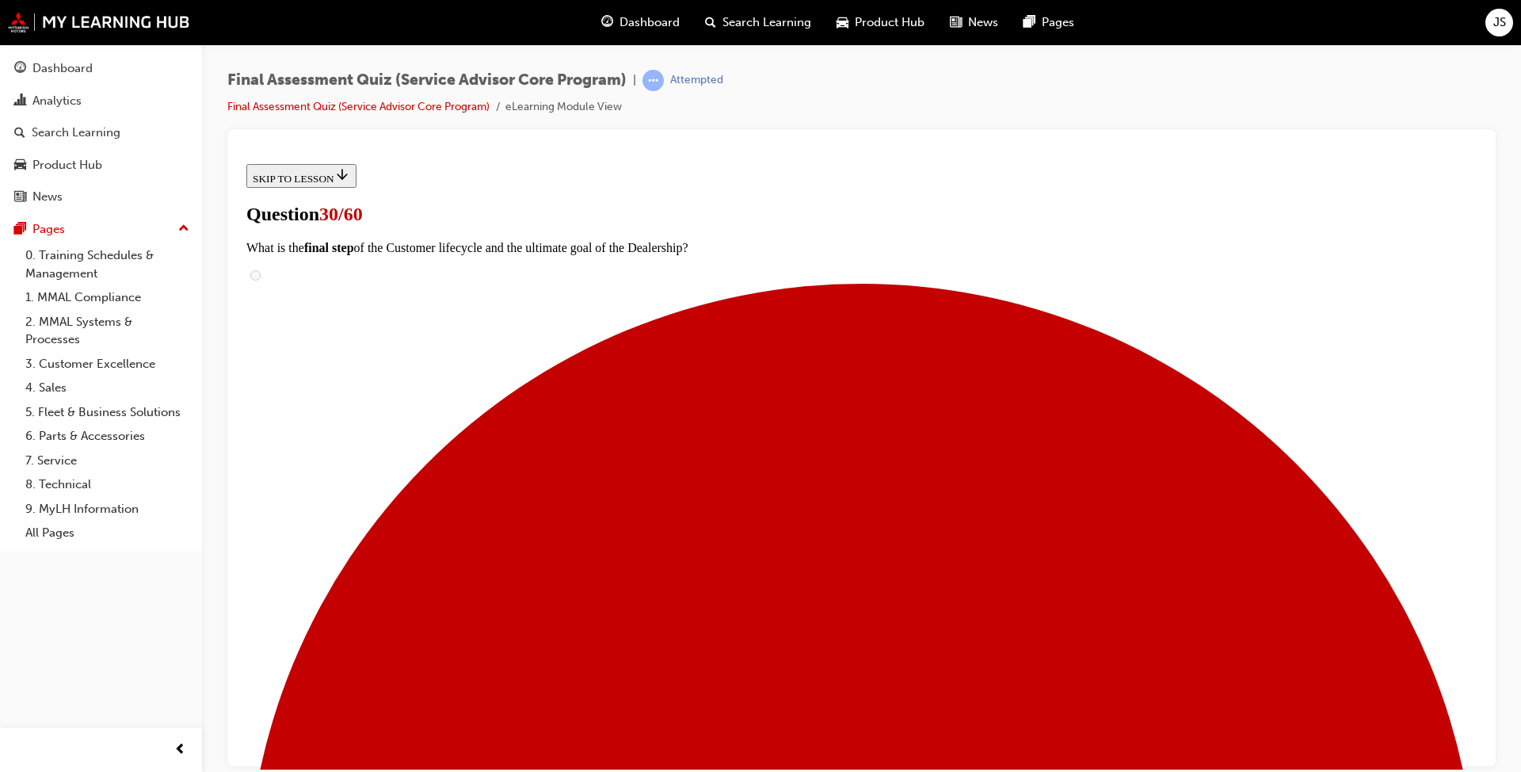
checkbox input "true"
drag, startPoint x: 608, startPoint y: 305, endPoint x: 608, endPoint y: 326, distance: 21.4
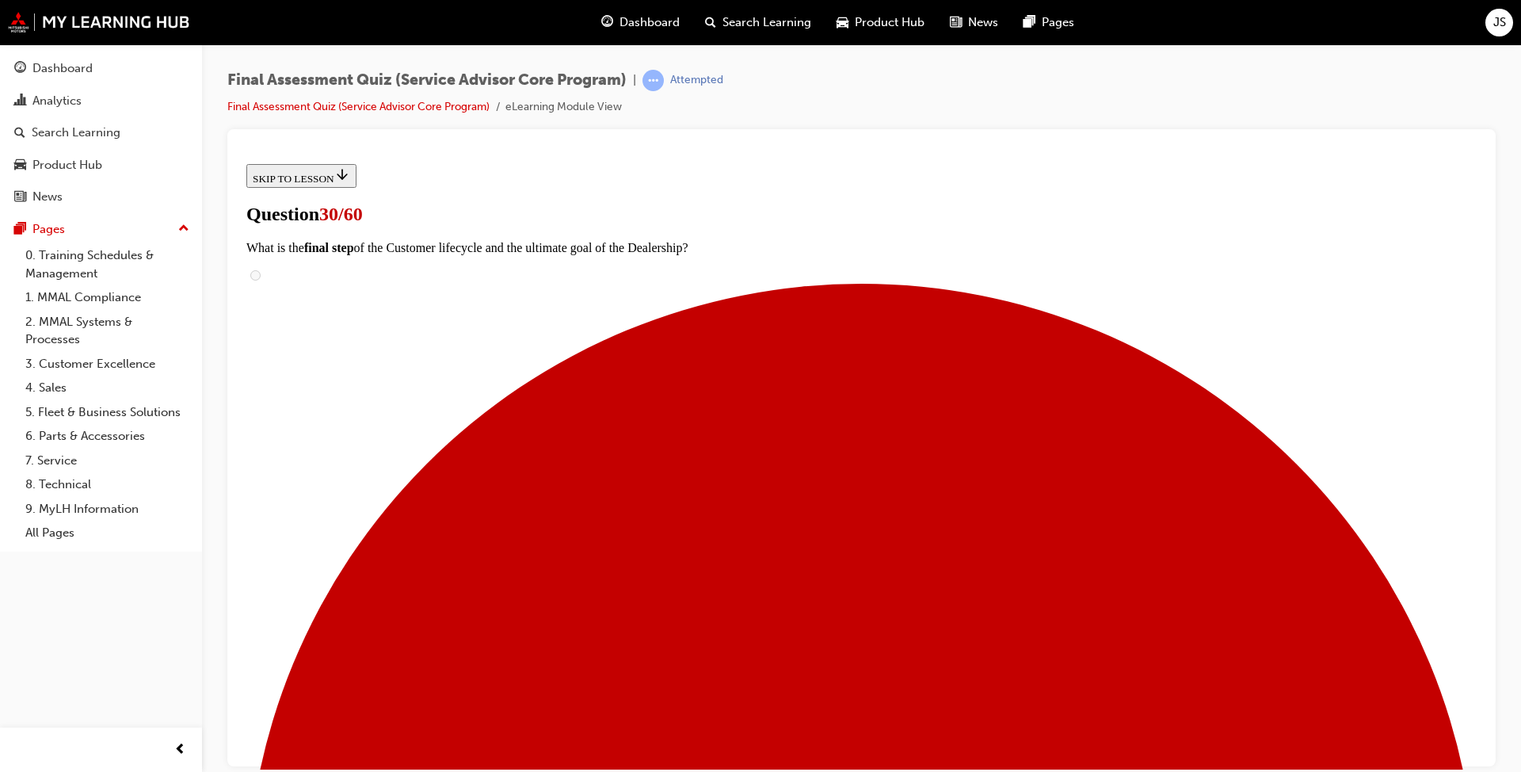
checkbox input "false"
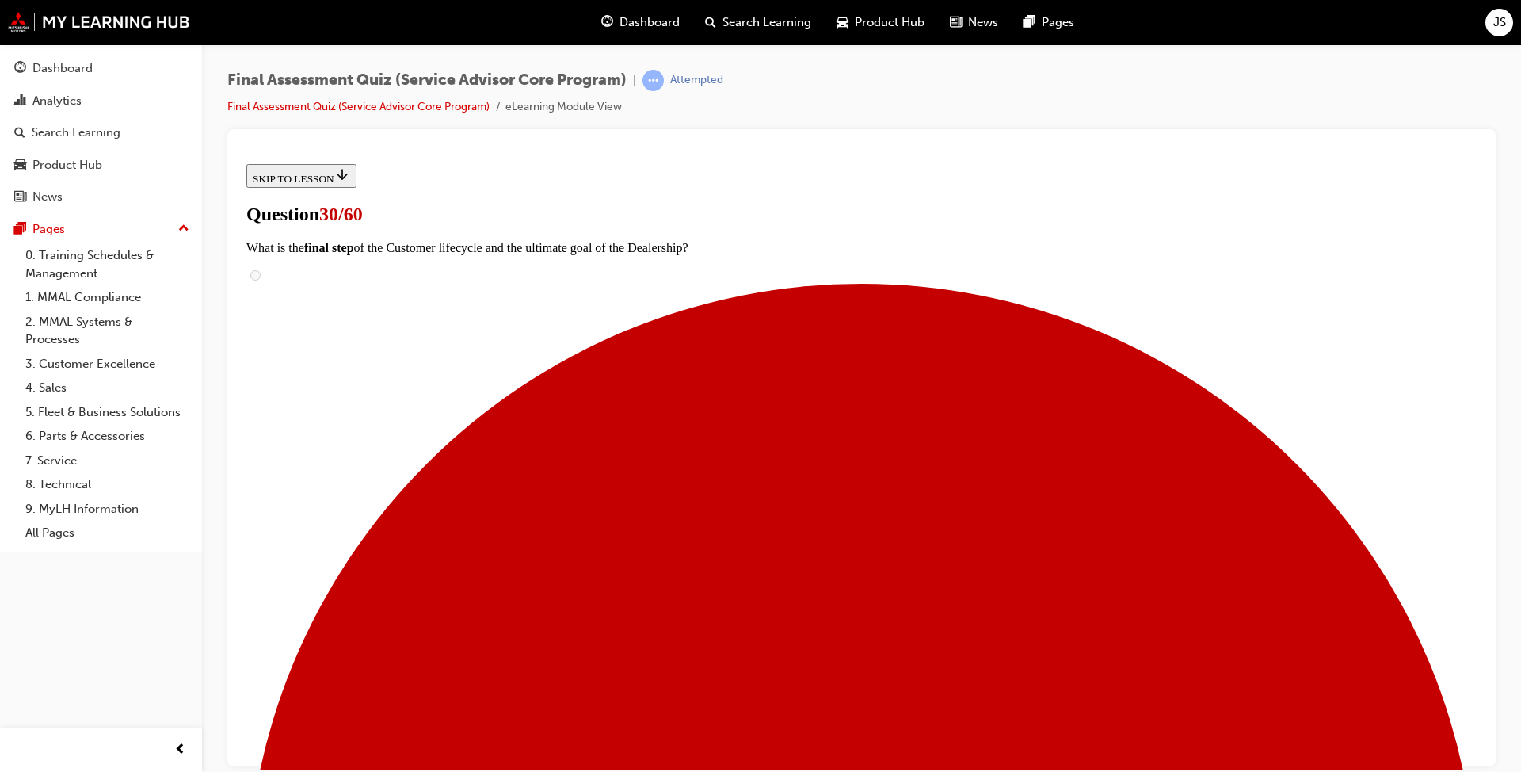
checkbox input "false"
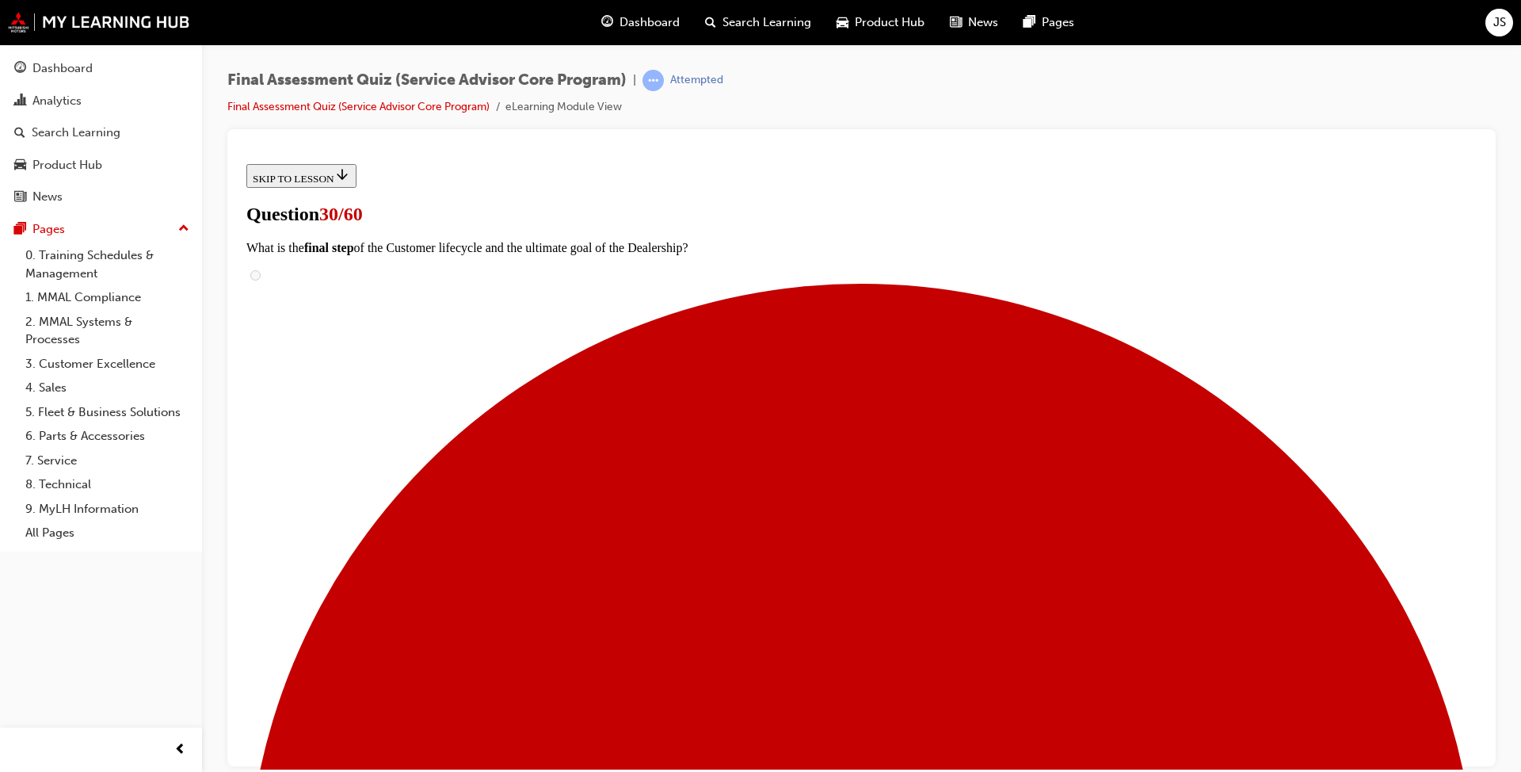
checkbox input "true"
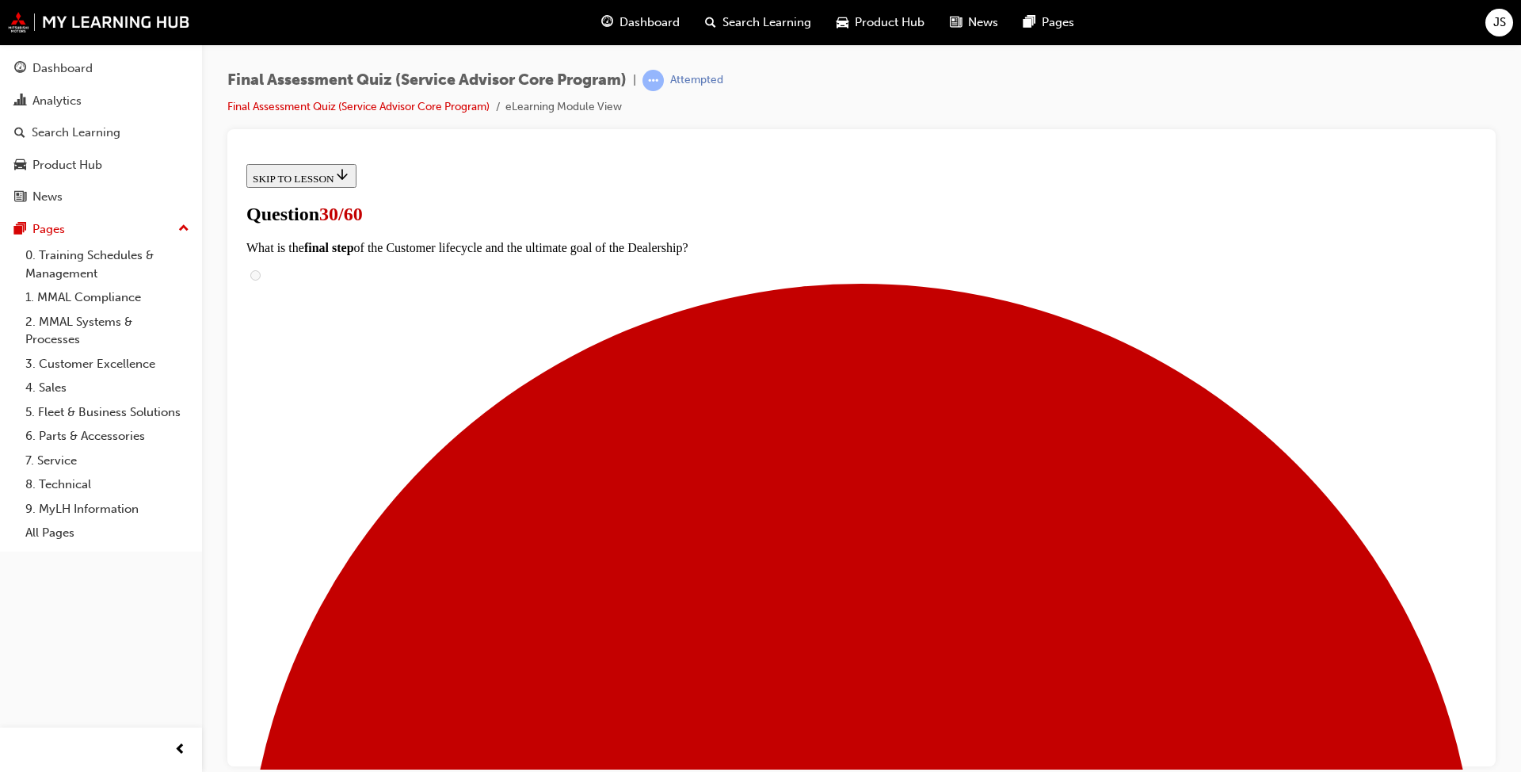
checkbox input "true"
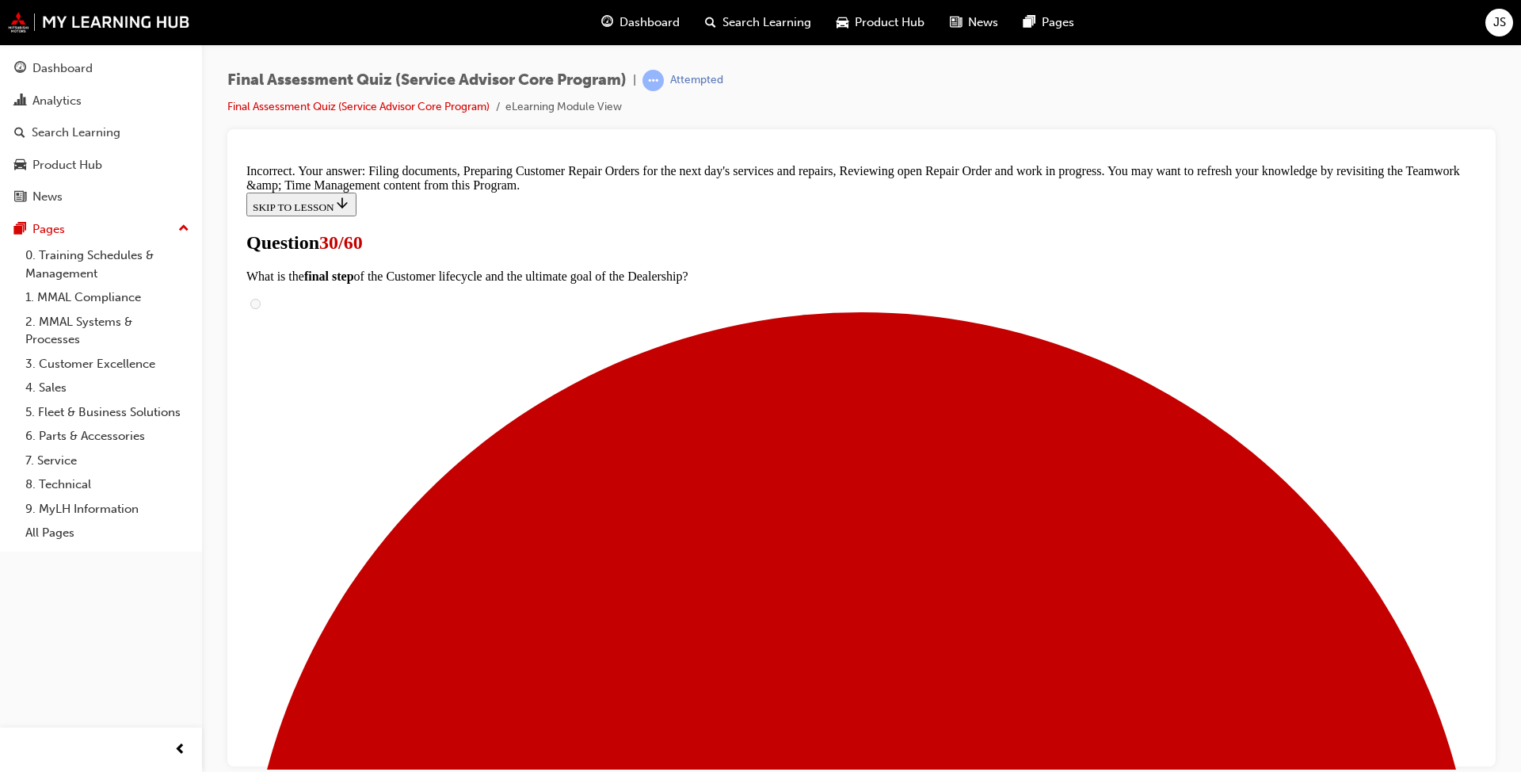
scroll to position [510, 0]
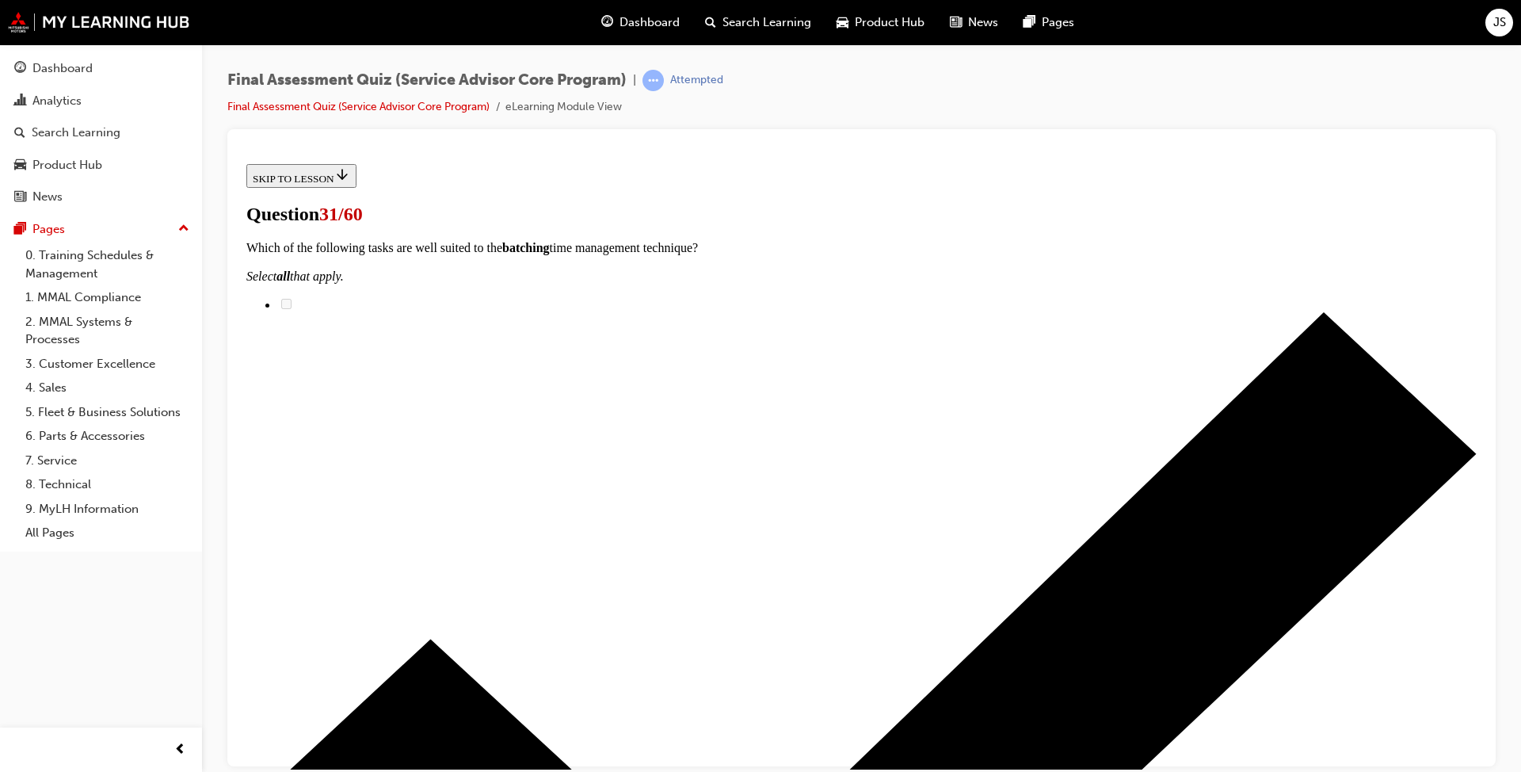
scroll to position [79, 0]
checkbox input "true"
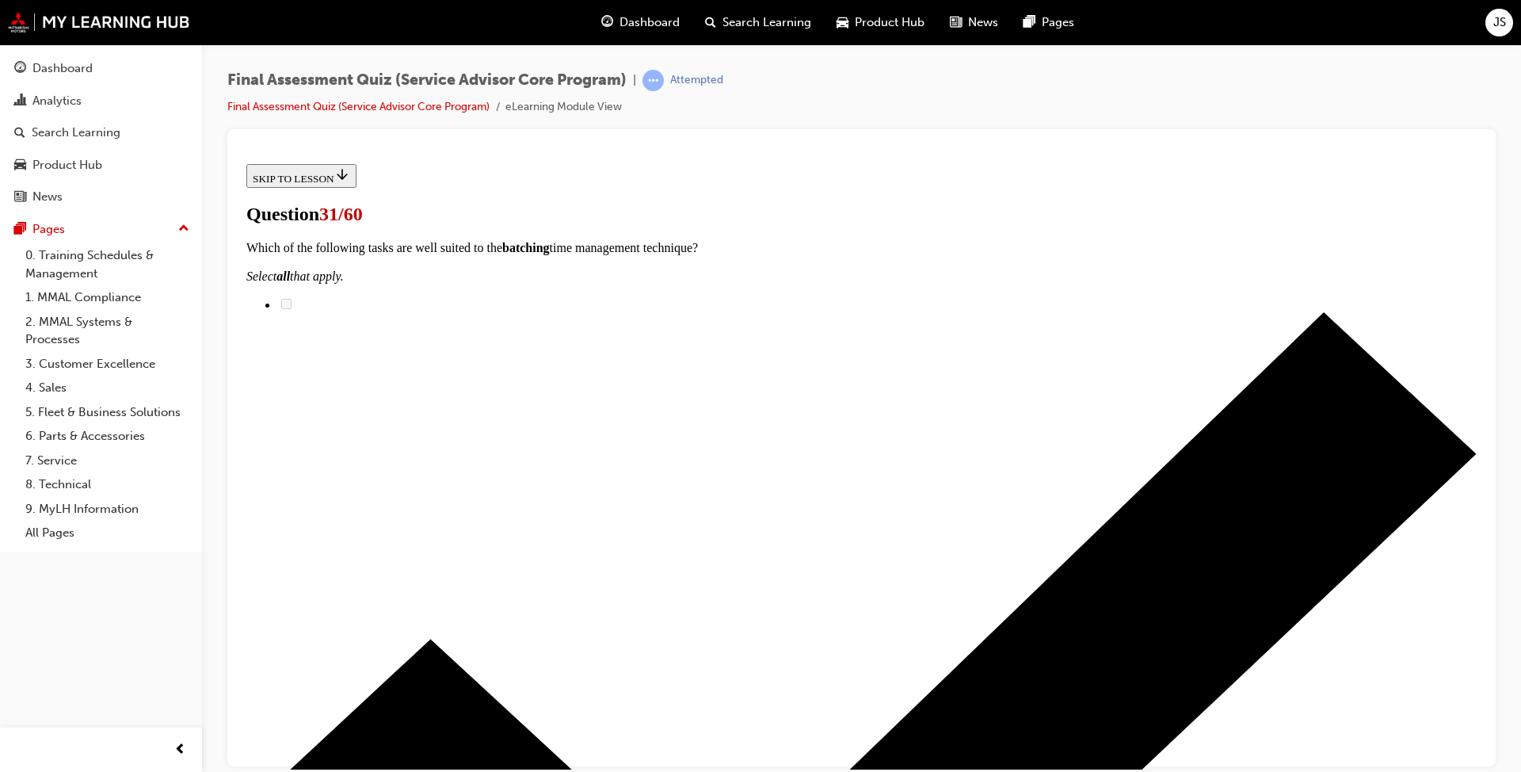
checkbox input "true"
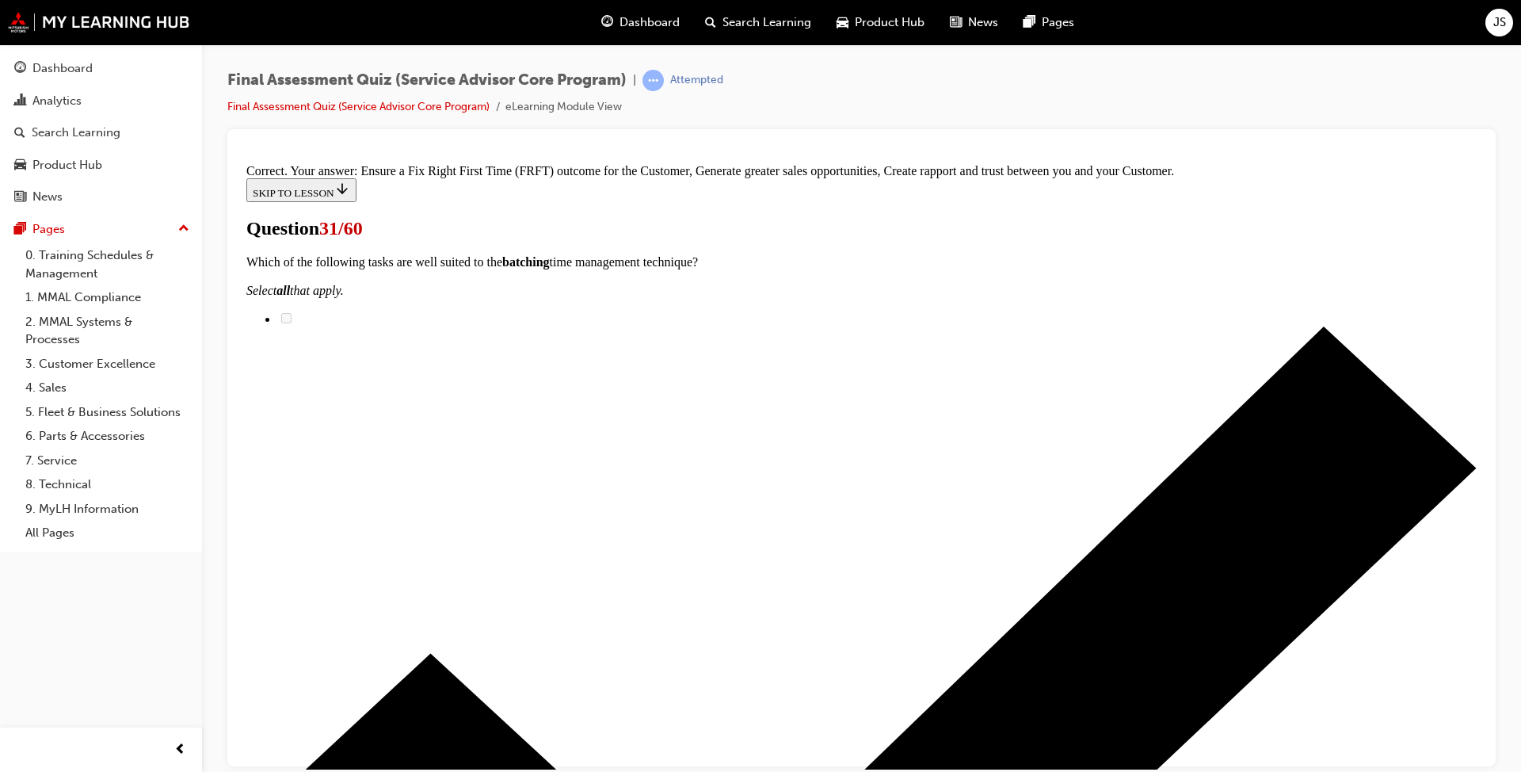
scroll to position [243, 0]
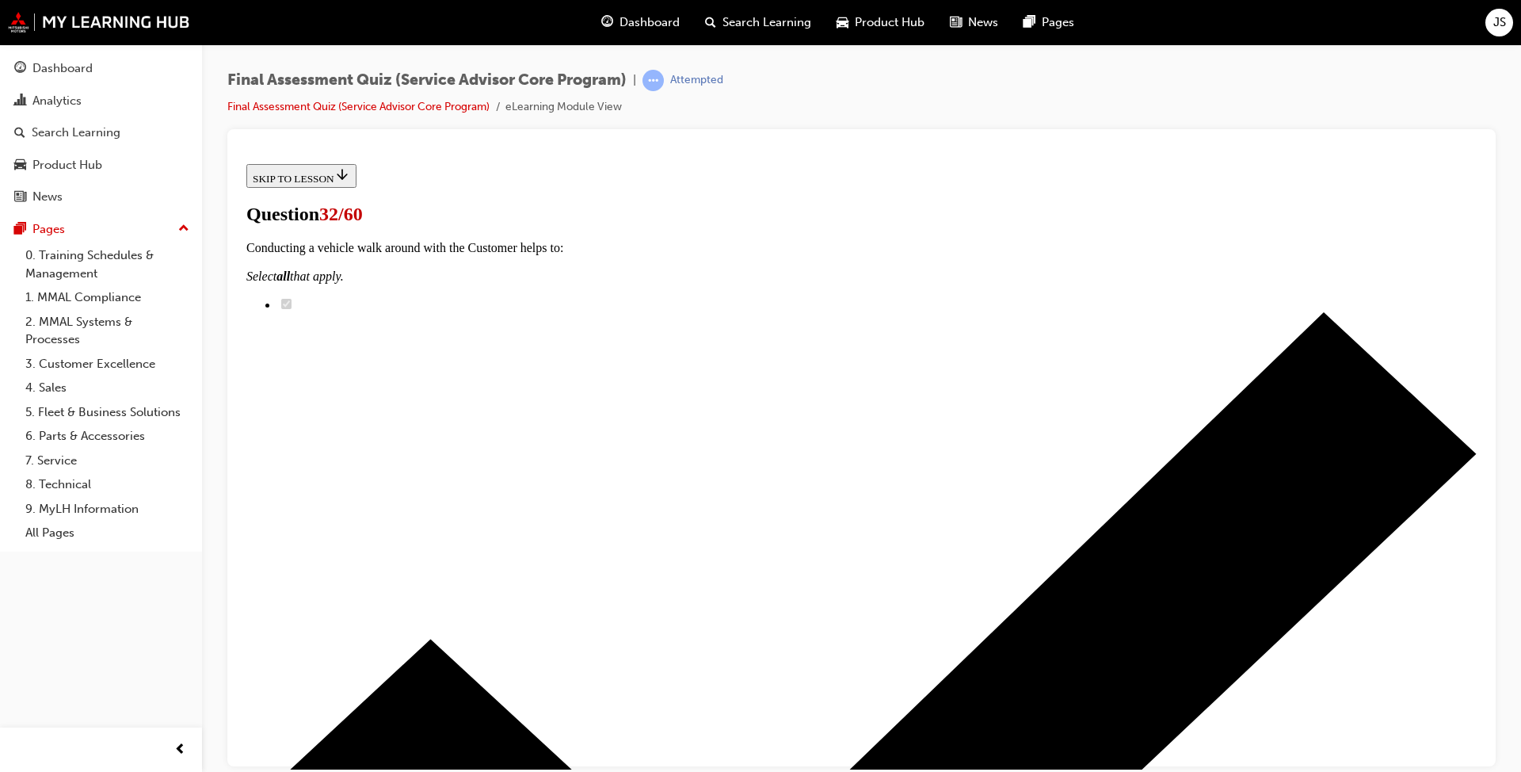
scroll to position [128, 0]
radio input "true"
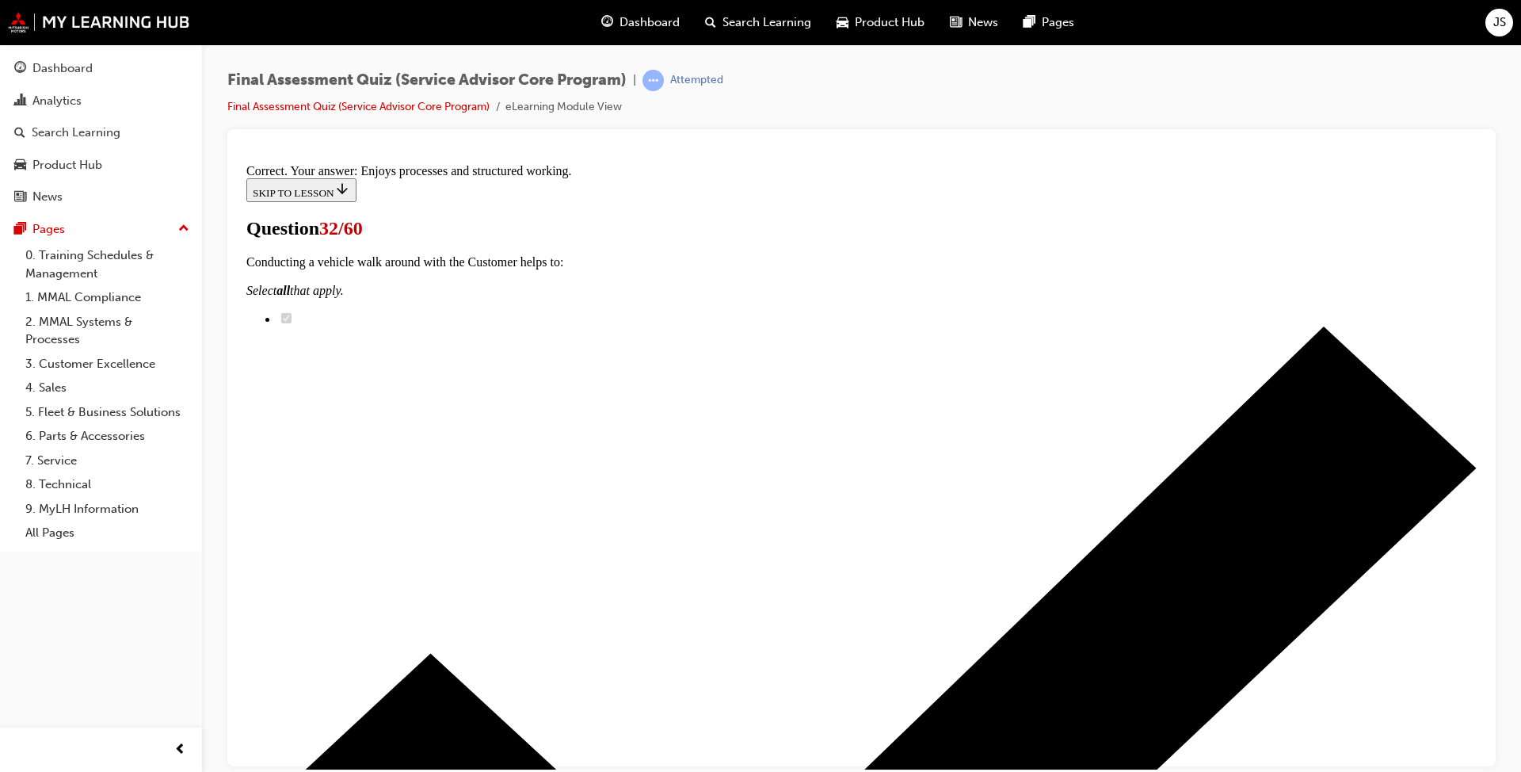
scroll to position [189, 0]
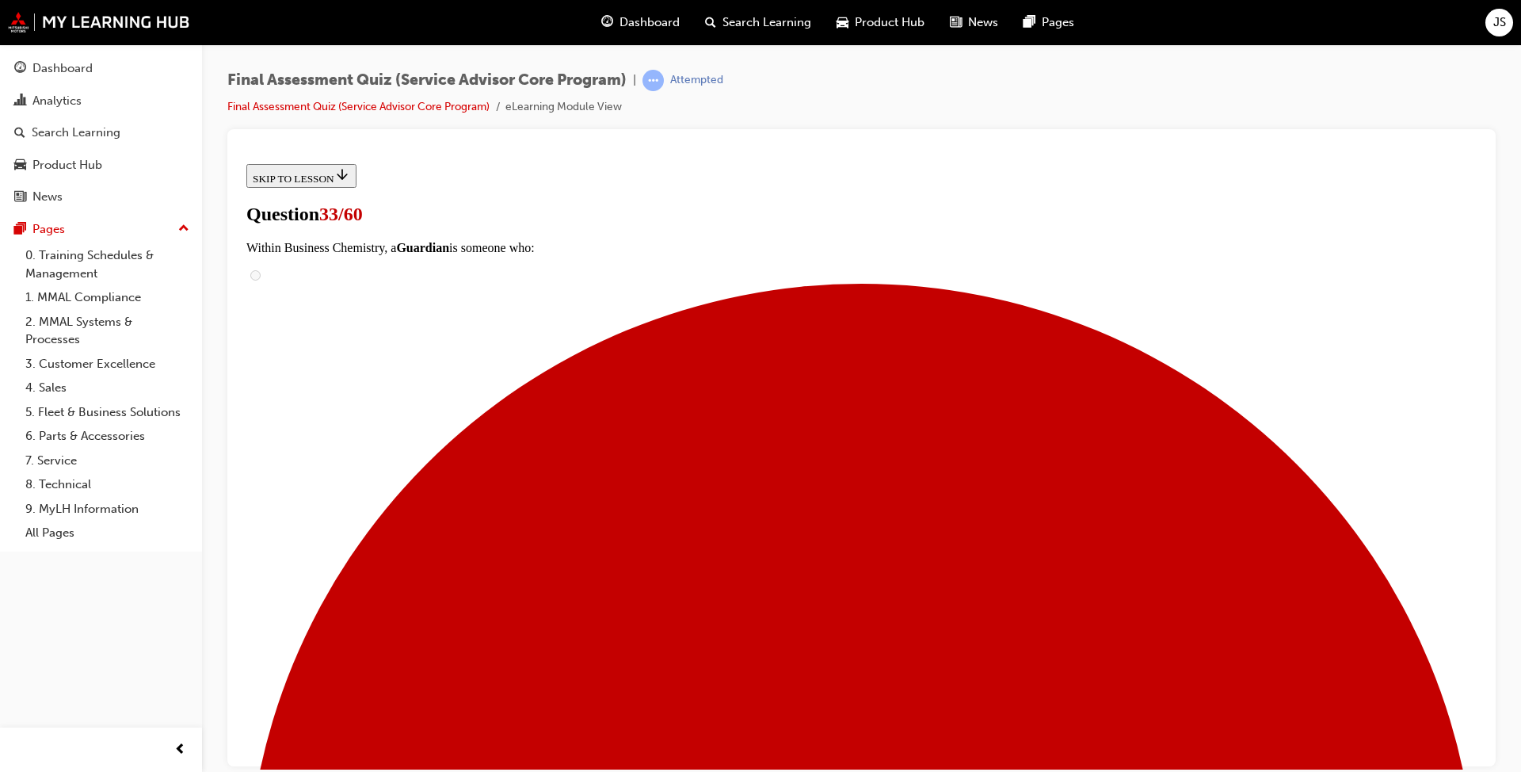
scroll to position [317, 0]
drag, startPoint x: 761, startPoint y: 681, endPoint x: 760, endPoint y: 666, distance: 15.1
drag, startPoint x: 802, startPoint y: 465, endPoint x: 1026, endPoint y: 265, distance: 300.7
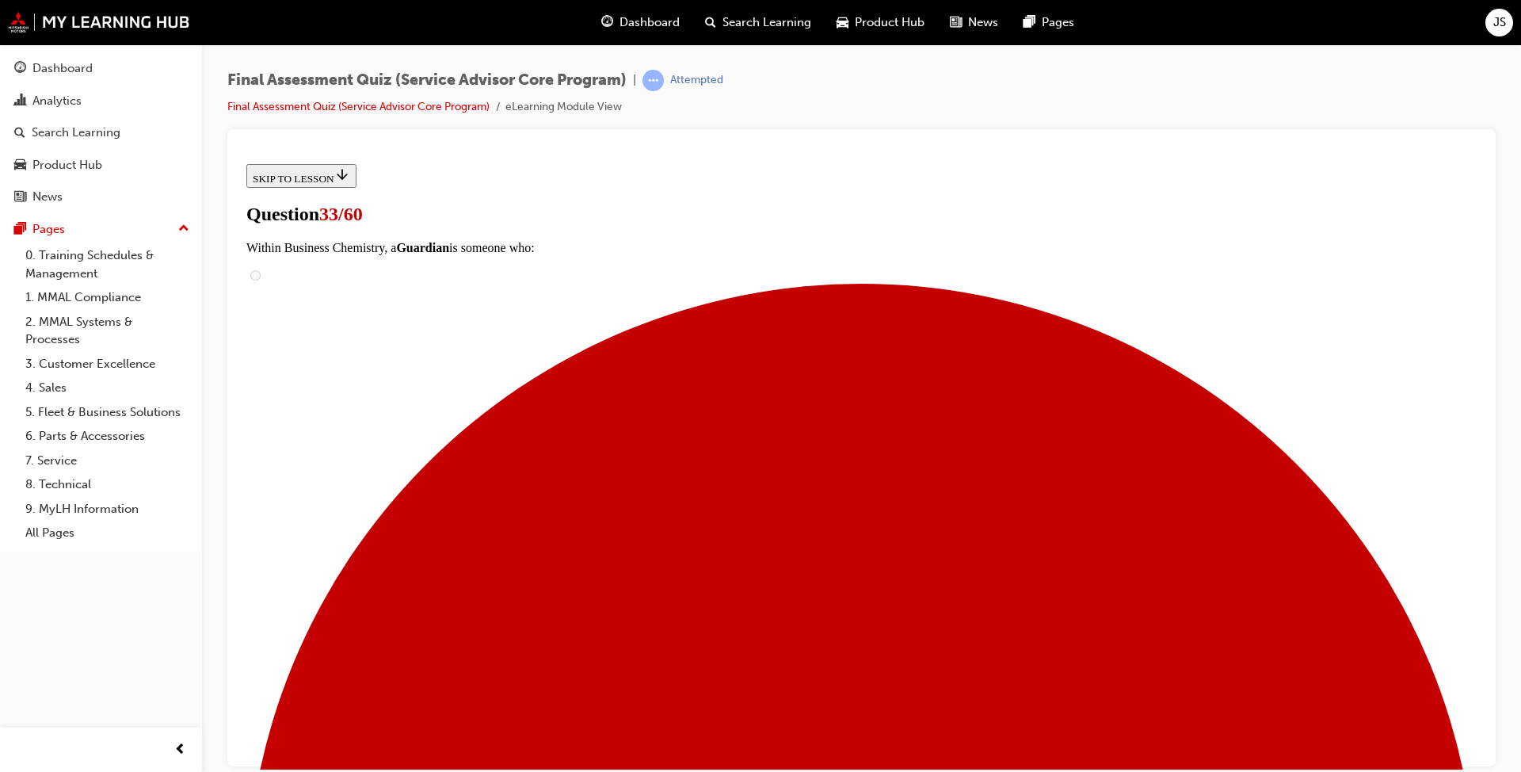
drag, startPoint x: 708, startPoint y: 676, endPoint x: 977, endPoint y: 337, distance: 432.5
drag, startPoint x: 725, startPoint y: 755, endPoint x: 1002, endPoint y: 364, distance: 479.0
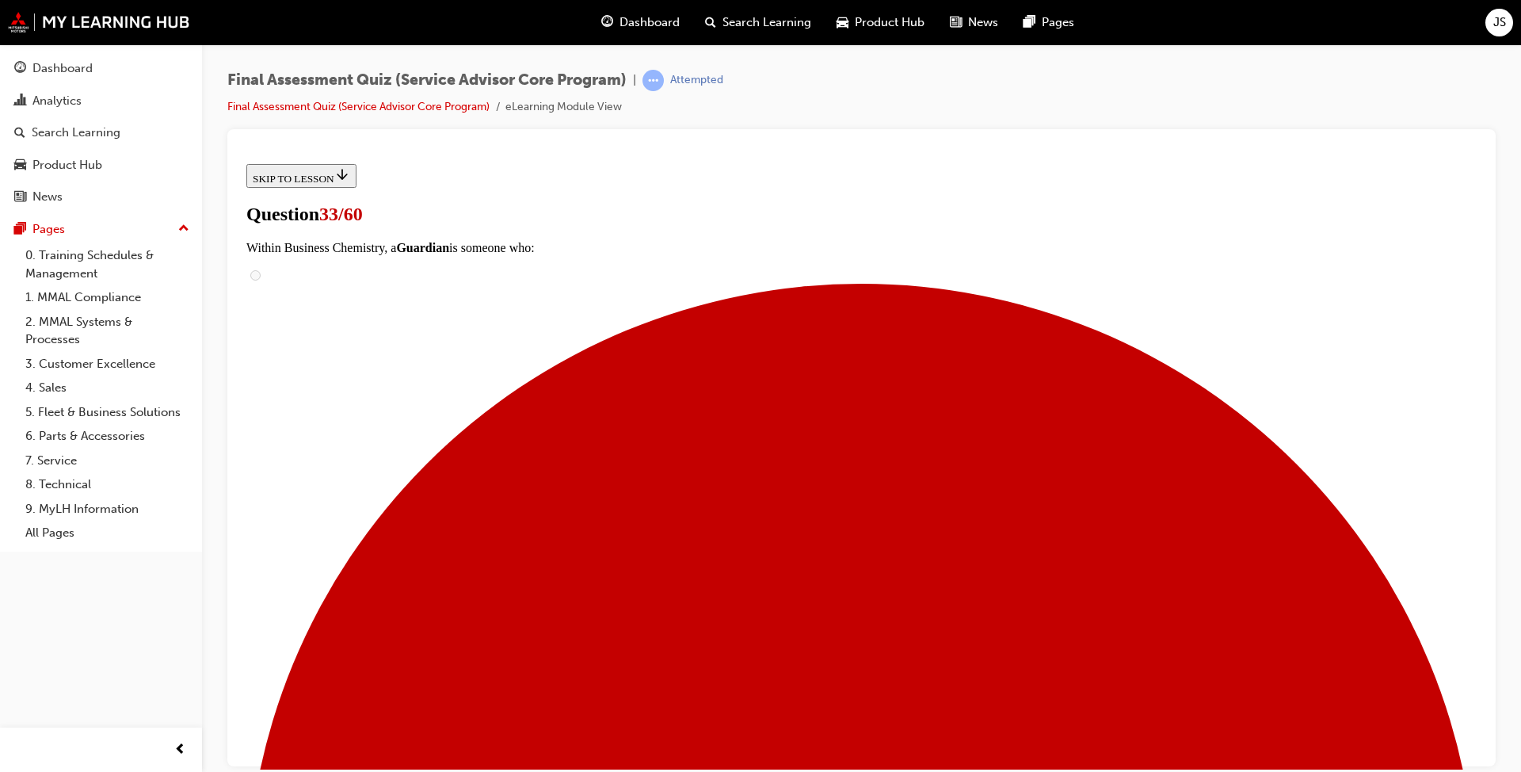
scroll to position [425, 0]
drag, startPoint x: 706, startPoint y: 734, endPoint x: 1002, endPoint y: 387, distance: 456.9
drag, startPoint x: 735, startPoint y: 640, endPoint x: 1002, endPoint y: 478, distance: 312.1
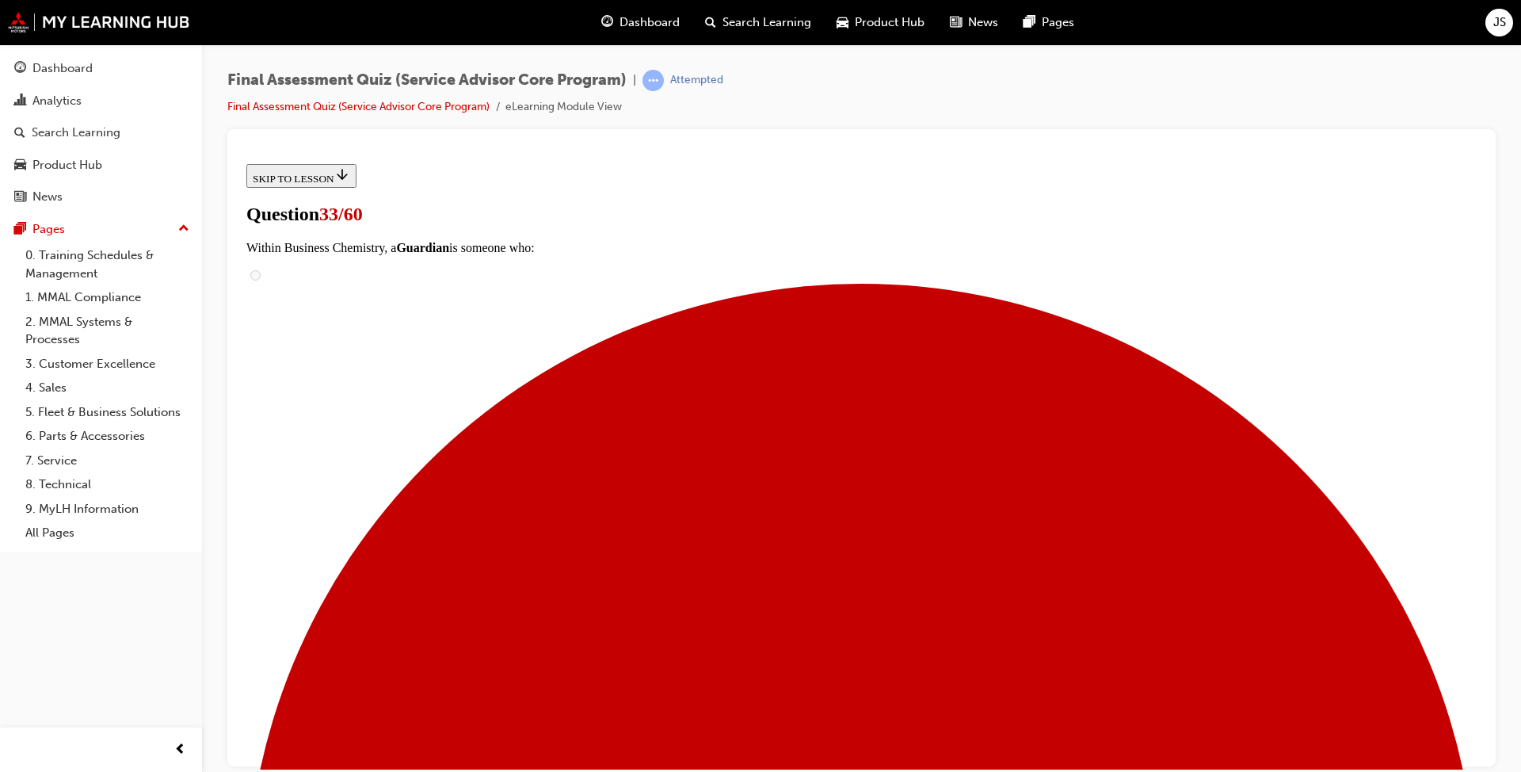
drag, startPoint x: 740, startPoint y: 642, endPoint x: 1013, endPoint y: 561, distance: 285.2
drag, startPoint x: 738, startPoint y: 648, endPoint x: 1002, endPoint y: 639, distance: 264.0
drag, startPoint x: 748, startPoint y: 723, endPoint x: 1027, endPoint y: 650, distance: 288.2
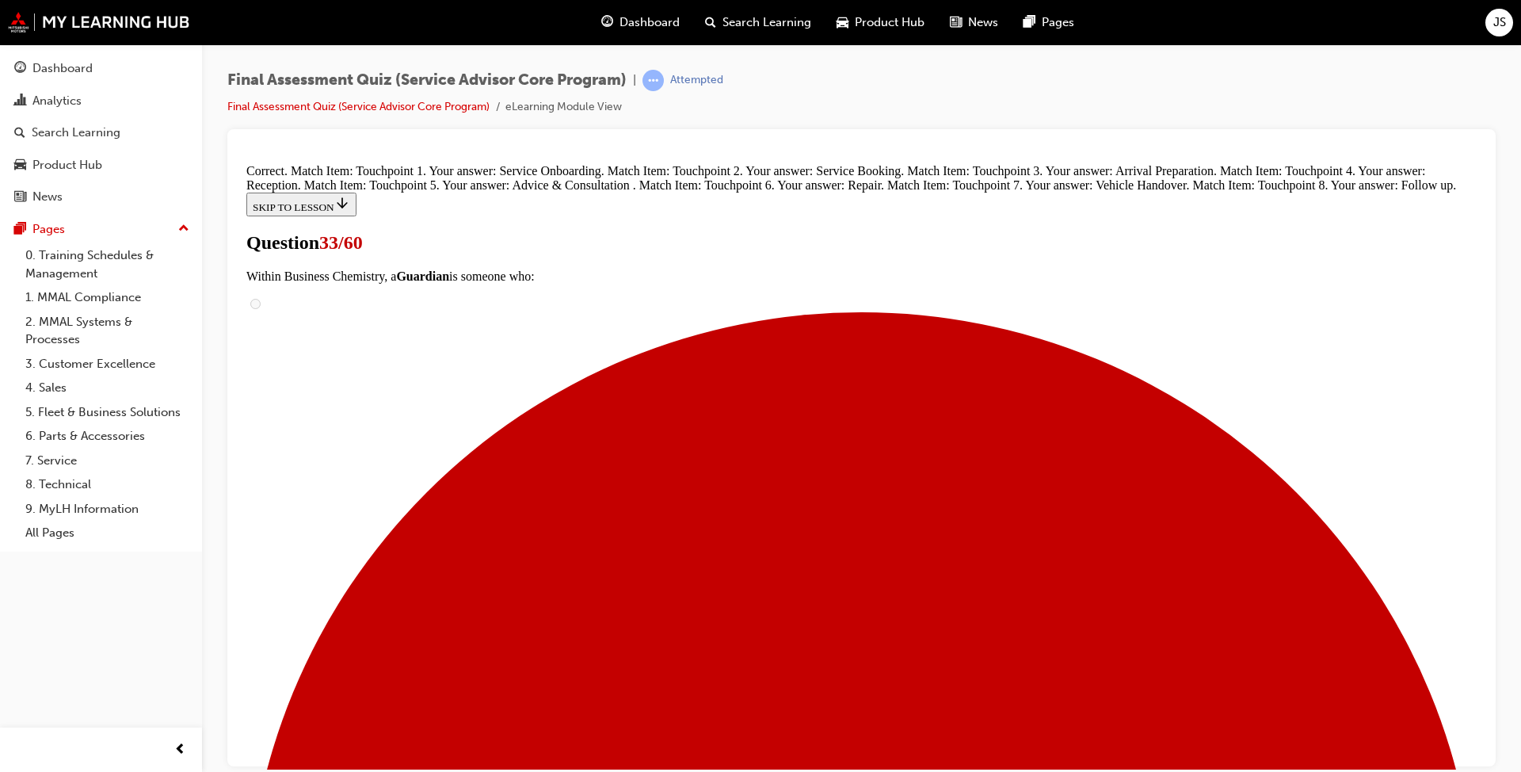
scroll to position [682, 0]
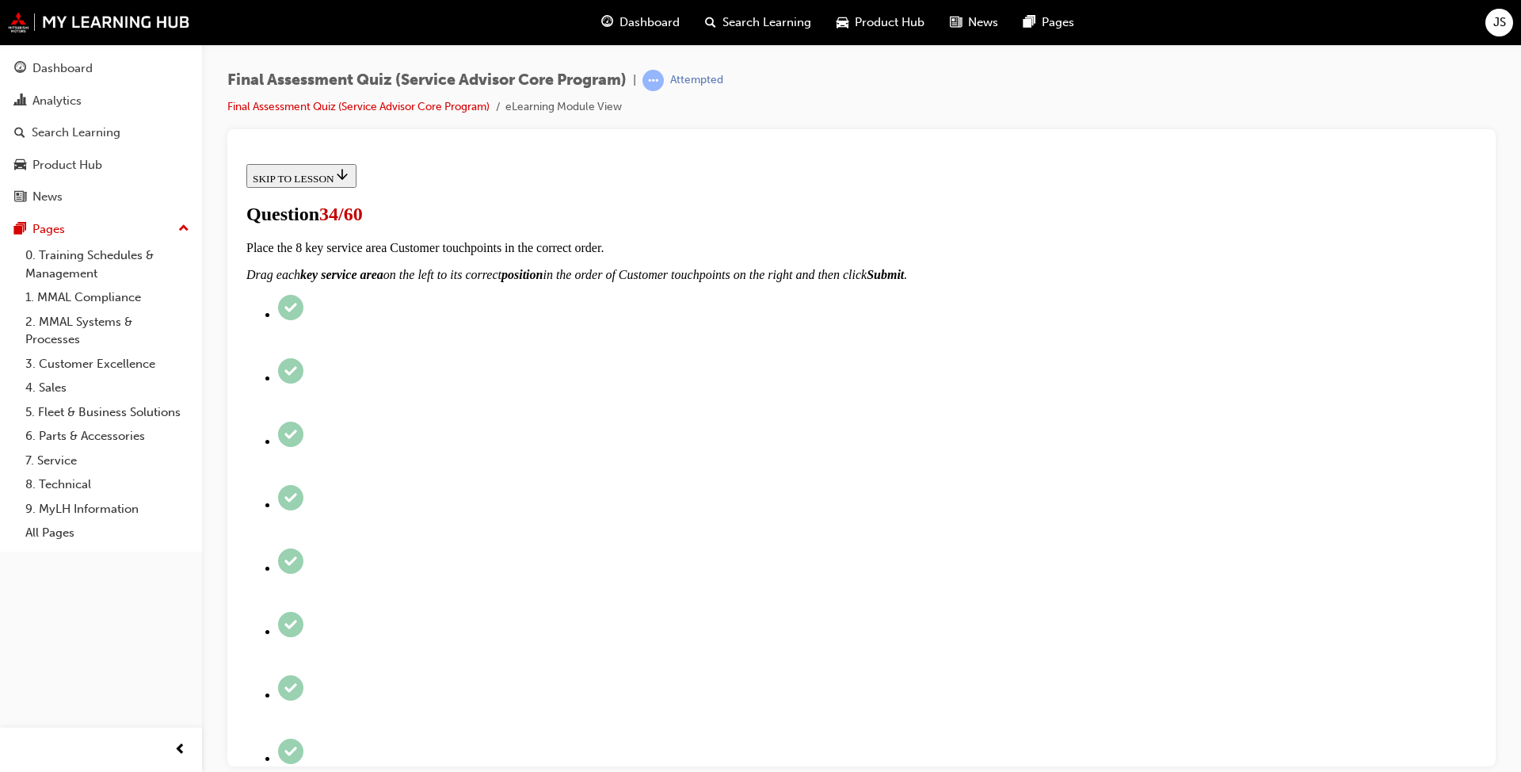
scroll to position [128, 0]
radio input "true"
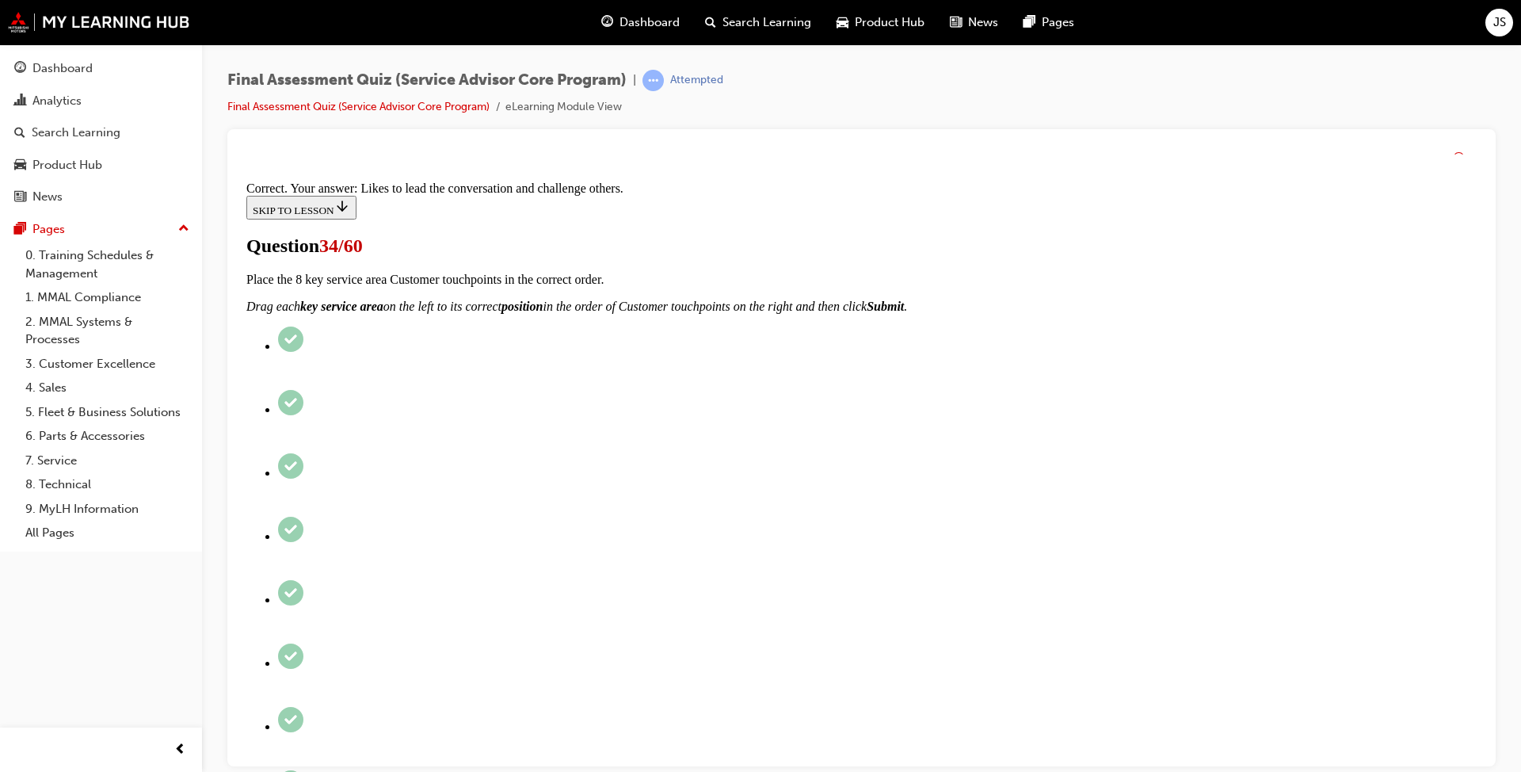
scroll to position [189, 0]
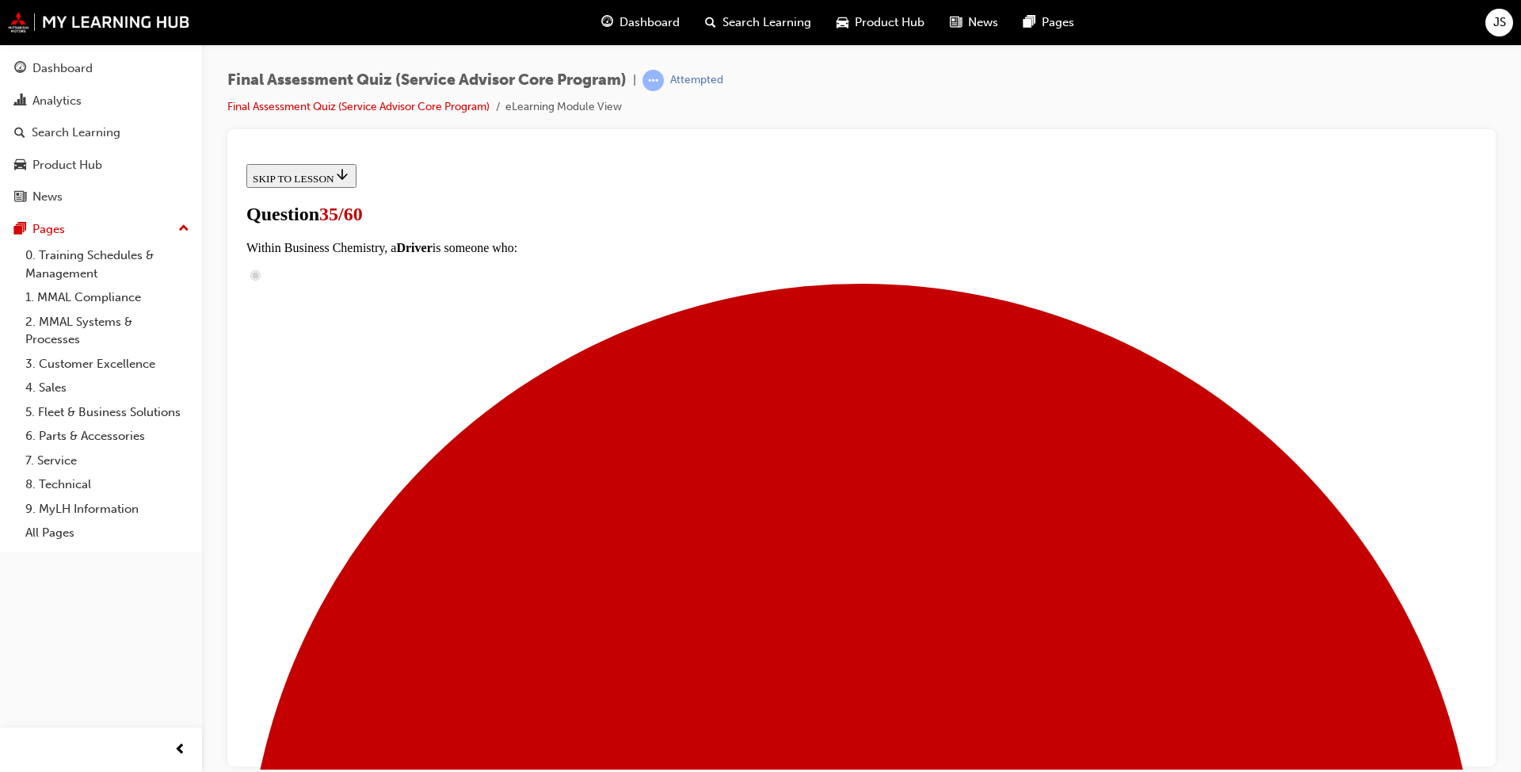
scroll to position [79, 0]
radio input "true"
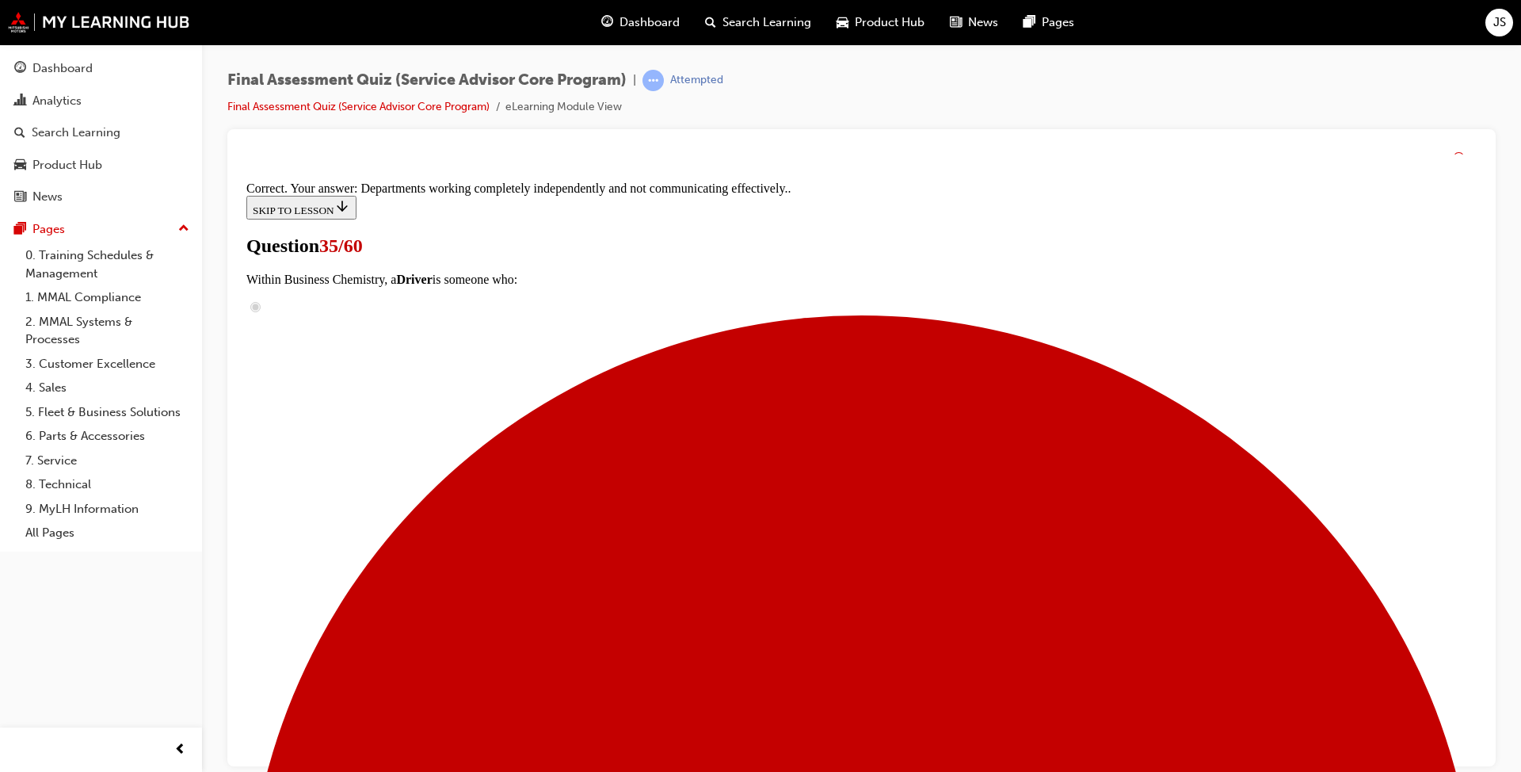
scroll to position [237, 0]
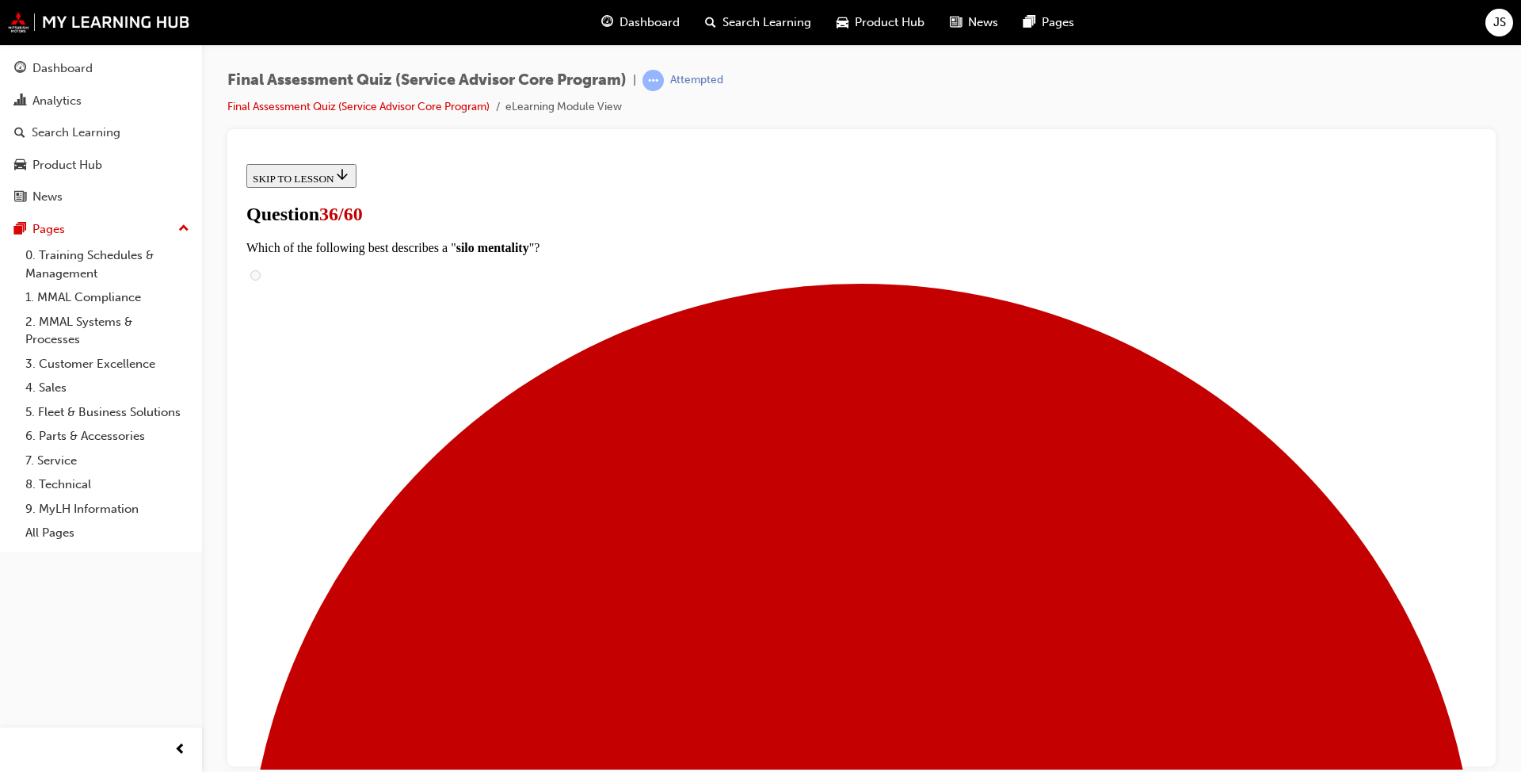
scroll to position [79, 0]
radio input "true"
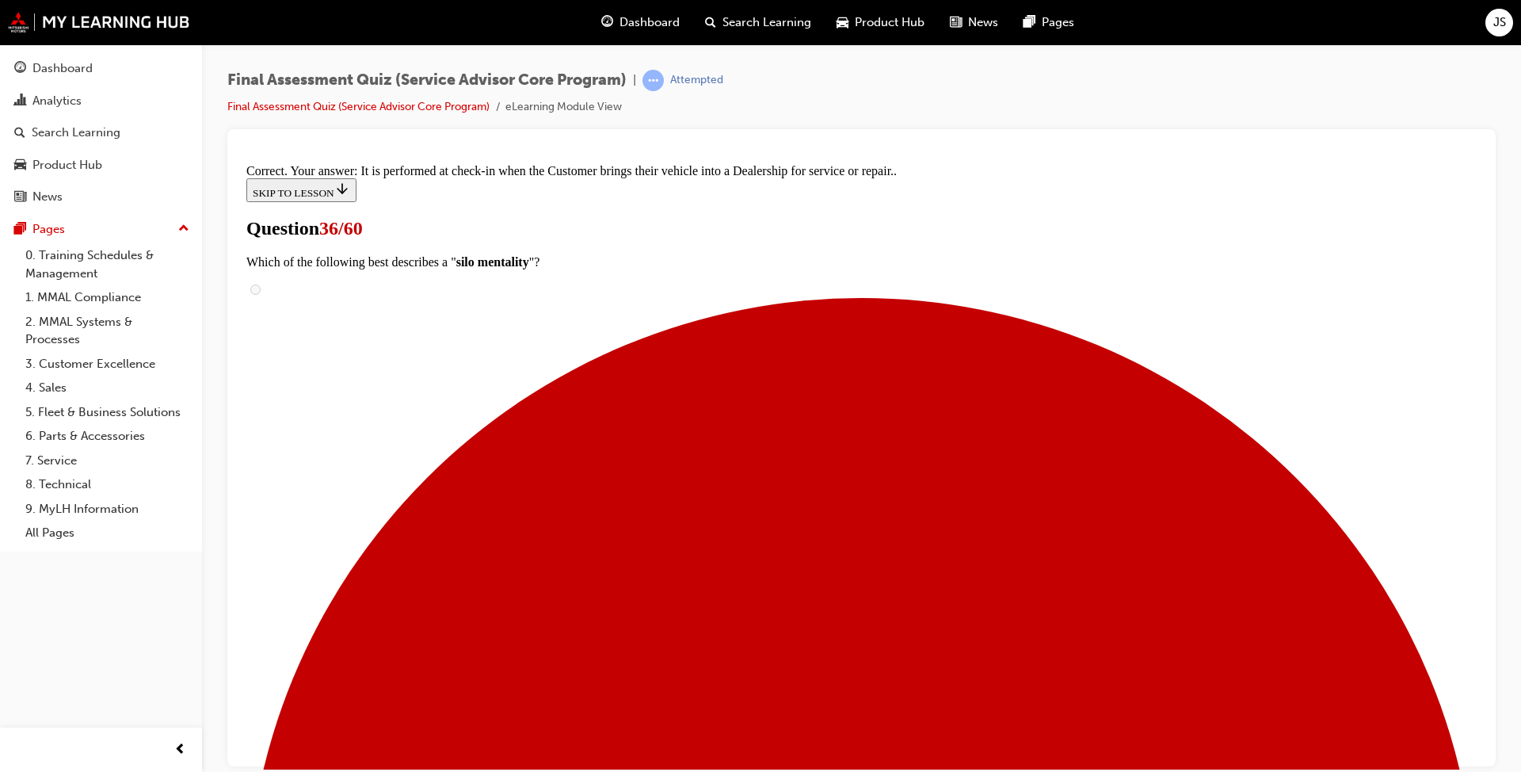
scroll to position [253, 0]
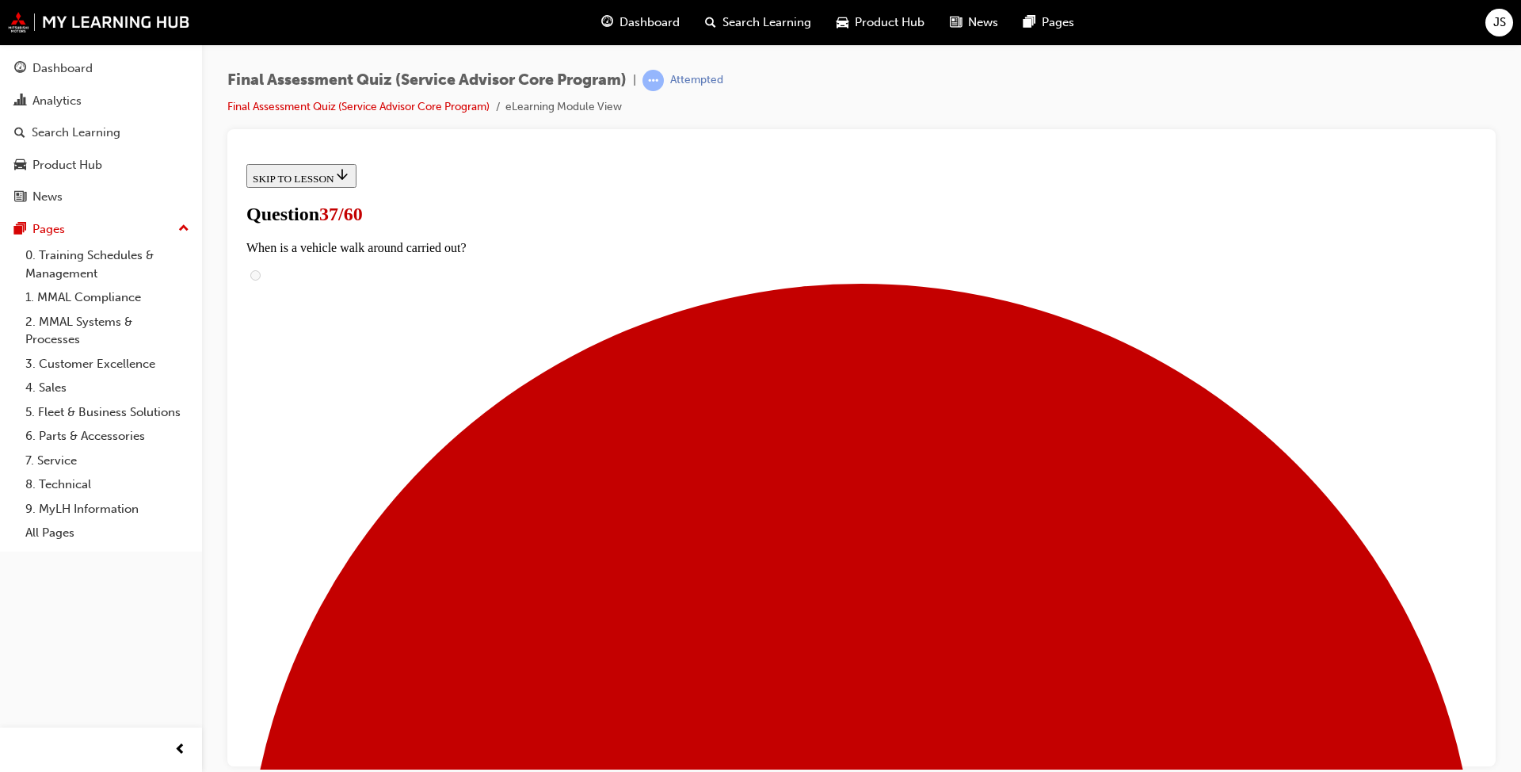
scroll to position [158, 0]
radio input "true"
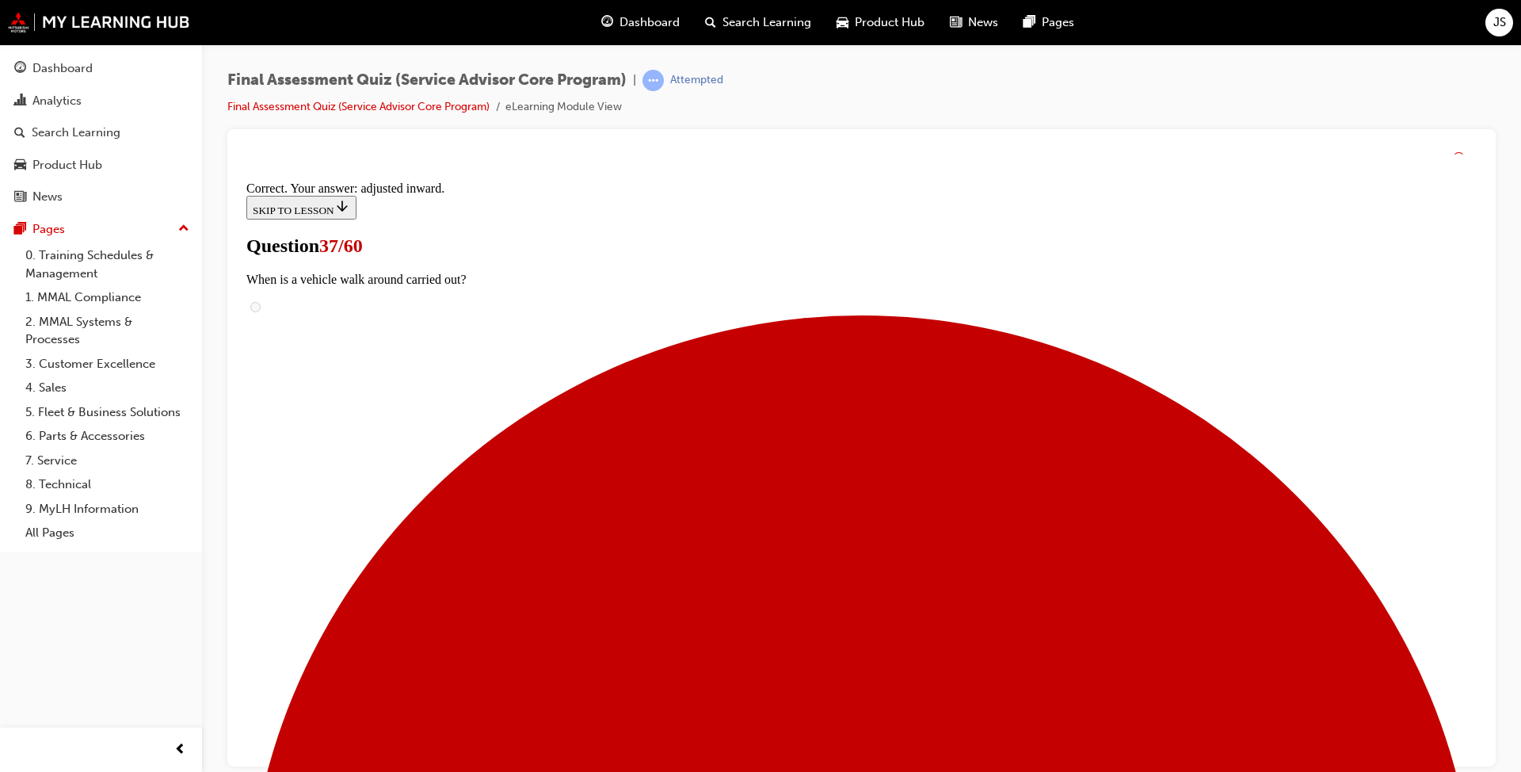
scroll to position [351, 0]
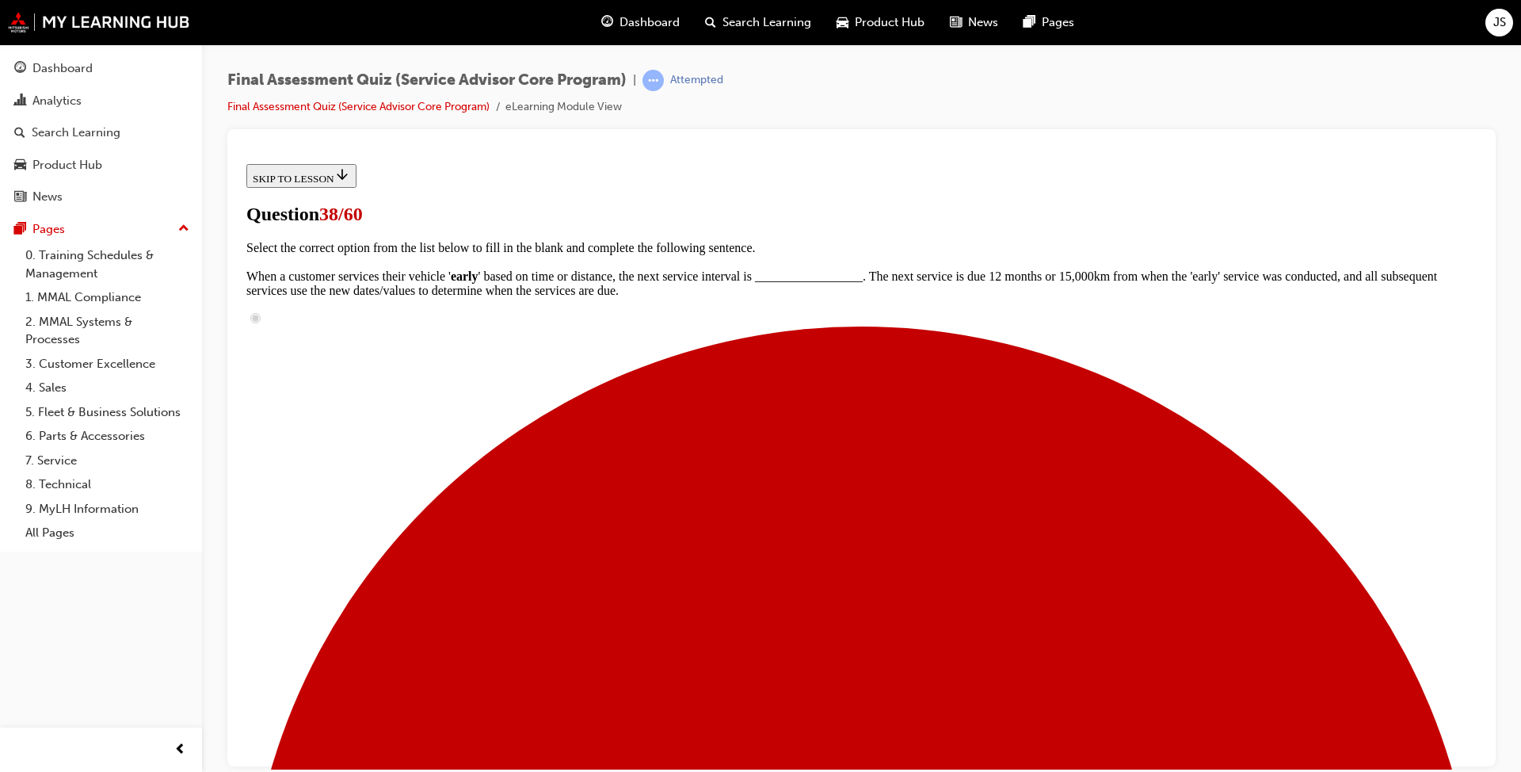
scroll to position [158, 0]
drag, startPoint x: 677, startPoint y: 477, endPoint x: 956, endPoint y: 392, distance: 292.2
drag, startPoint x: 719, startPoint y: 569, endPoint x: 994, endPoint y: 485, distance: 287.4
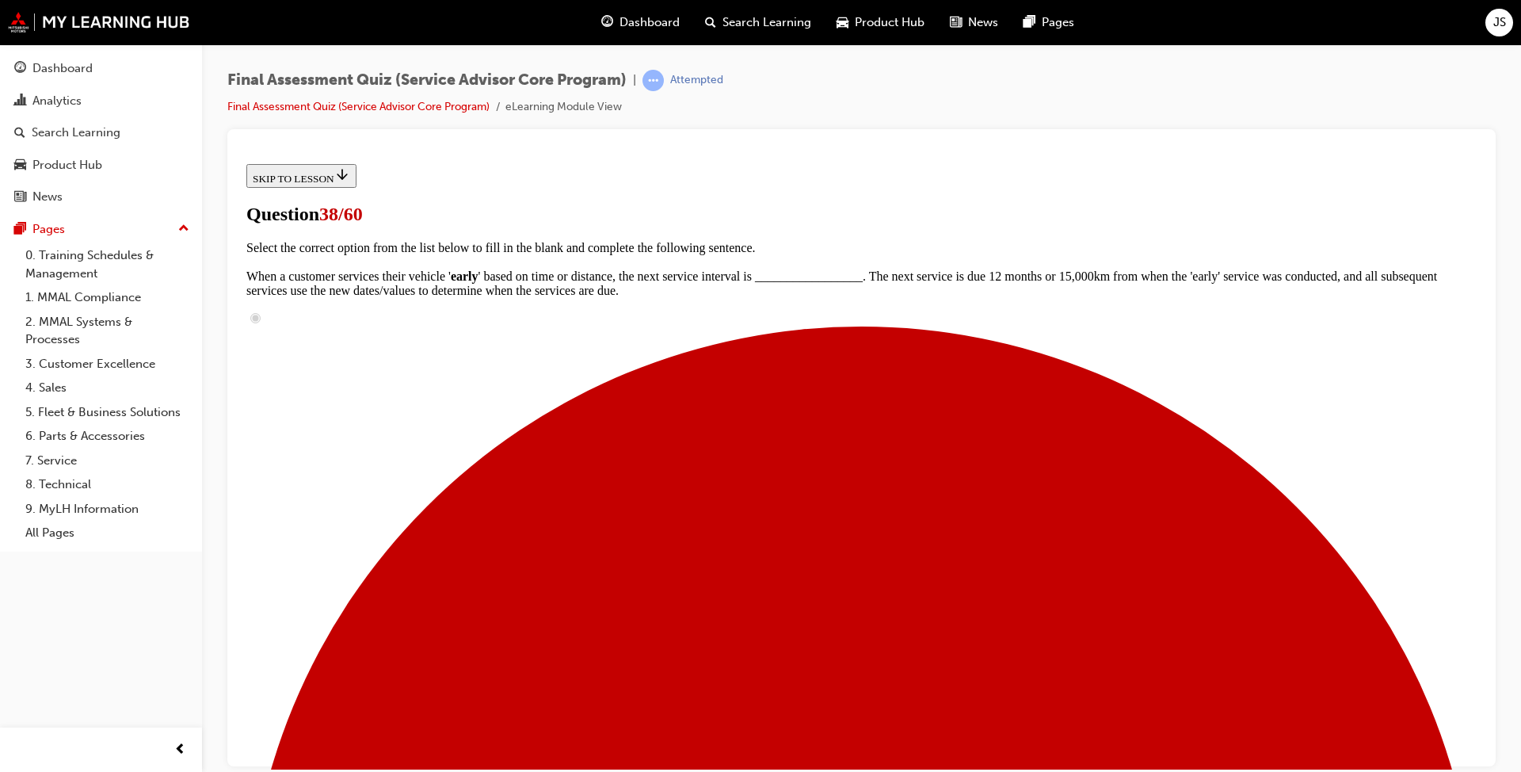
drag, startPoint x: 715, startPoint y: 716, endPoint x: 984, endPoint y: 551, distance: 315.8
drag, startPoint x: 708, startPoint y: 652, endPoint x: 993, endPoint y: 570, distance: 296.1
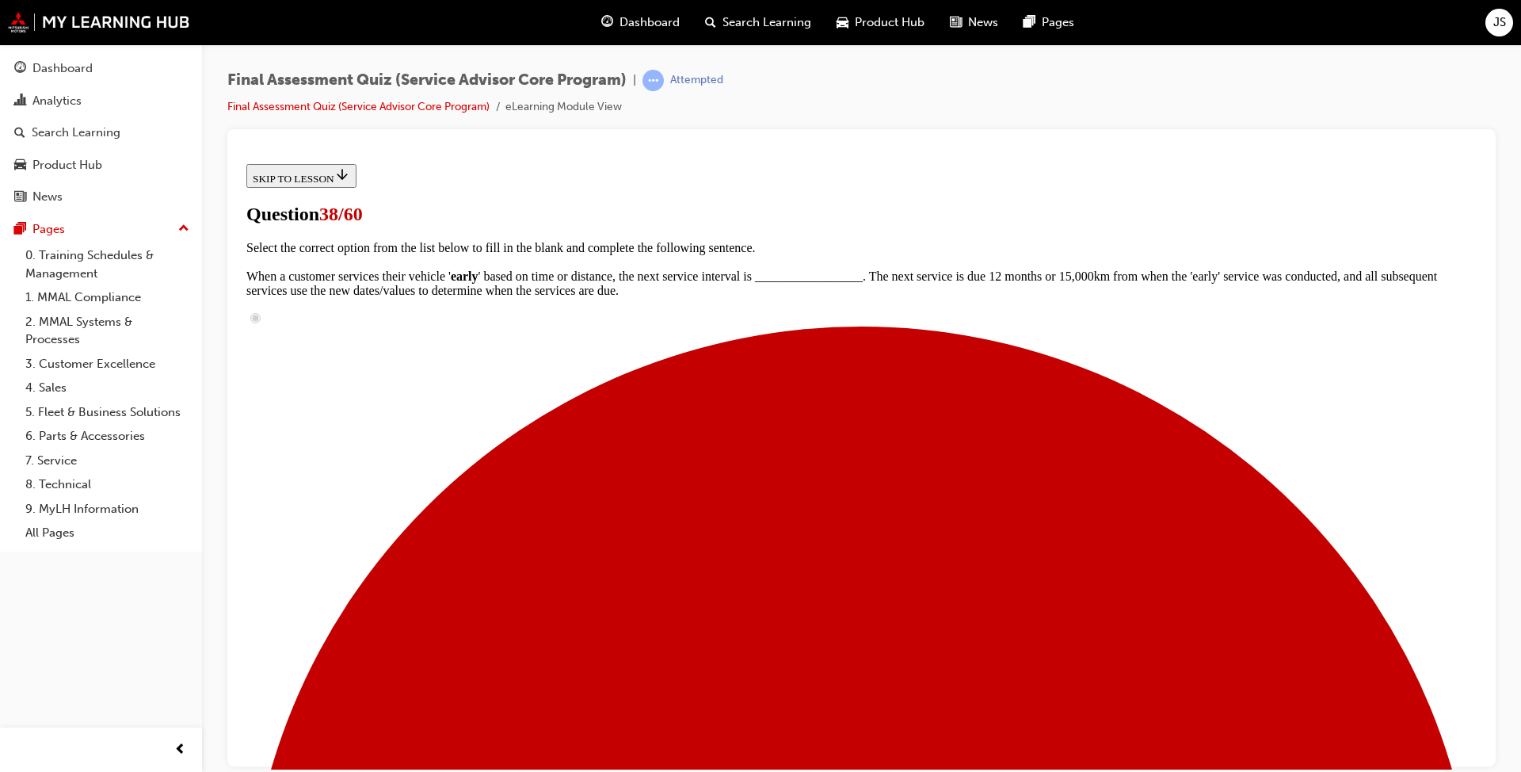
drag, startPoint x: 772, startPoint y: 643, endPoint x: 969, endPoint y: 641, distance: 197.3
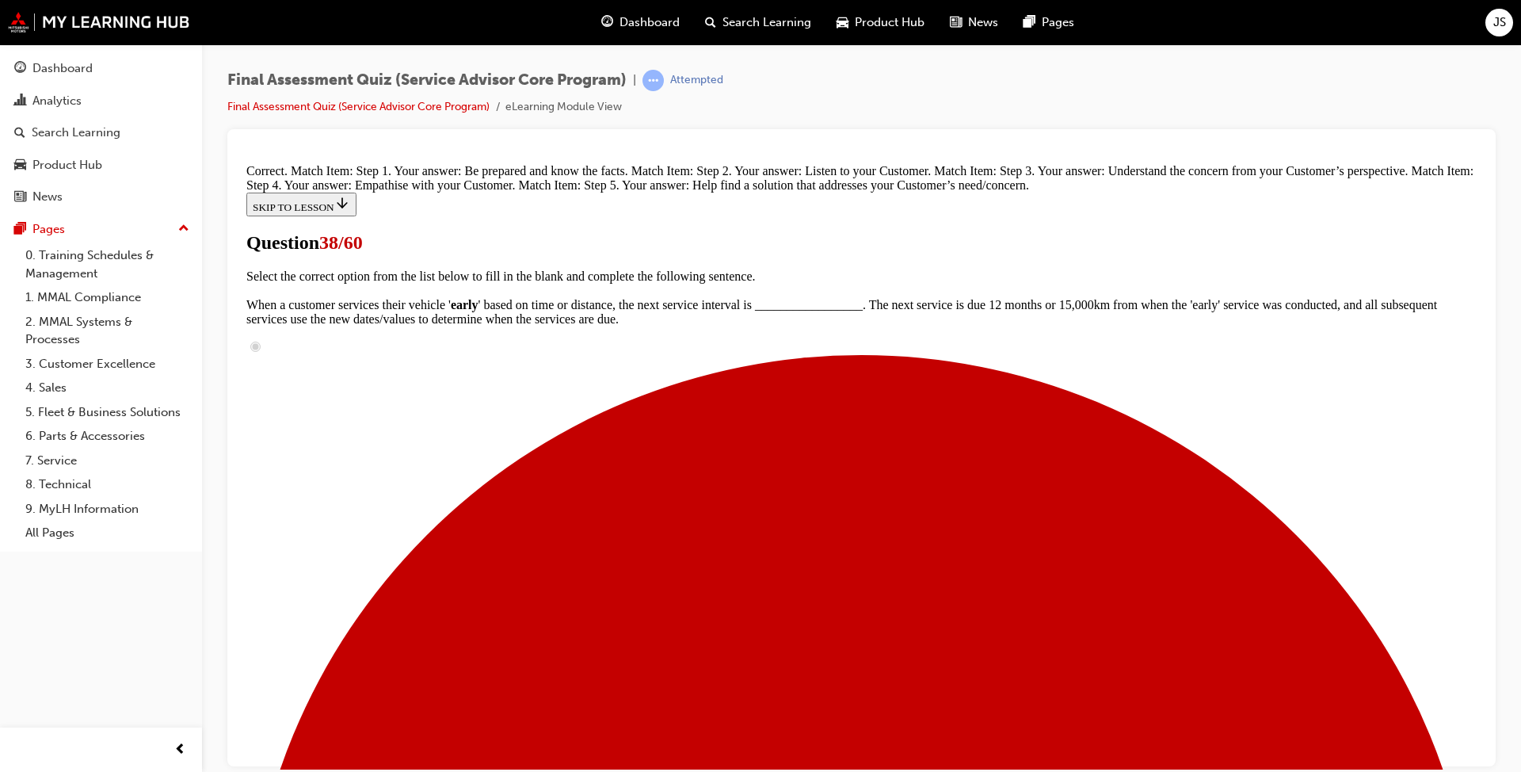
scroll to position [414, 0]
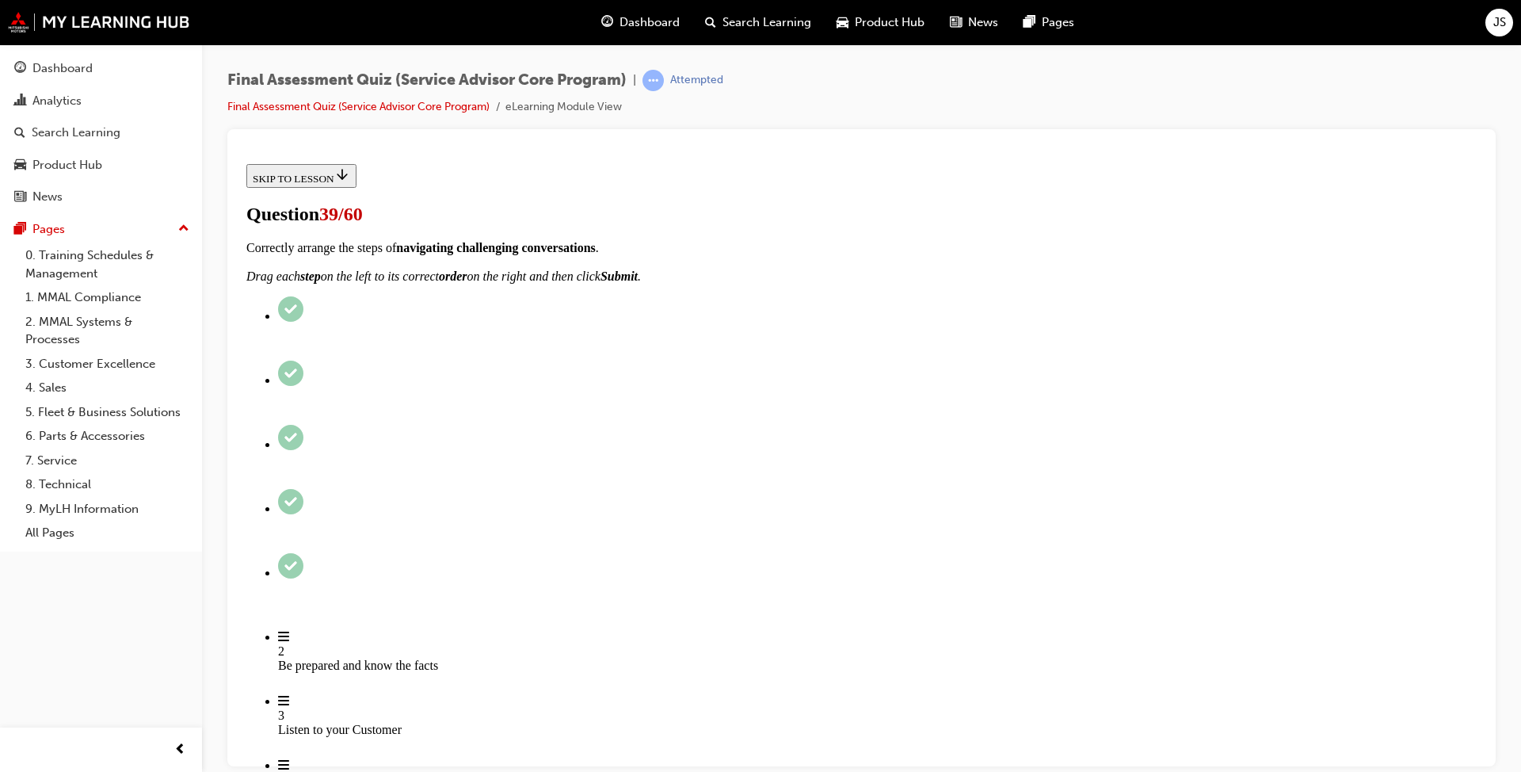
scroll to position [158, 0]
radio input "true"
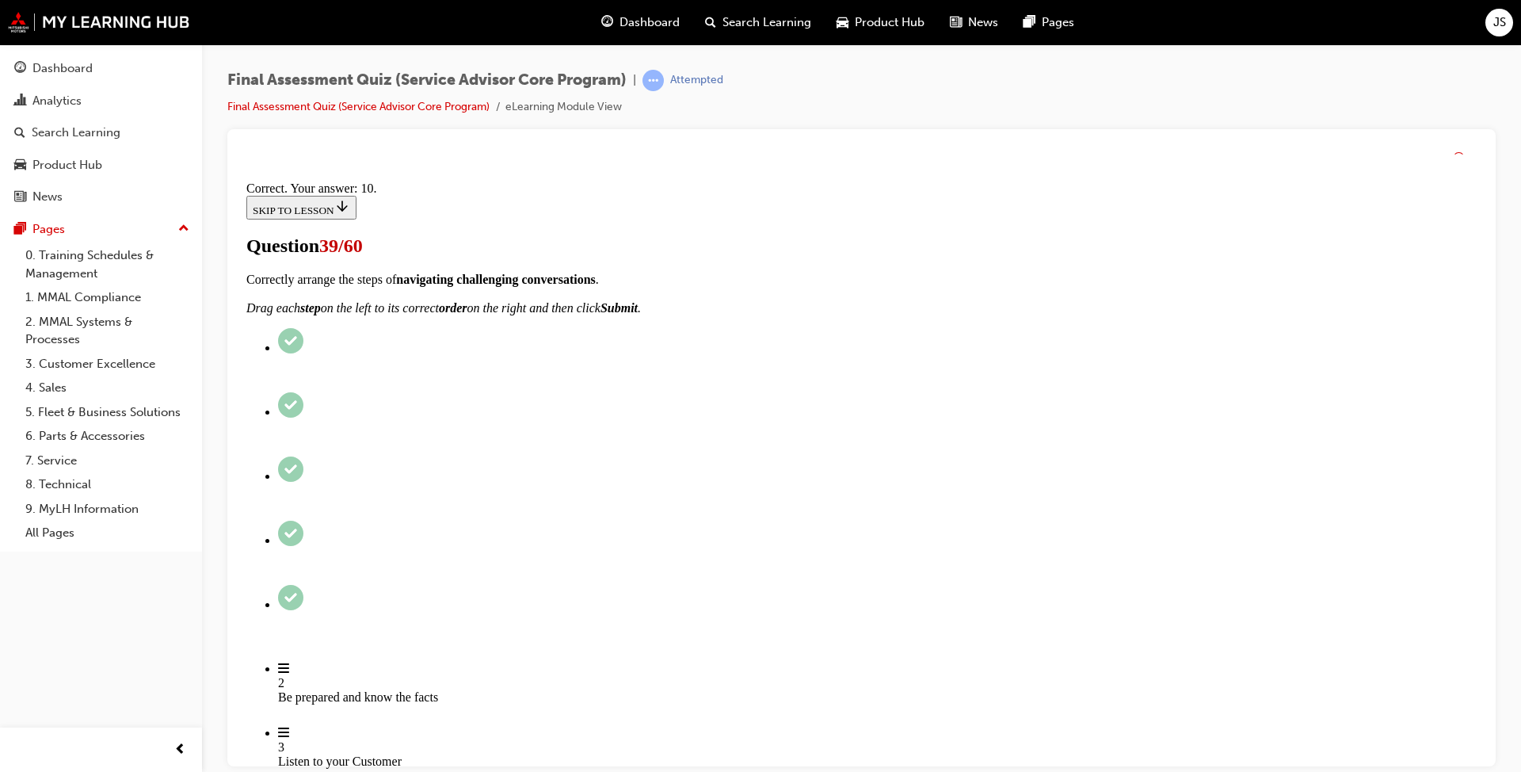
scroll to position [324, 0]
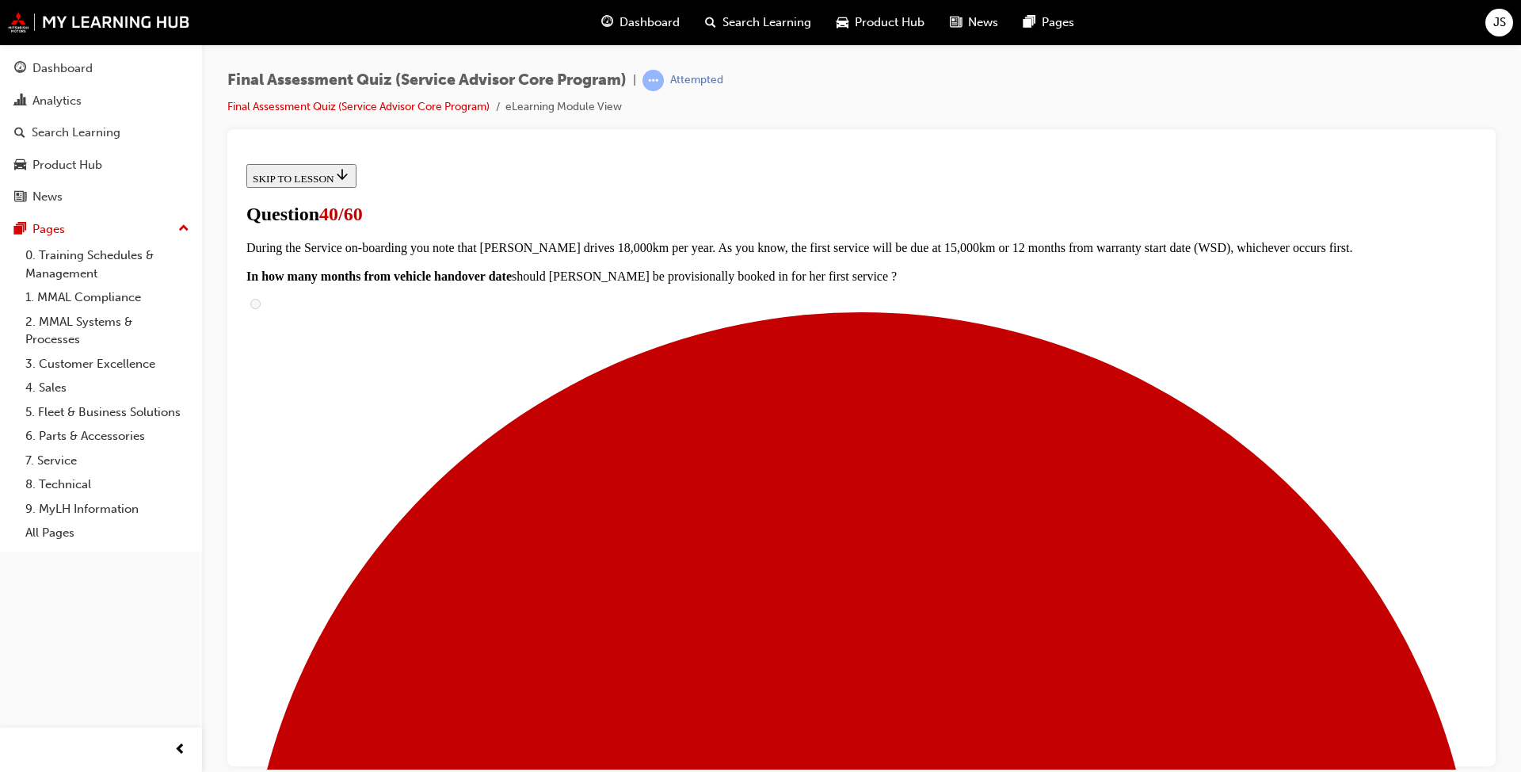
scroll to position [158, 0]
checkbox input "true"
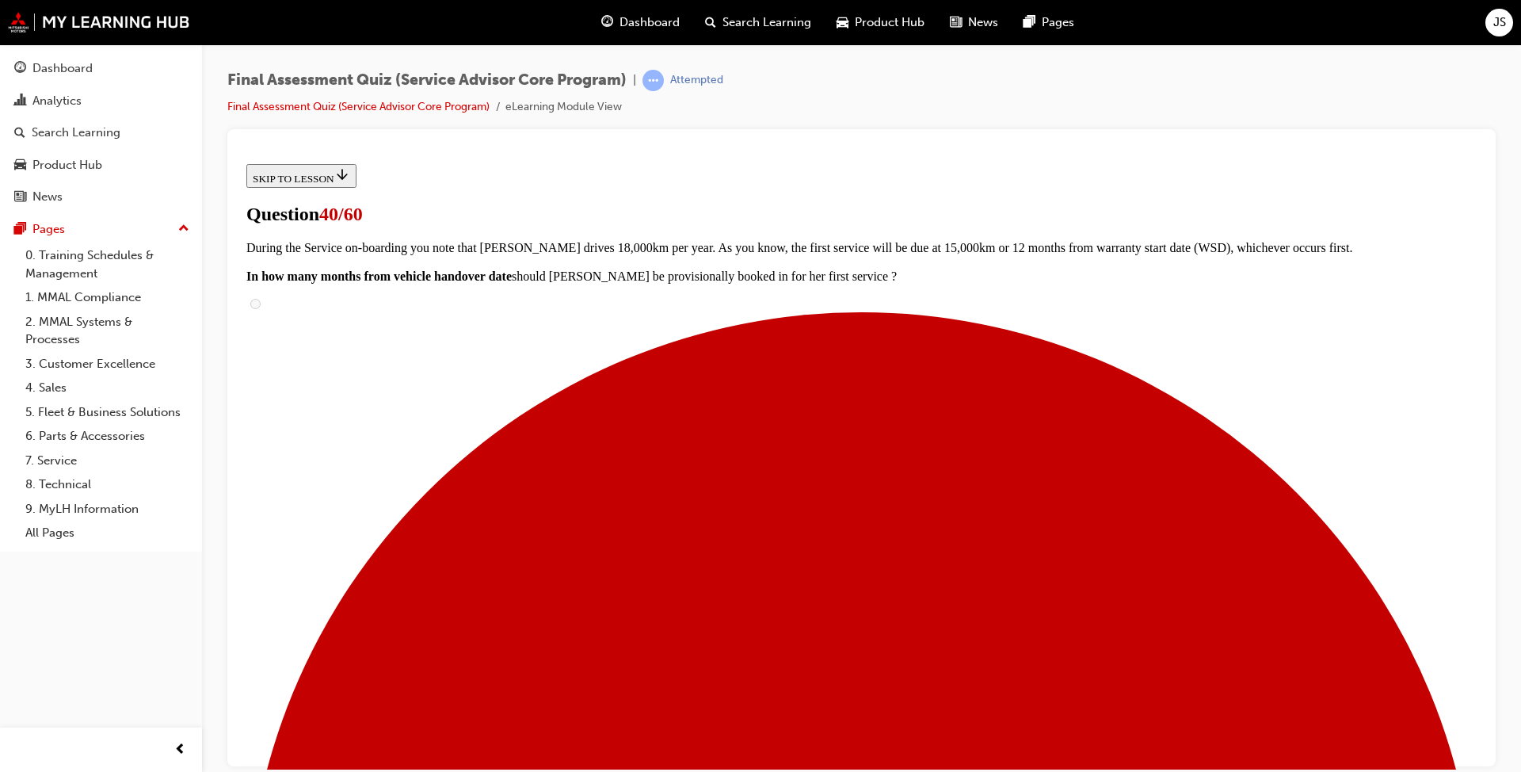
checkbox input "true"
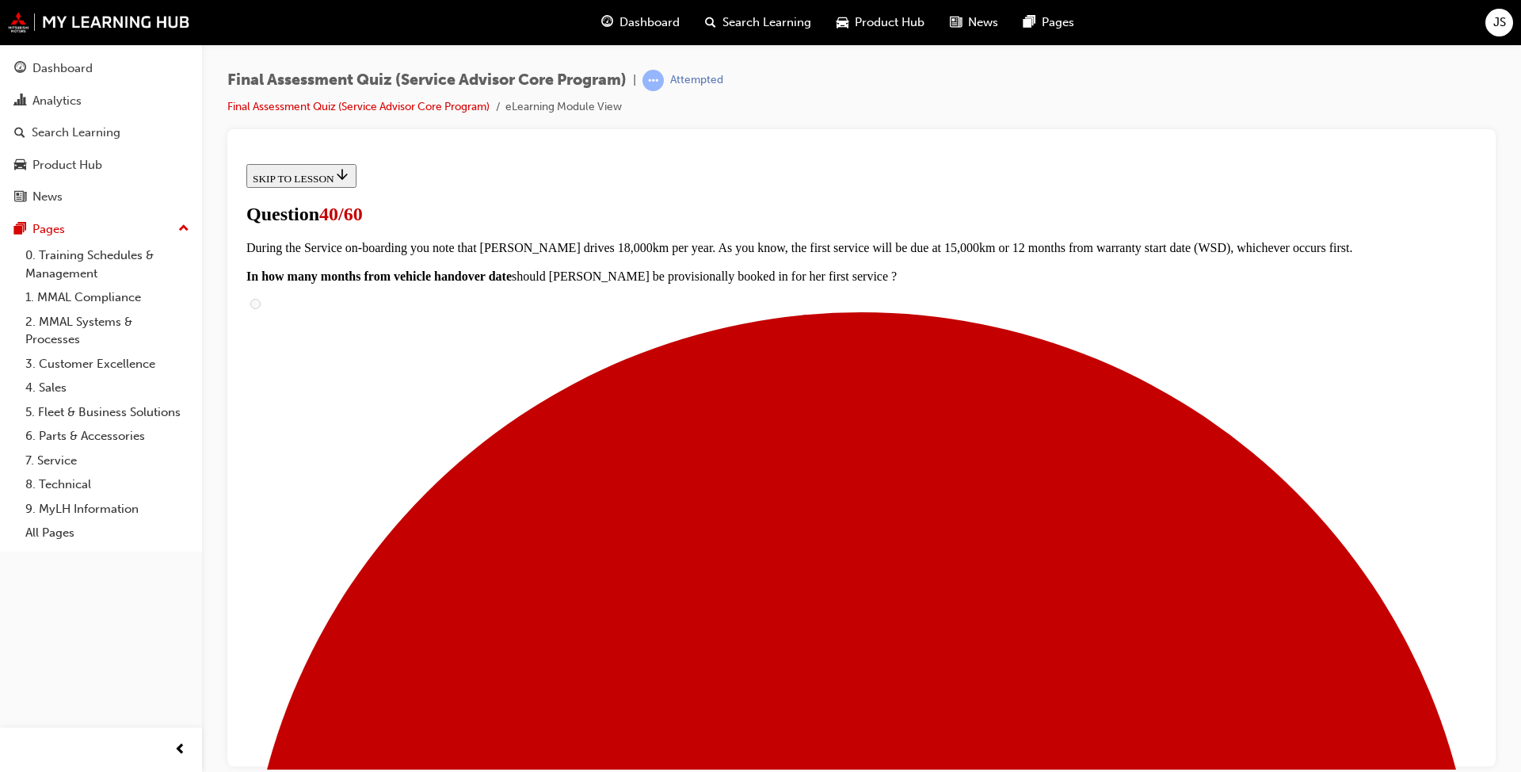
scroll to position [236, 0]
checkbox input "true"
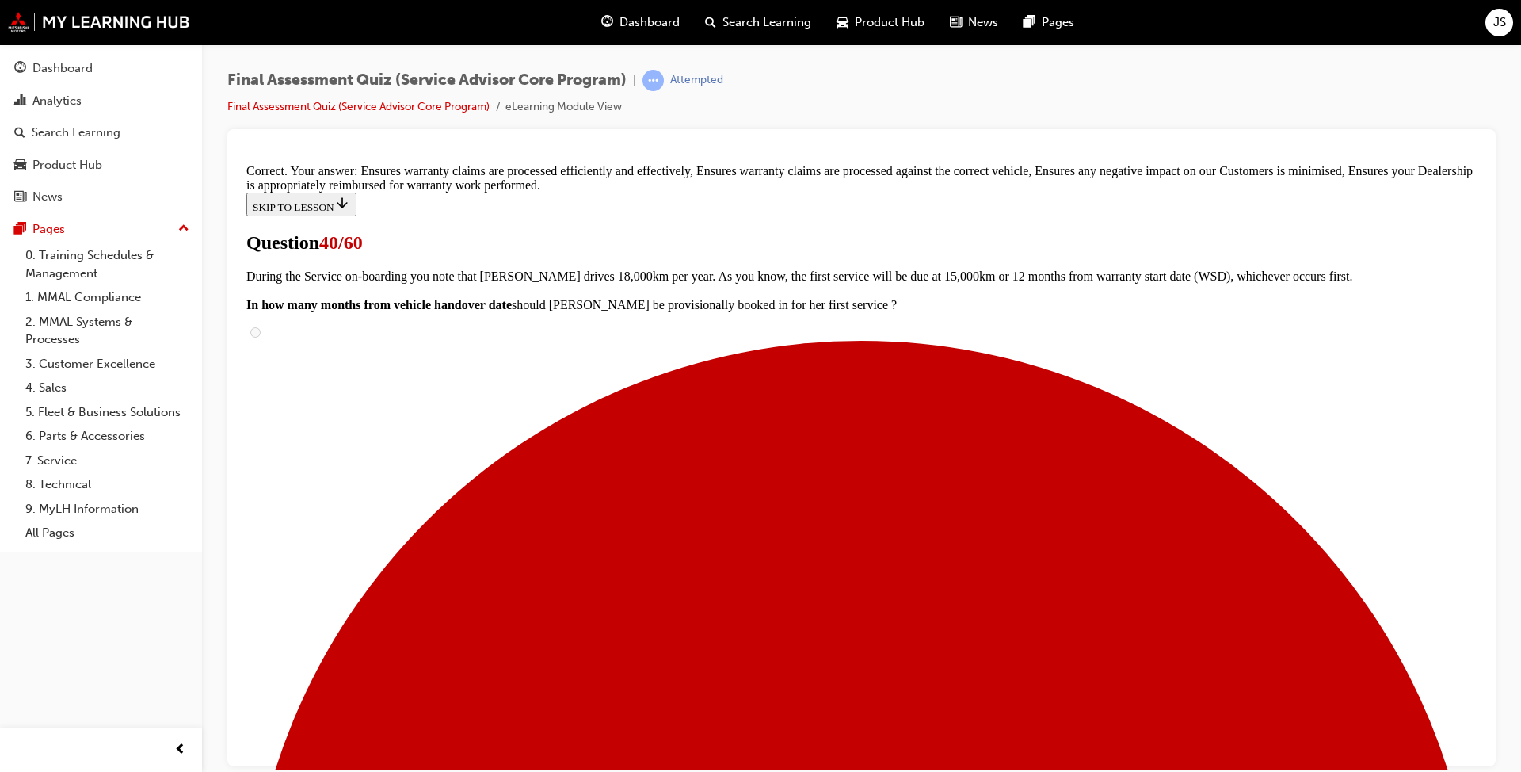
scroll to position [286, 0]
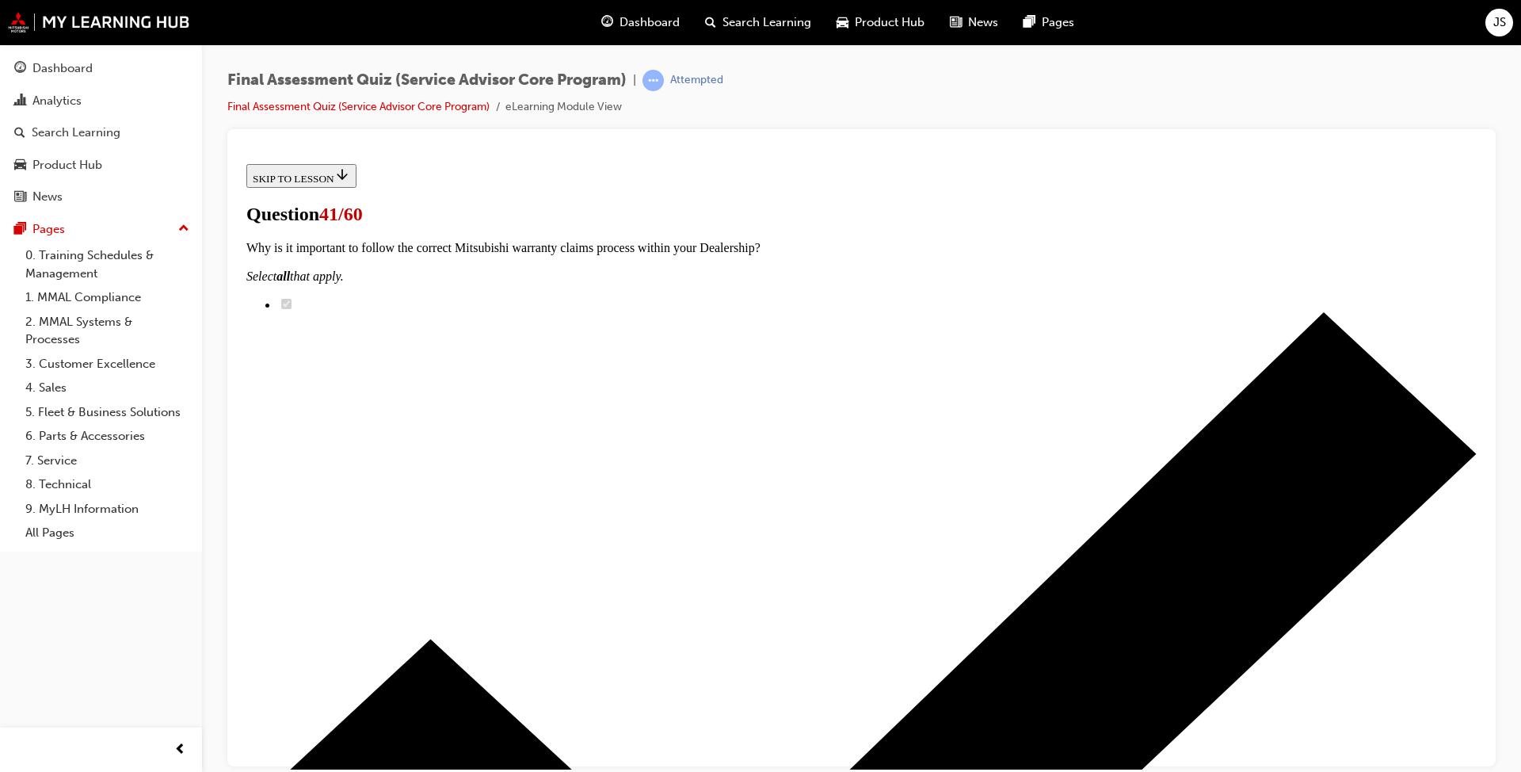
scroll to position [158, 0]
radio input "true"
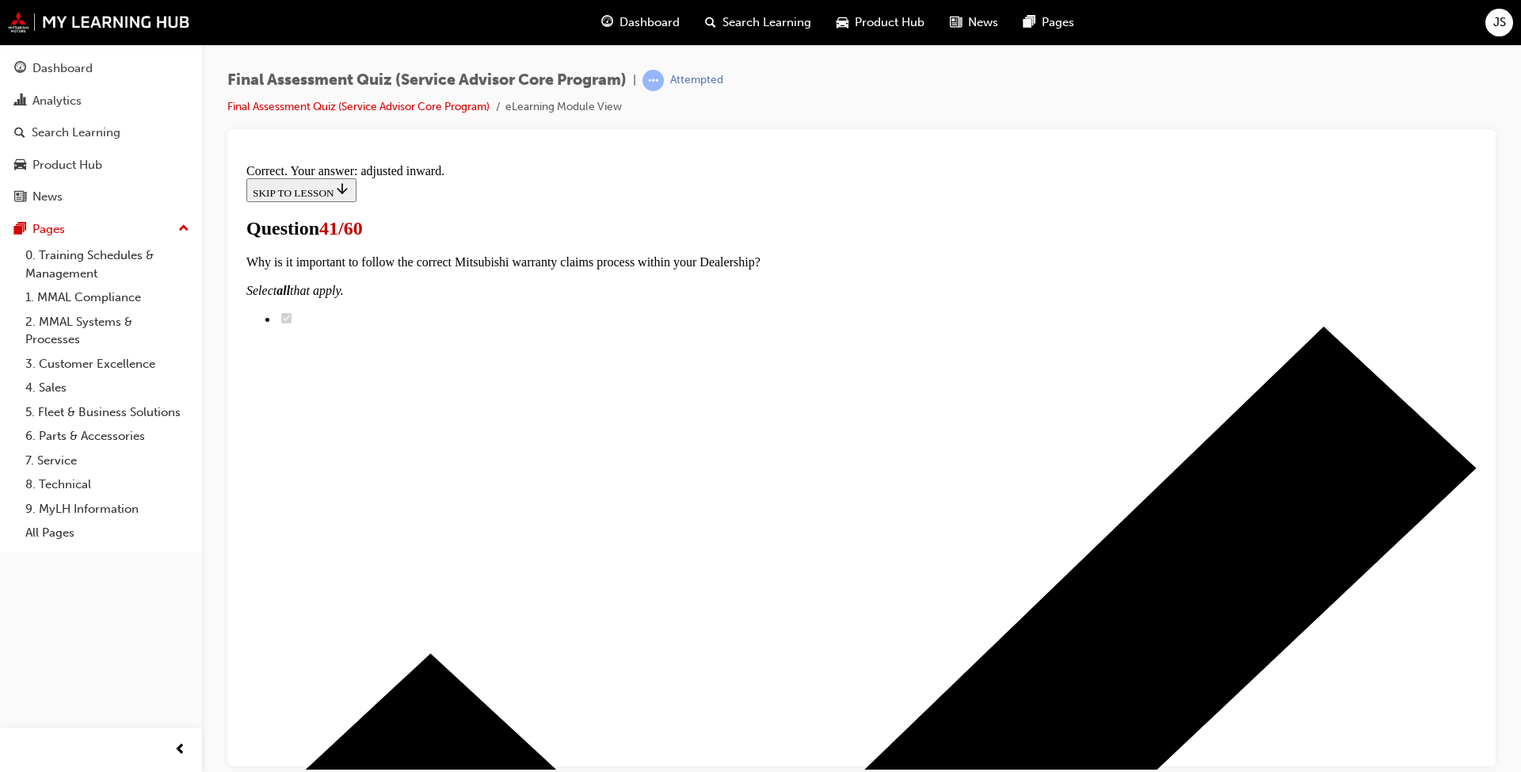
scroll to position [351, 0]
drag, startPoint x: 873, startPoint y: 696, endPoint x: 920, endPoint y: 679, distance: 49.9
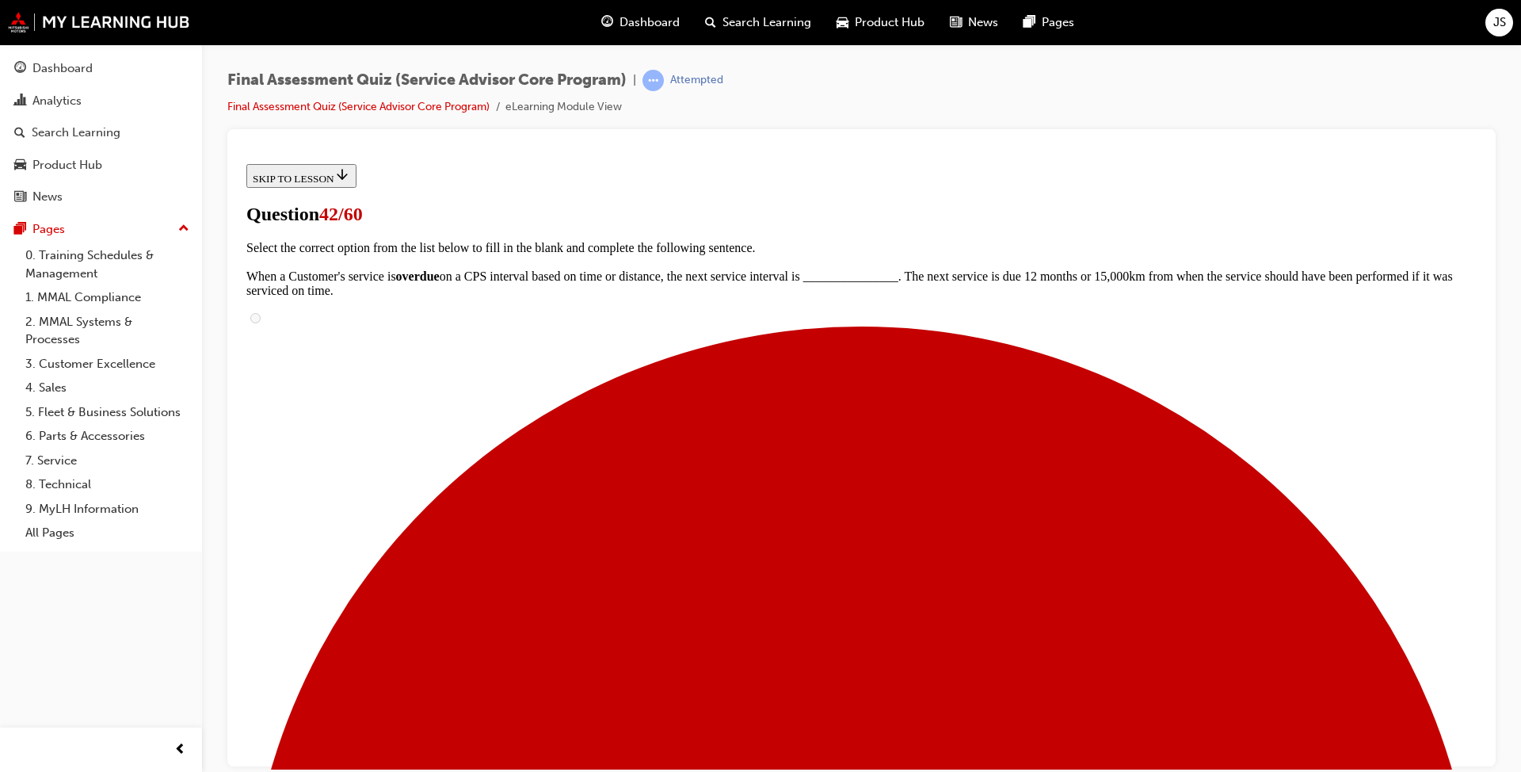
scroll to position [158, 0]
drag, startPoint x: 756, startPoint y: 539, endPoint x: 1046, endPoint y: 438, distance: 307.9
drag, startPoint x: 772, startPoint y: 635, endPoint x: 1015, endPoint y: 544, distance: 259.4
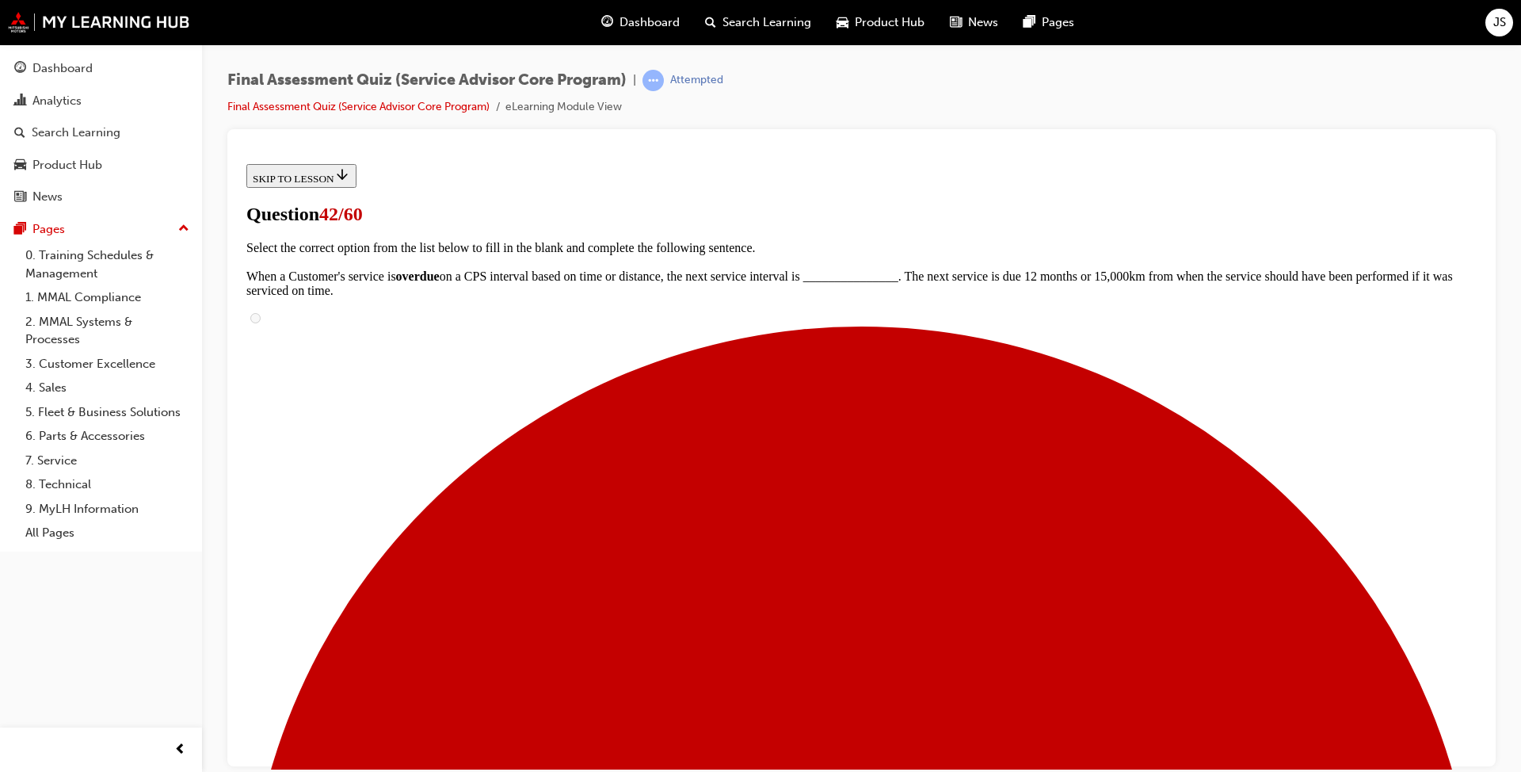
drag, startPoint x: 740, startPoint y: 630, endPoint x: 1009, endPoint y: 631, distance: 269.4
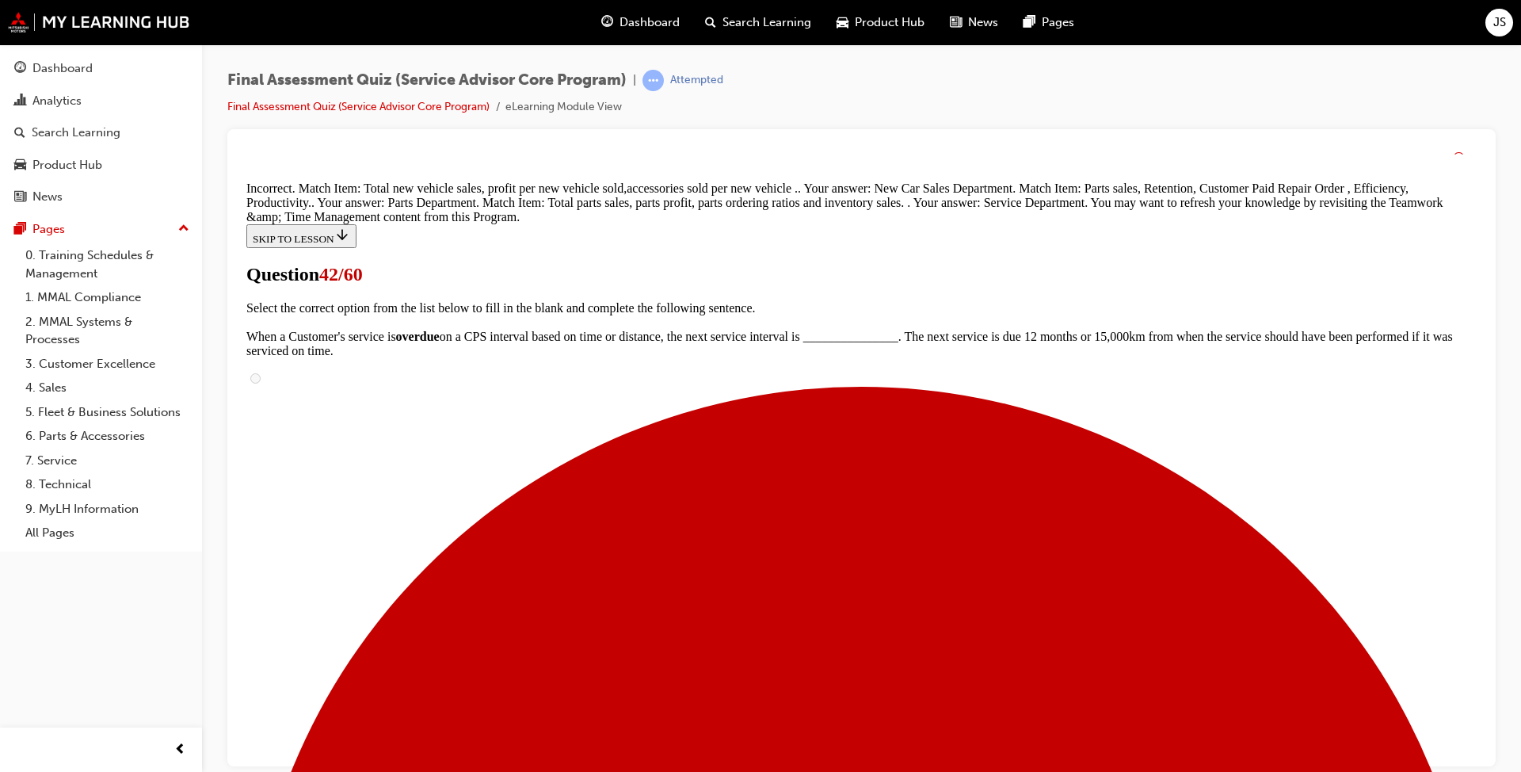
scroll to position [424, 0]
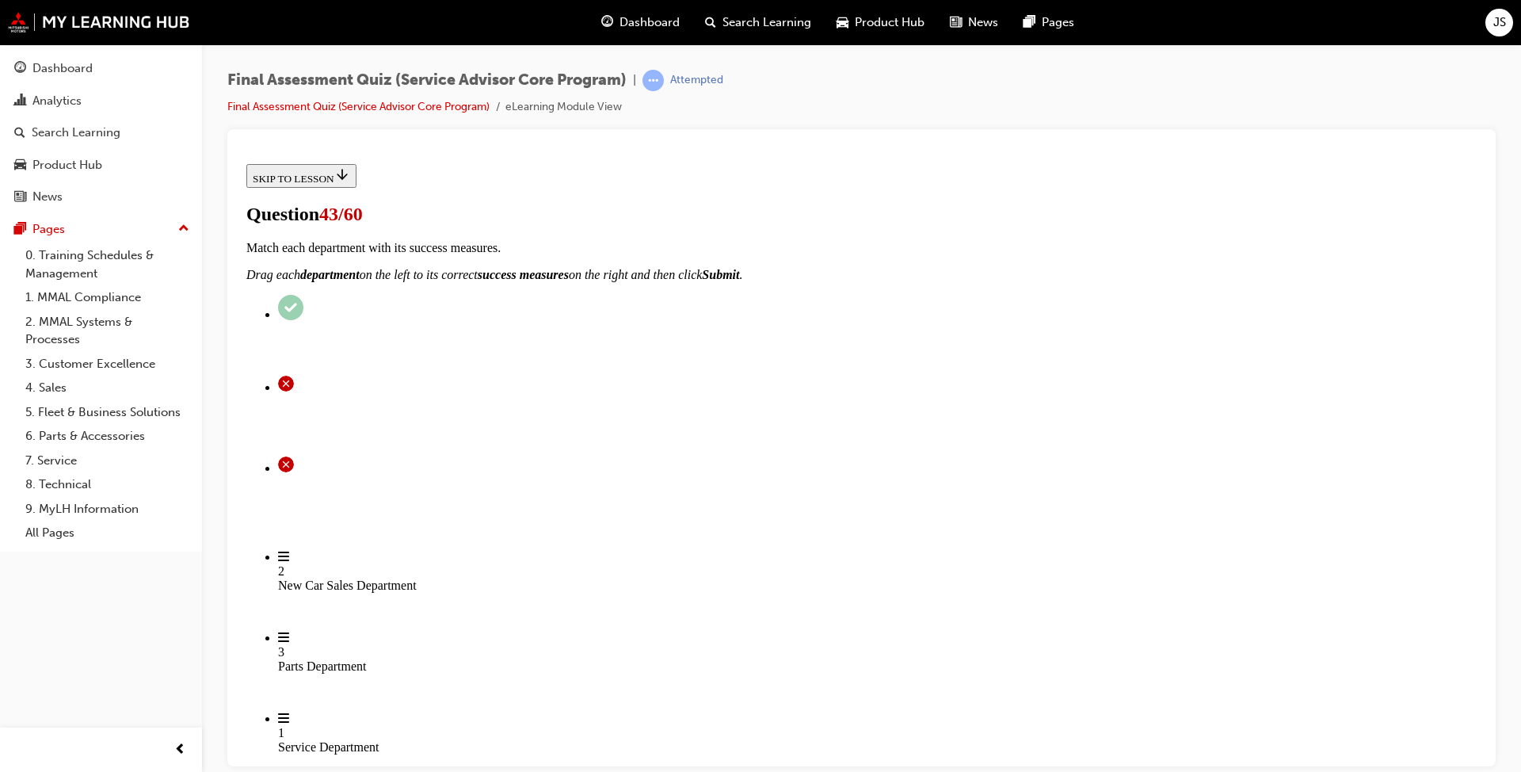
scroll to position [128, 0]
drag, startPoint x: 1015, startPoint y: 260, endPoint x: 592, endPoint y: 269, distance: 423.1
copy p "What are the ' 3 Ps ' that influence a Service Departments Capacity"
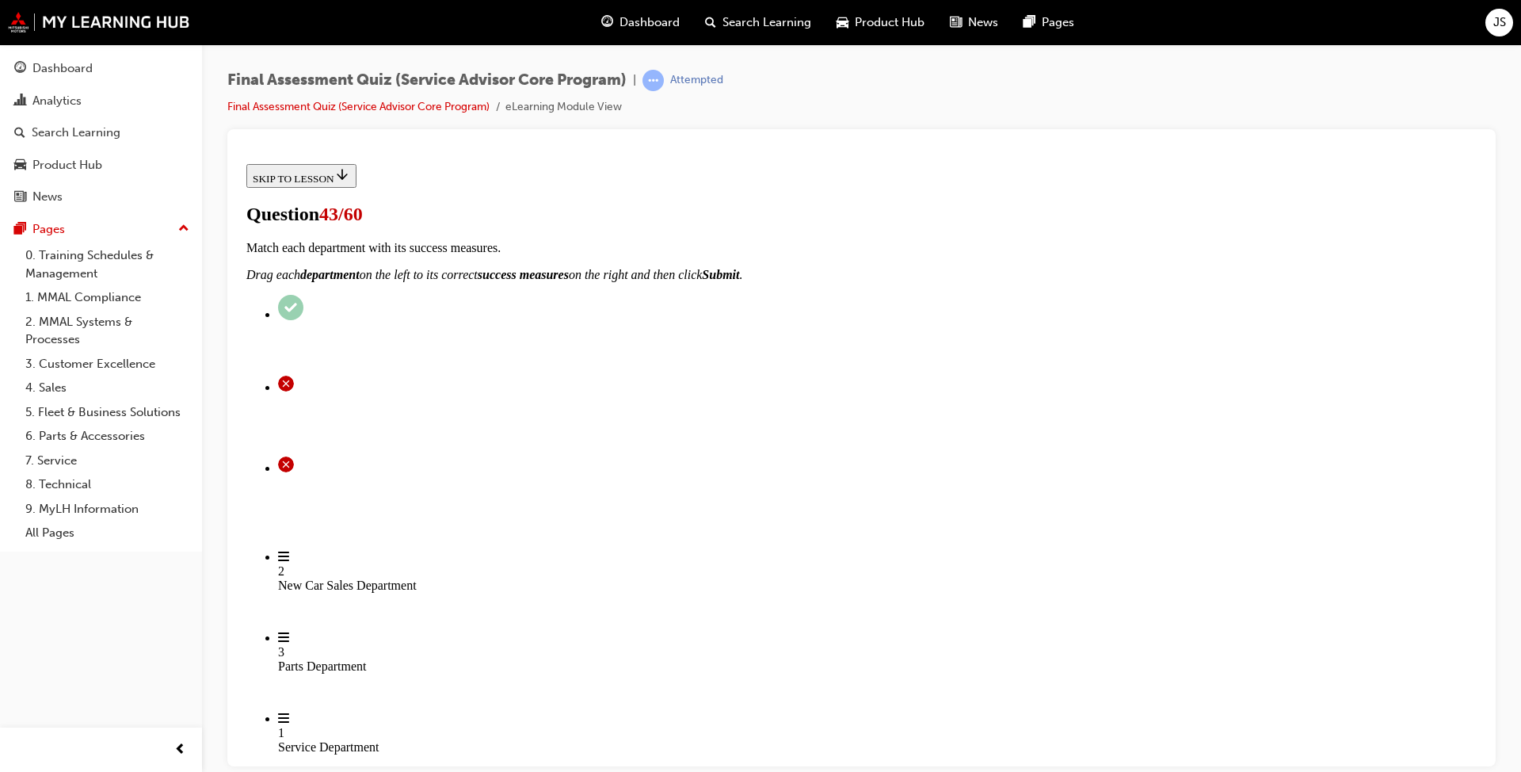
radio input "true"
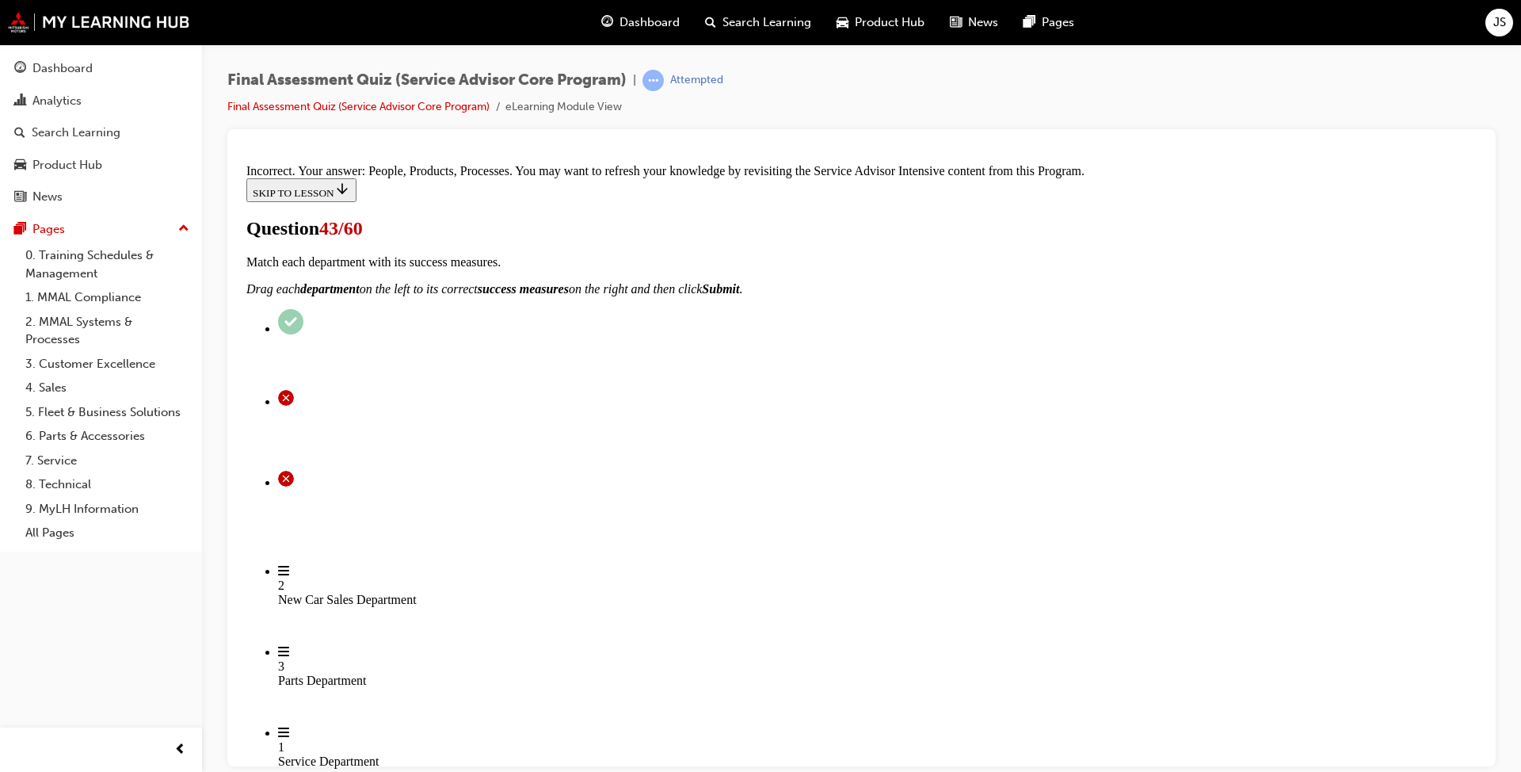
scroll to position [287, 0]
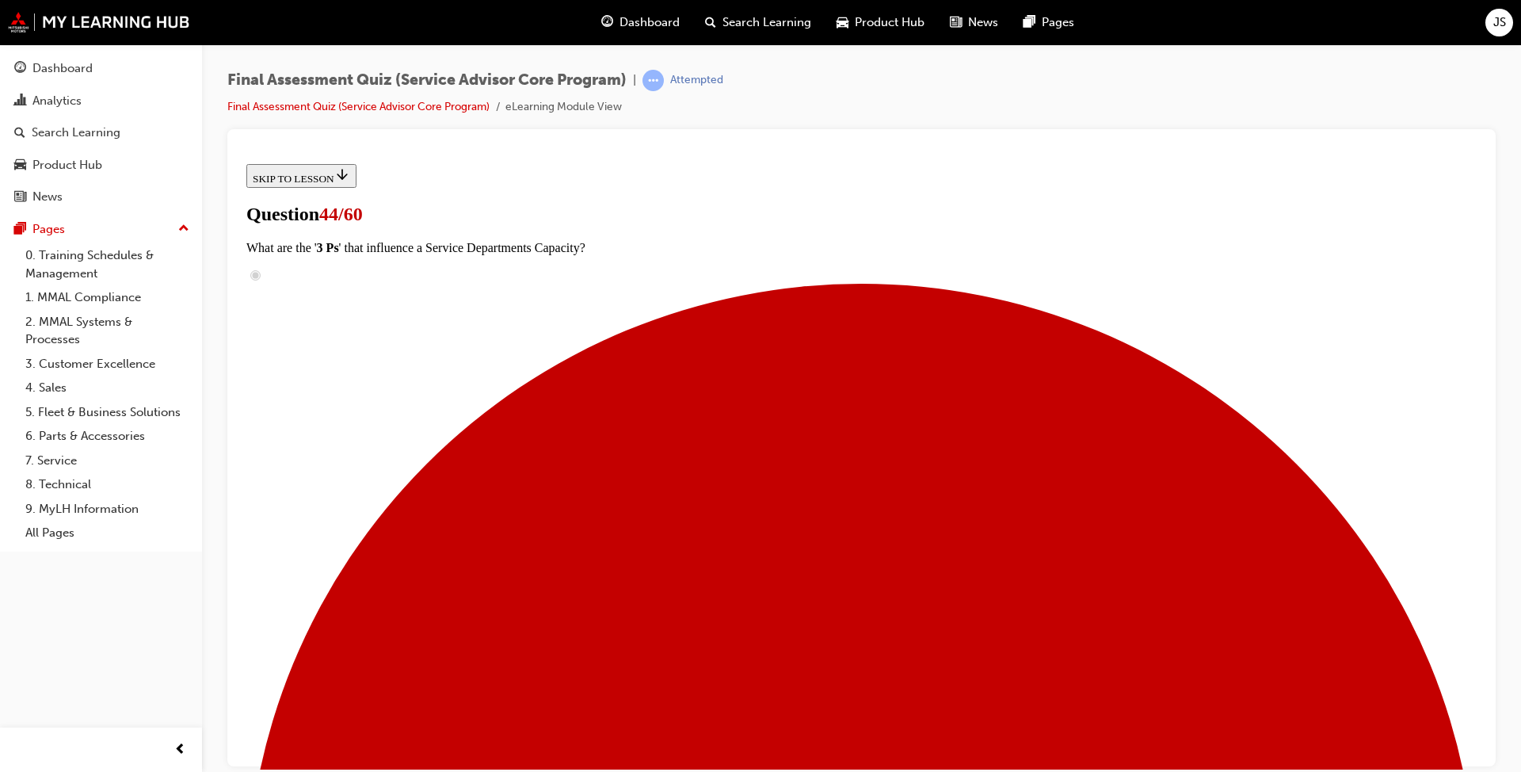
scroll to position [318, 0]
drag, startPoint x: 767, startPoint y: 470, endPoint x: 786, endPoint y: 469, distance: 19.0
drag, startPoint x: 709, startPoint y: 663, endPoint x: 997, endPoint y: 275, distance: 483.6
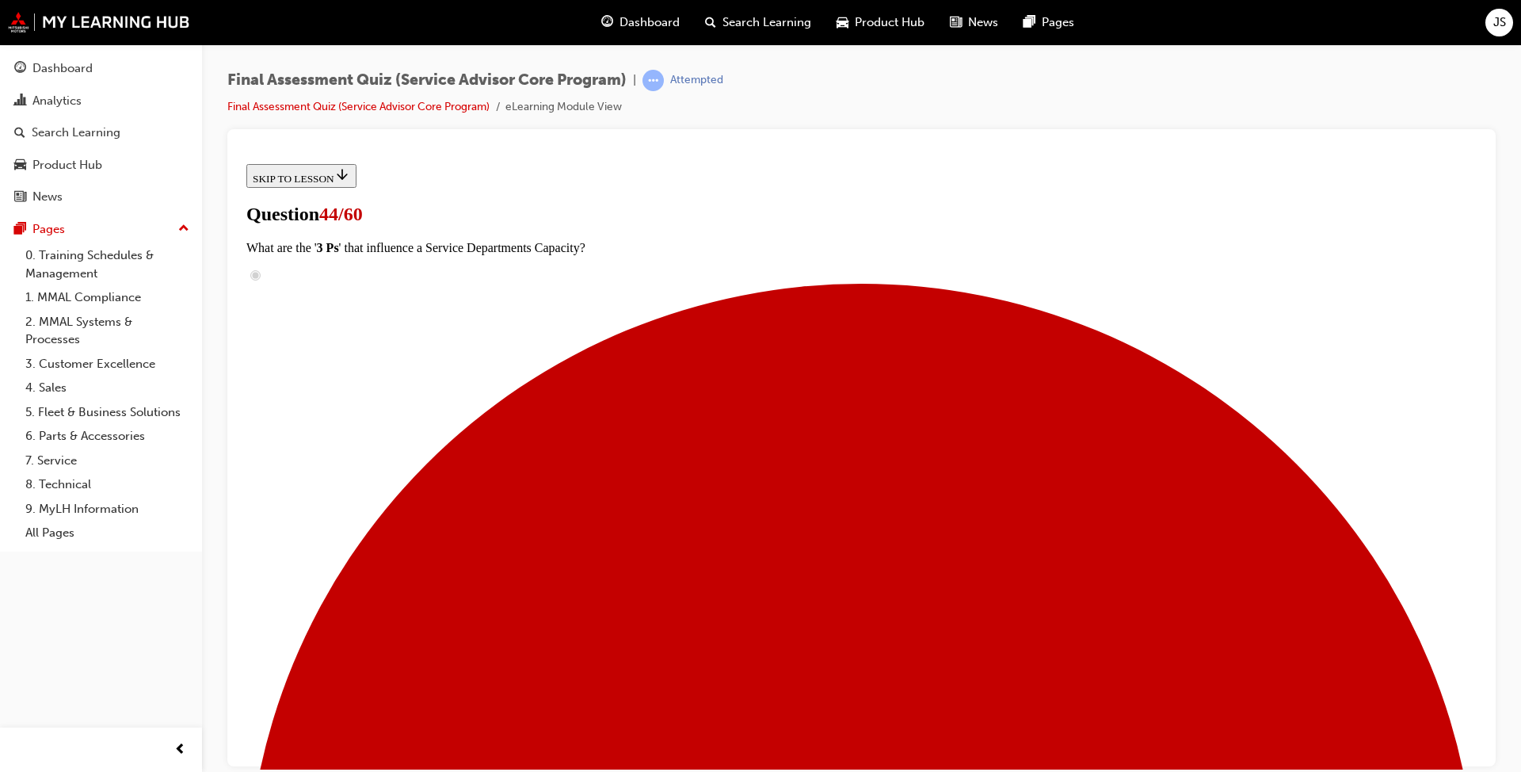
drag, startPoint x: 724, startPoint y: 464, endPoint x: 1019, endPoint y: 665, distance: 356.4
drag, startPoint x: 706, startPoint y: 367, endPoint x: 1009, endPoint y: 471, distance: 320.9
drag, startPoint x: 757, startPoint y: 420, endPoint x: 970, endPoint y: 576, distance: 264.8
drag, startPoint x: 737, startPoint y: 383, endPoint x: 1020, endPoint y: 383, distance: 283.6
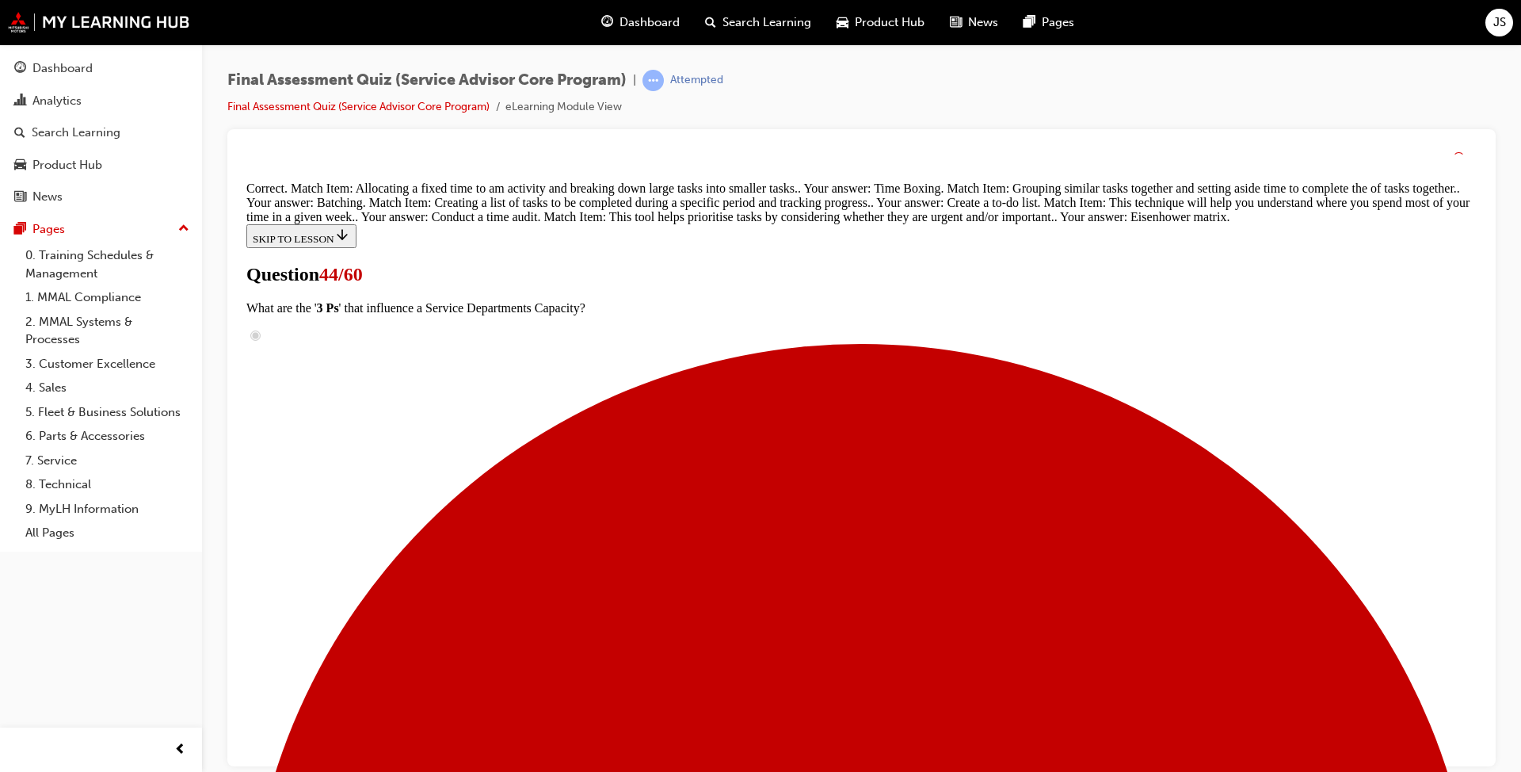
scroll to position [524, 0]
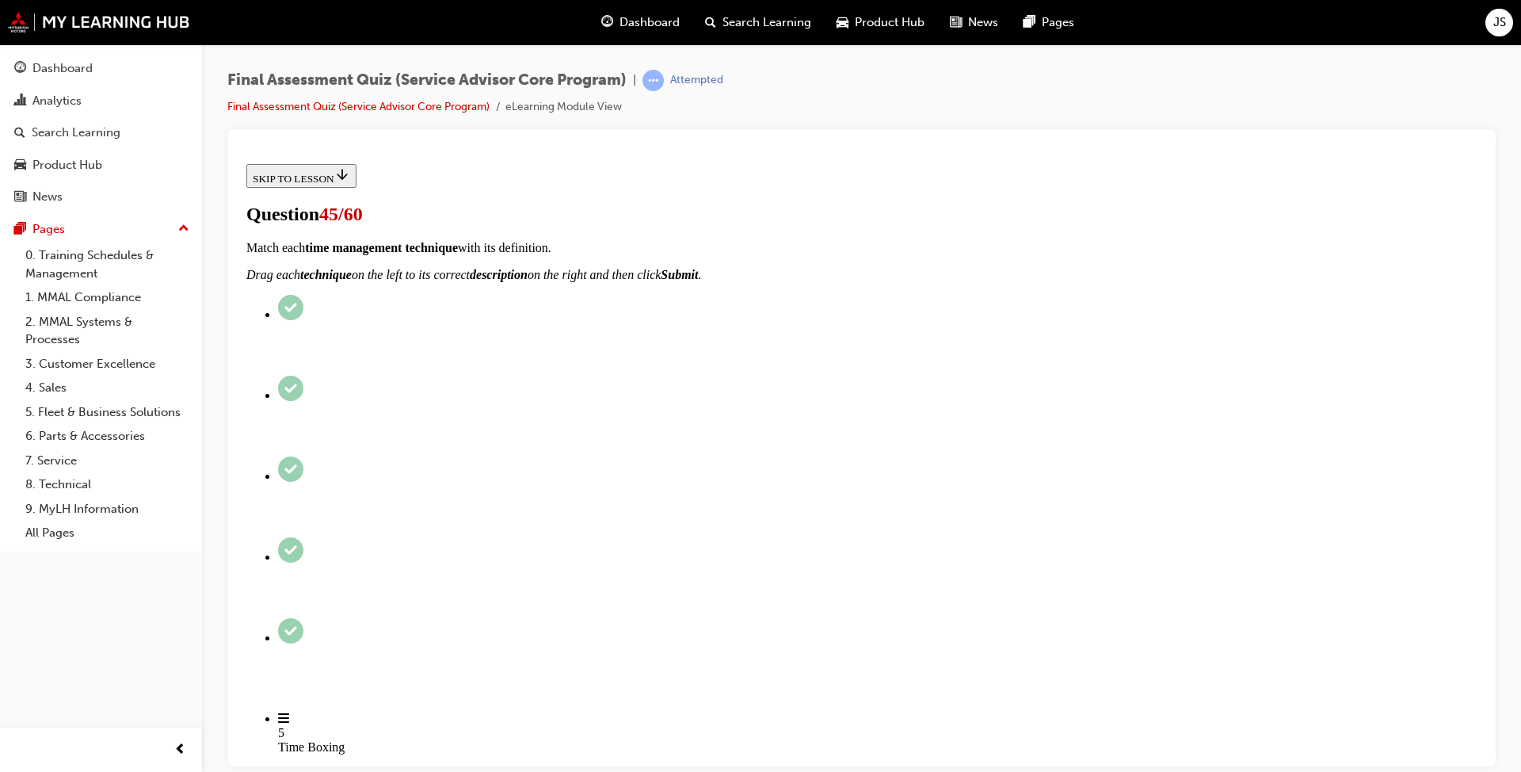
scroll to position [128, 0]
radio input "true"
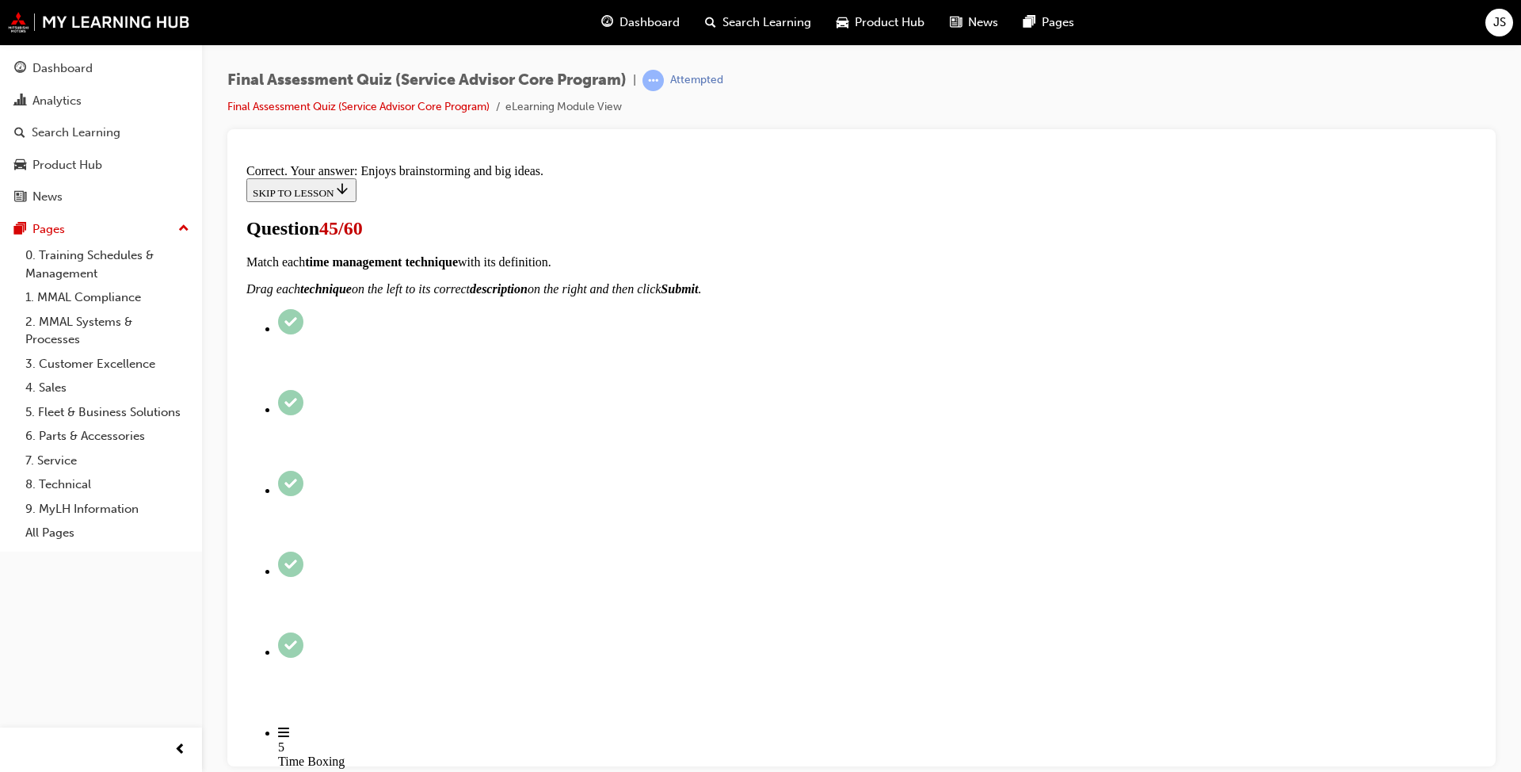
scroll to position [189, 0]
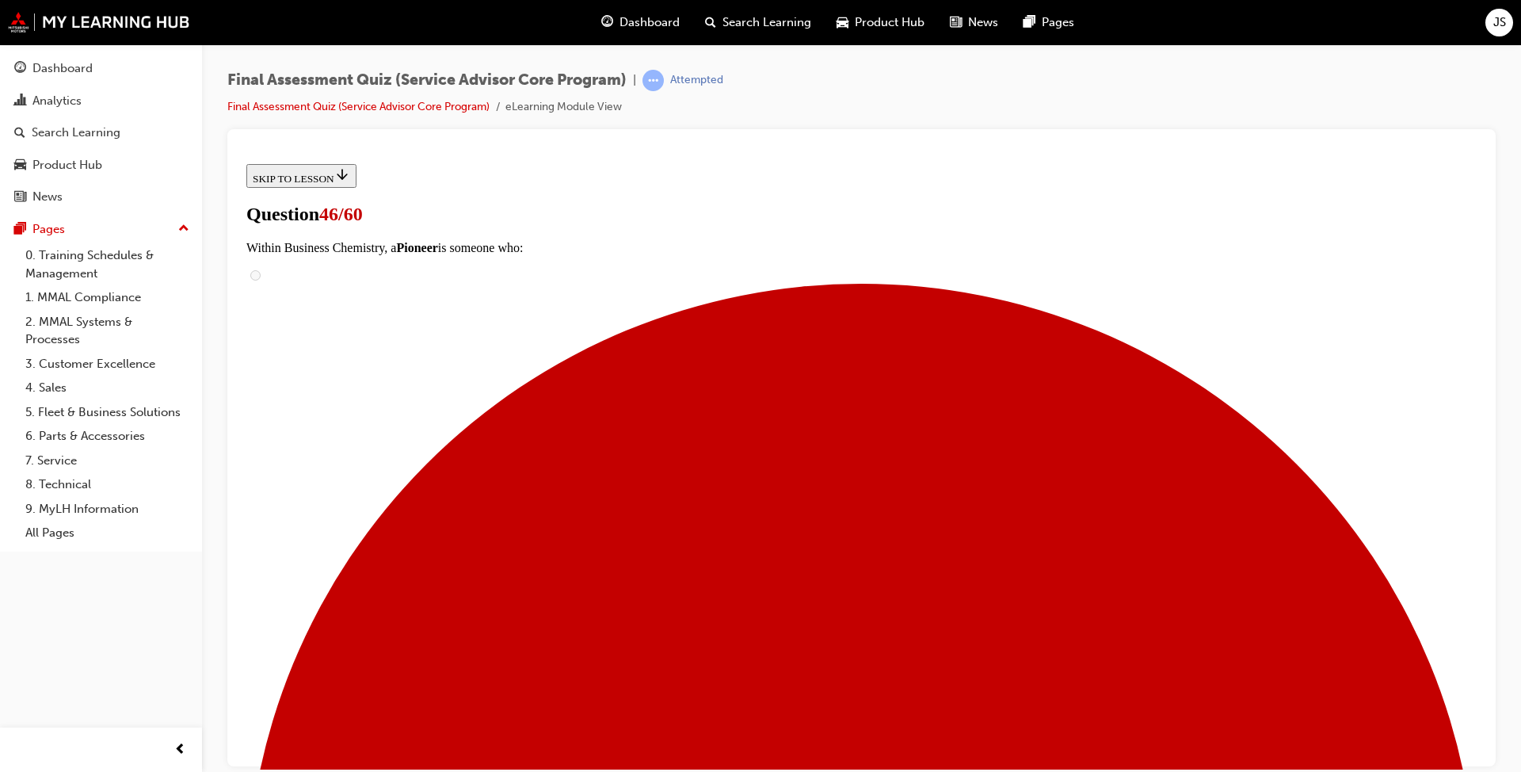
scroll to position [141, 0]
checkbox input "true"
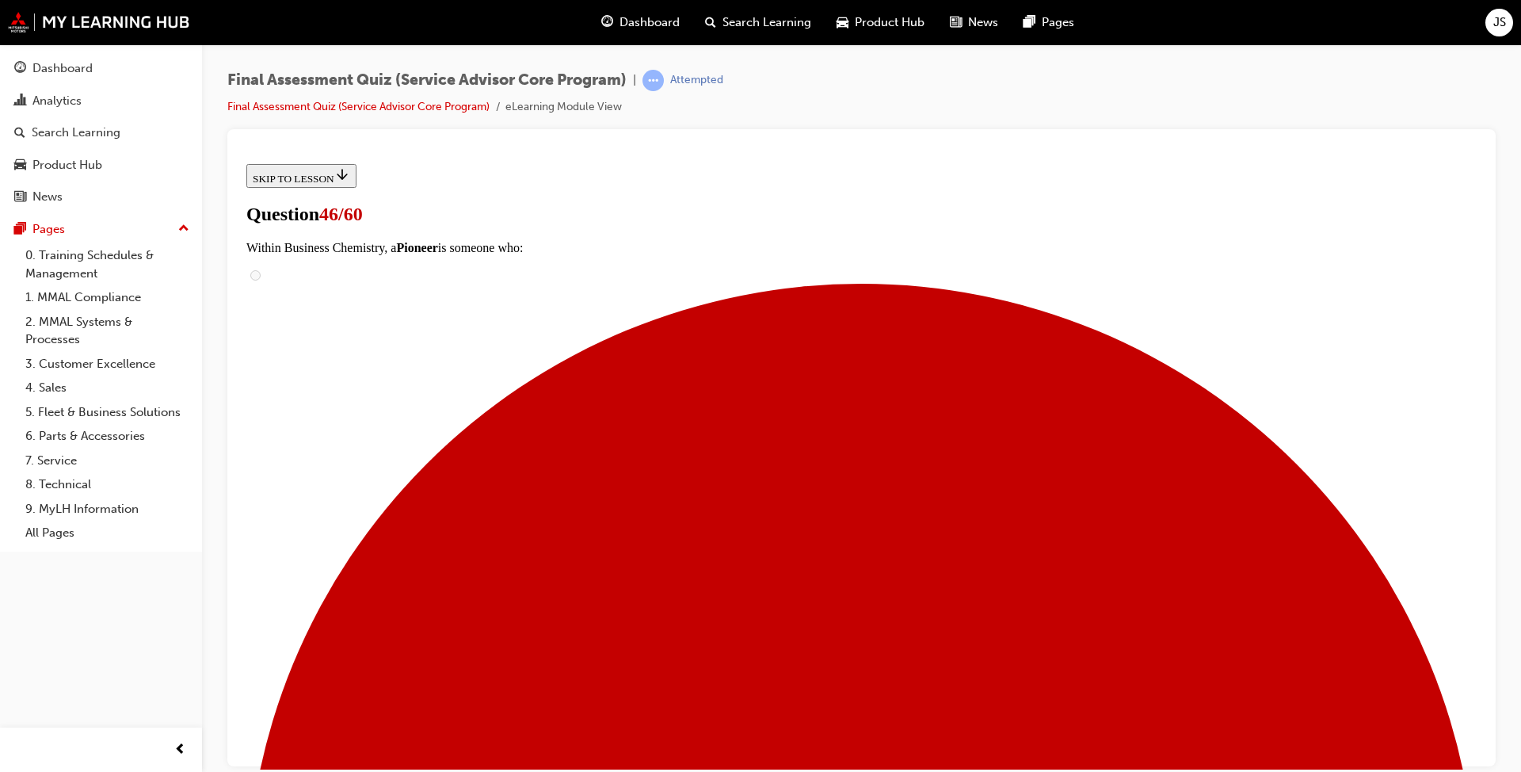
checkbox input "true"
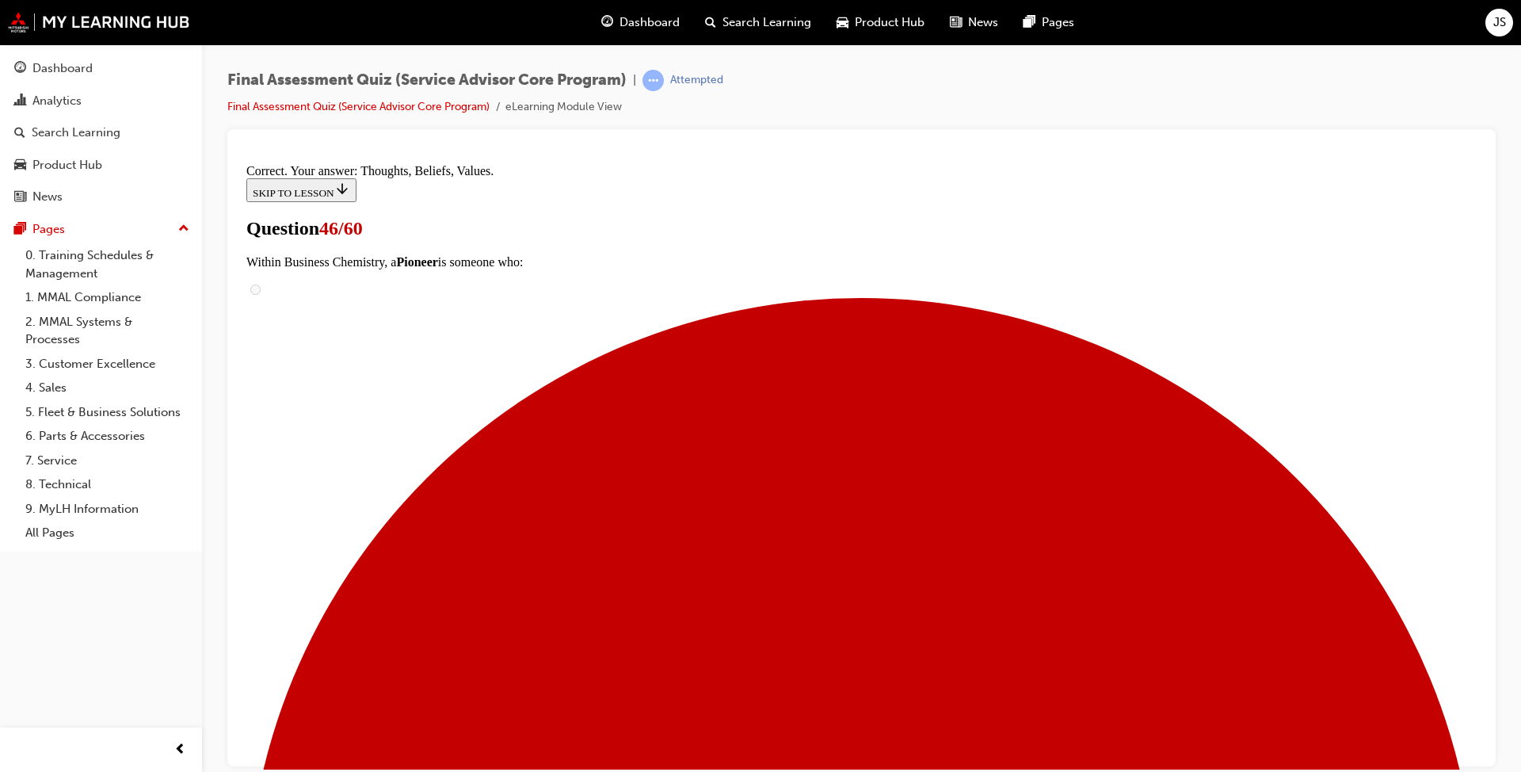
scroll to position [270, 0]
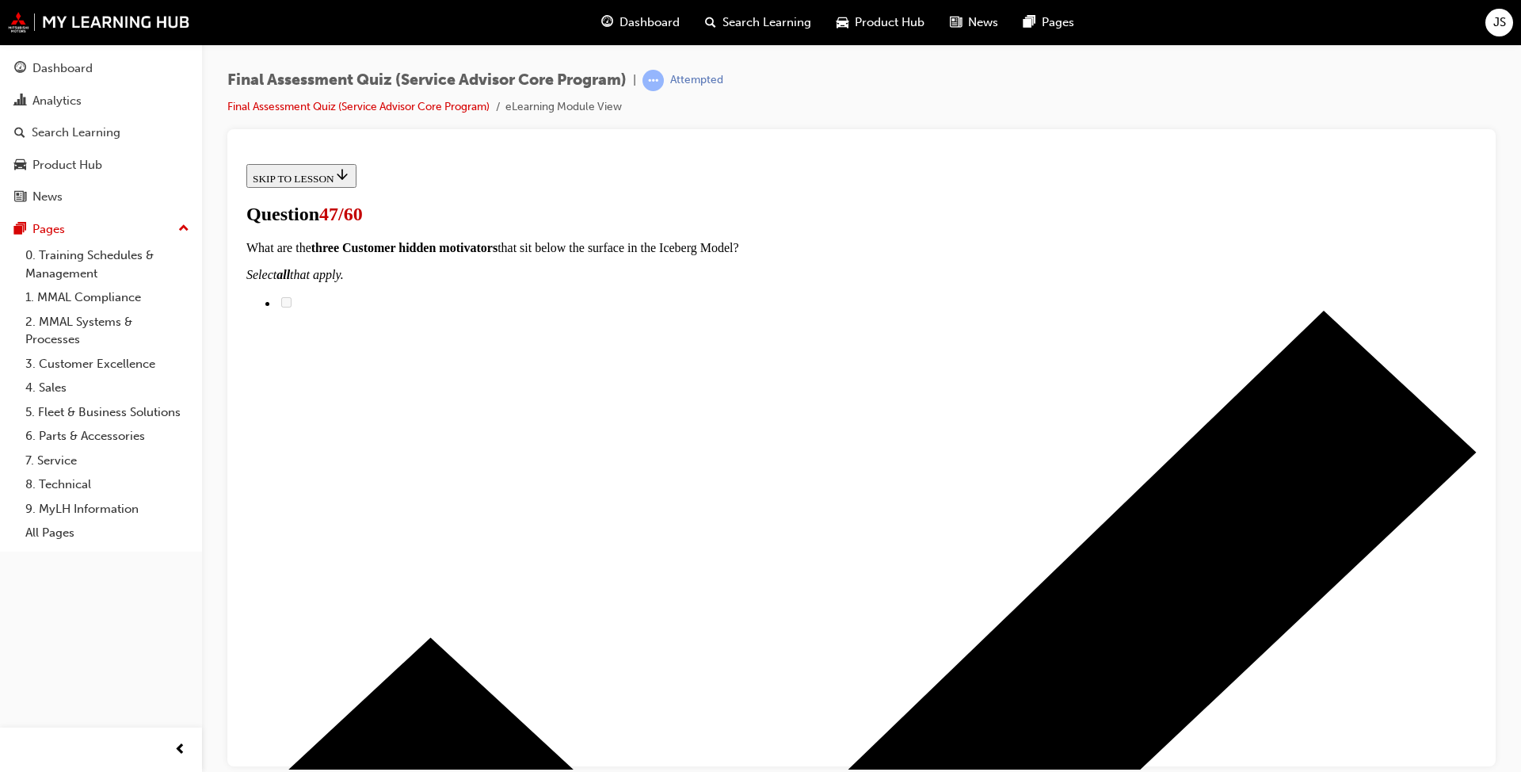
scroll to position [79, 0]
checkbox input "true"
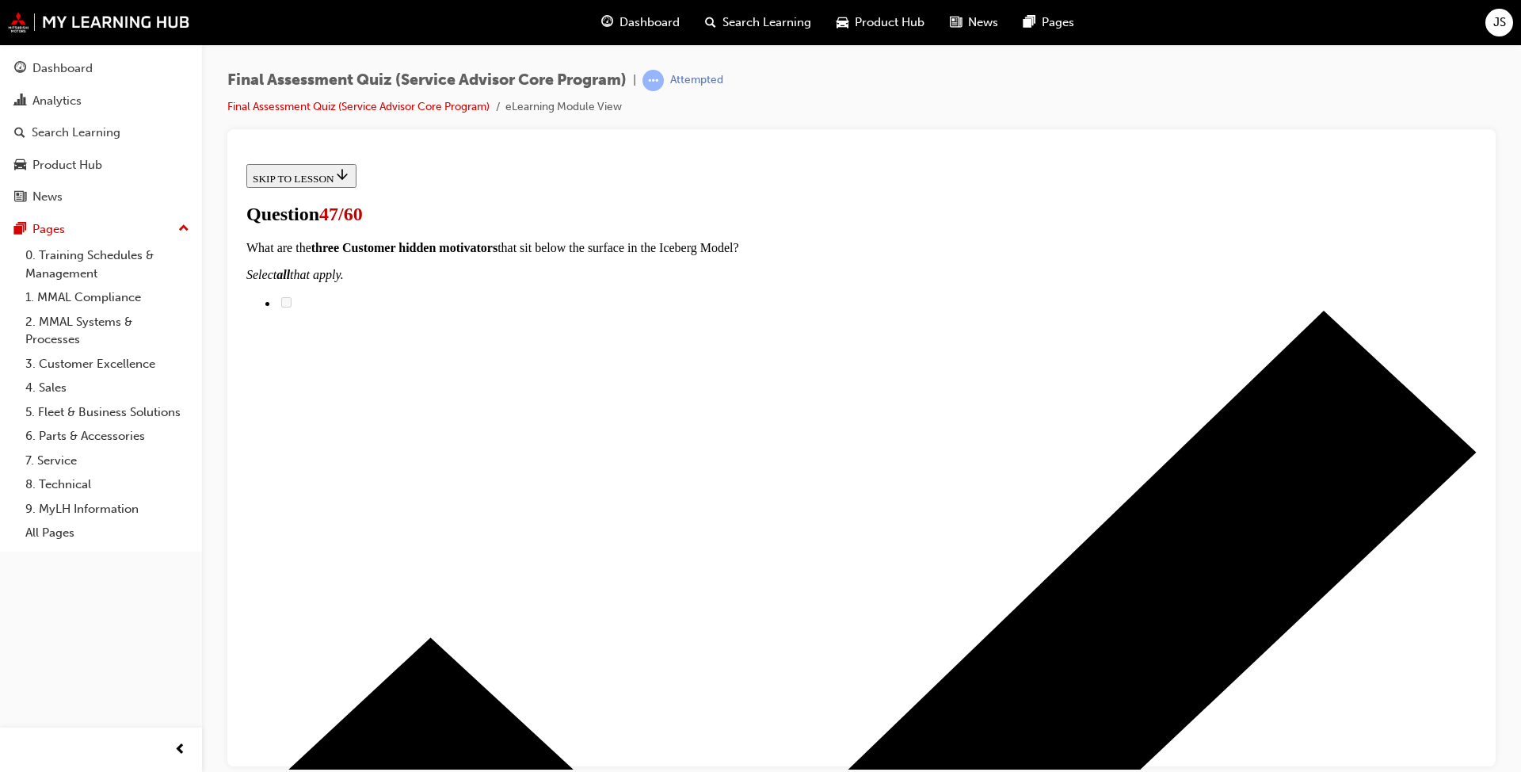
checkbox input "true"
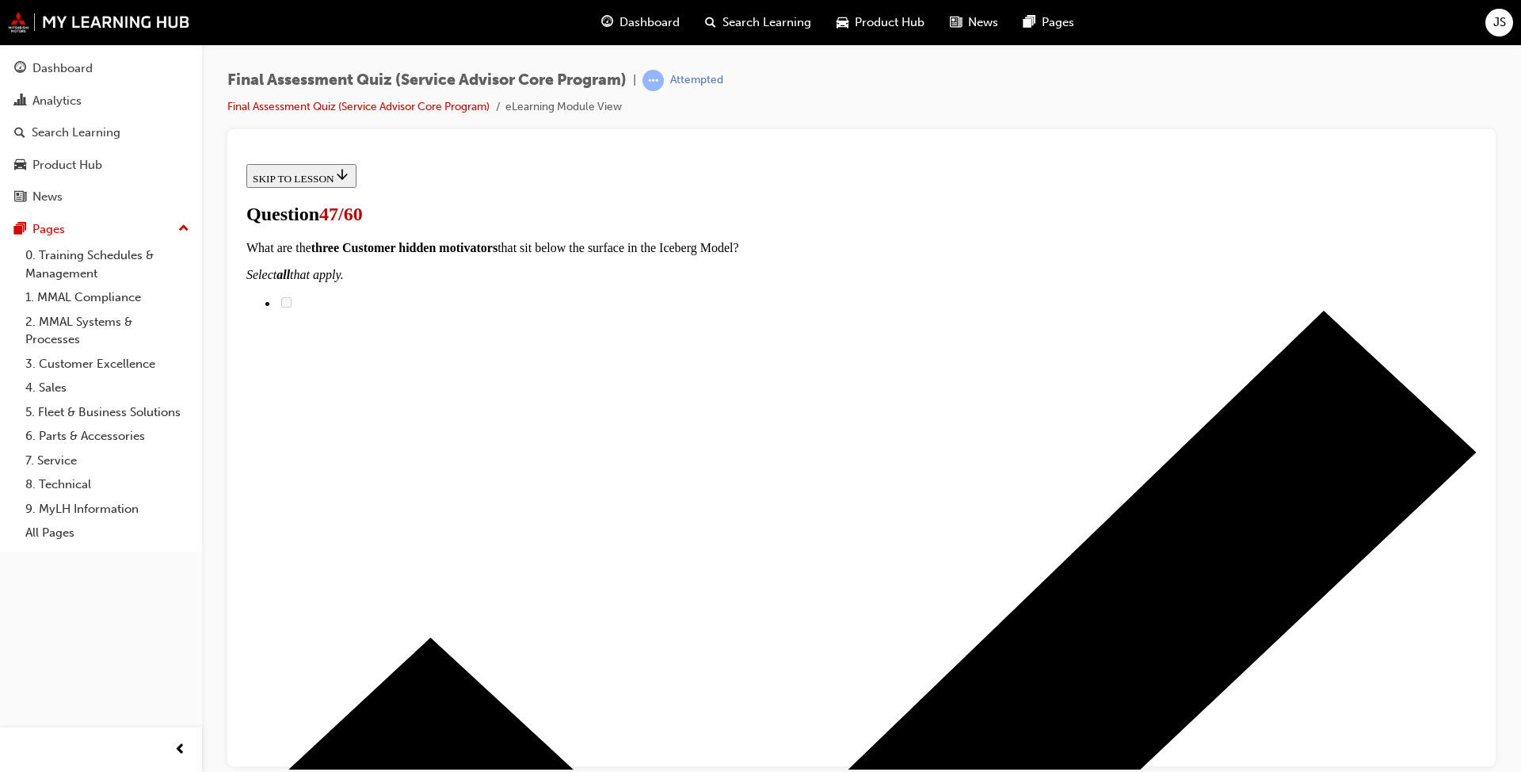
checkbox input "true"
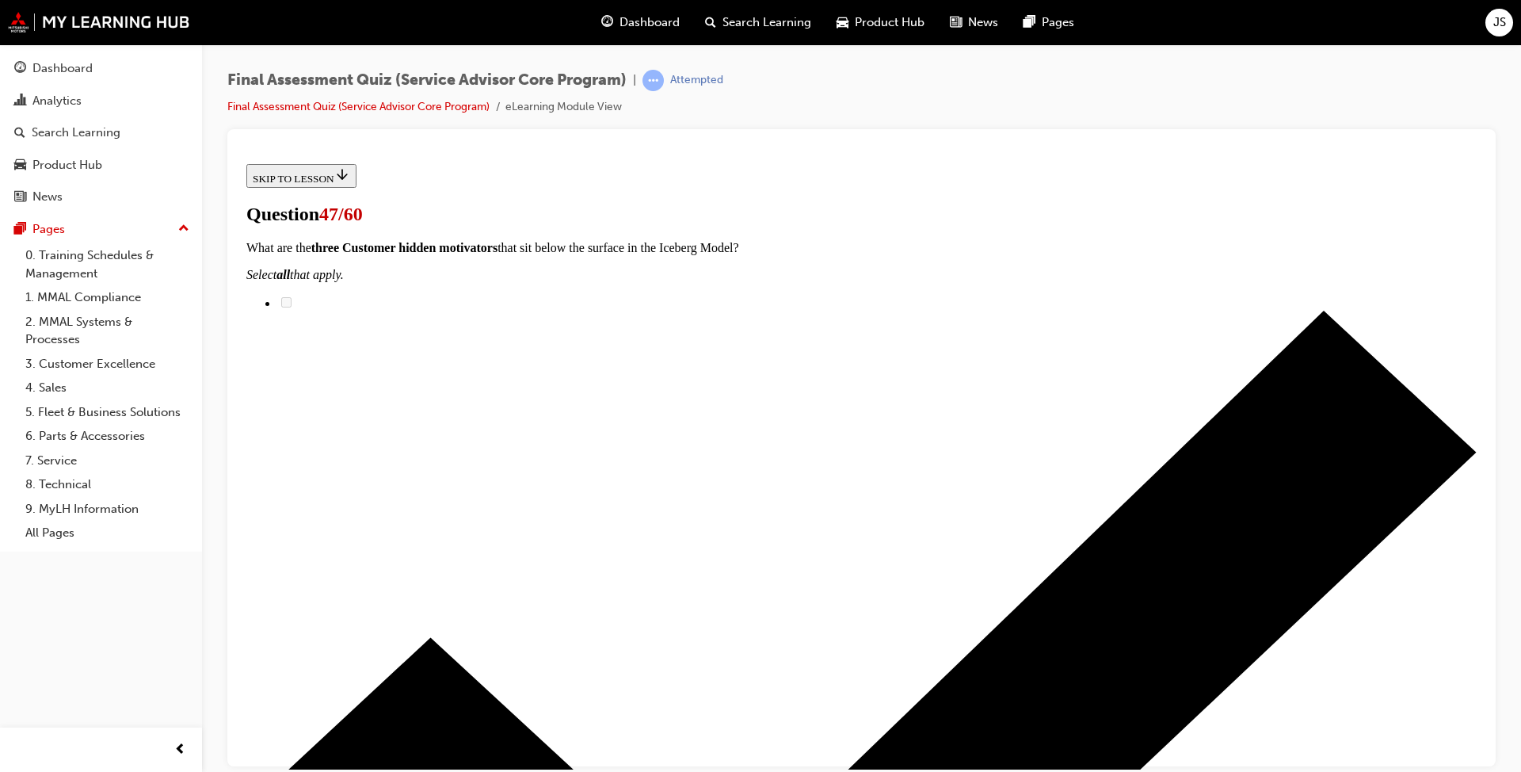
checkbox input "true"
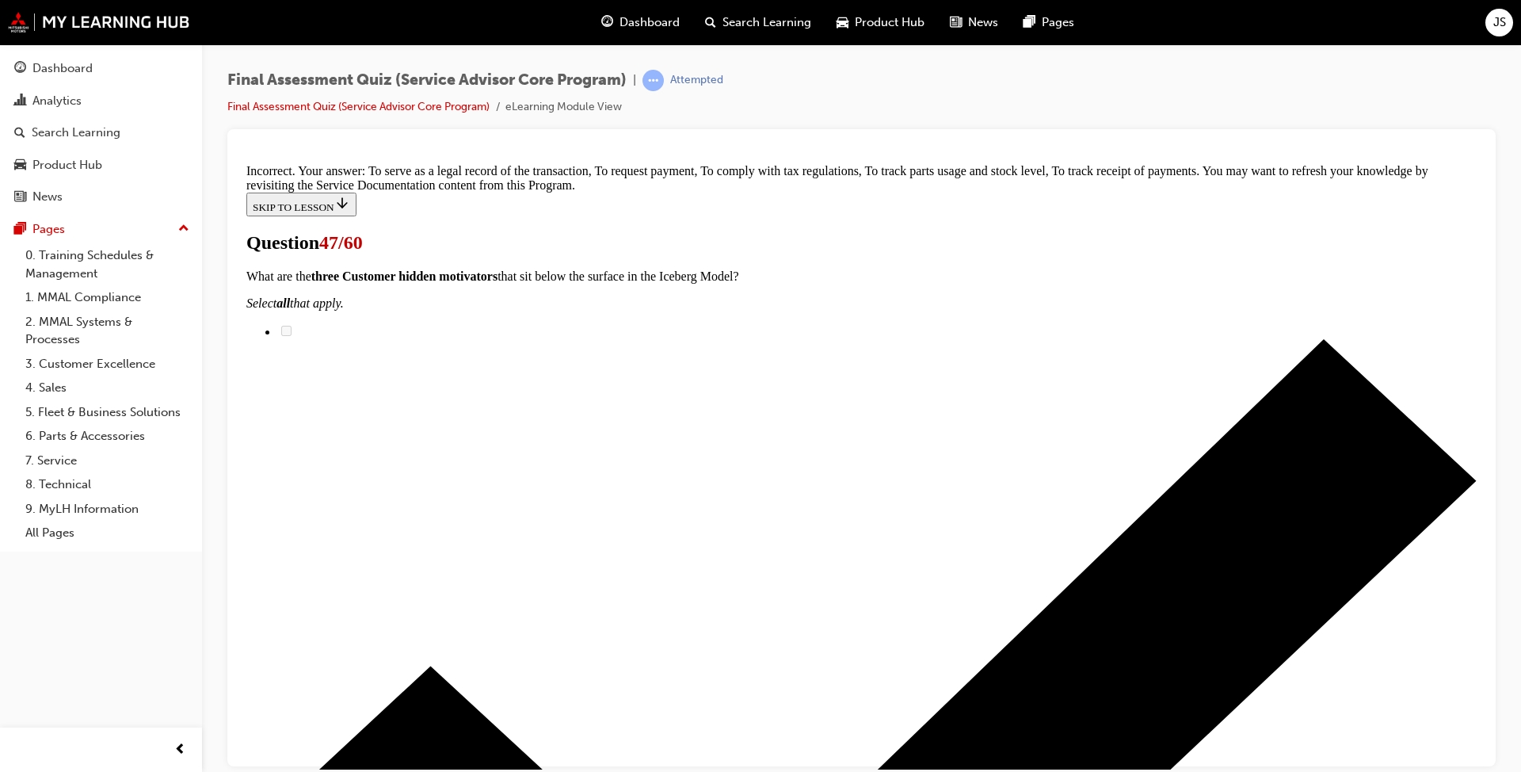
scroll to position [467, 0]
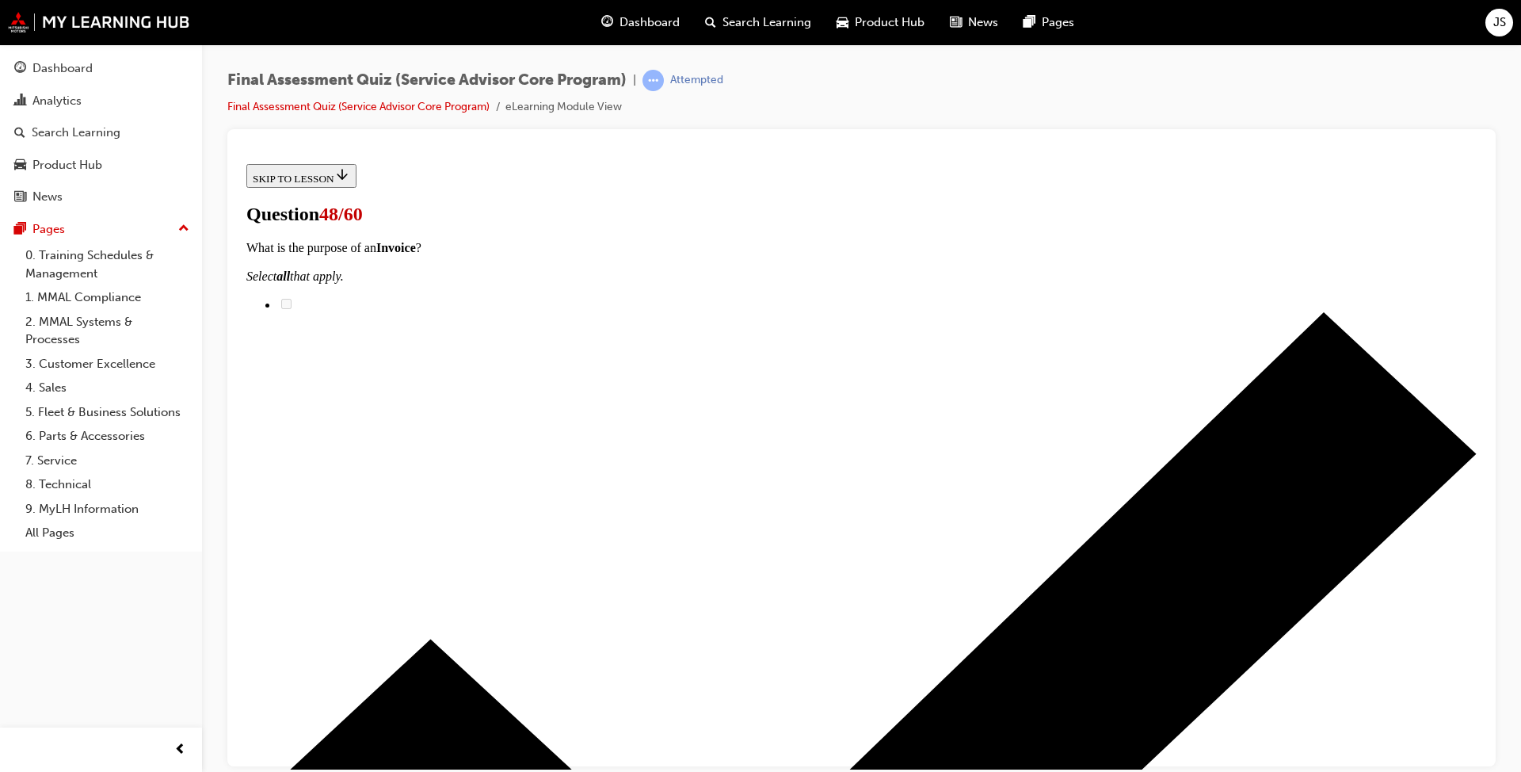
scroll to position [238, 0]
drag, startPoint x: 668, startPoint y: 554, endPoint x: 948, endPoint y: 552, distance: 280.4
drag, startPoint x: 735, startPoint y: 465, endPoint x: 968, endPoint y: 365, distance: 253.4
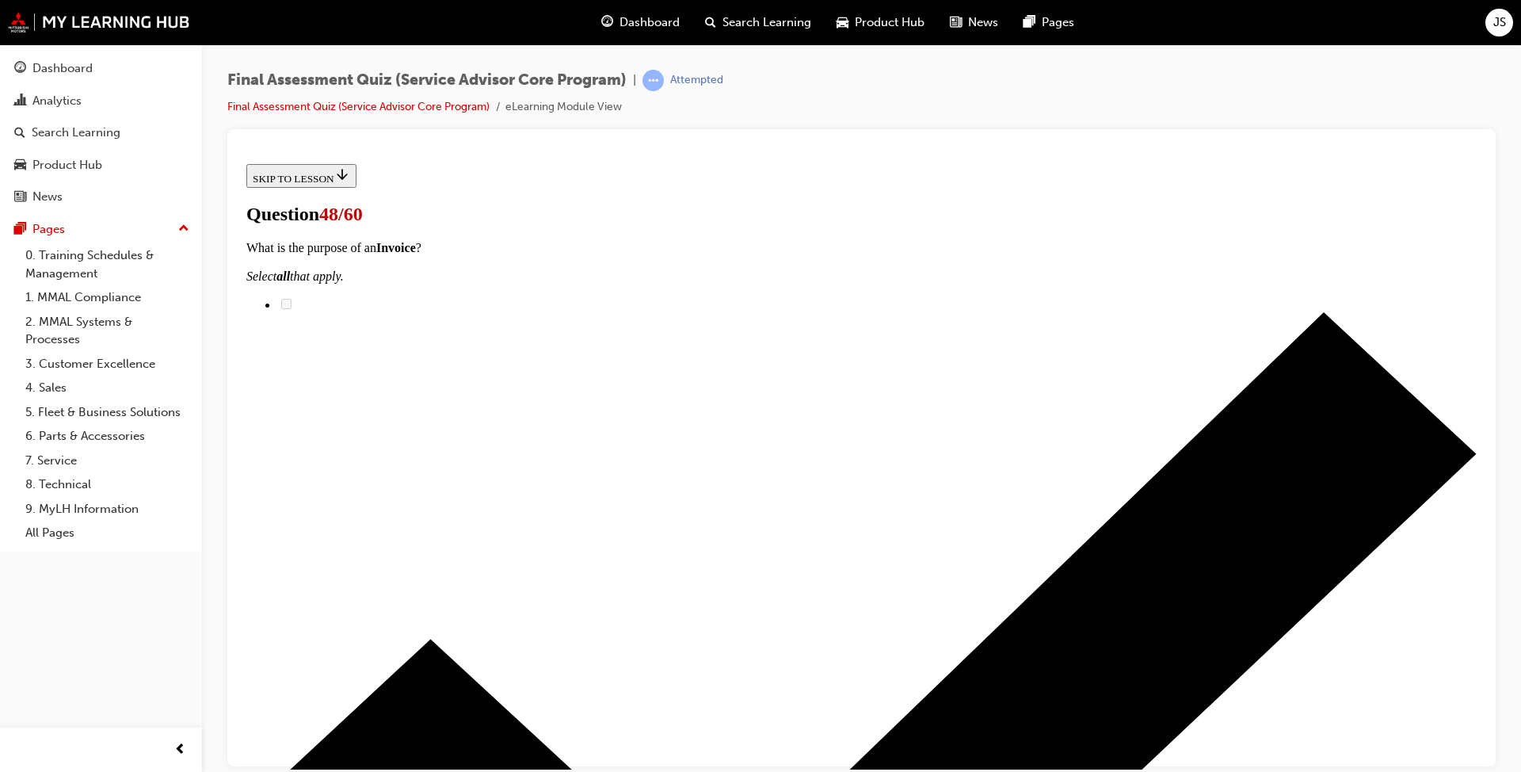
drag, startPoint x: 749, startPoint y: 435, endPoint x: 1012, endPoint y: 440, distance: 263.1
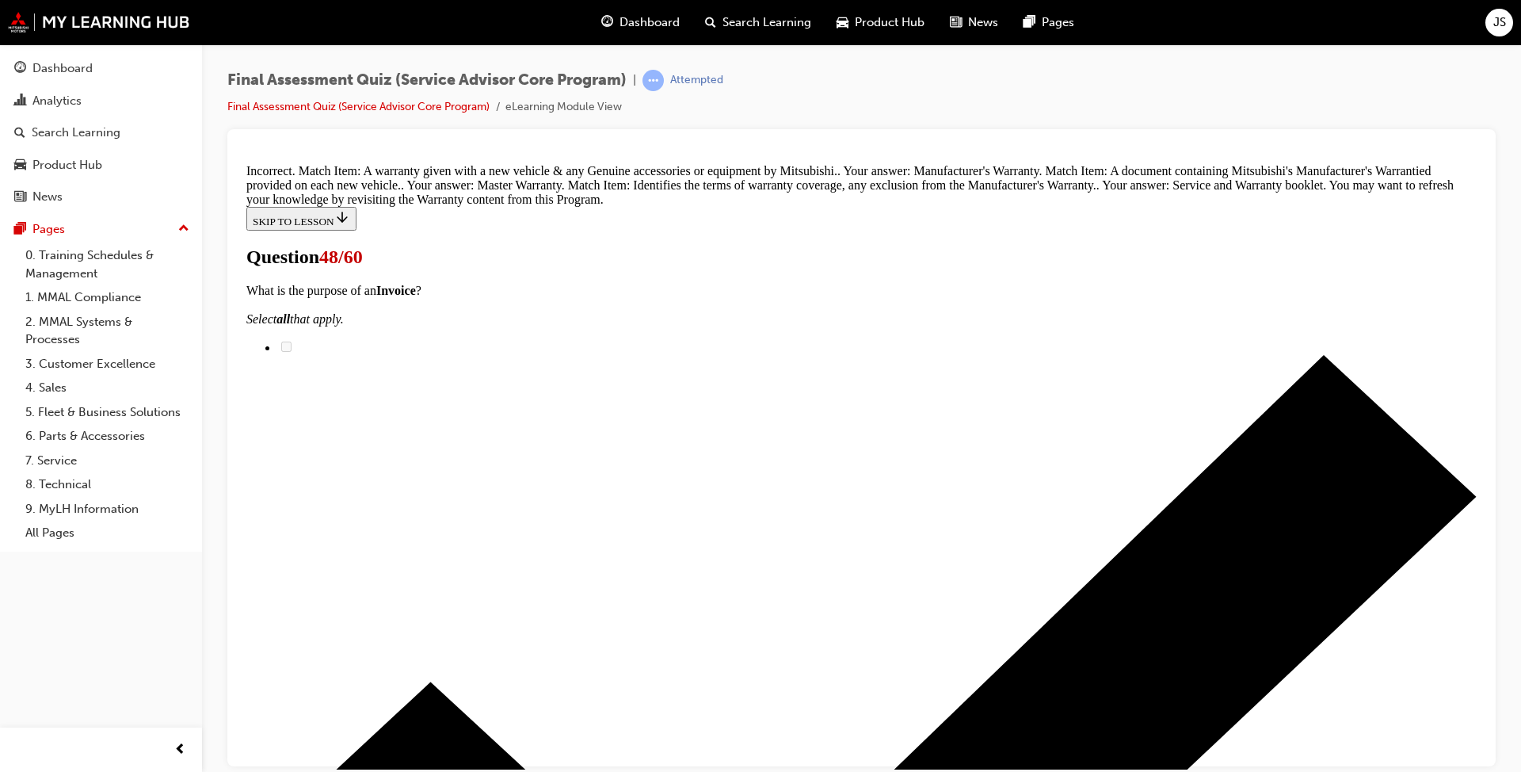
scroll to position [424, 0]
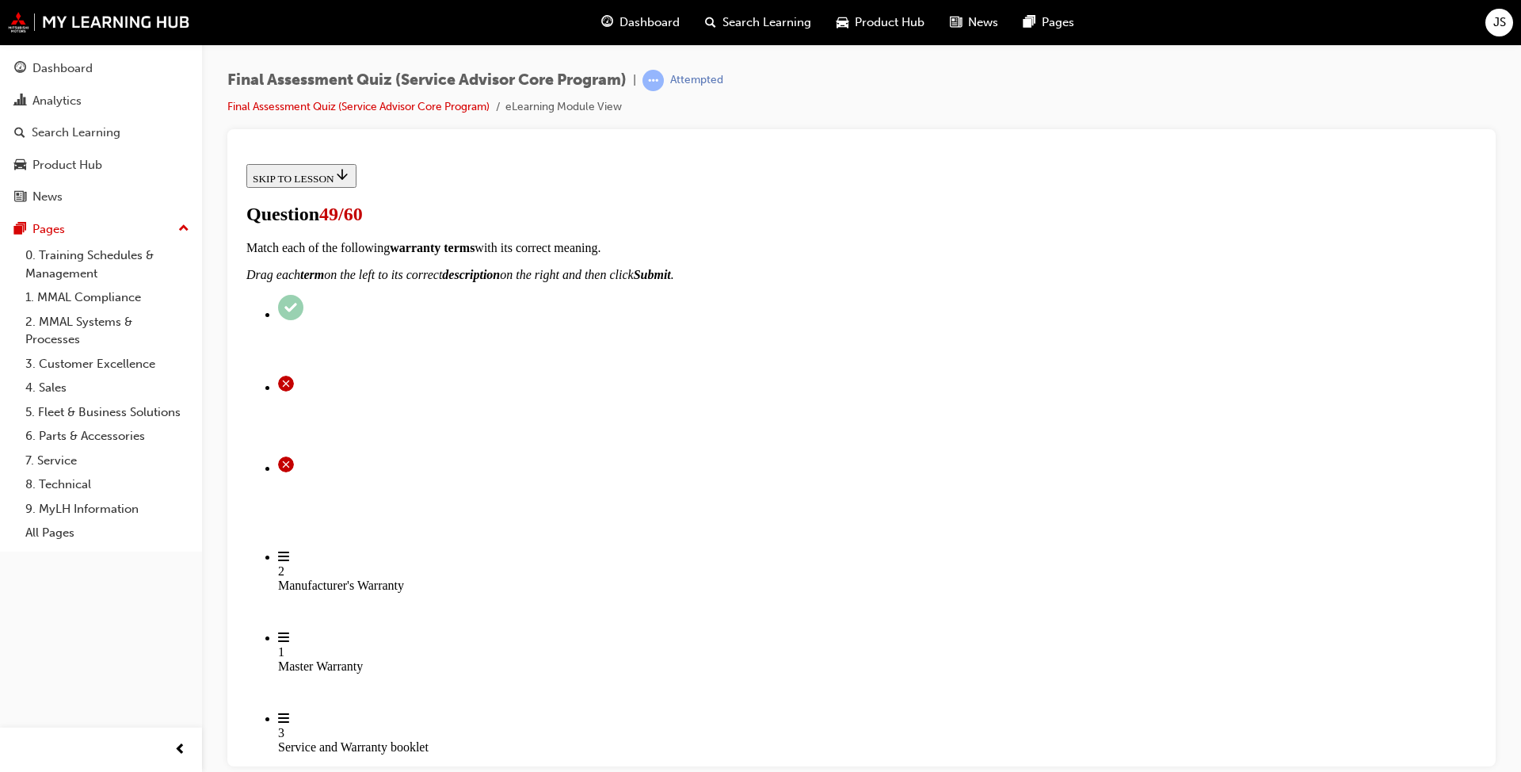
scroll to position [158, 0]
radio input "true"
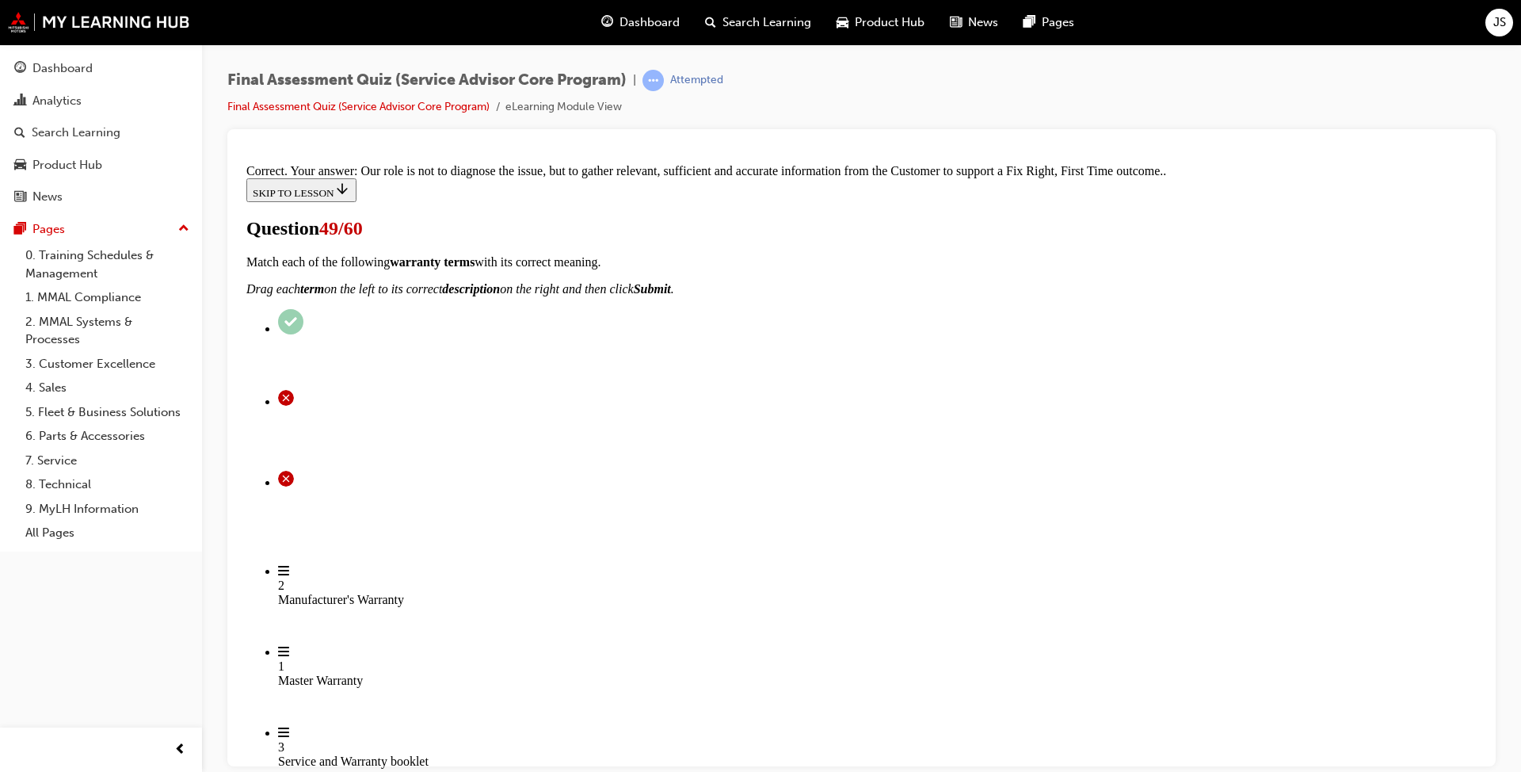
scroll to position [300, 0]
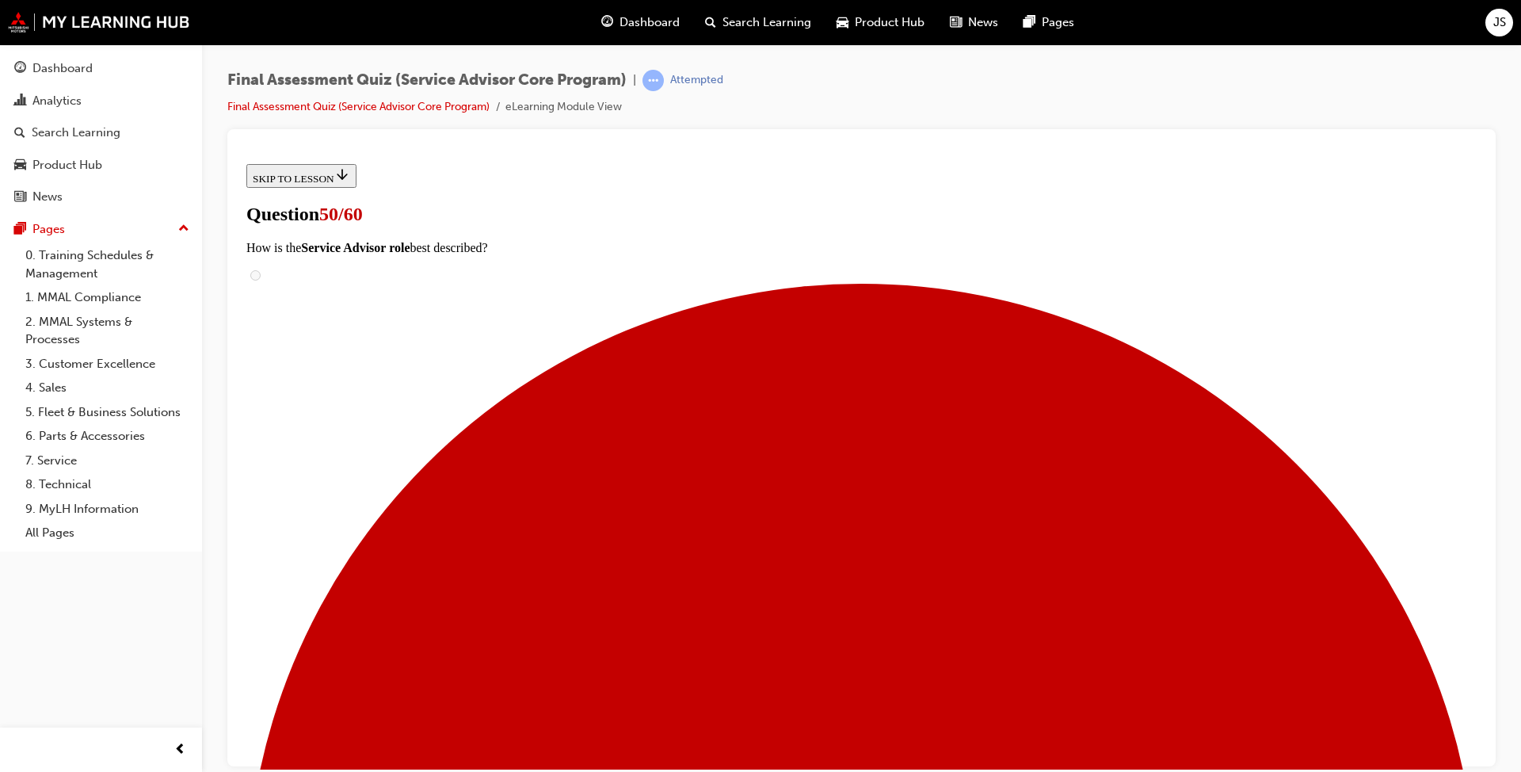
scroll to position [79, 0]
checkbox input "true"
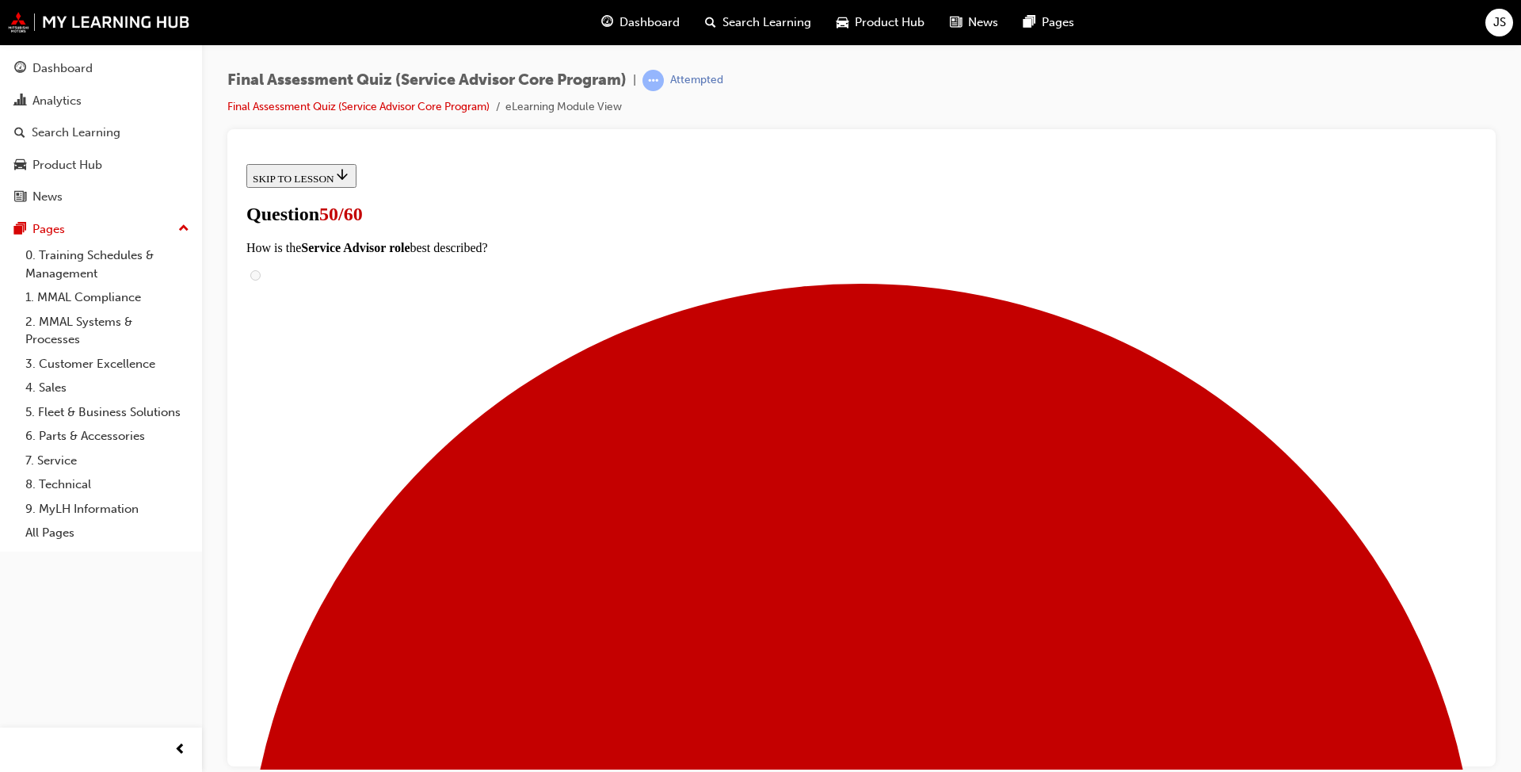
checkbox input "true"
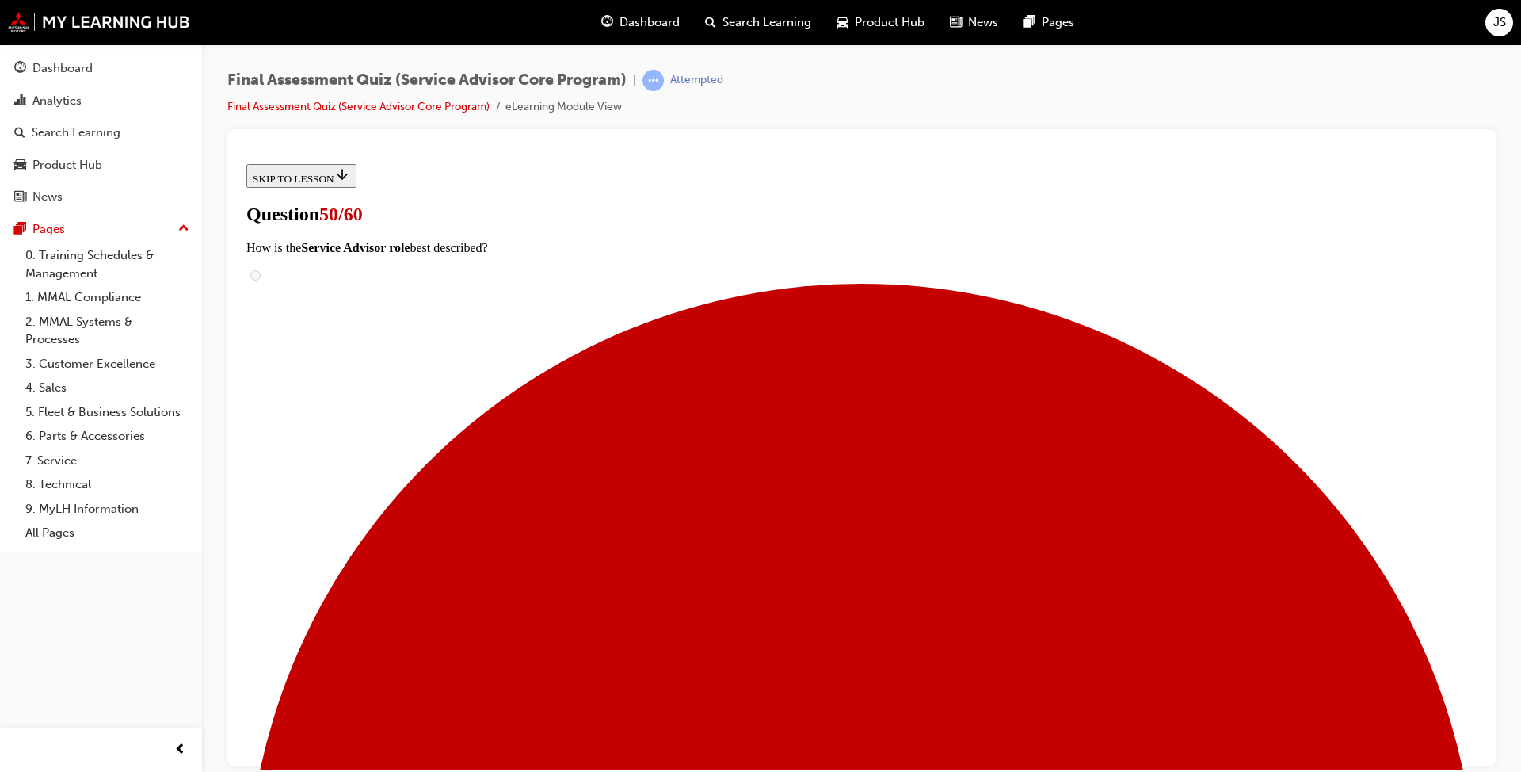
checkbox input "true"
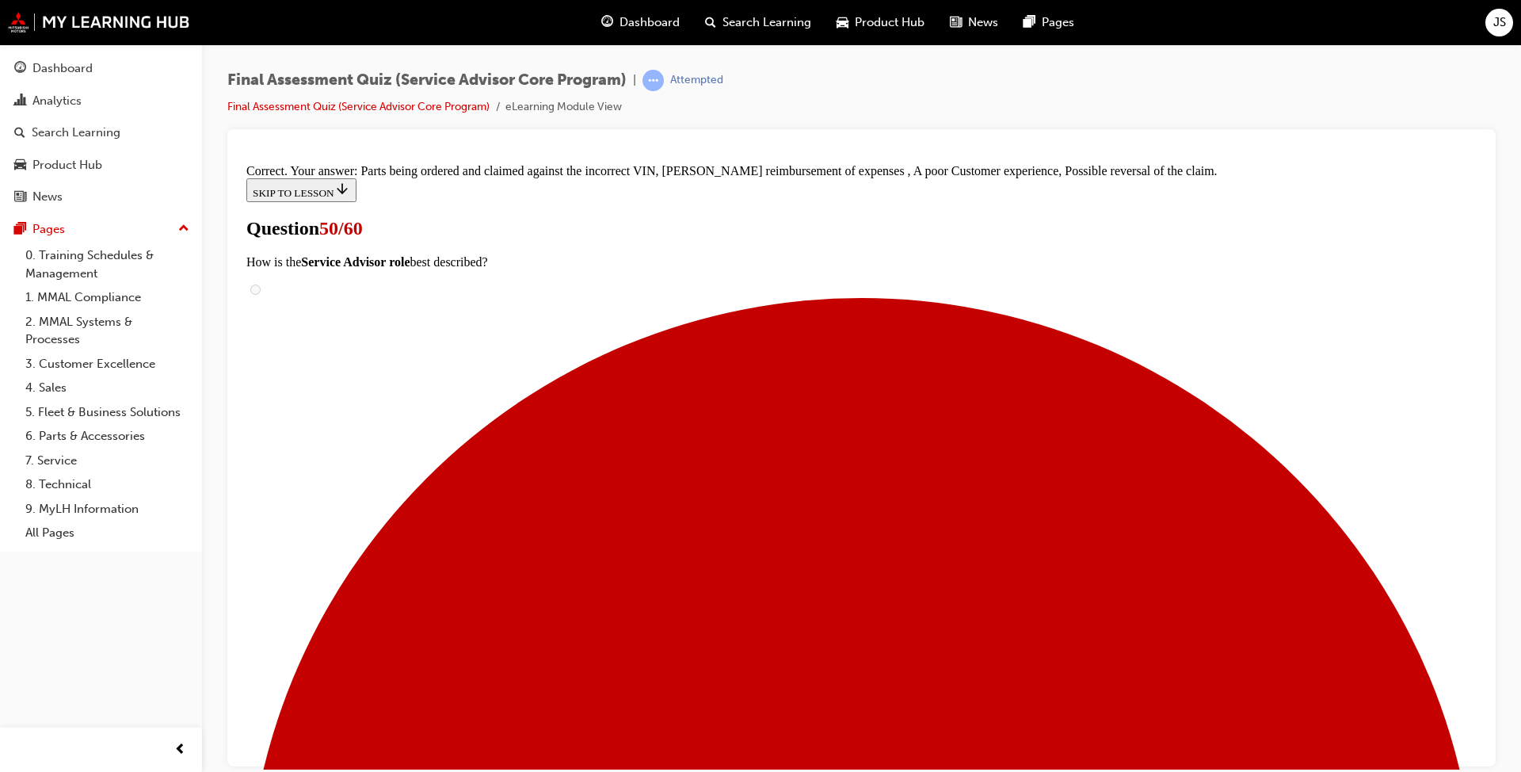
scroll to position [243, 0]
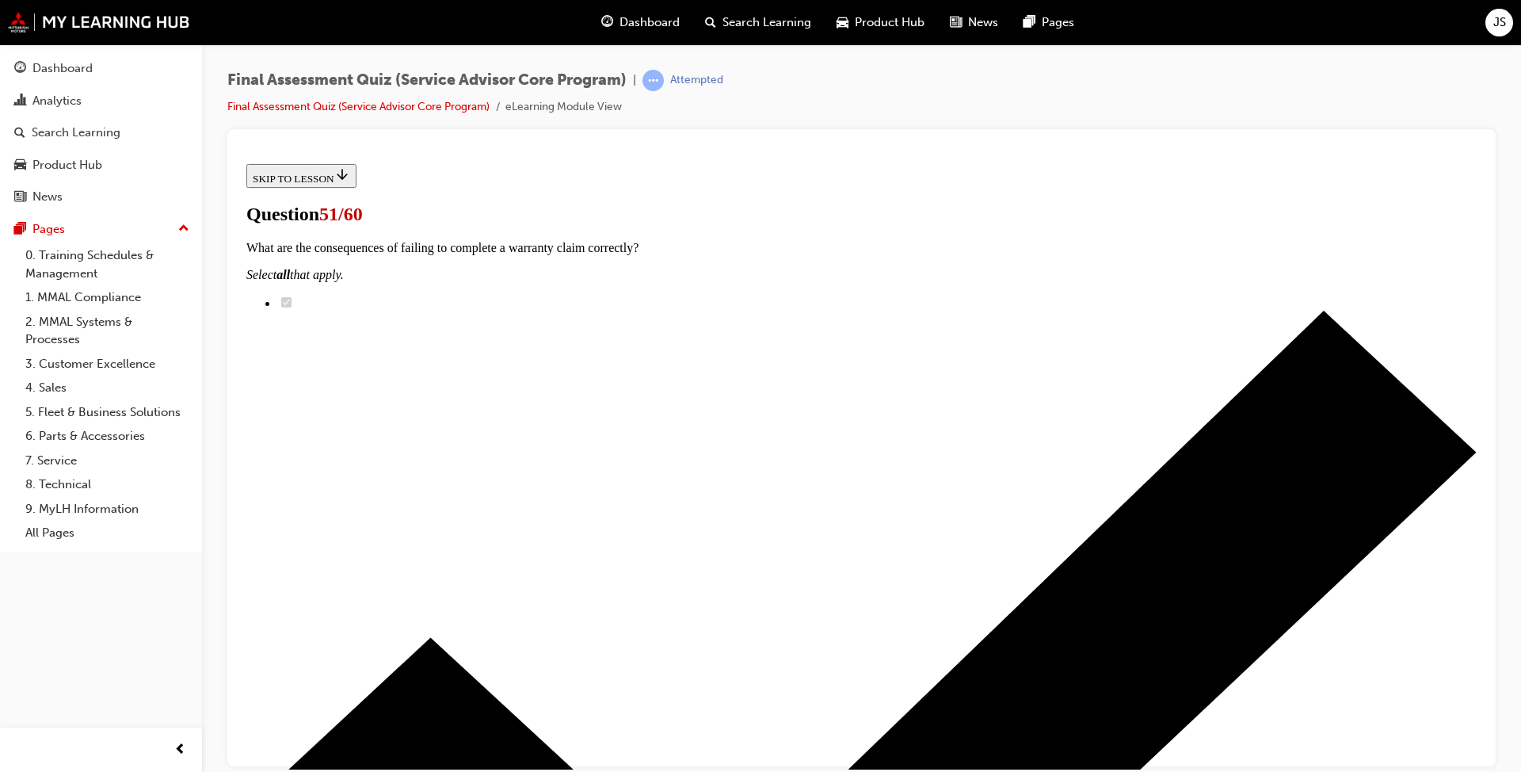
radio input "true"
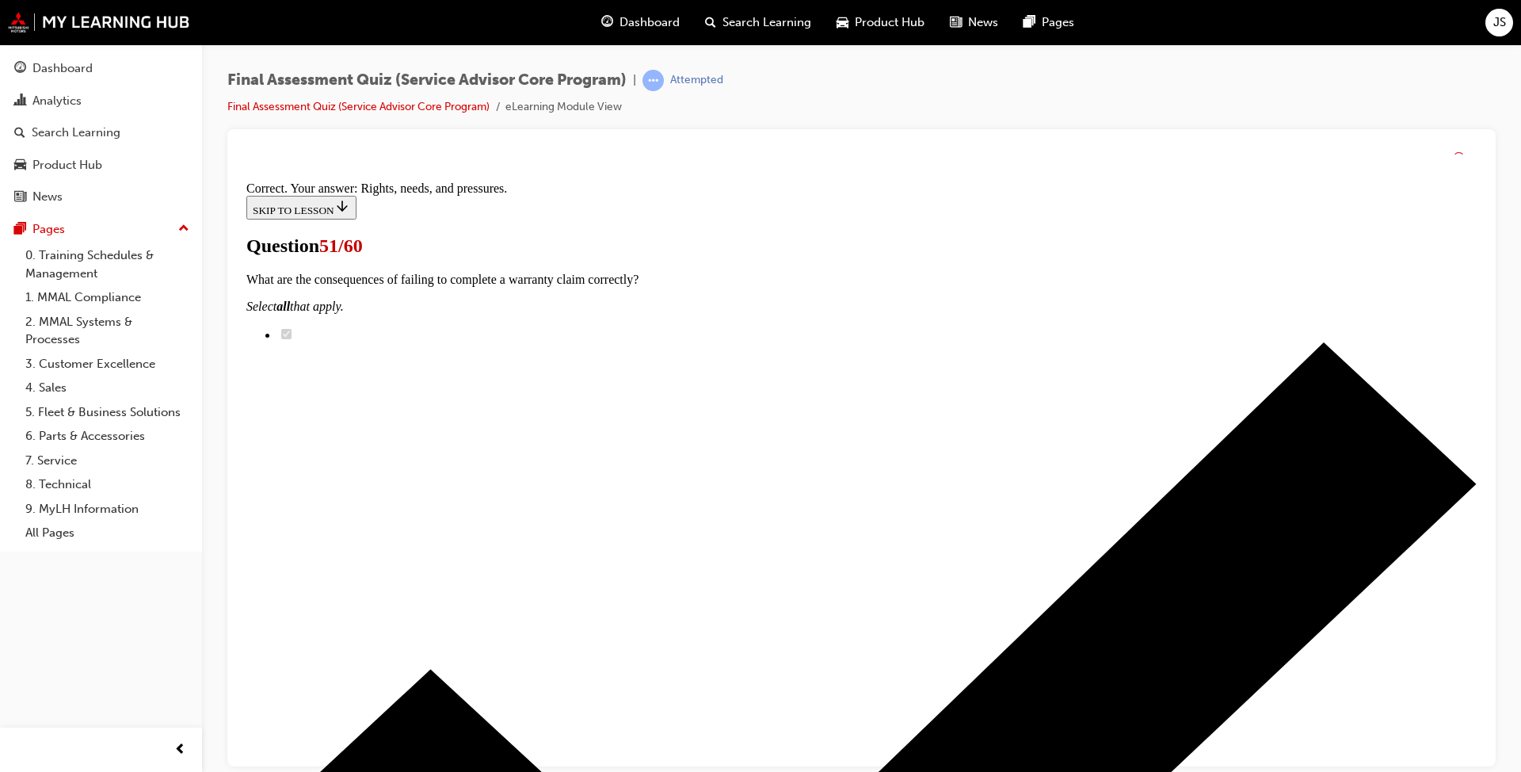
scroll to position [189, 0]
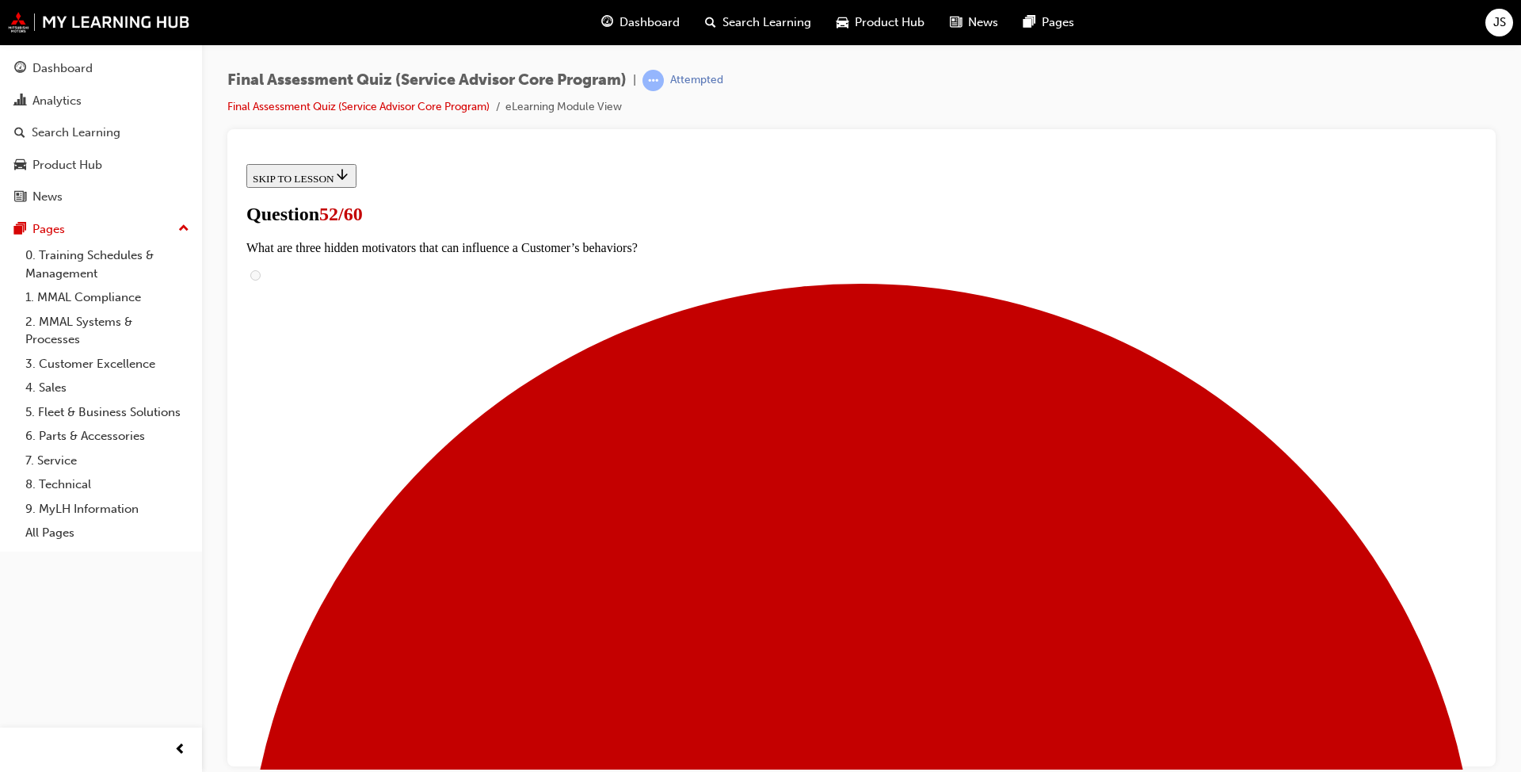
scroll to position [79, 0]
radio input "true"
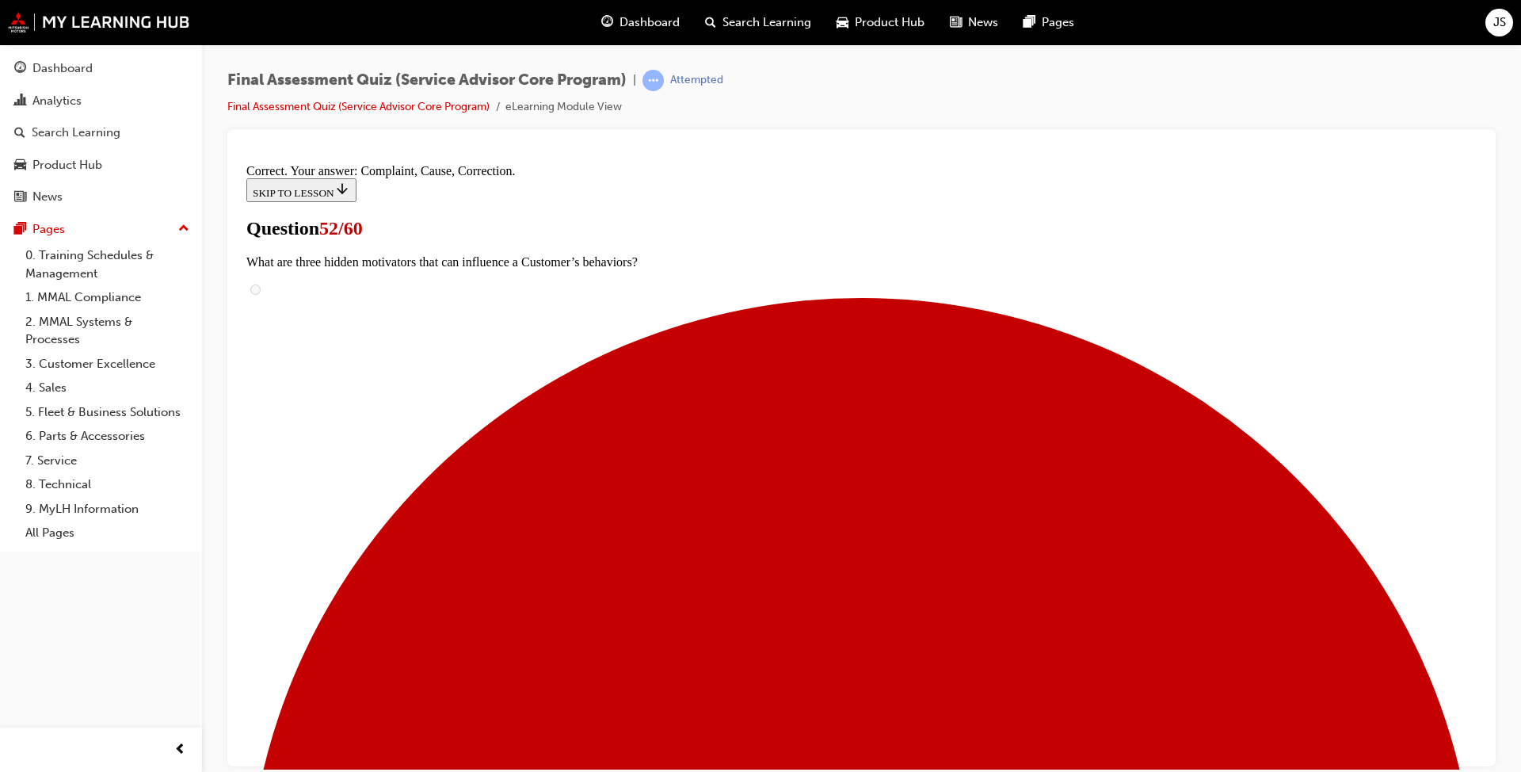
scroll to position [243, 0]
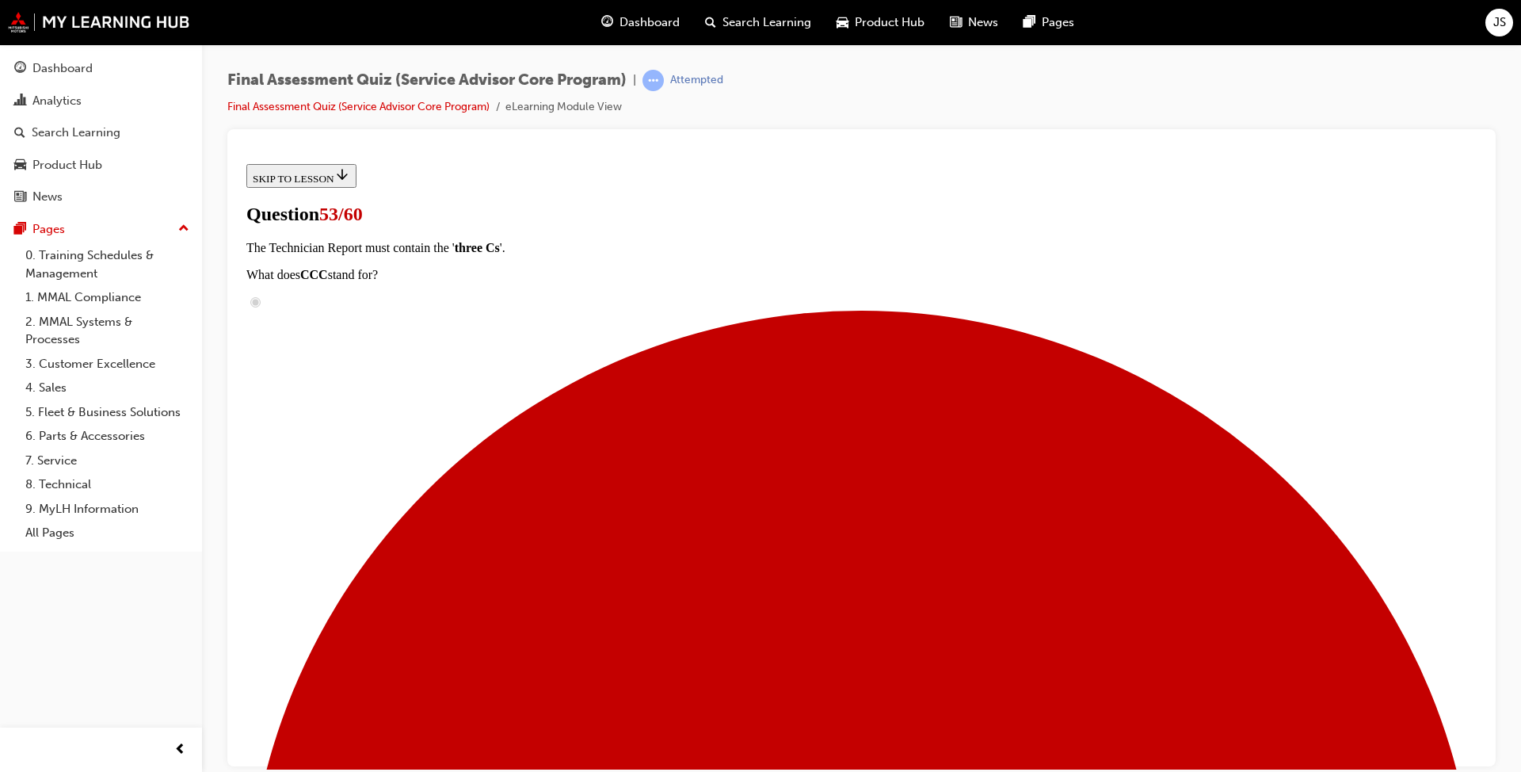
scroll to position [128, 0]
radio input "true"
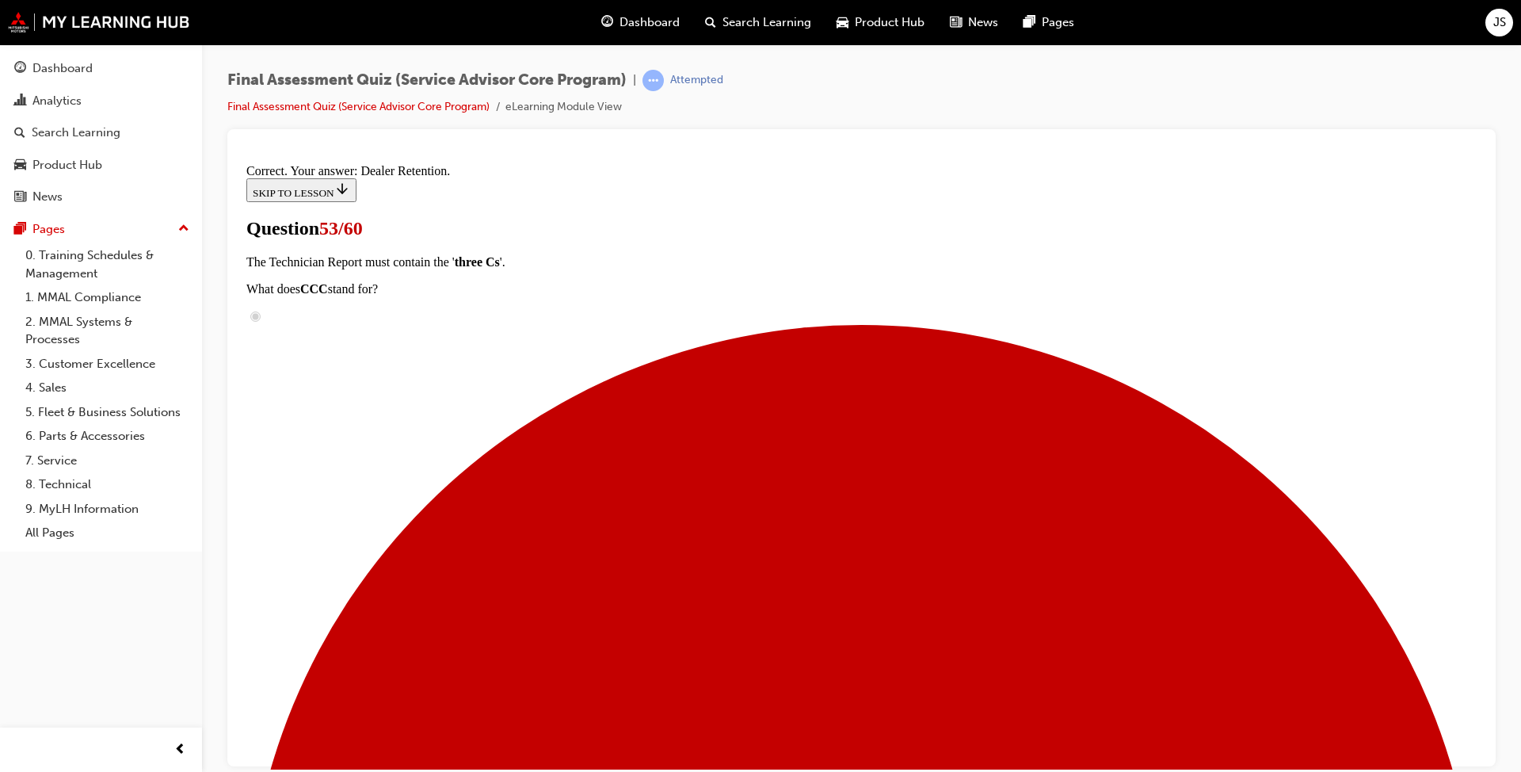
scroll to position [216, 0]
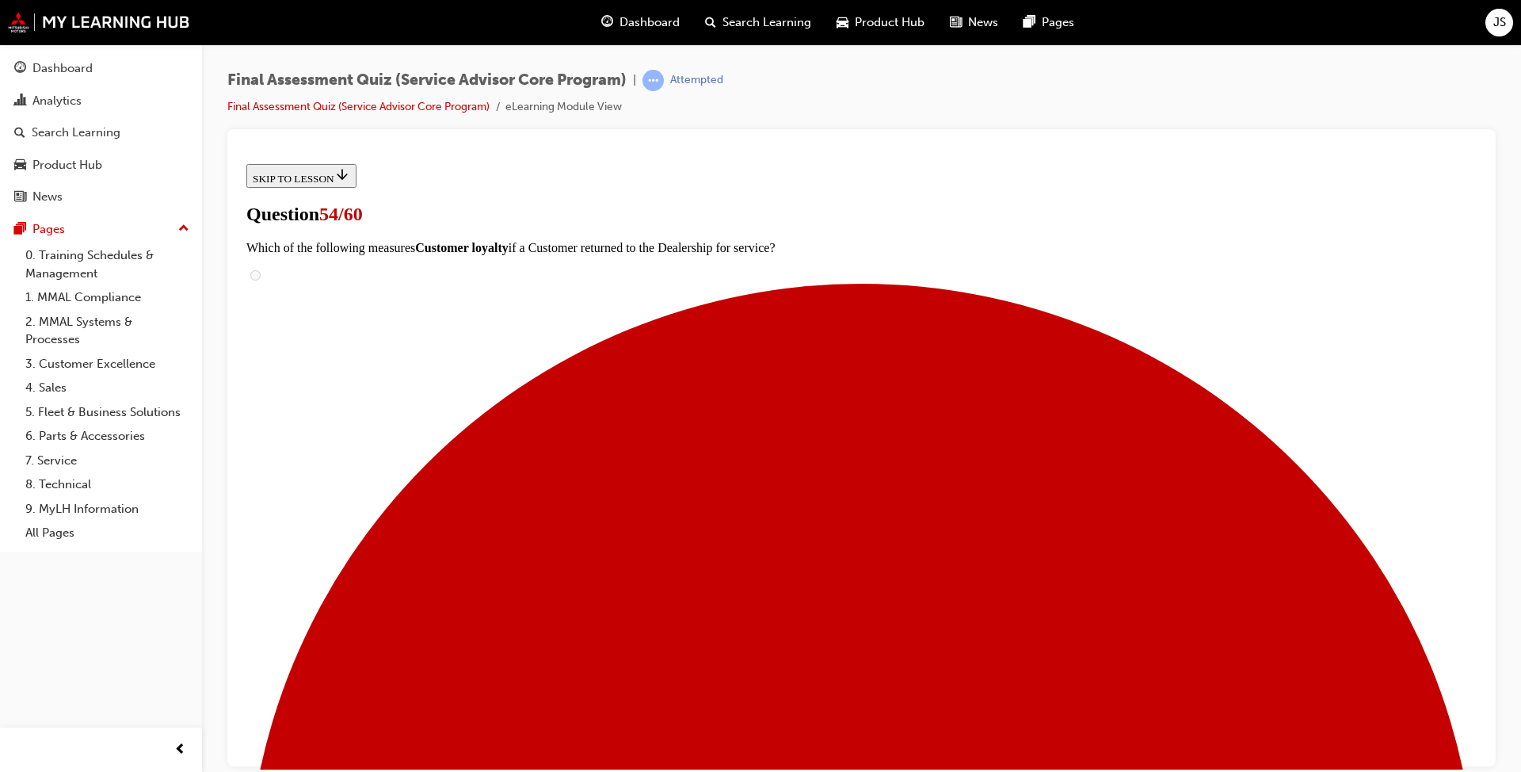
scroll to position [164, 0]
drag, startPoint x: 765, startPoint y: 531, endPoint x: 1063, endPoint y: 539, distance: 298.0
drag, startPoint x: 750, startPoint y: 612, endPoint x: 1031, endPoint y: 613, distance: 280.4
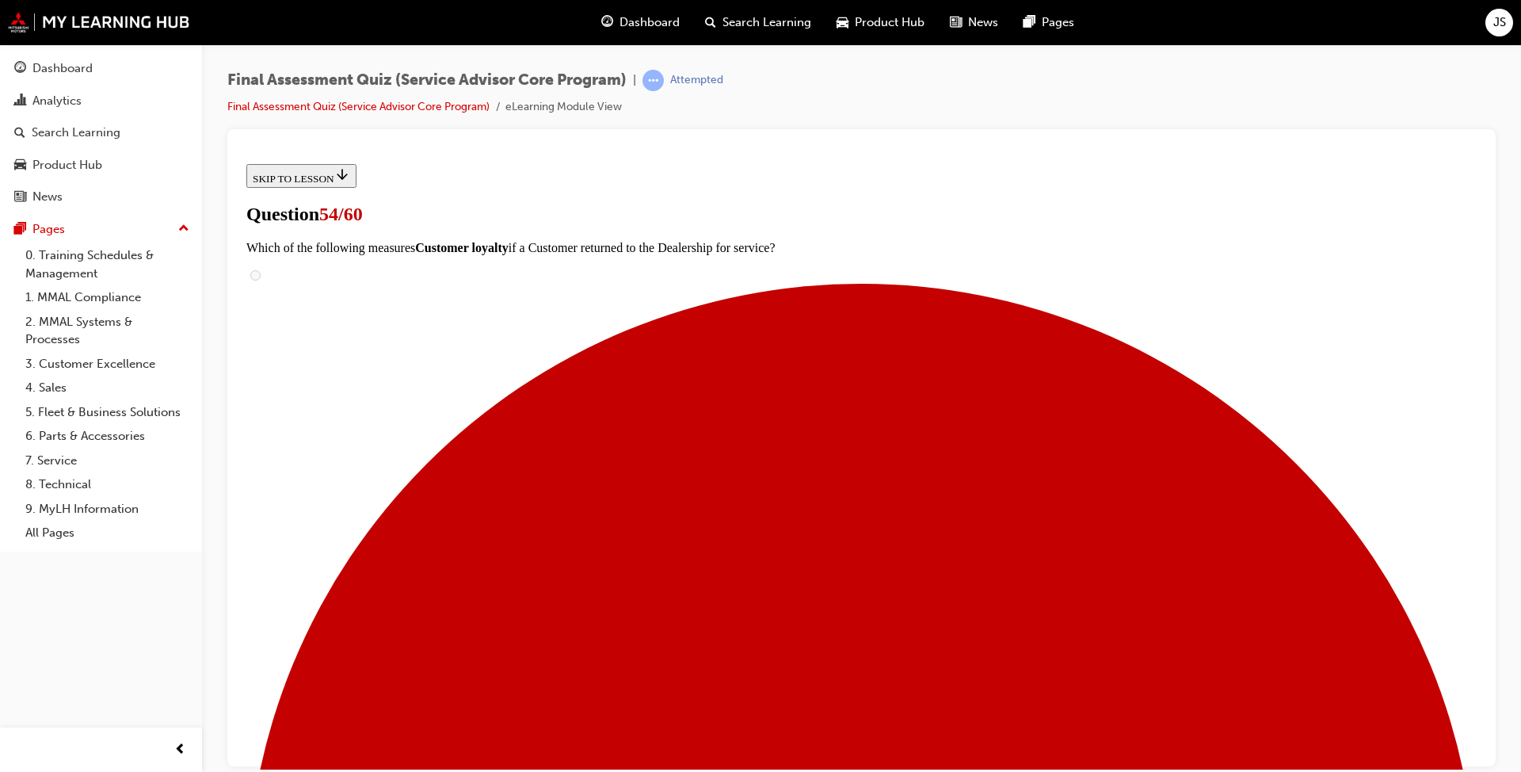
drag, startPoint x: 753, startPoint y: 466, endPoint x: 1033, endPoint y: 692, distance: 360.0
drag, startPoint x: 707, startPoint y: 449, endPoint x: 963, endPoint y: 450, distance: 255.9
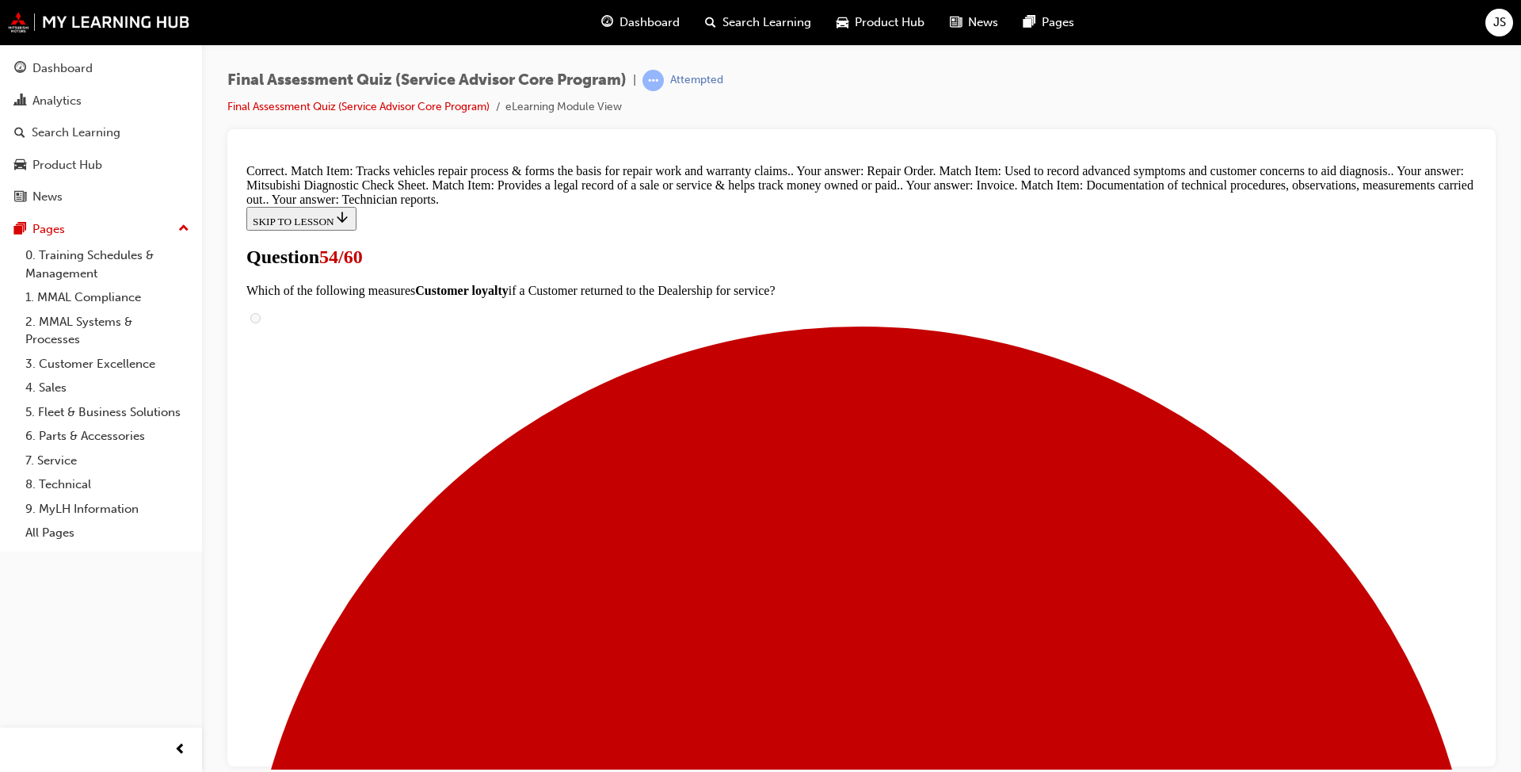
scroll to position [386, 0]
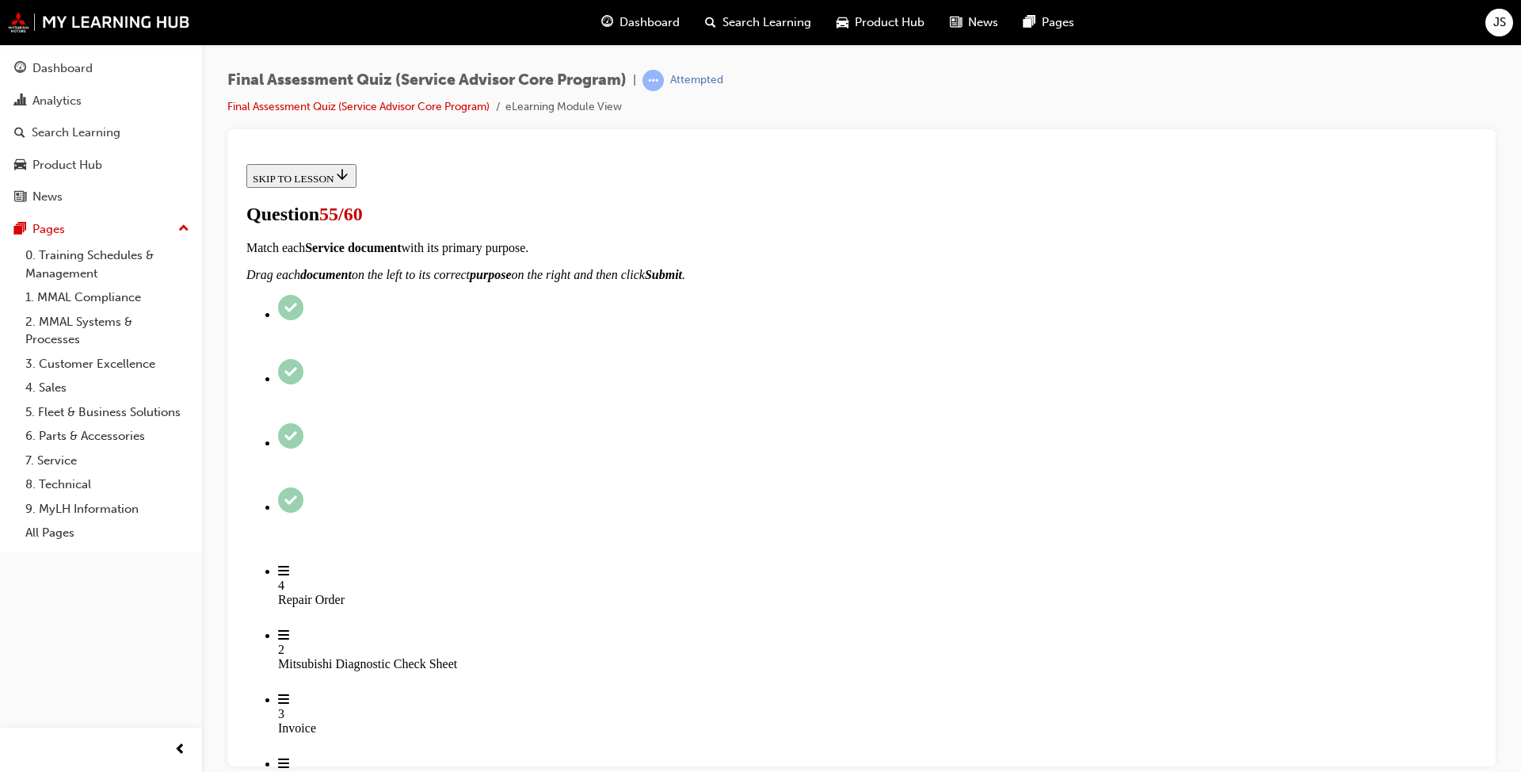
scroll to position [158, 0]
checkbox input "true"
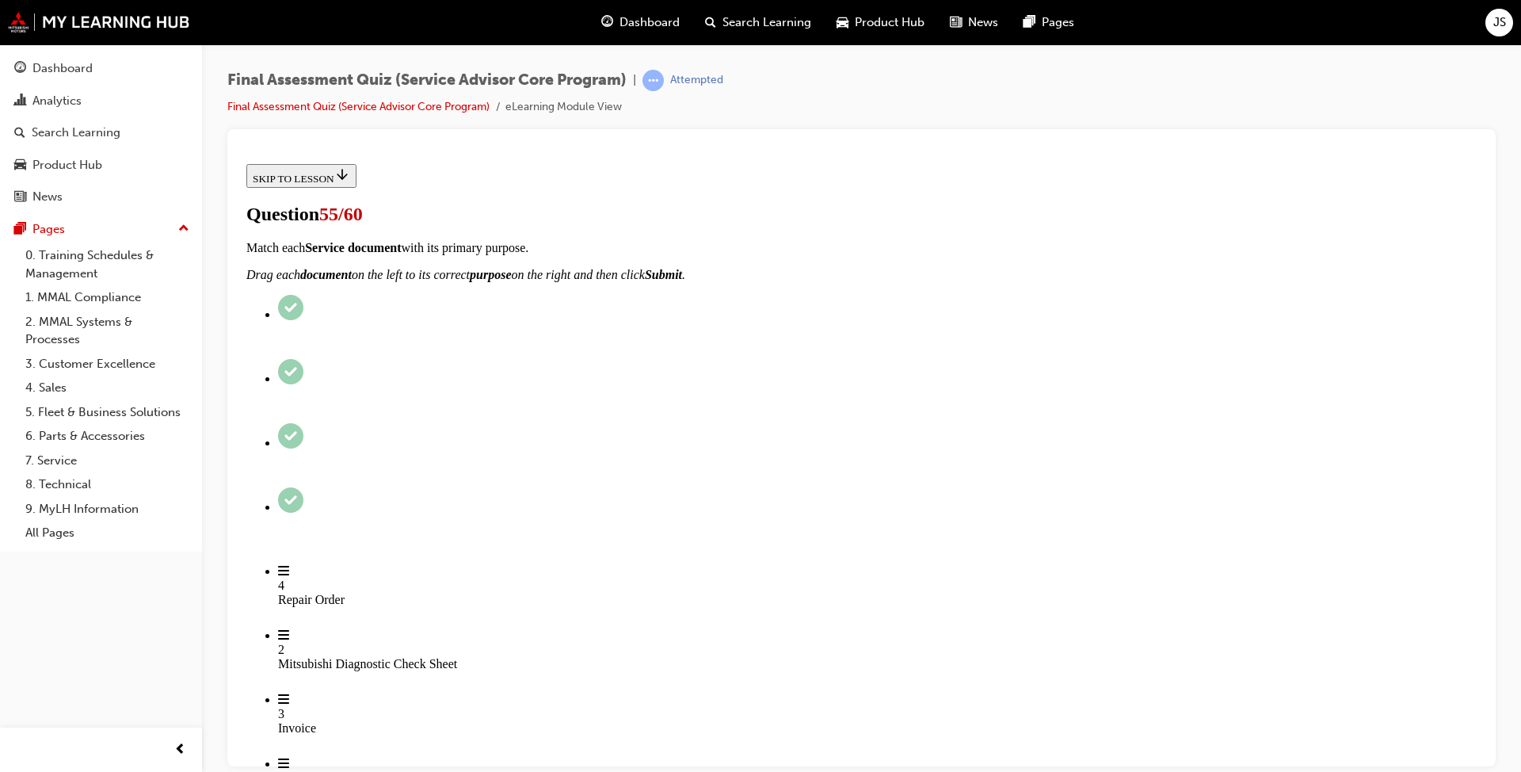
checkbox input "true"
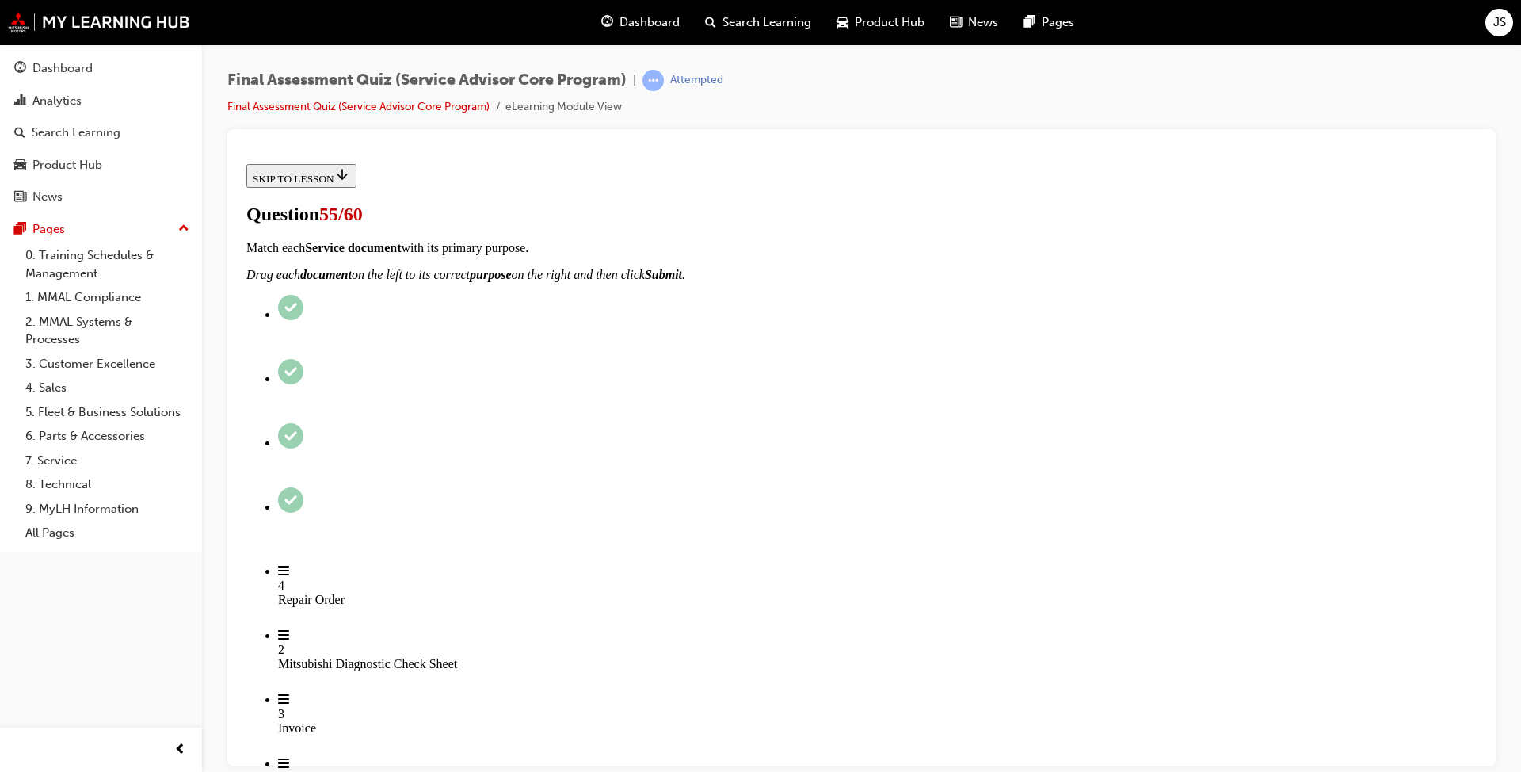
checkbox input "true"
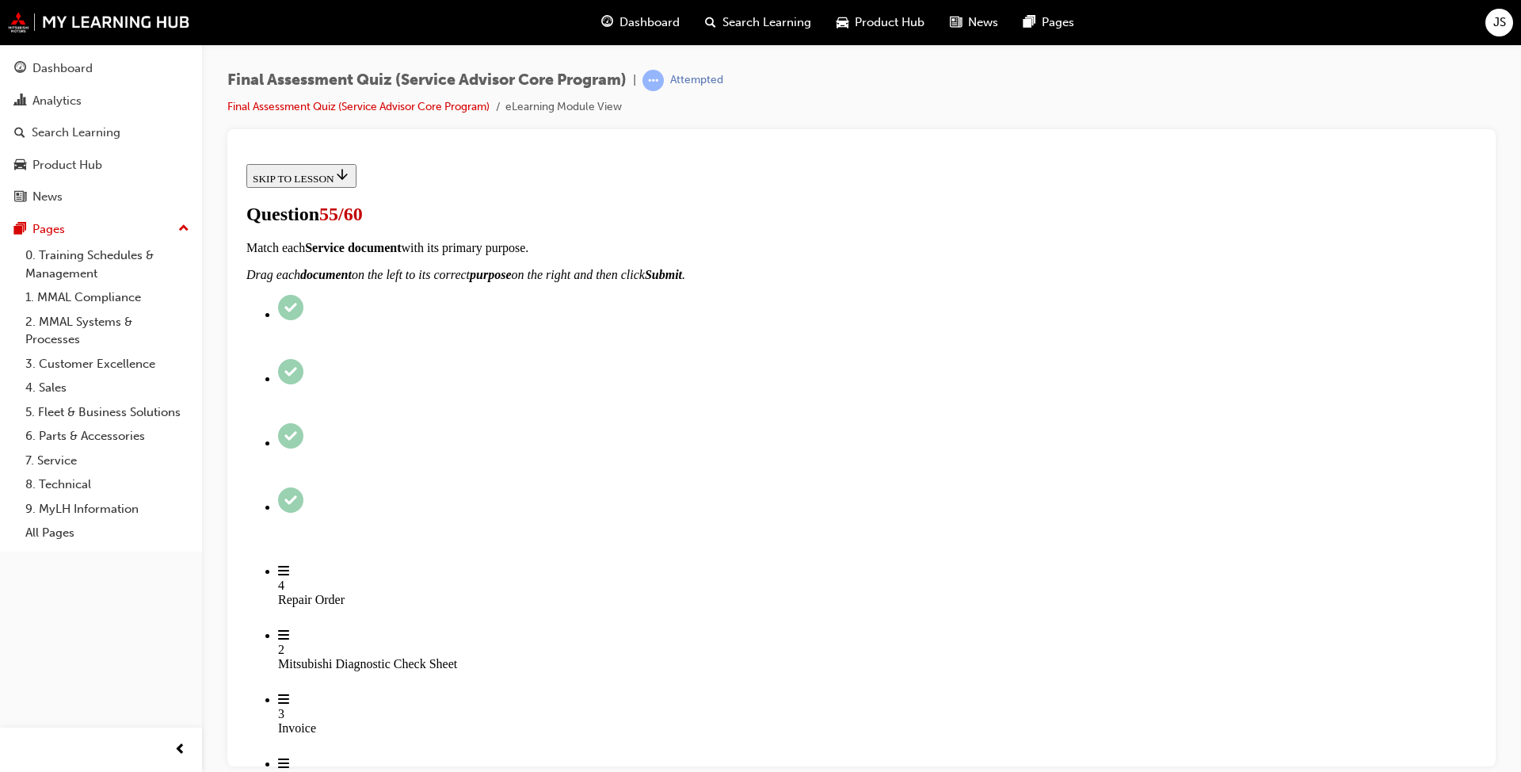
checkbox input "true"
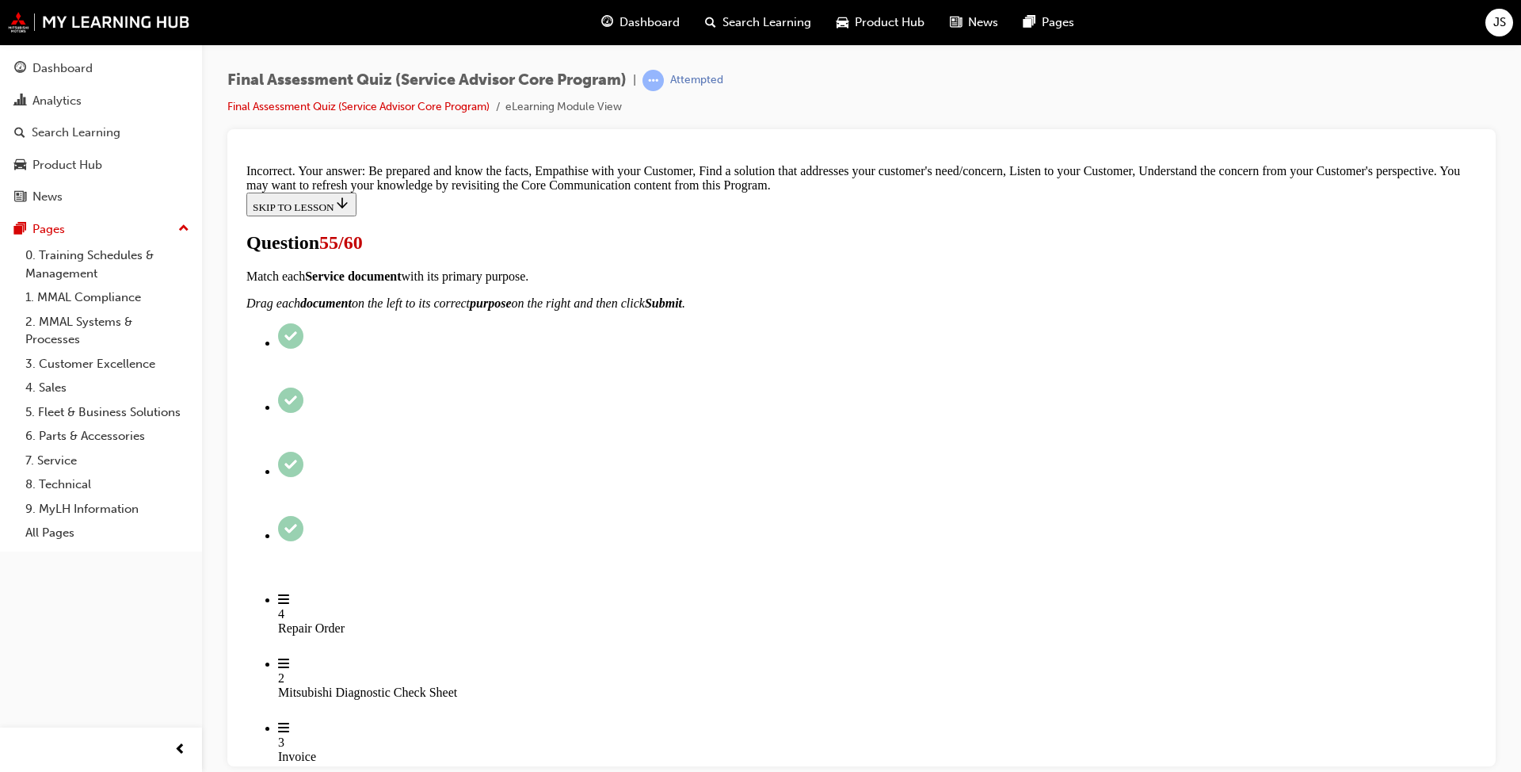
scroll to position [467, 0]
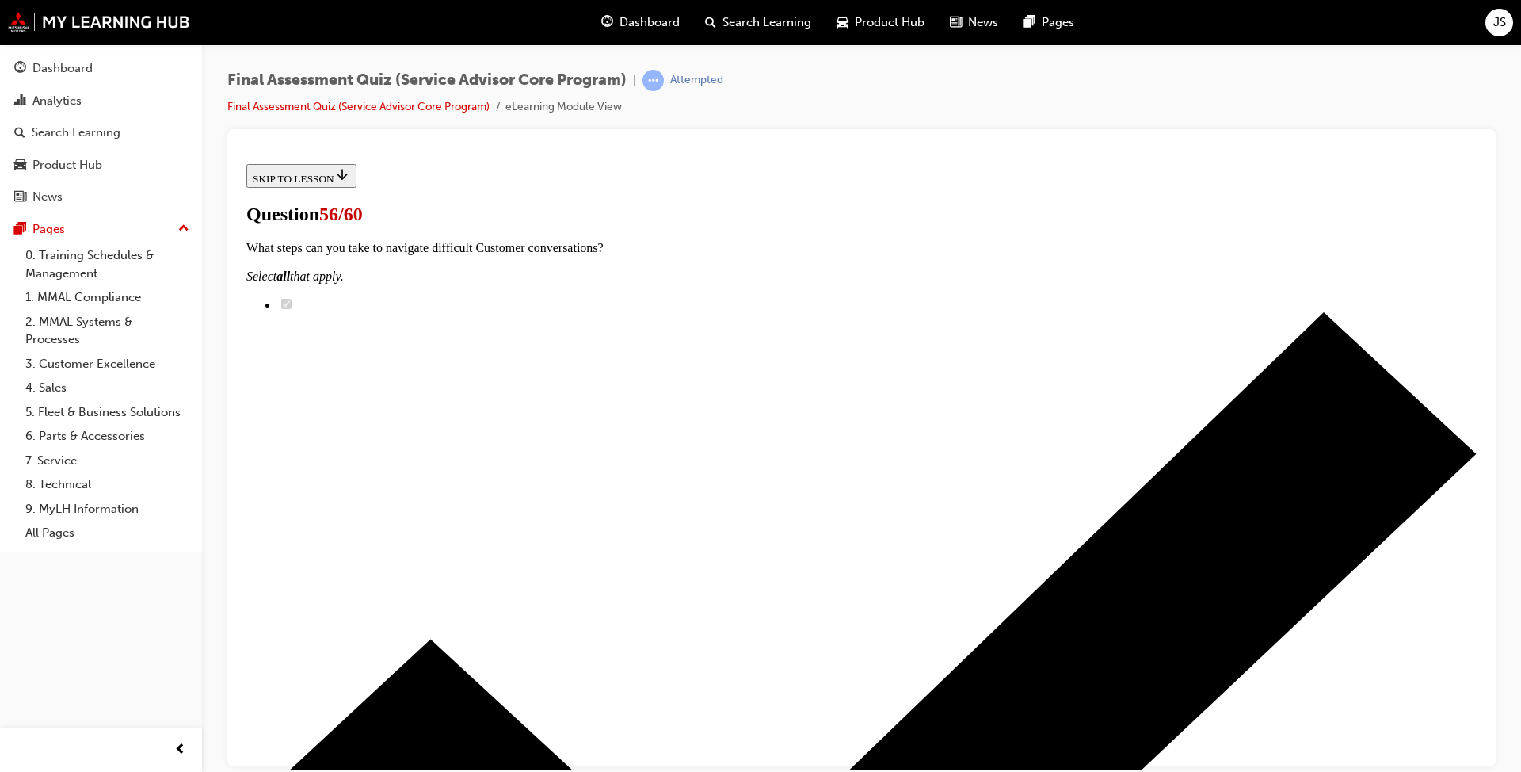
scroll to position [158, 0]
checkbox input "true"
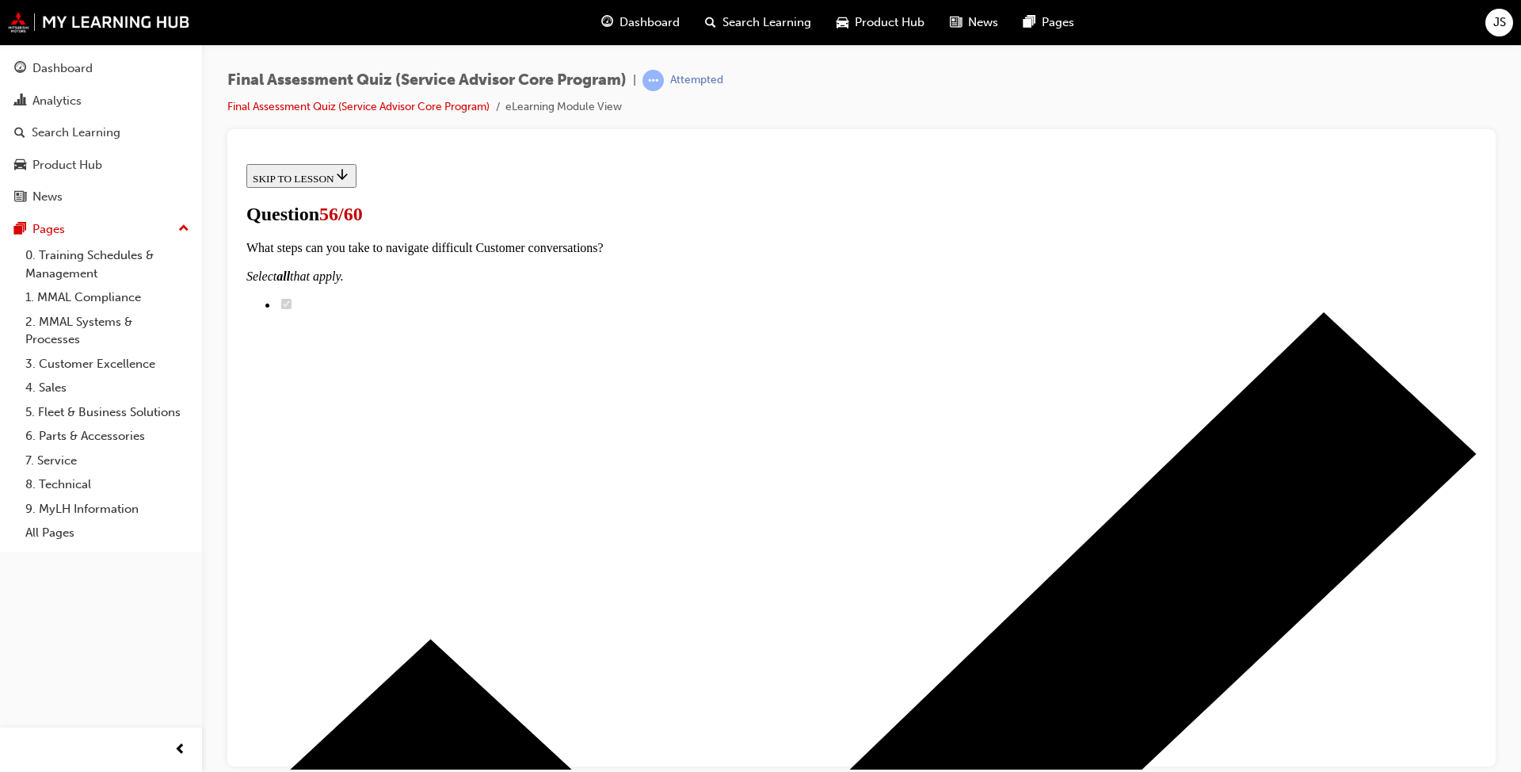
checkbox input "true"
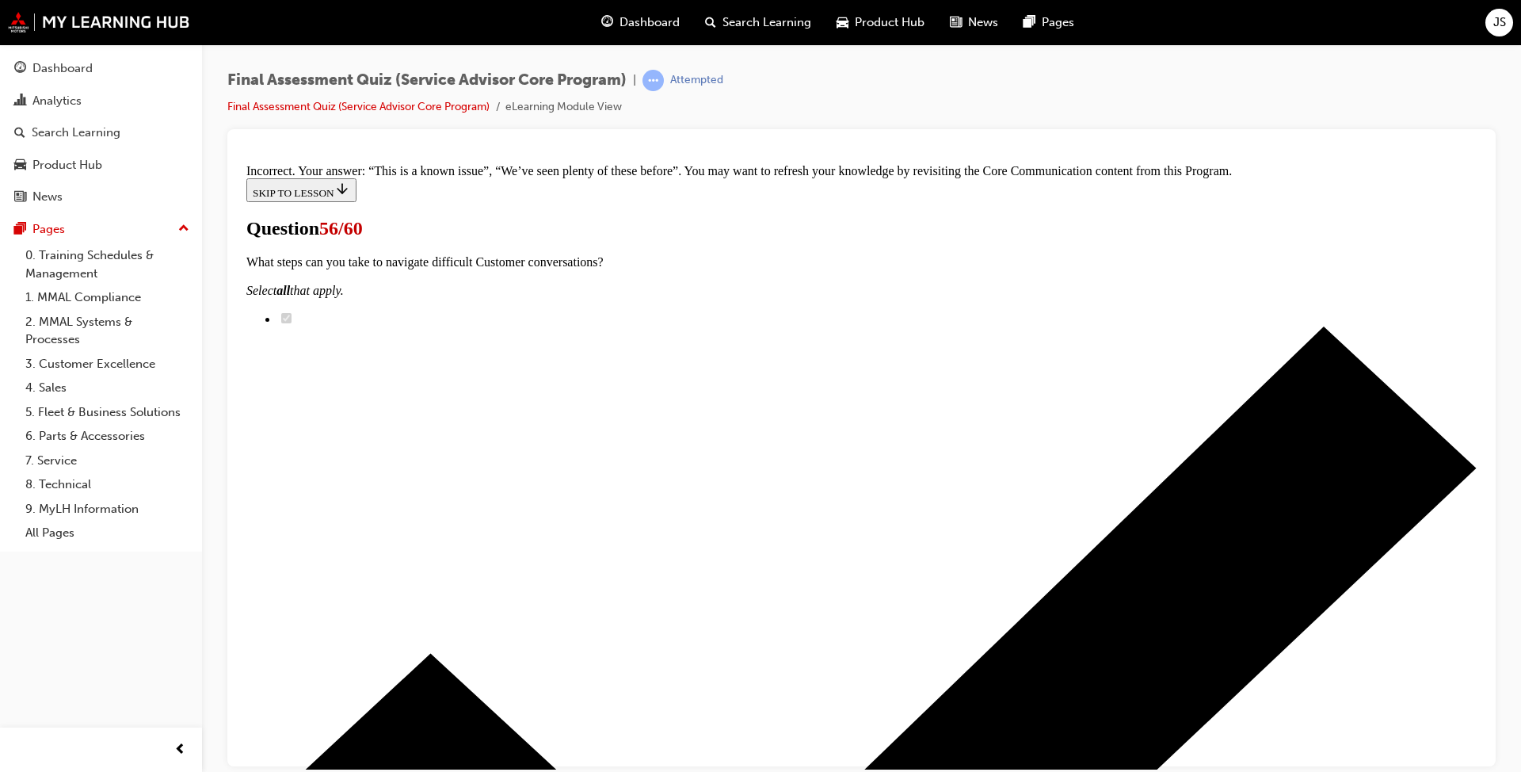
scroll to position [273, 0]
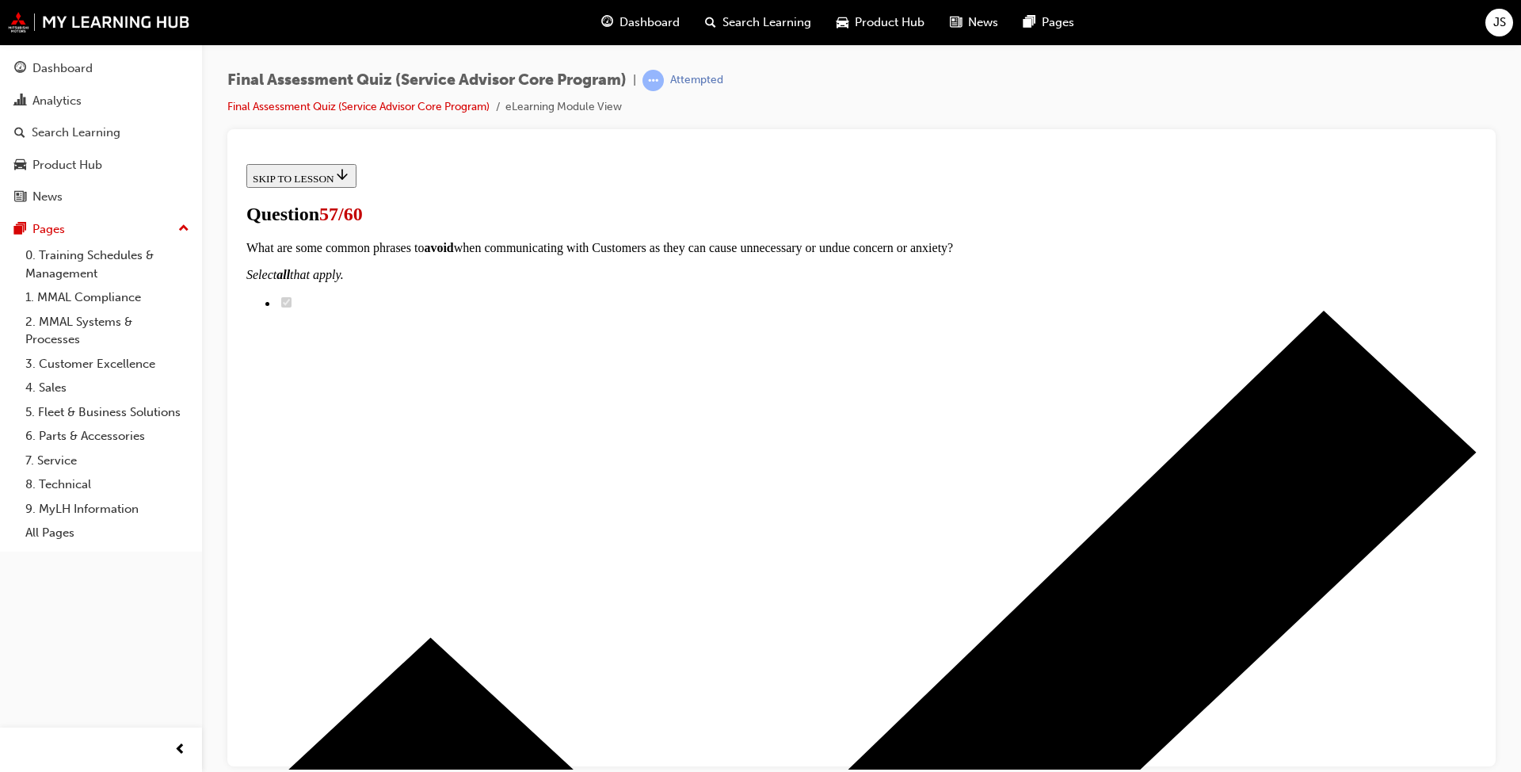
scroll to position [49, 0]
radio input "true"
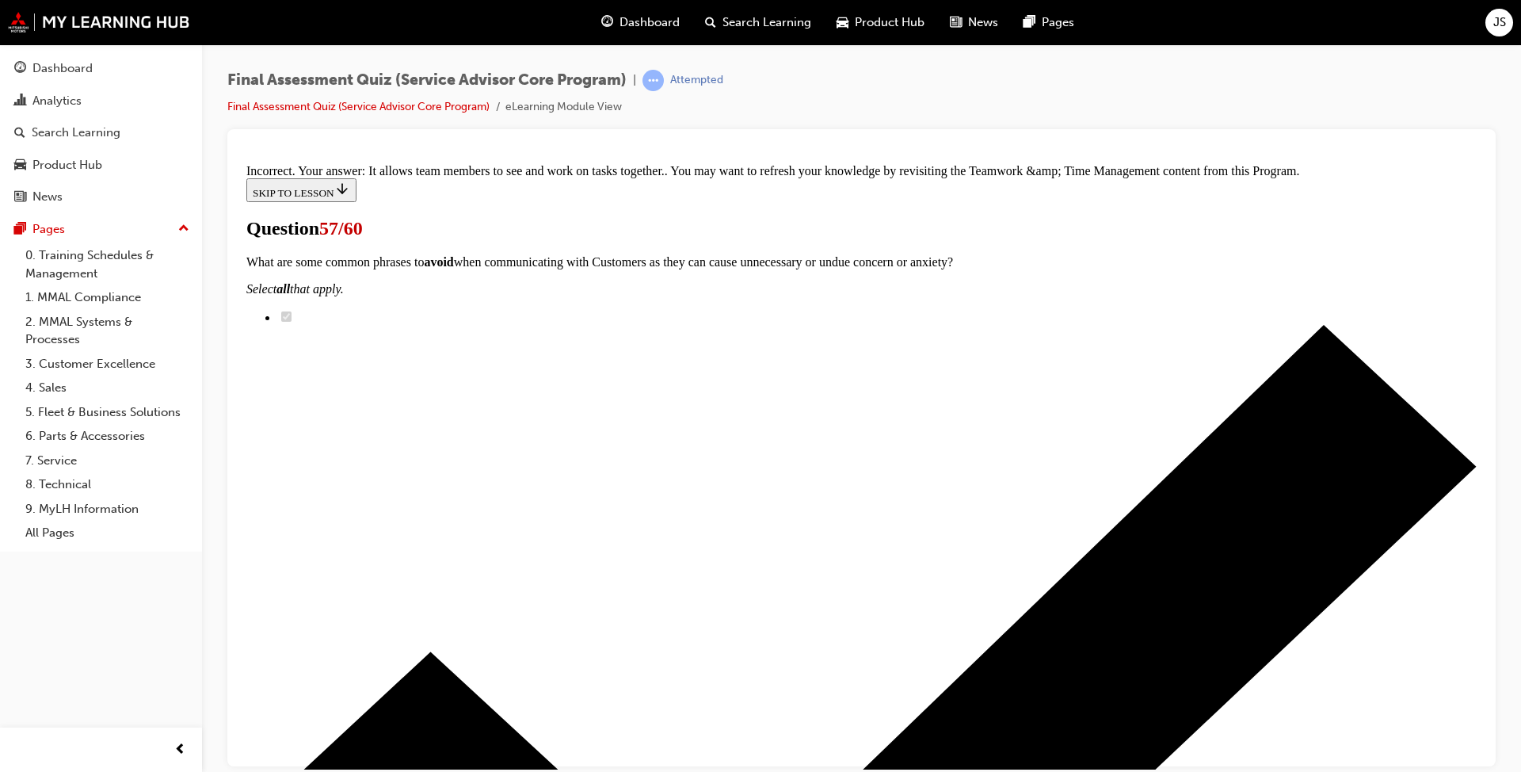
scroll to position [287, 0]
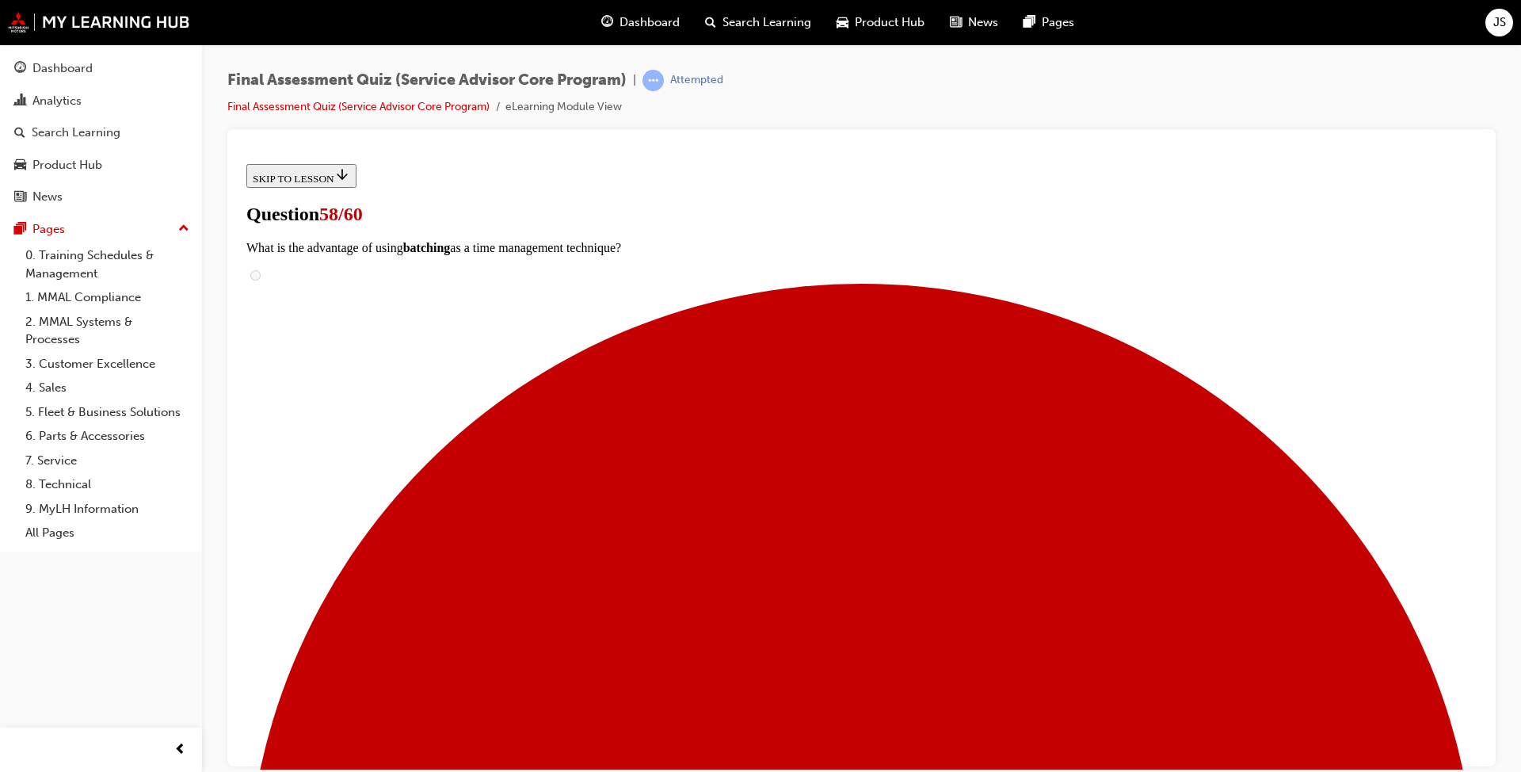
scroll to position [158, 0]
checkbox input "true"
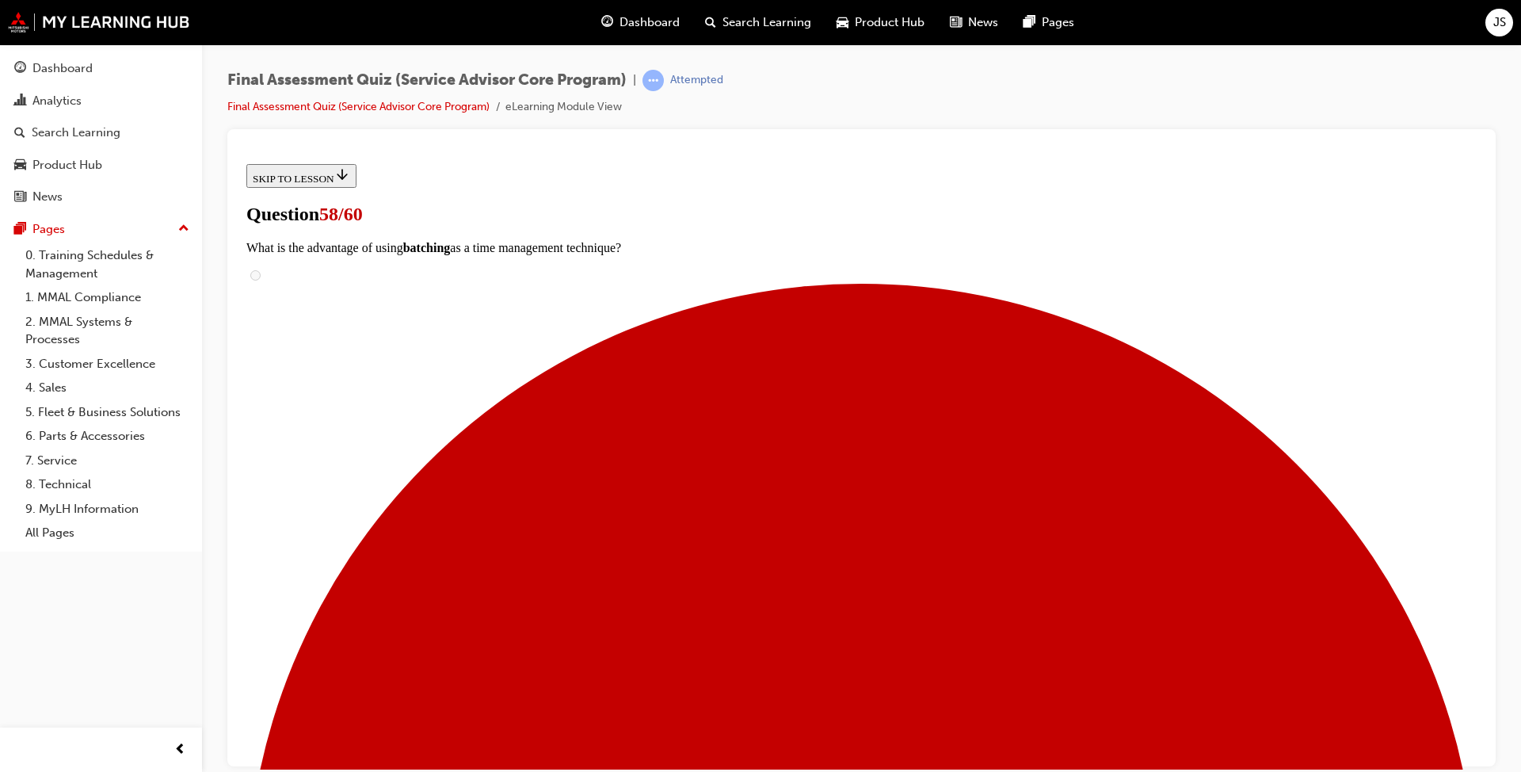
checkbox input "true"
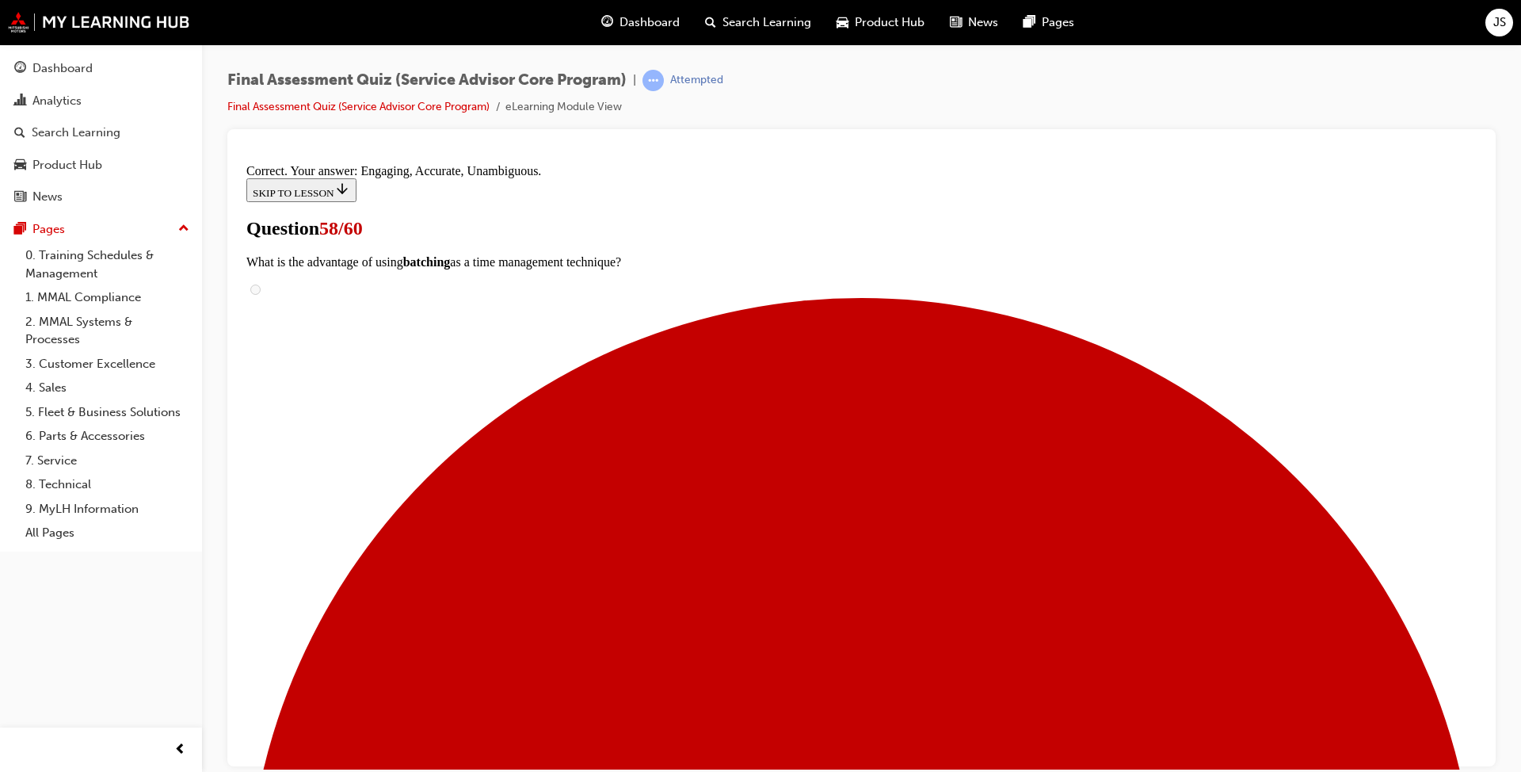
scroll to position [243, 0]
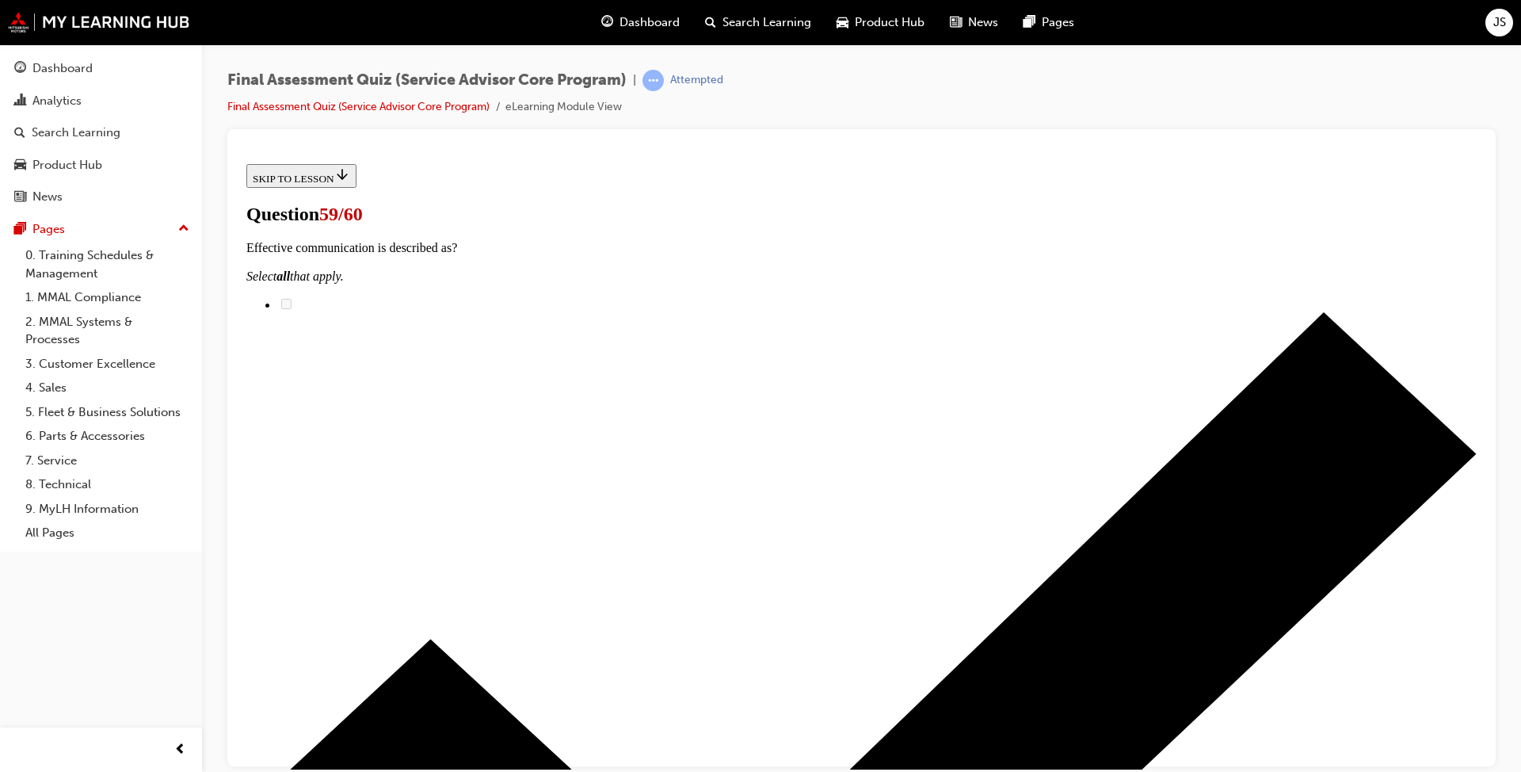
scroll to position [158, 0]
radio input "true"
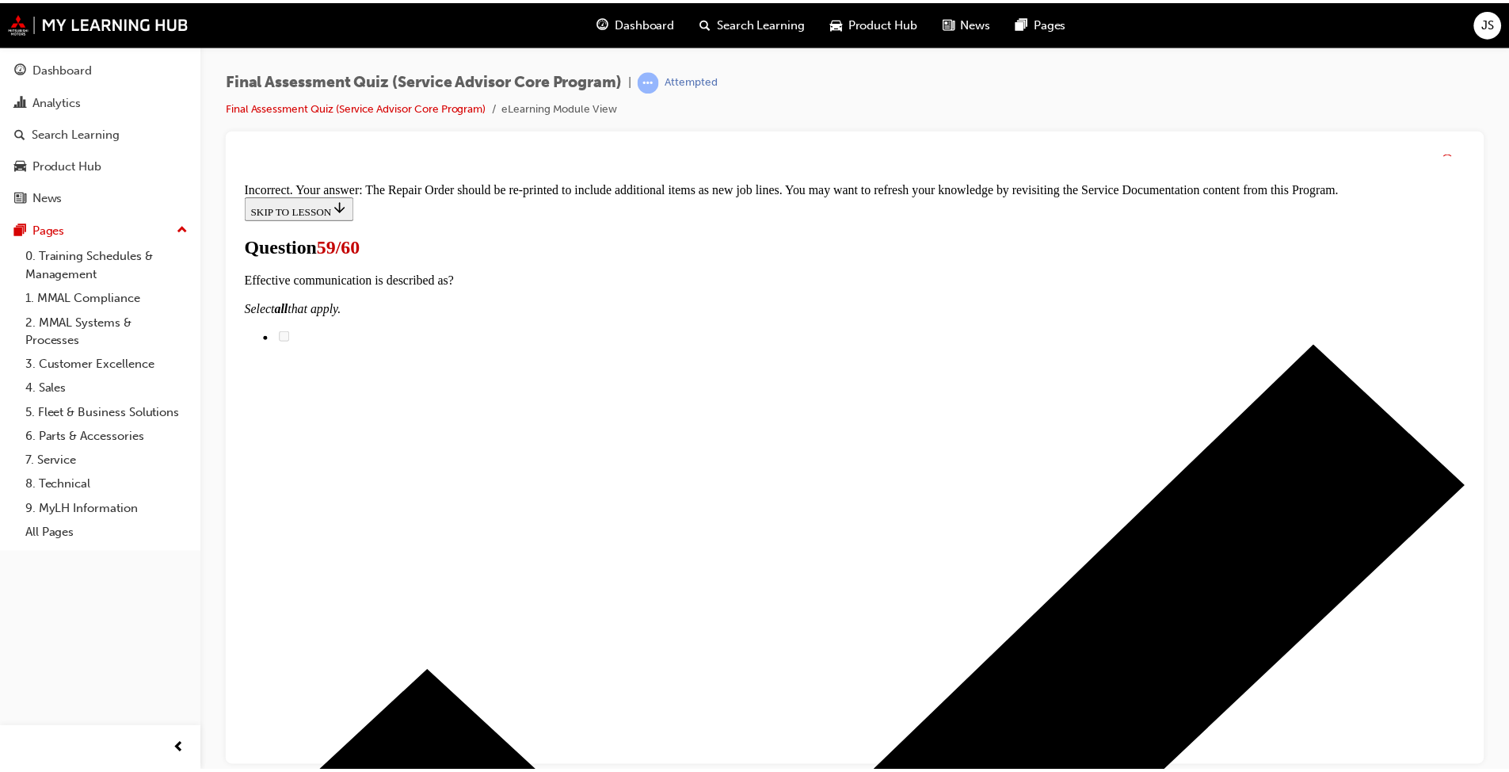
scroll to position [377, 0]
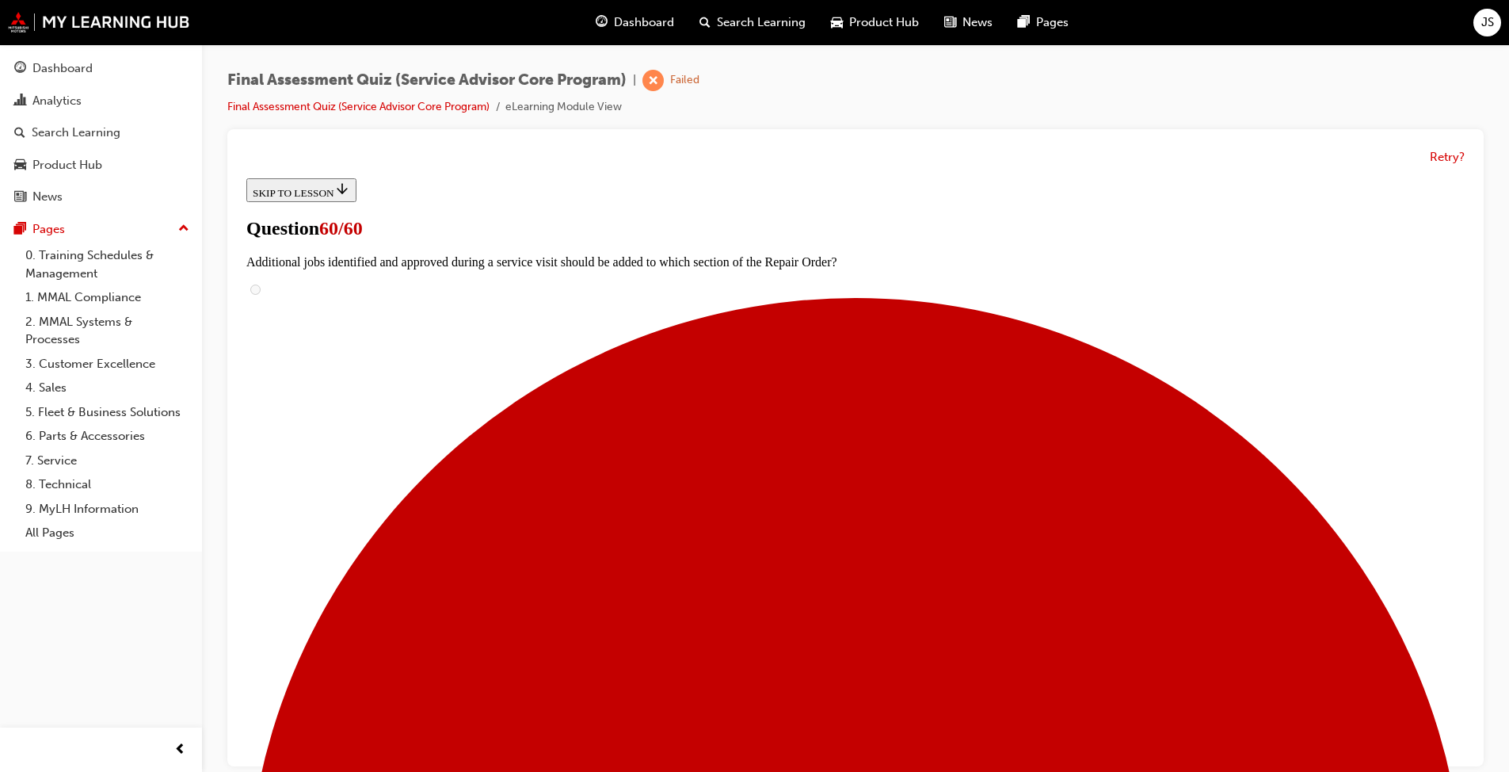
scroll to position [0, 0]
click at [791, 162] on button "Retry?" at bounding box center [1447, 157] width 35 height 18
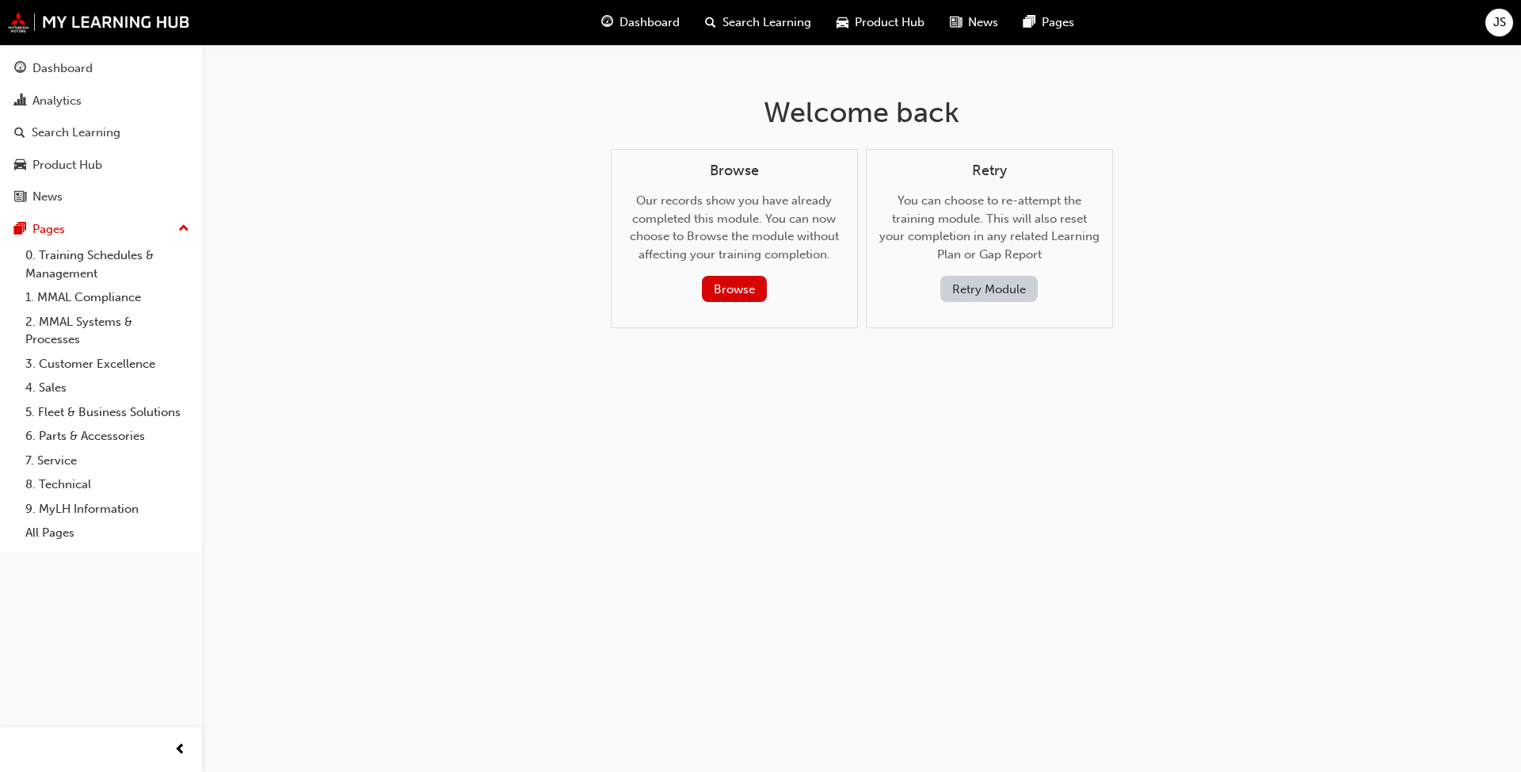
click at [791, 292] on button "Retry Module" at bounding box center [988, 289] width 97 height 26
